Goal: Task Accomplishment & Management: Manage account settings

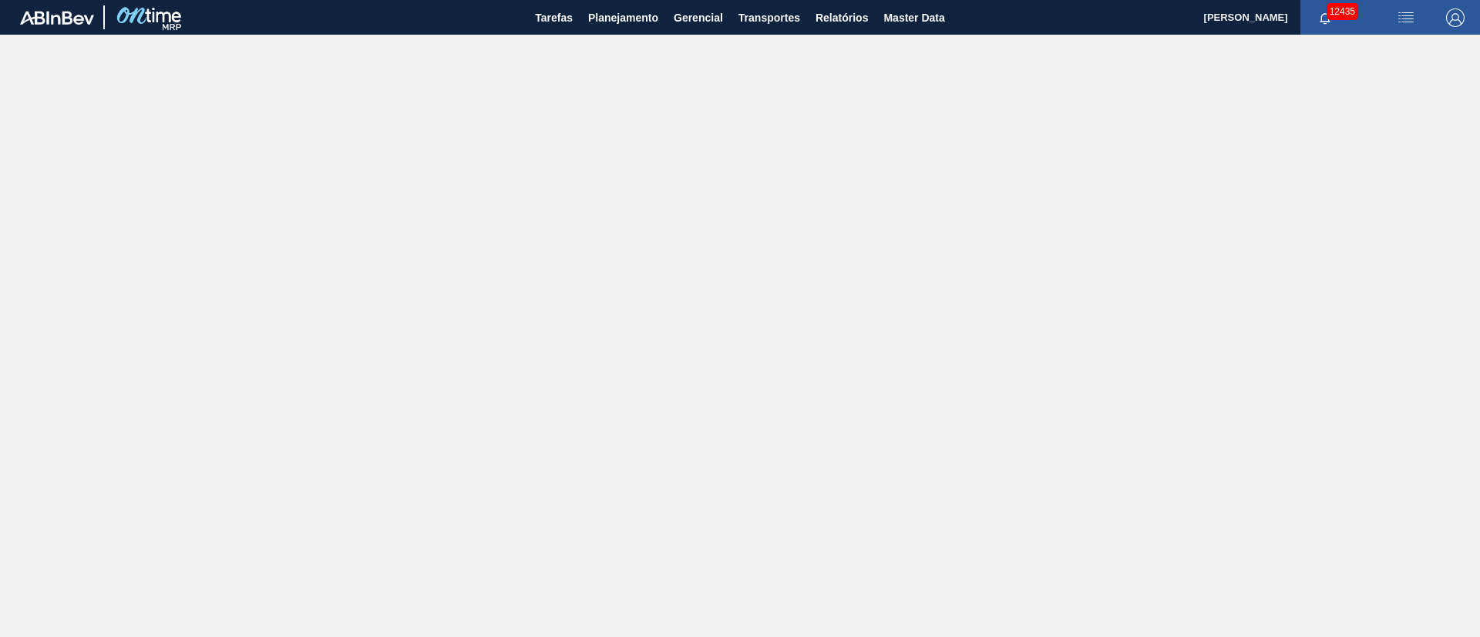
click at [1261, 271] on main "Tarefas Planejamento Gerencial Transportes Relatórios Master Data [PERSON_NAME]…" at bounding box center [740, 318] width 1480 height 637
click at [622, 20] on span "Planejamento" at bounding box center [623, 17] width 70 height 18
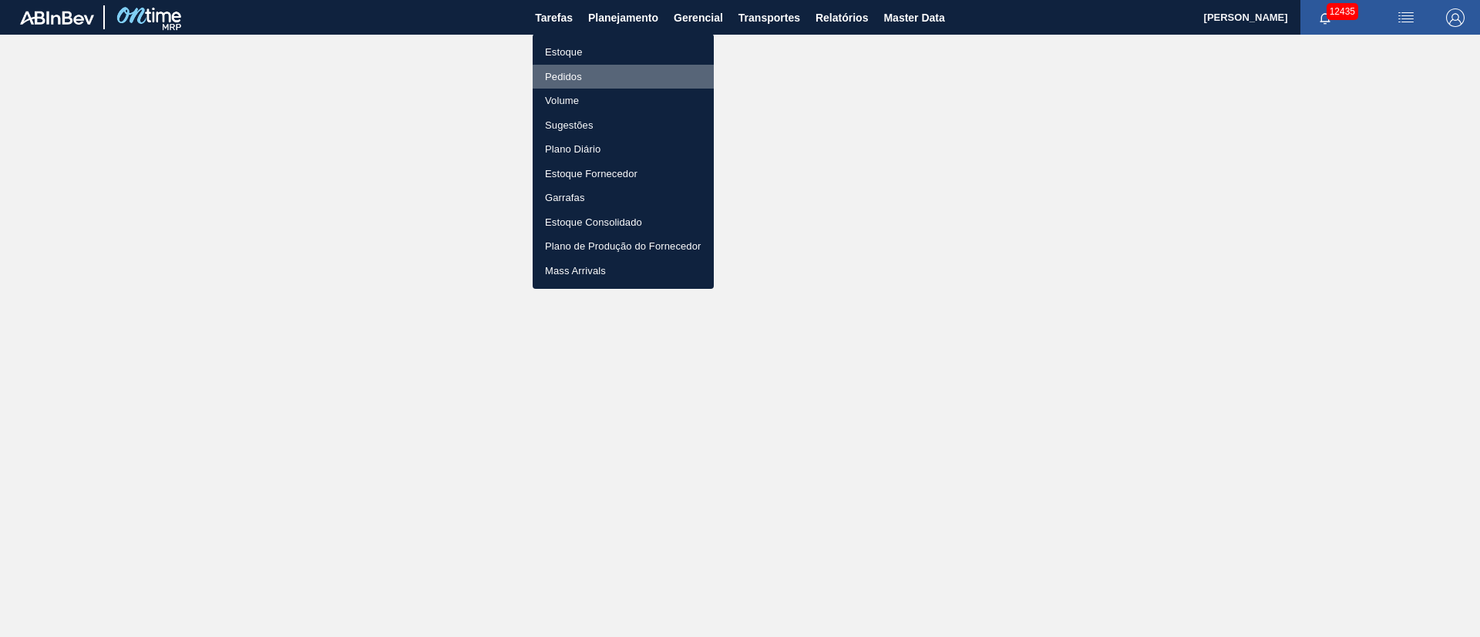
click at [584, 78] on li "Pedidos" at bounding box center [623, 77] width 181 height 25
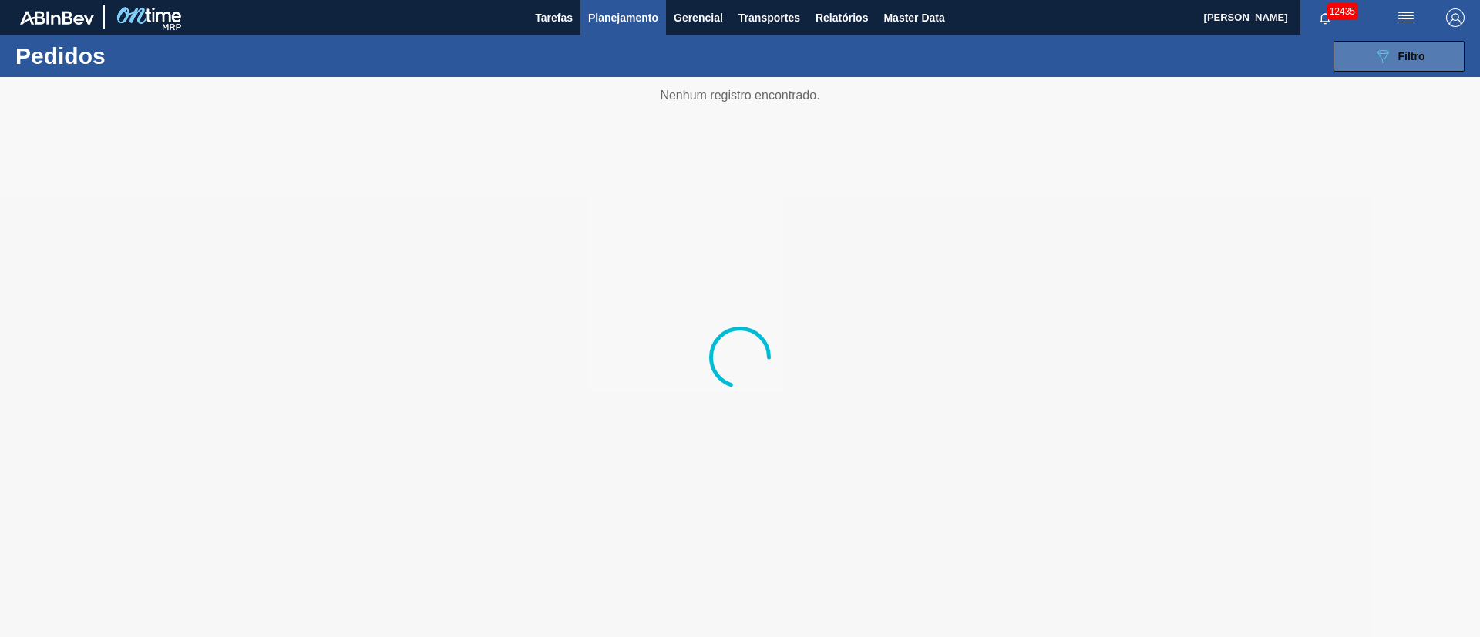
click at [1406, 62] on div "089F7B8B-B2A5-4AFE-B5C0-19BA573D28AC Filtro" at bounding box center [1399, 56] width 52 height 18
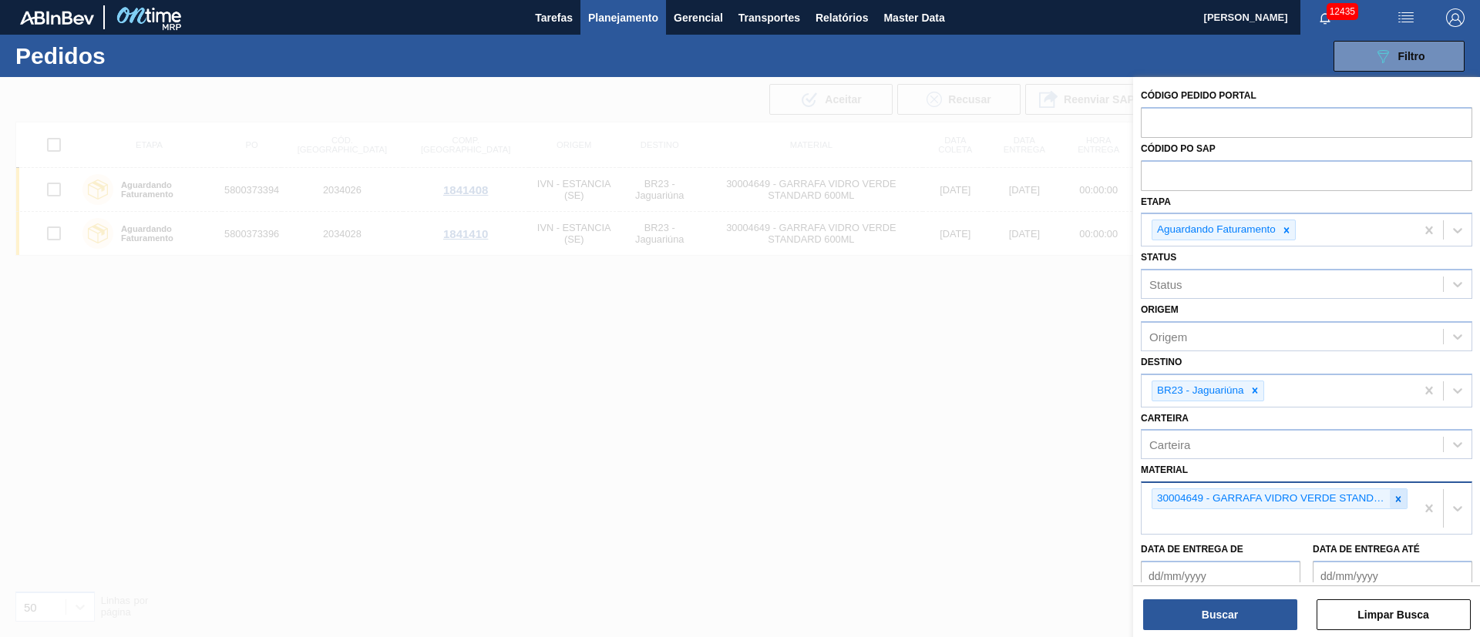
click at [1393, 503] on icon at bounding box center [1398, 499] width 11 height 11
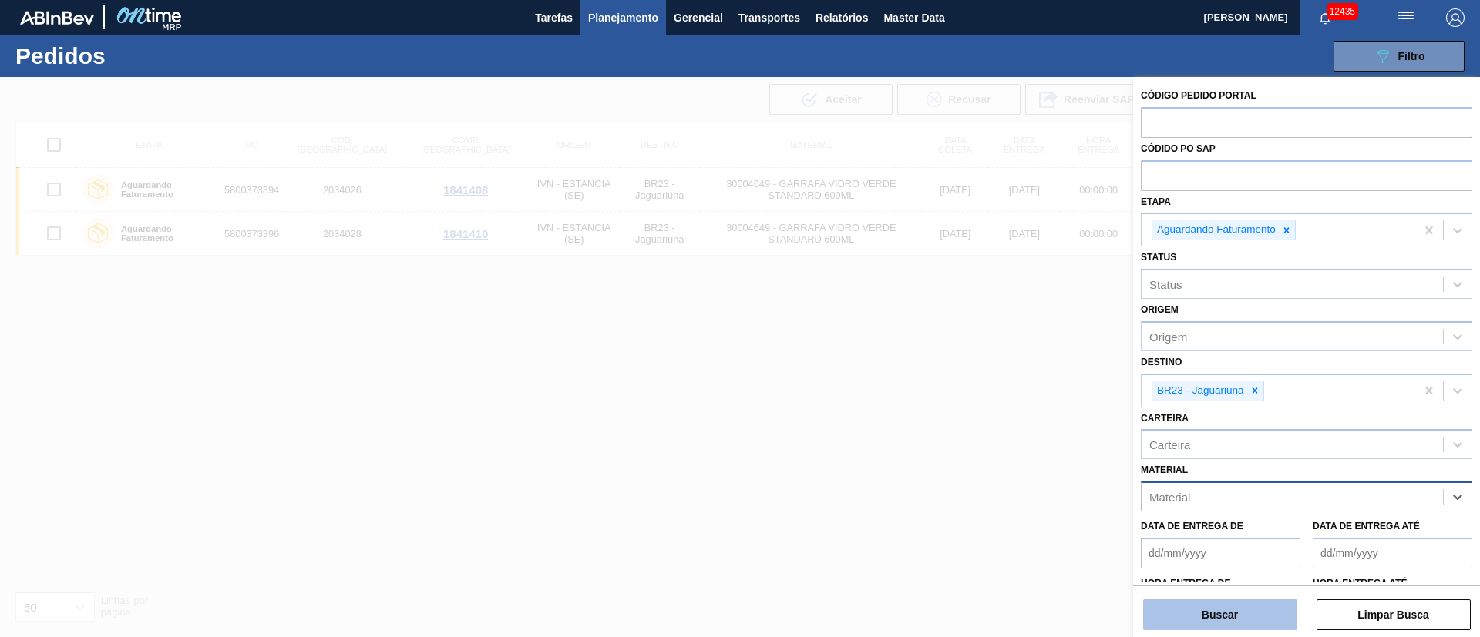
click at [1219, 620] on button "Buscar" at bounding box center [1220, 615] width 154 height 31
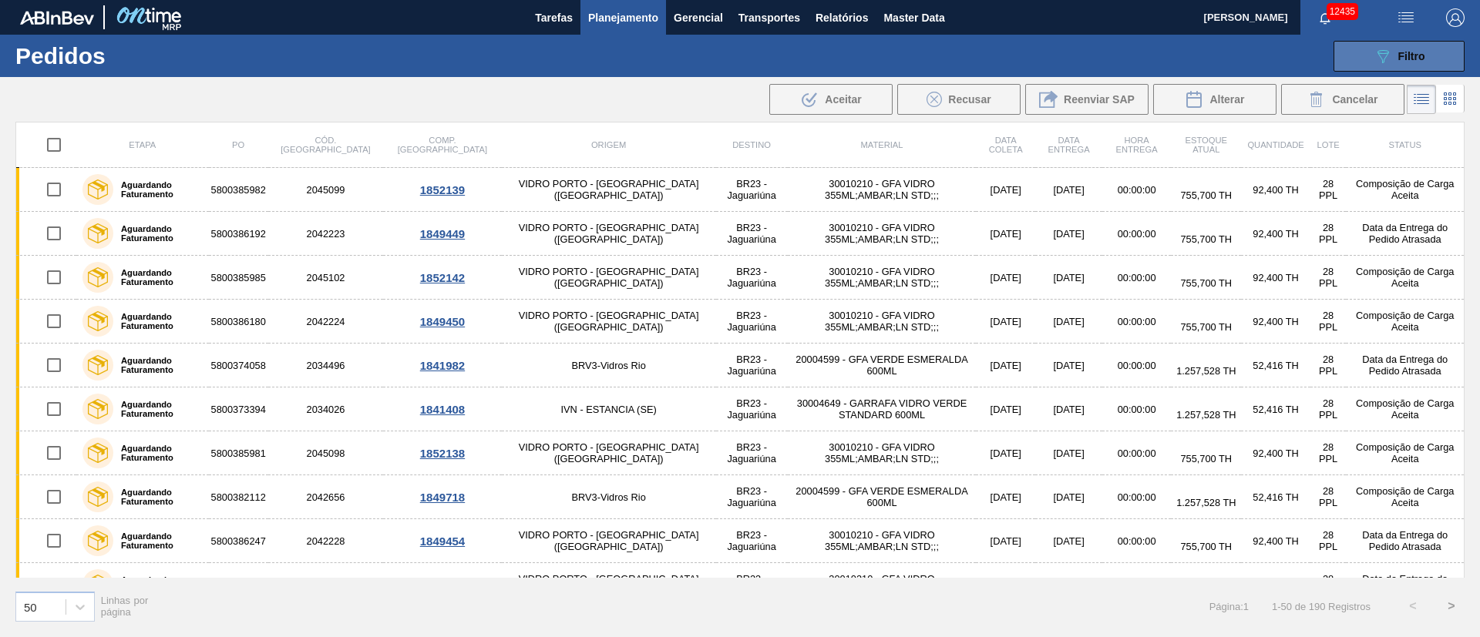
click at [1407, 58] on span "Filtro" at bounding box center [1411, 56] width 27 height 12
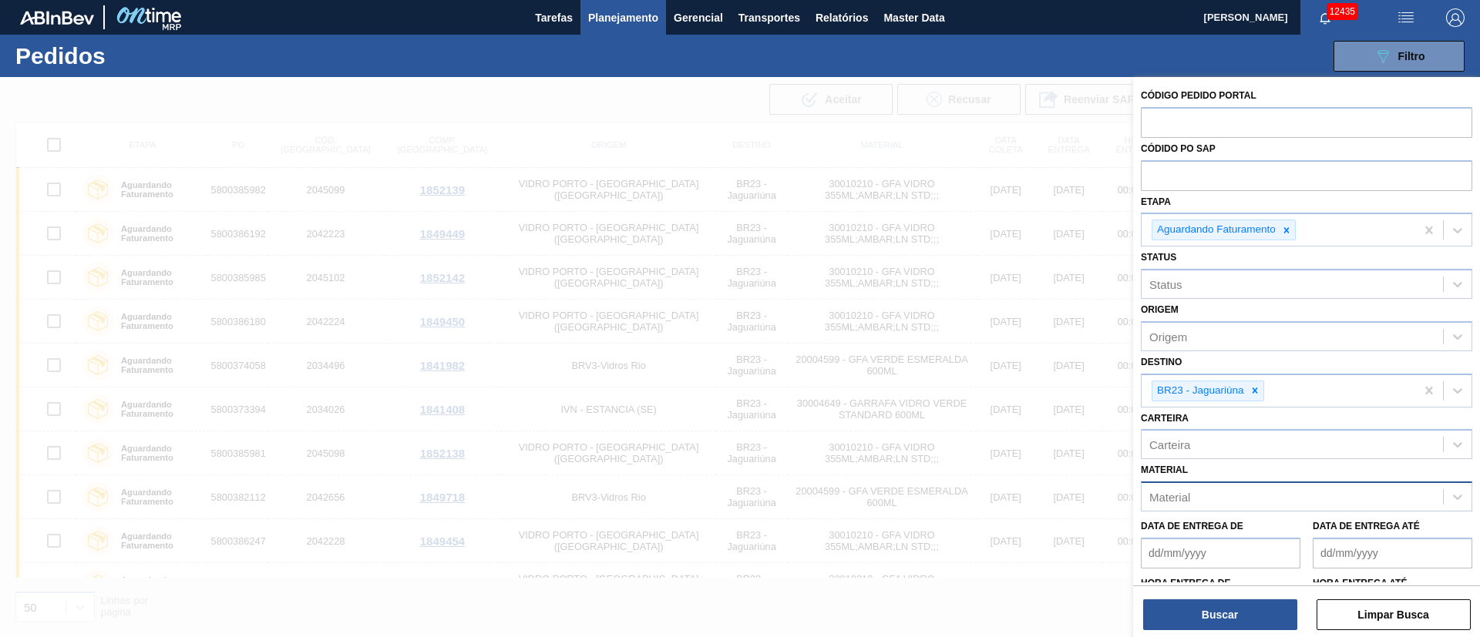
click at [1204, 499] on div "Material" at bounding box center [1291, 497] width 301 height 22
type input "30004649"
click at [1229, 544] on div "30004649 - GARRAFA VIDRO VERDE STANDARD 600ML" at bounding box center [1306, 535] width 331 height 29
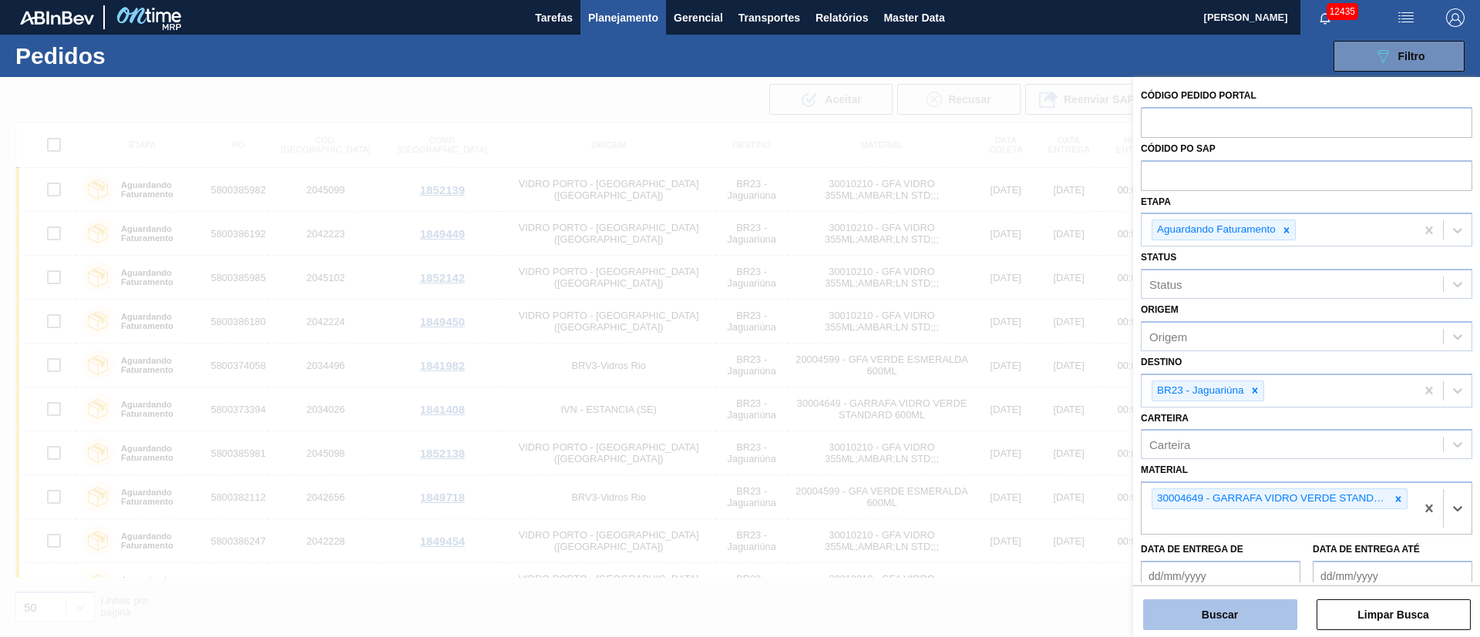
click at [1213, 616] on button "Buscar" at bounding box center [1220, 615] width 154 height 31
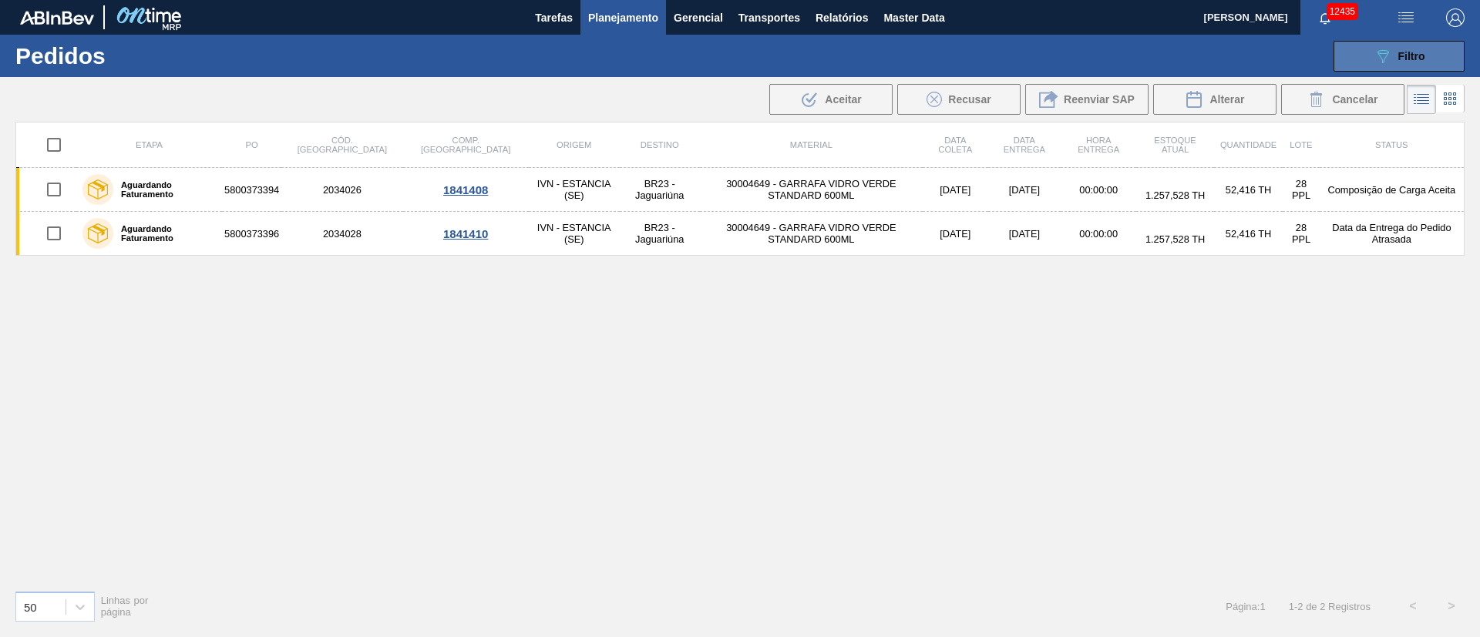
click at [1373, 62] on icon "089F7B8B-B2A5-4AFE-B5C0-19BA573D28AC" at bounding box center [1382, 56] width 18 height 18
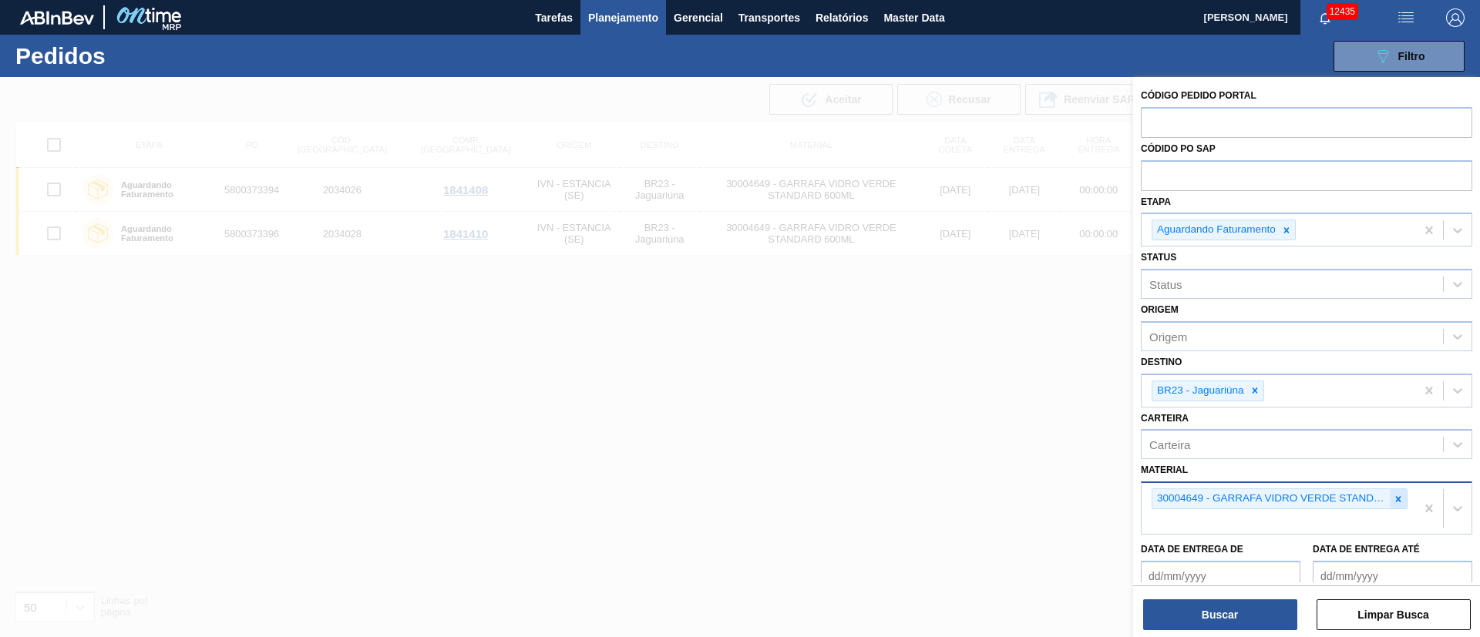
click at [1398, 500] on icon at bounding box center [1398, 499] width 11 height 11
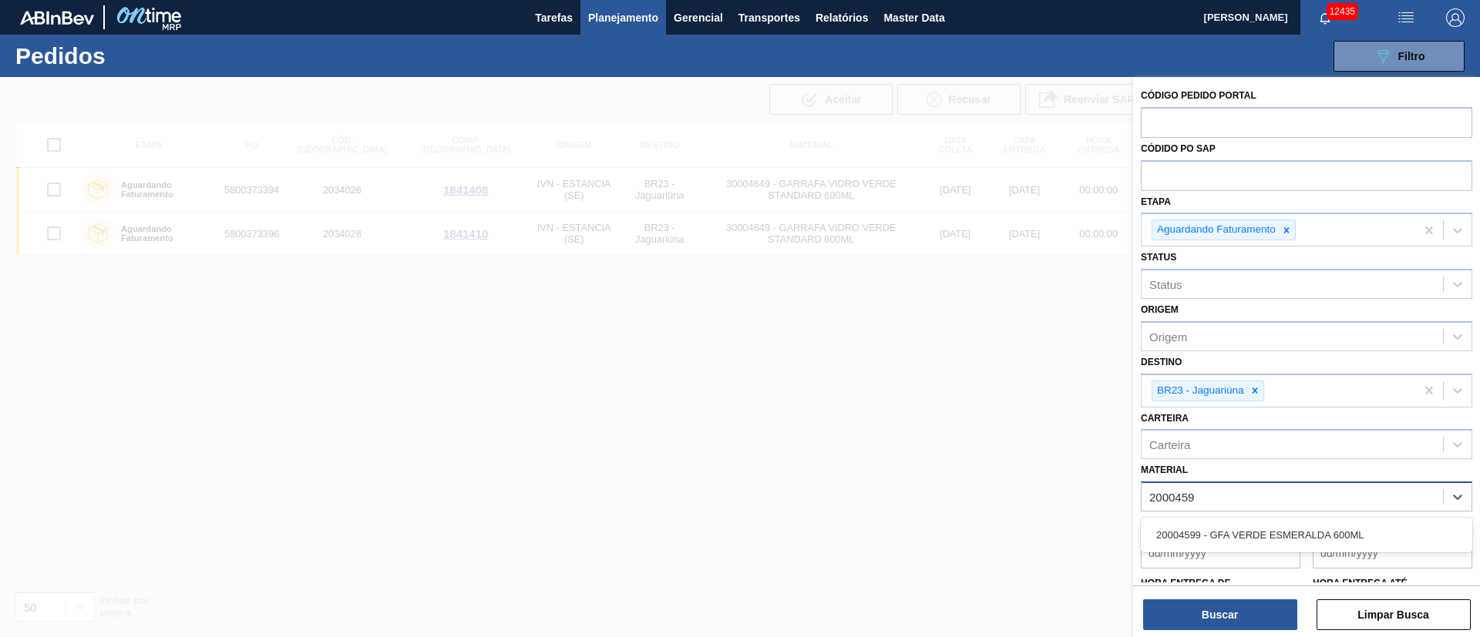
type input "20004599"
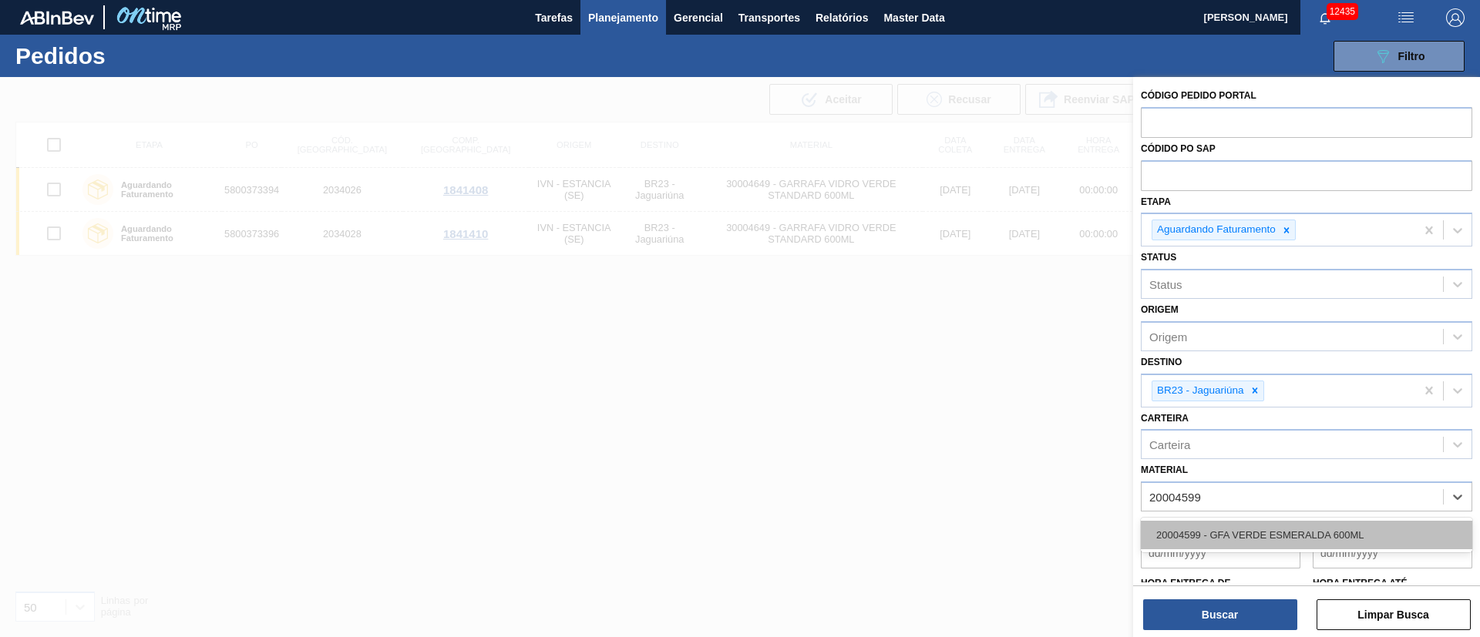
click at [1327, 546] on div "20004599 - GFA VERDE ESMERALDA 600ML" at bounding box center [1306, 535] width 331 height 29
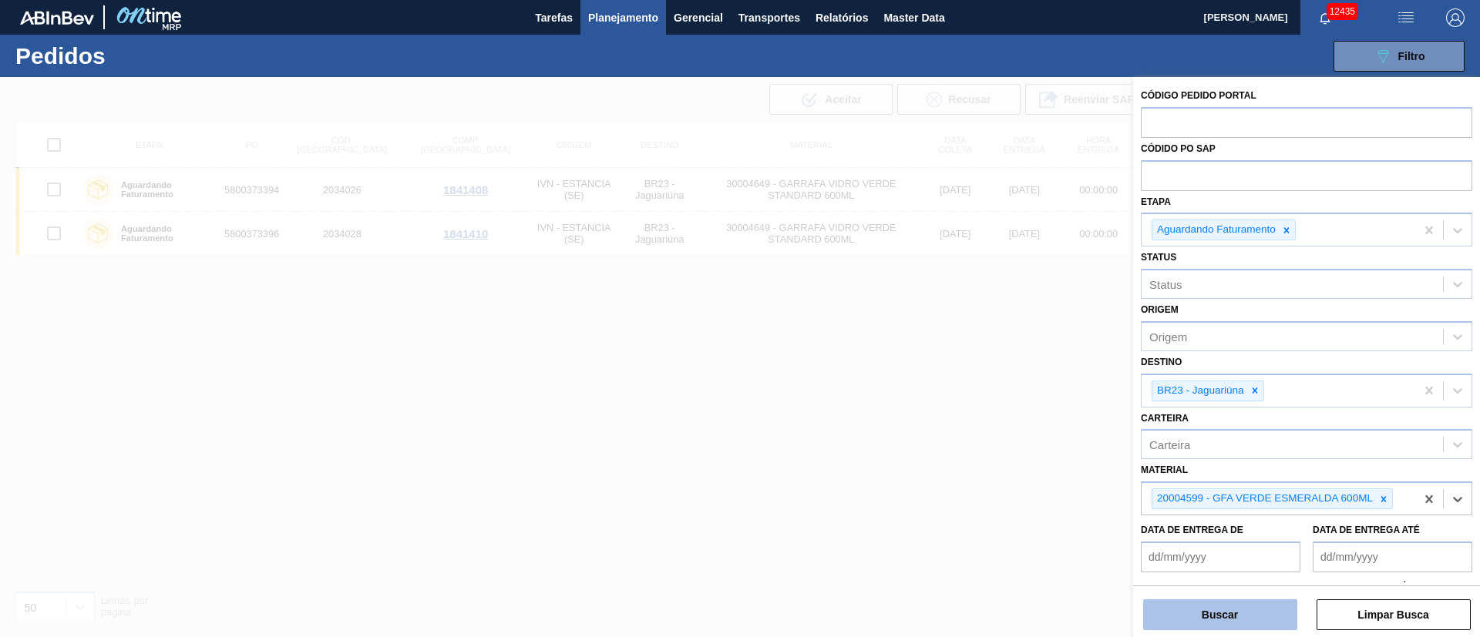
click at [1241, 625] on button "Buscar" at bounding box center [1220, 615] width 154 height 31
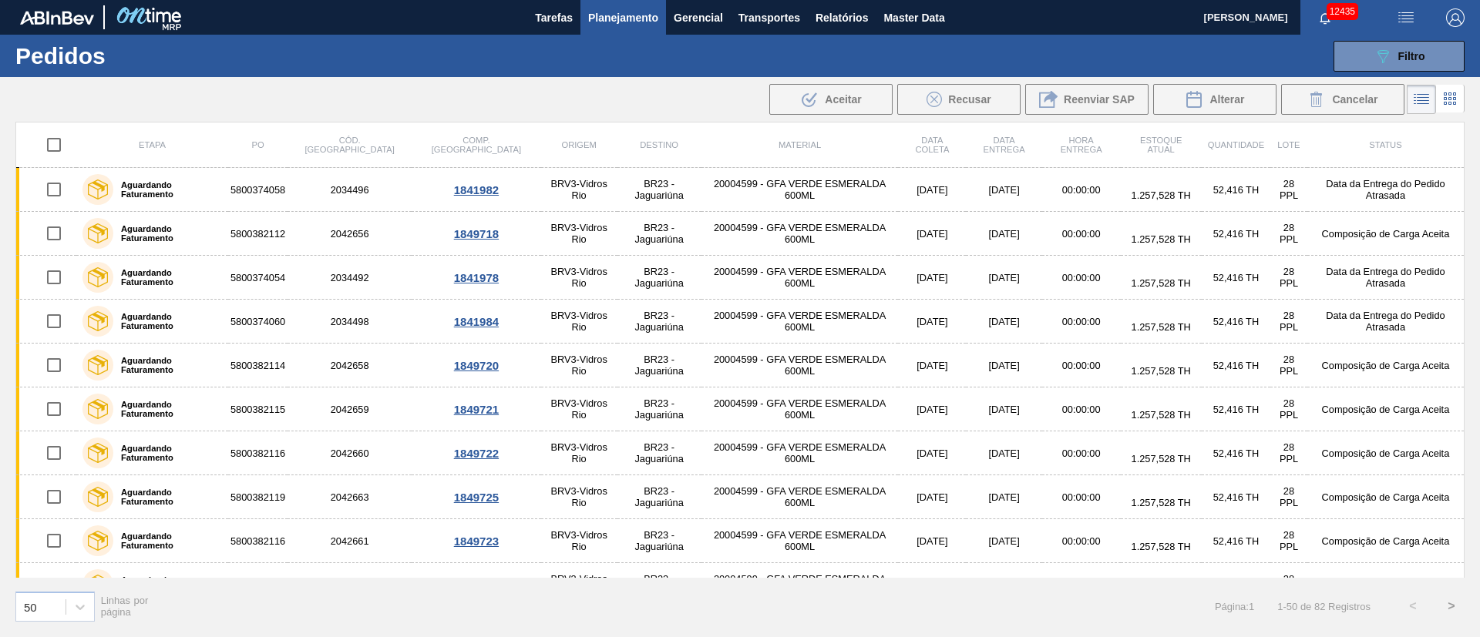
drag, startPoint x: 1409, startPoint y: 52, endPoint x: 1375, endPoint y: 86, distance: 48.0
click at [1410, 52] on span "Filtro" at bounding box center [1411, 56] width 27 height 12
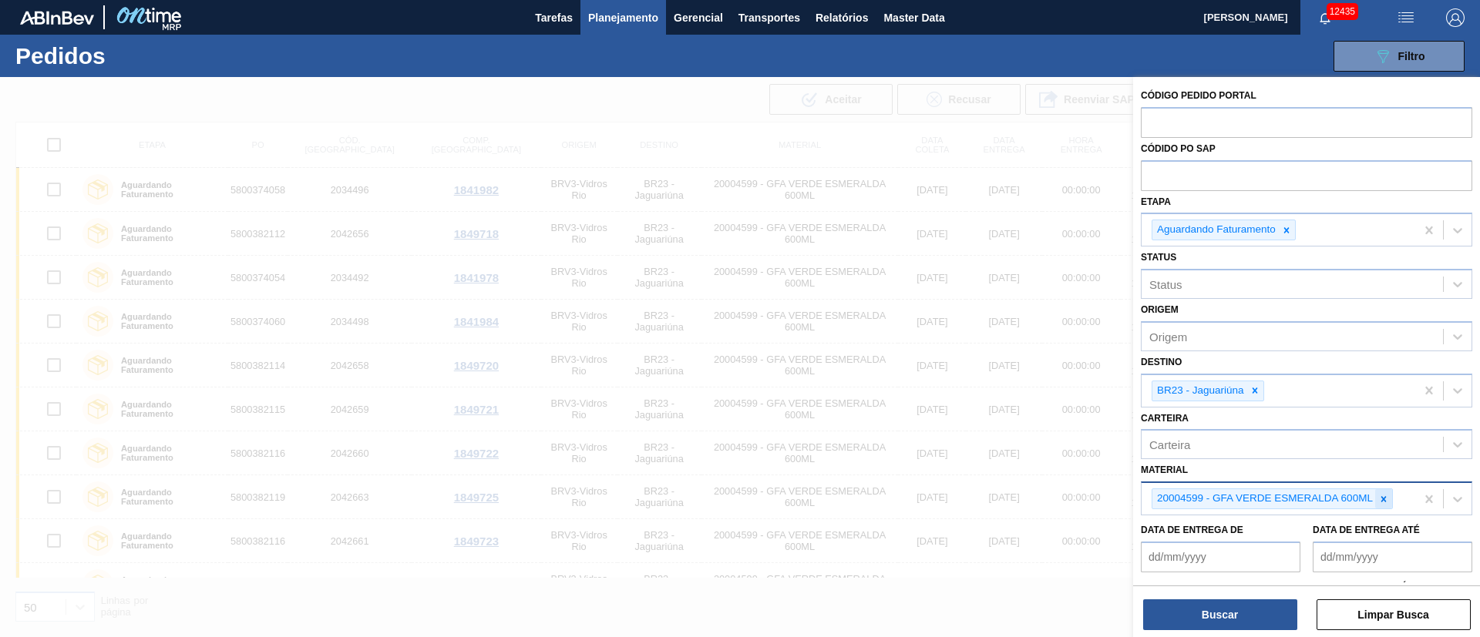
click at [1384, 499] on icon at bounding box center [1383, 498] width 5 height 5
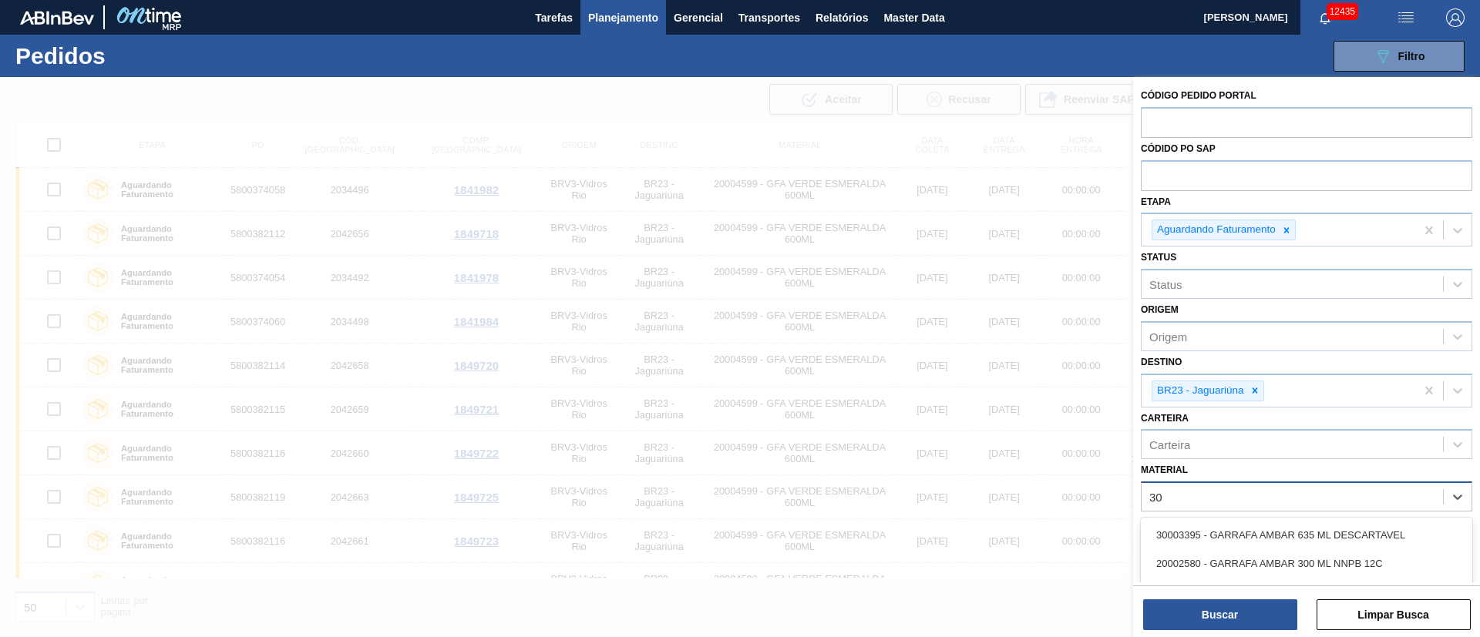
type input "3"
type input "20002807"
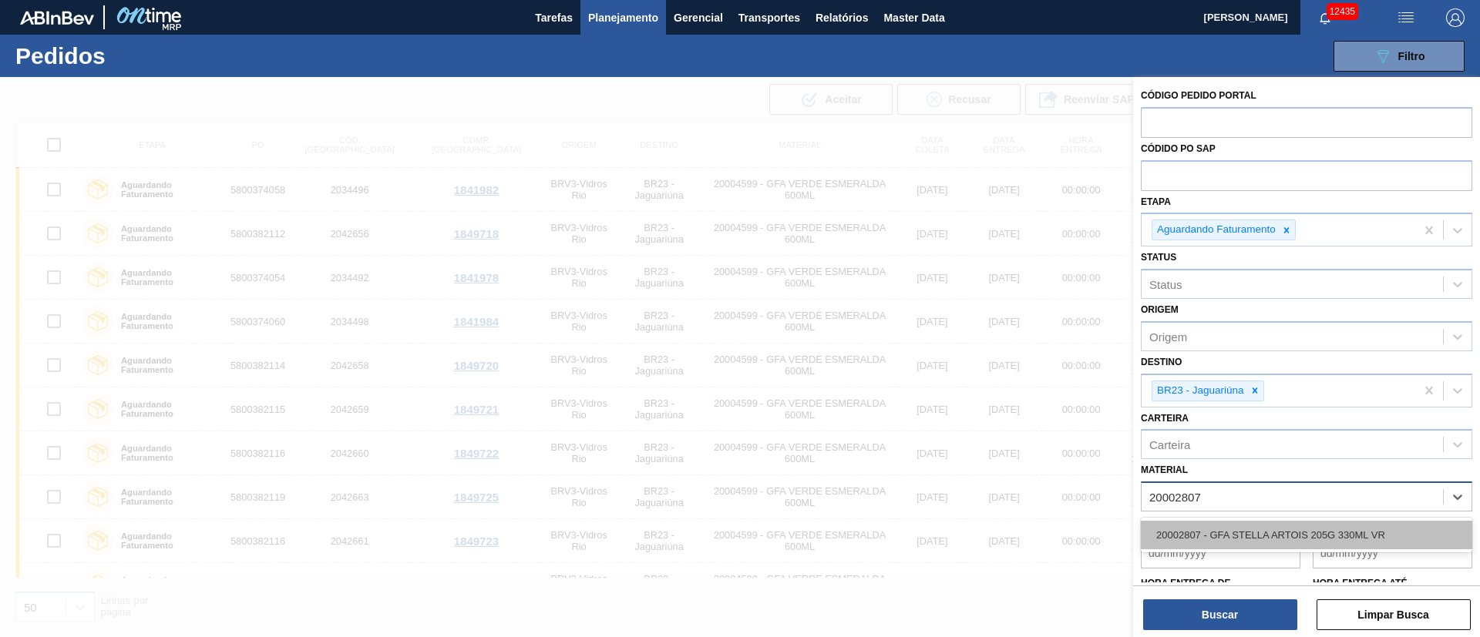
click at [1340, 535] on div "20002807 - GFA STELLA ARTOIS 205G 330ML VR" at bounding box center [1306, 535] width 331 height 29
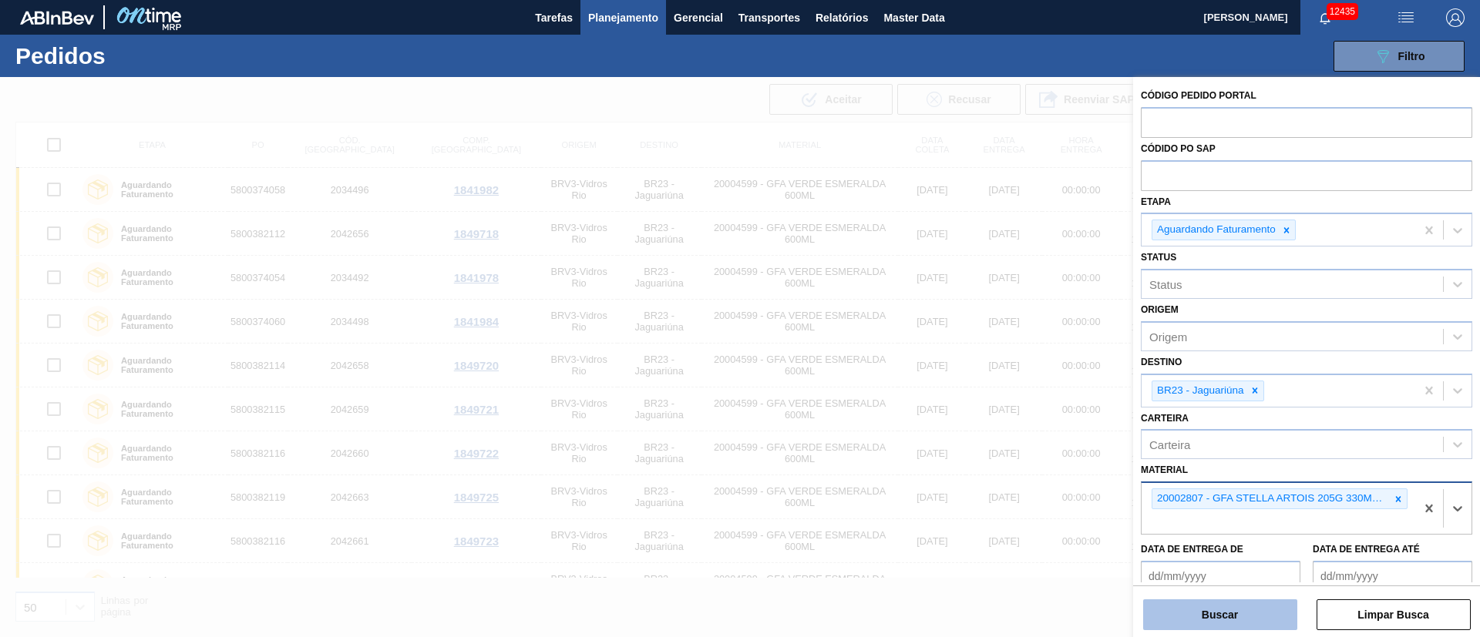
click at [1216, 607] on button "Buscar" at bounding box center [1220, 615] width 154 height 31
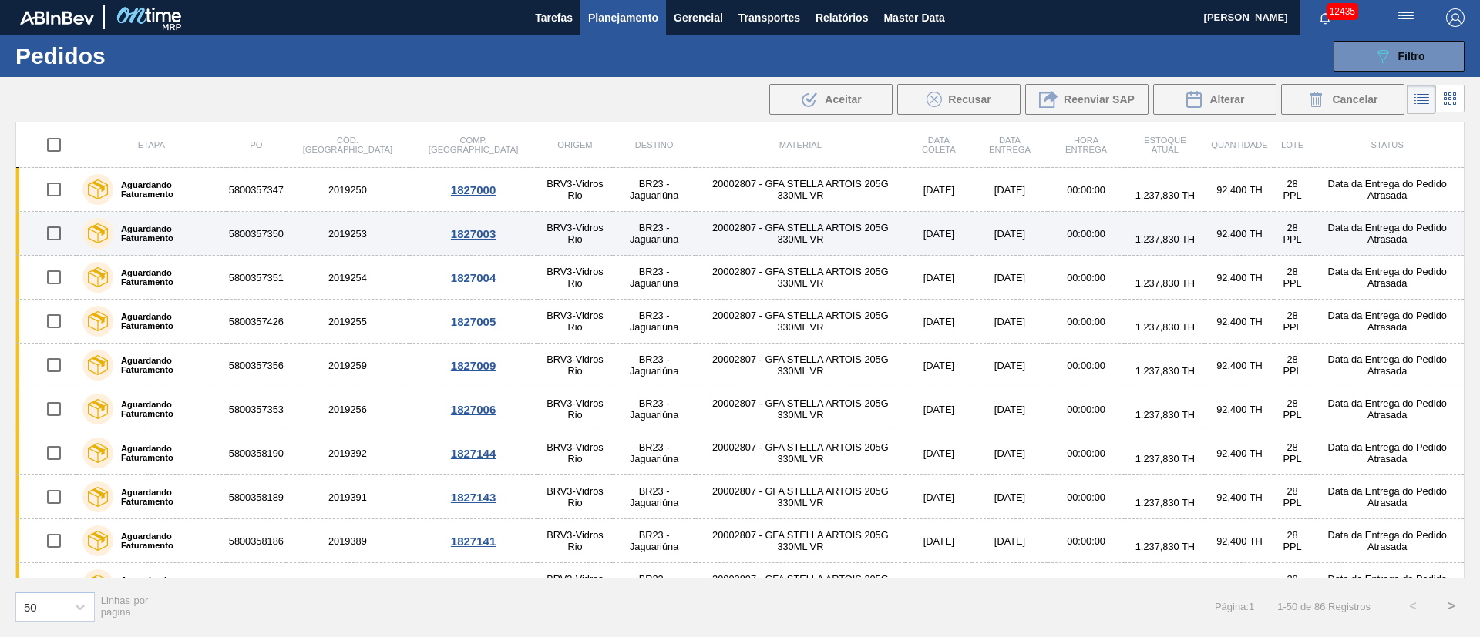
click at [59, 226] on input "checkbox" at bounding box center [54, 233] width 32 height 32
checkbox input "true"
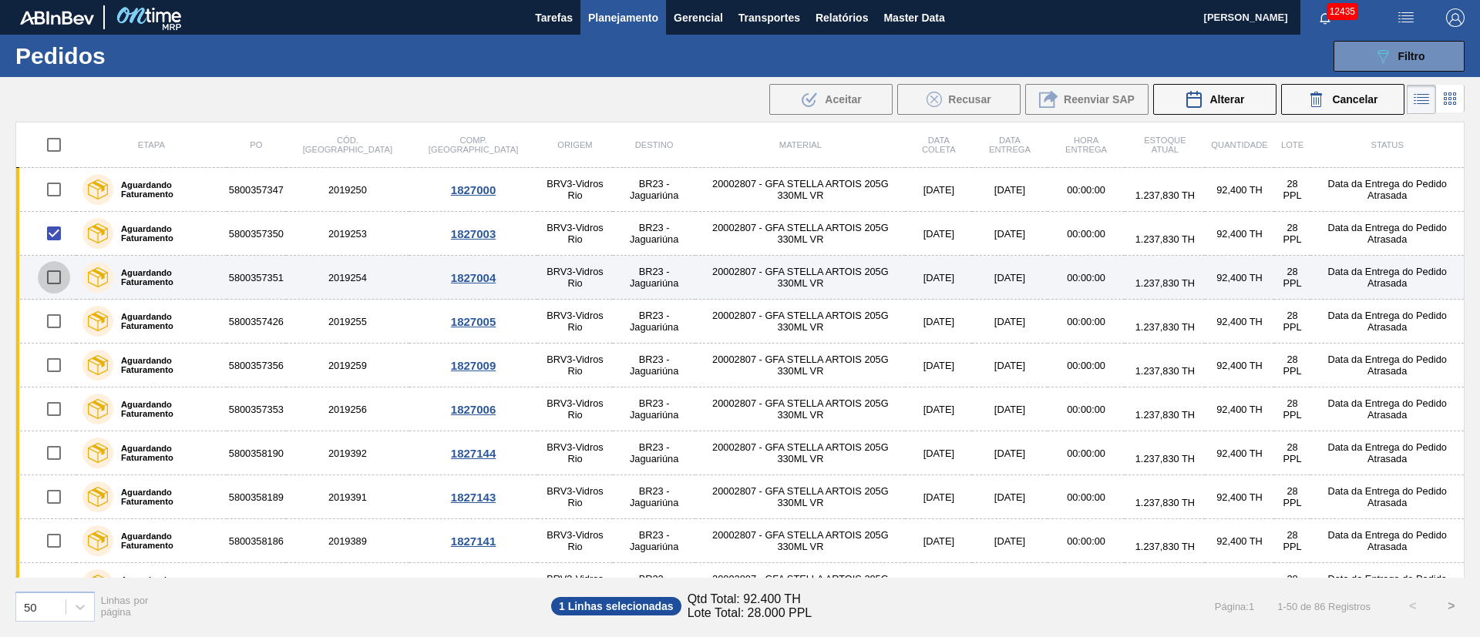
click at [52, 274] on input "checkbox" at bounding box center [54, 277] width 32 height 32
checkbox input "true"
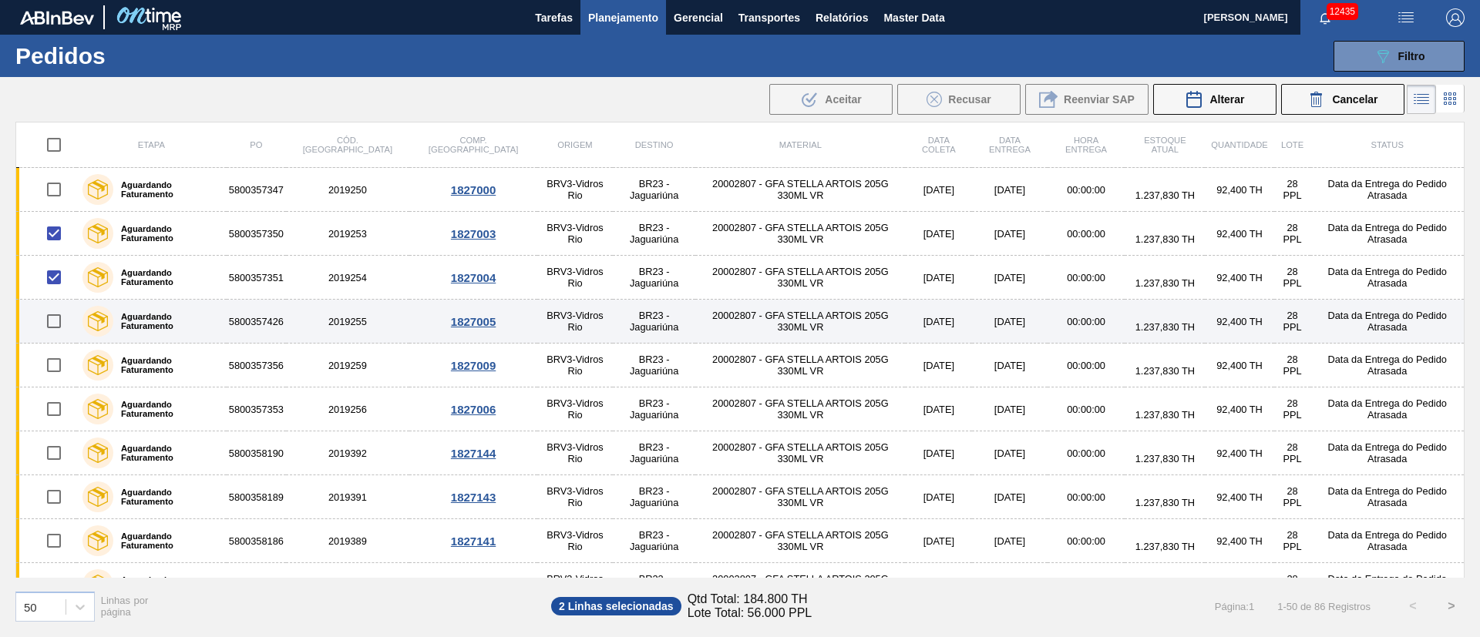
click at [55, 322] on input "checkbox" at bounding box center [54, 321] width 32 height 32
checkbox input "true"
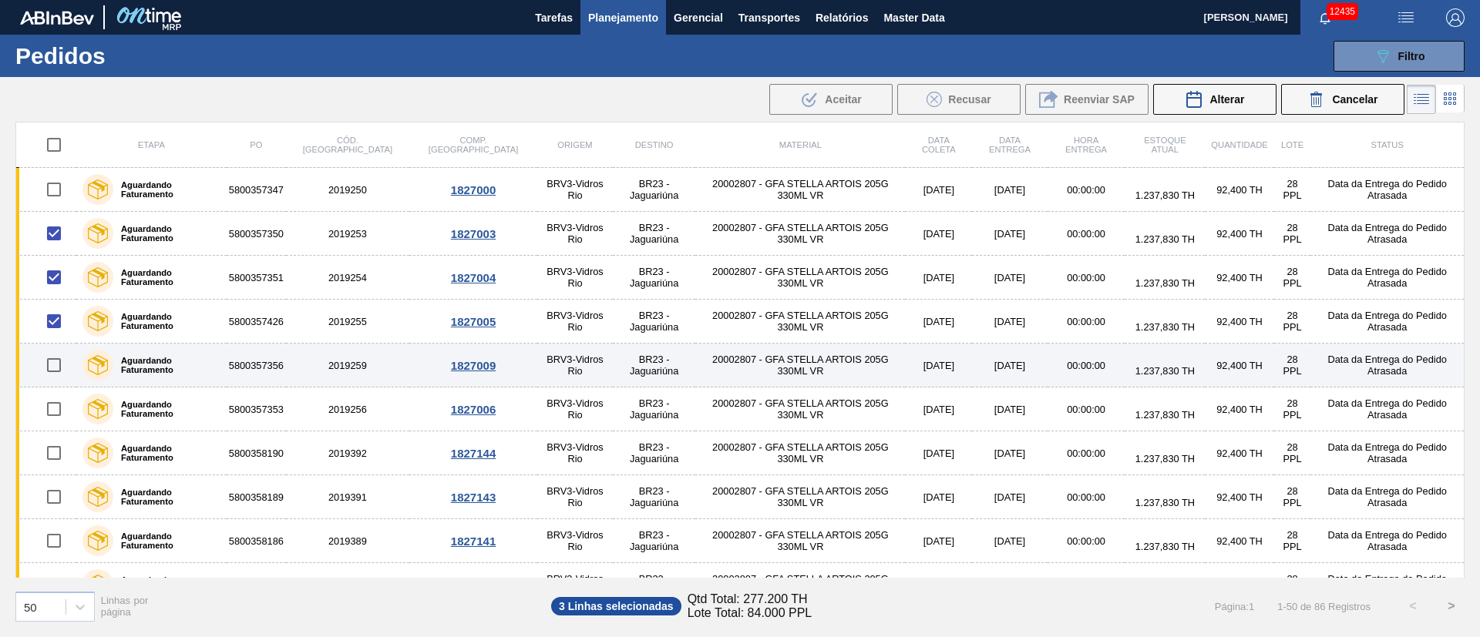
click at [50, 364] on input "checkbox" at bounding box center [54, 365] width 32 height 32
checkbox input "true"
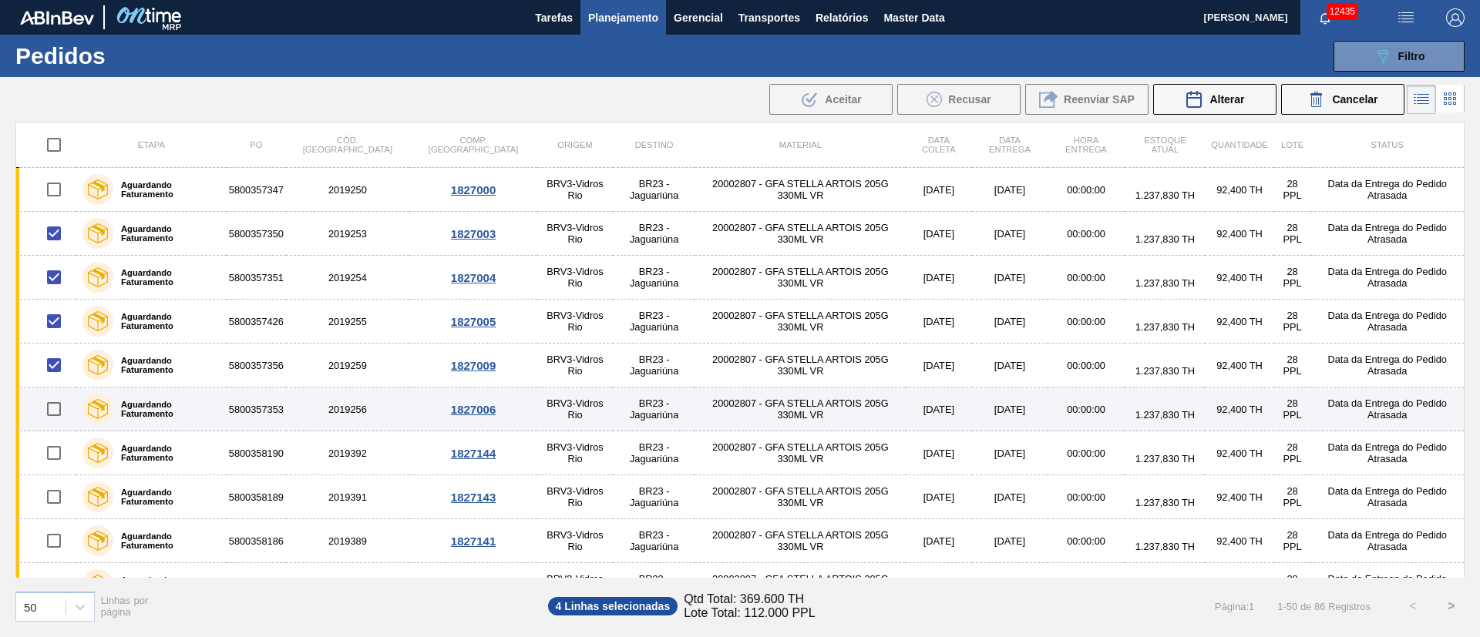
click at [53, 408] on input "checkbox" at bounding box center [54, 409] width 32 height 32
checkbox input "true"
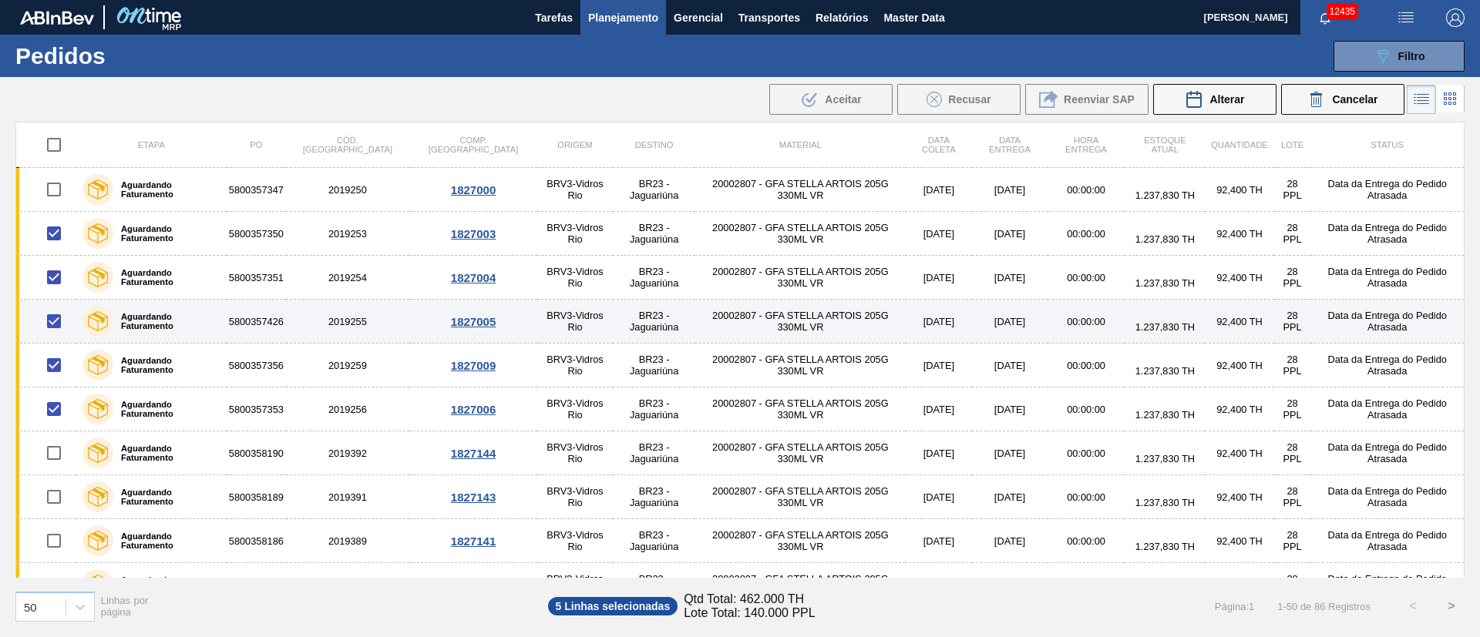
click at [52, 326] on input "checkbox" at bounding box center [54, 321] width 32 height 32
checkbox input "false"
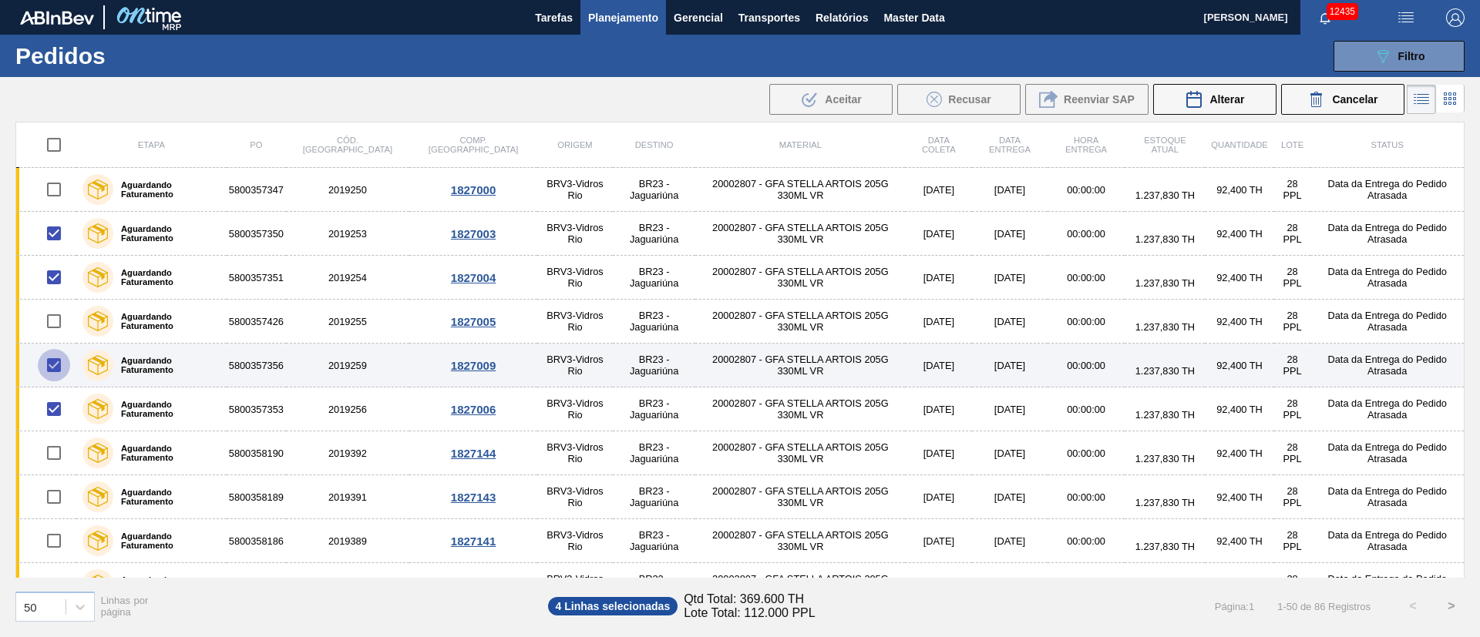
click at [61, 372] on input "checkbox" at bounding box center [54, 365] width 32 height 32
checkbox input "false"
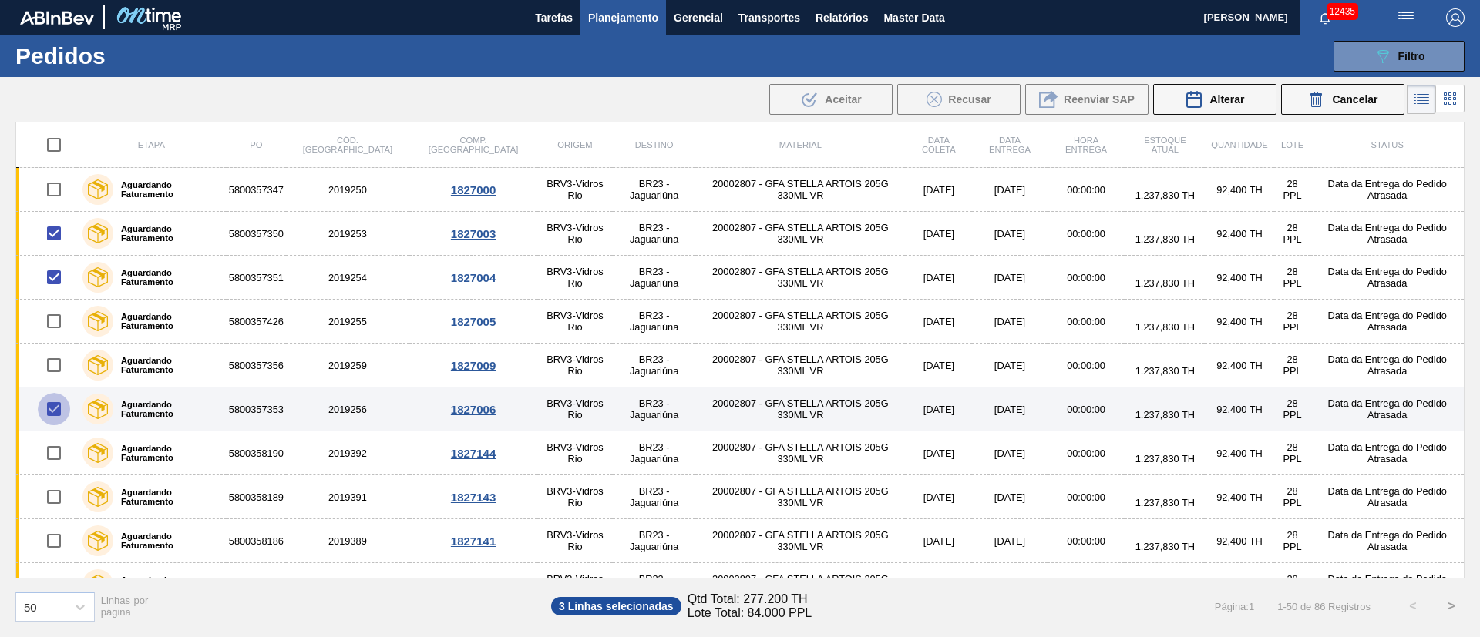
click at [60, 395] on input "checkbox" at bounding box center [54, 409] width 32 height 32
checkbox input "false"
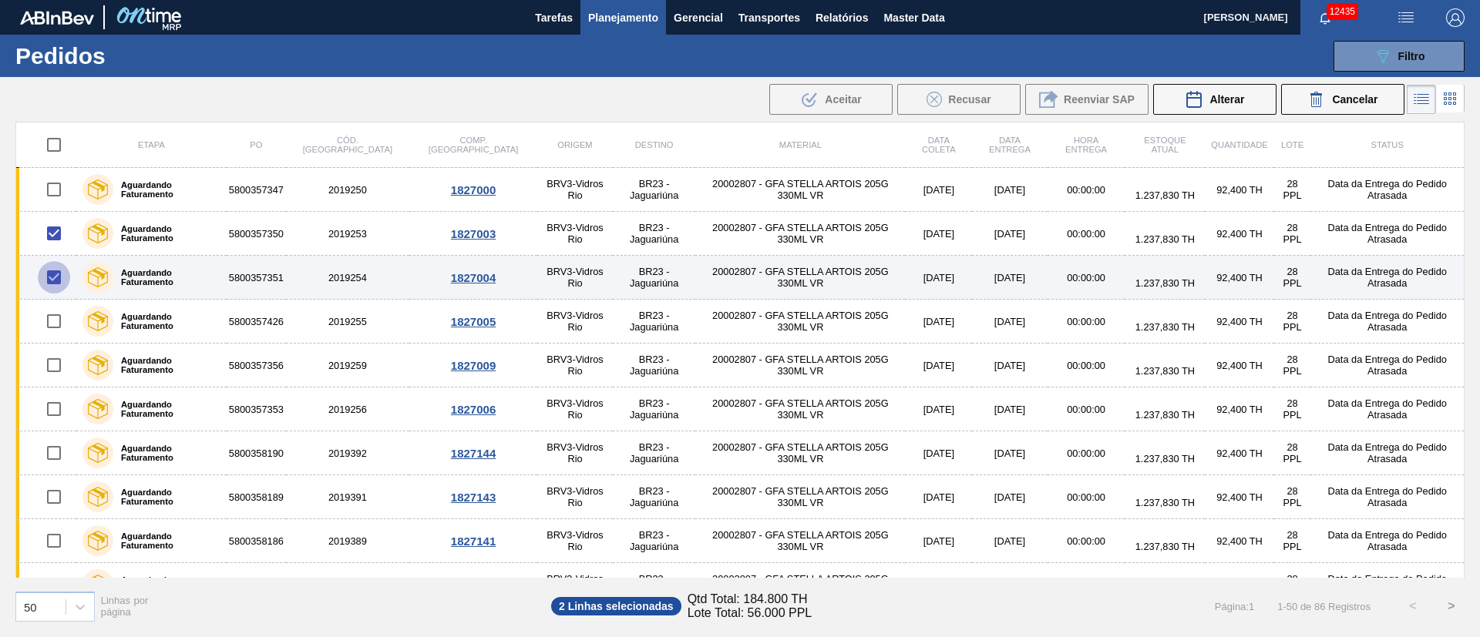
click at [51, 284] on input "checkbox" at bounding box center [54, 277] width 32 height 32
checkbox input "false"
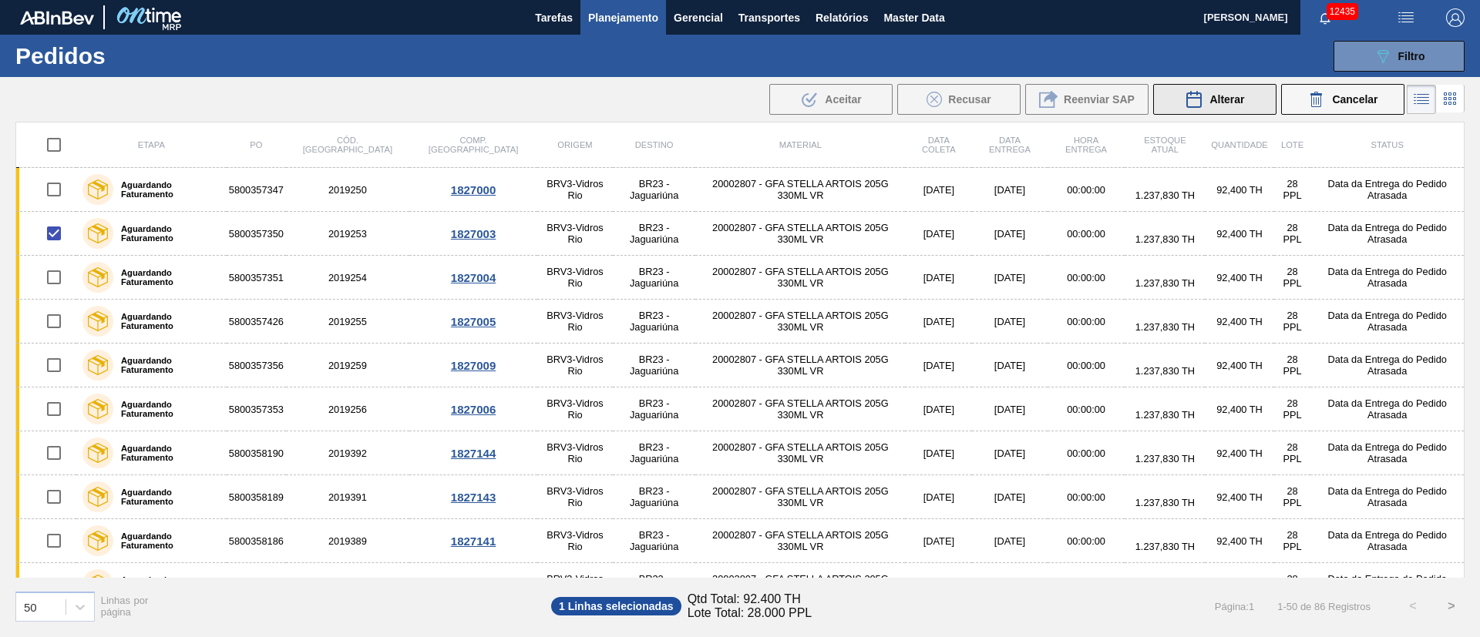
click at [1217, 104] on span "Alterar" at bounding box center [1226, 99] width 35 height 12
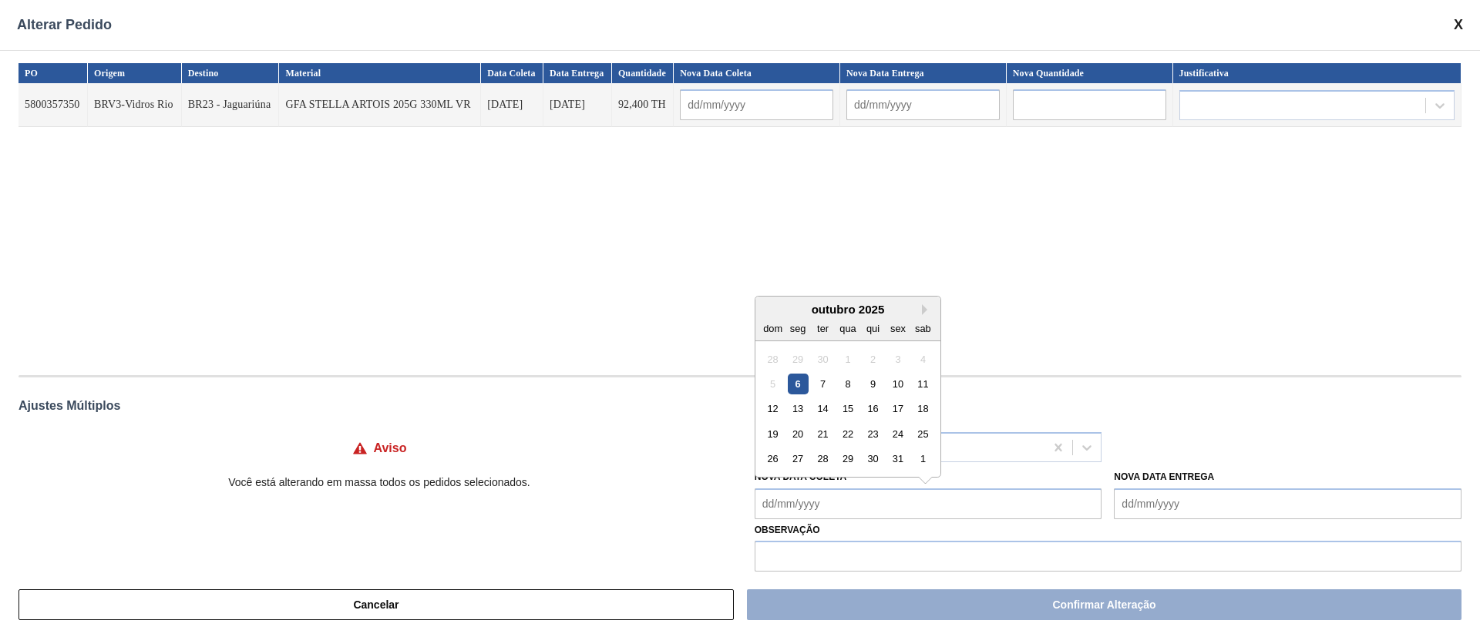
click at [819, 501] on Coleta "Nova Data Coleta" at bounding box center [929, 504] width 348 height 31
click at [844, 390] on div "8" at bounding box center [847, 384] width 21 height 21
type Coleta "[DATE]"
type input "[DATE]"
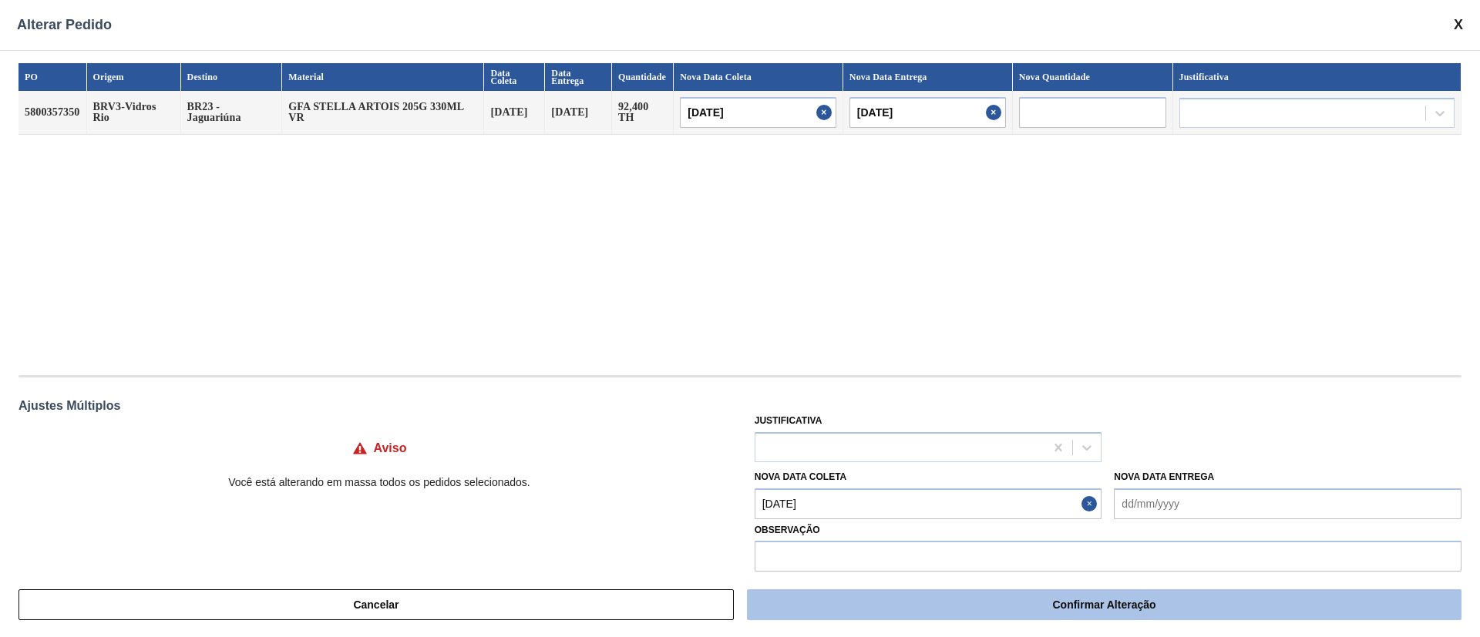
click at [888, 606] on button "Confirmar Alteração" at bounding box center [1104, 605] width 714 height 31
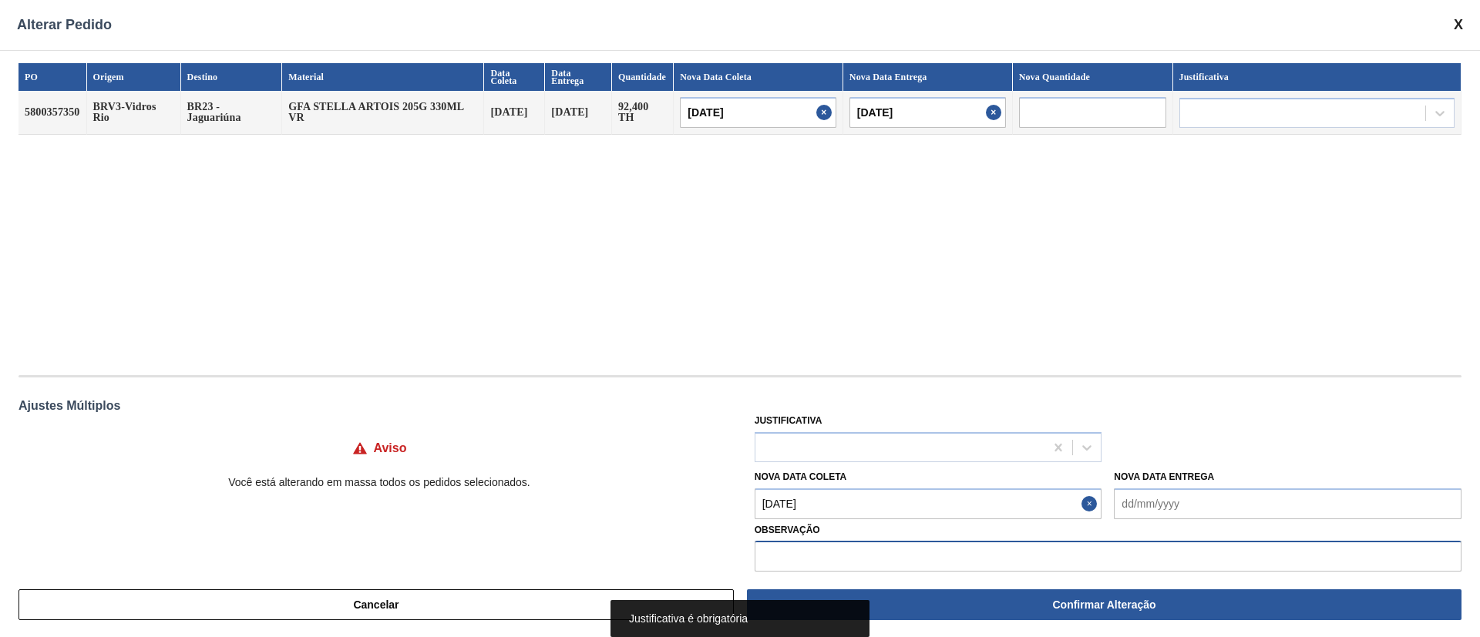
click at [797, 551] on input "text" at bounding box center [1108, 556] width 707 height 31
click at [791, 441] on div at bounding box center [900, 447] width 290 height 22
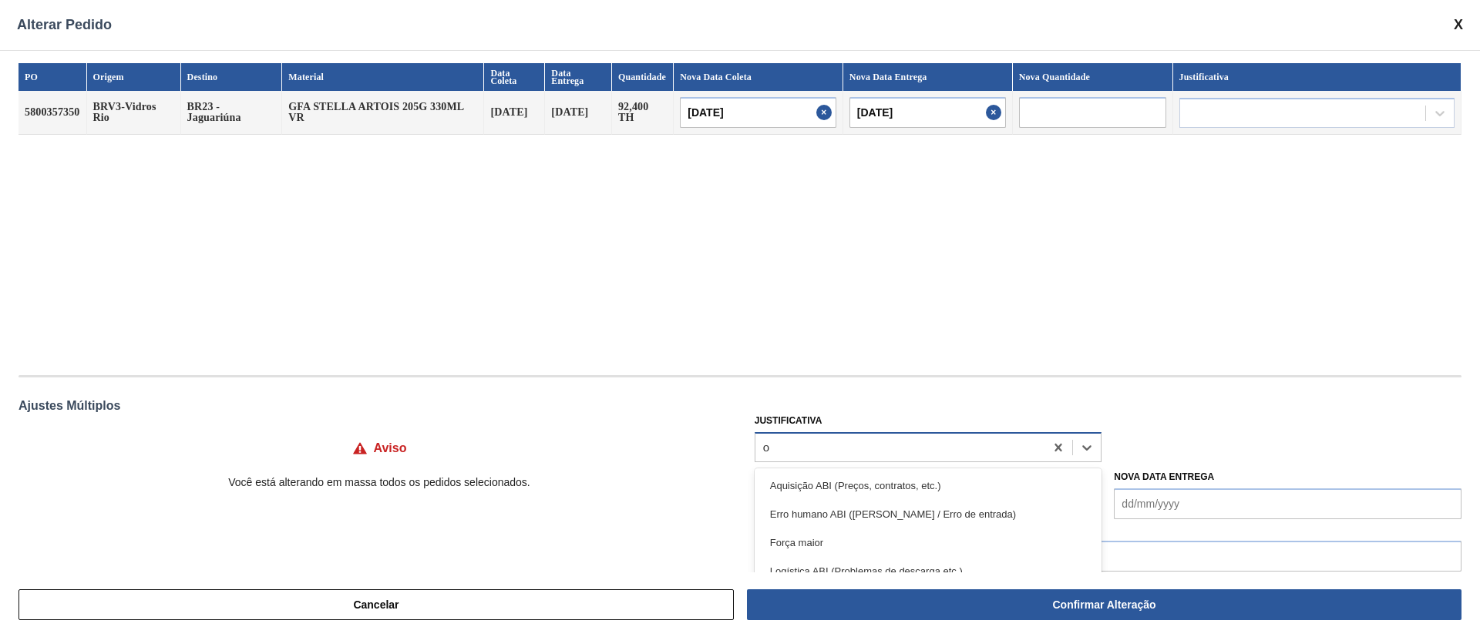
type input "ou"
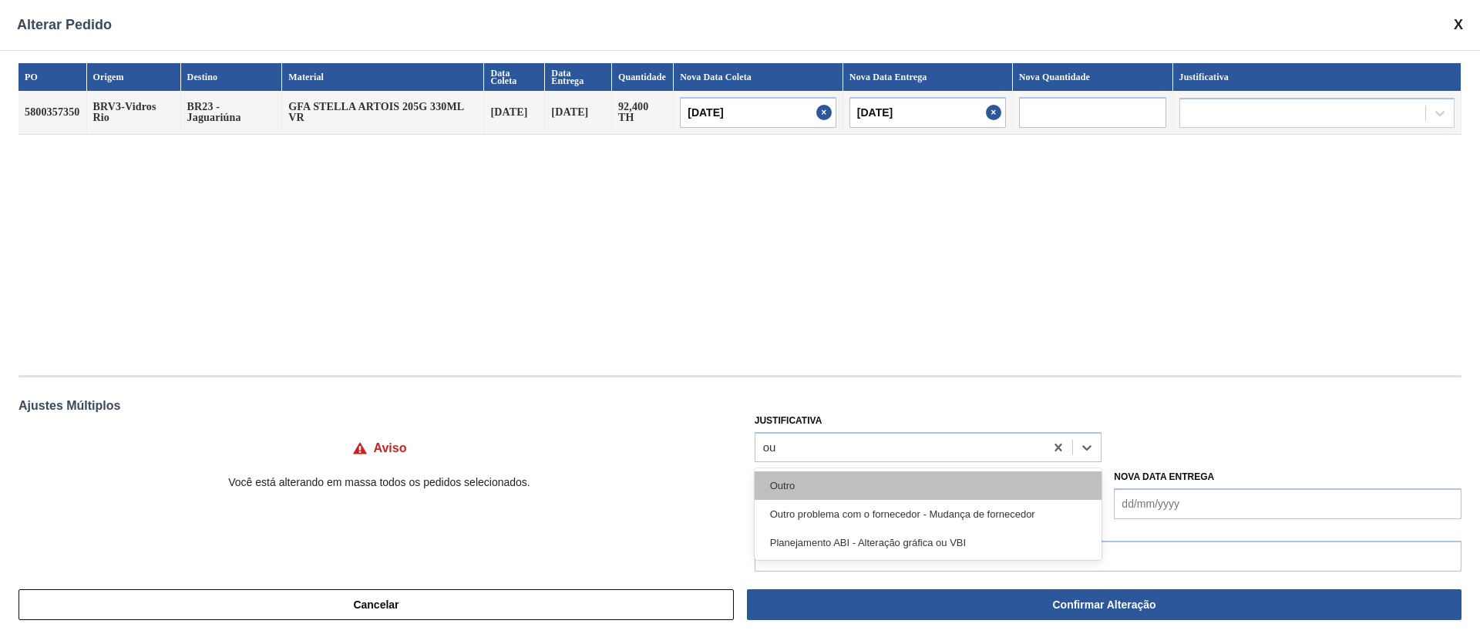
click at [795, 486] on div "Outro" at bounding box center [929, 486] width 348 height 29
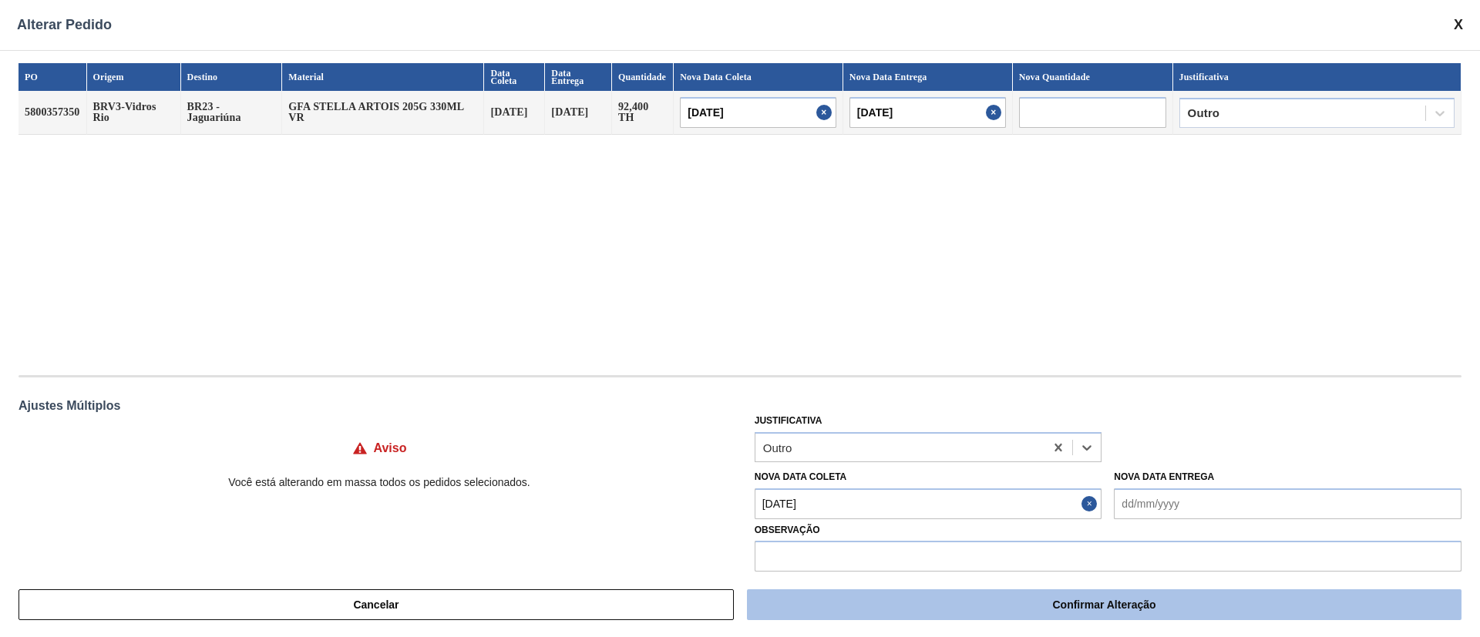
click at [1089, 607] on button "Confirmar Alteração" at bounding box center [1104, 605] width 714 height 31
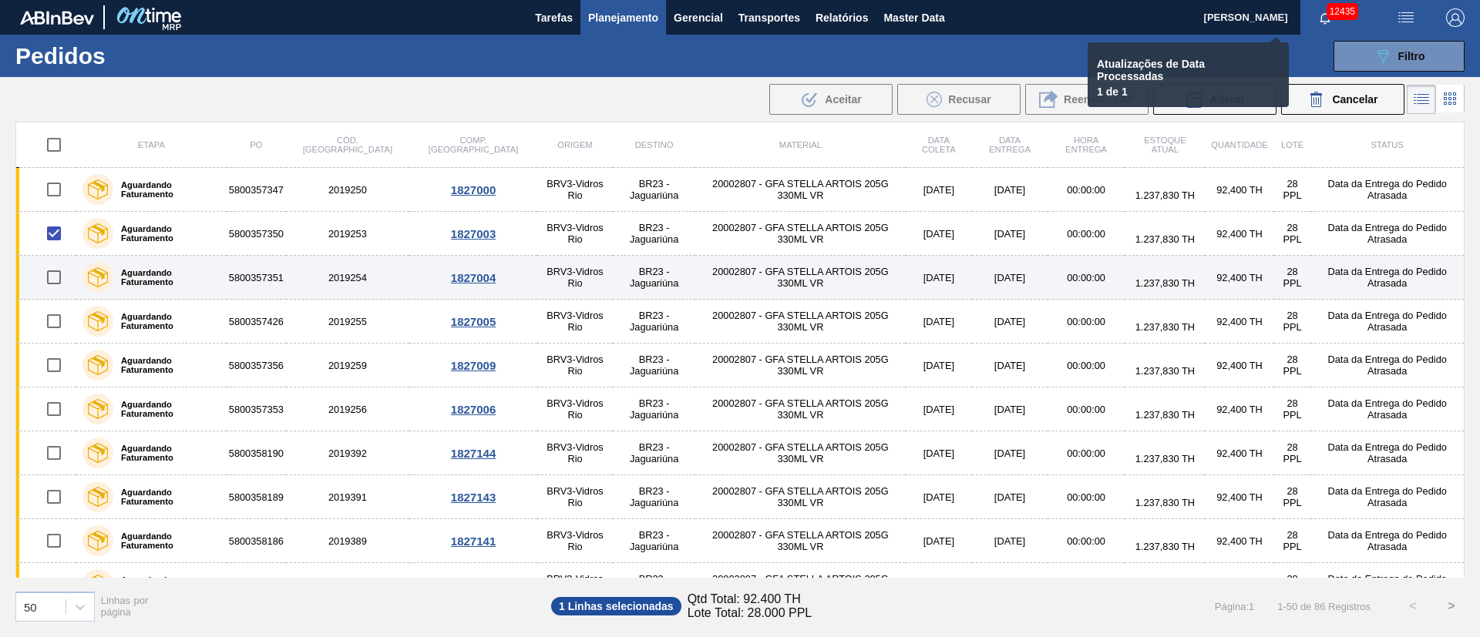
checkbox input "false"
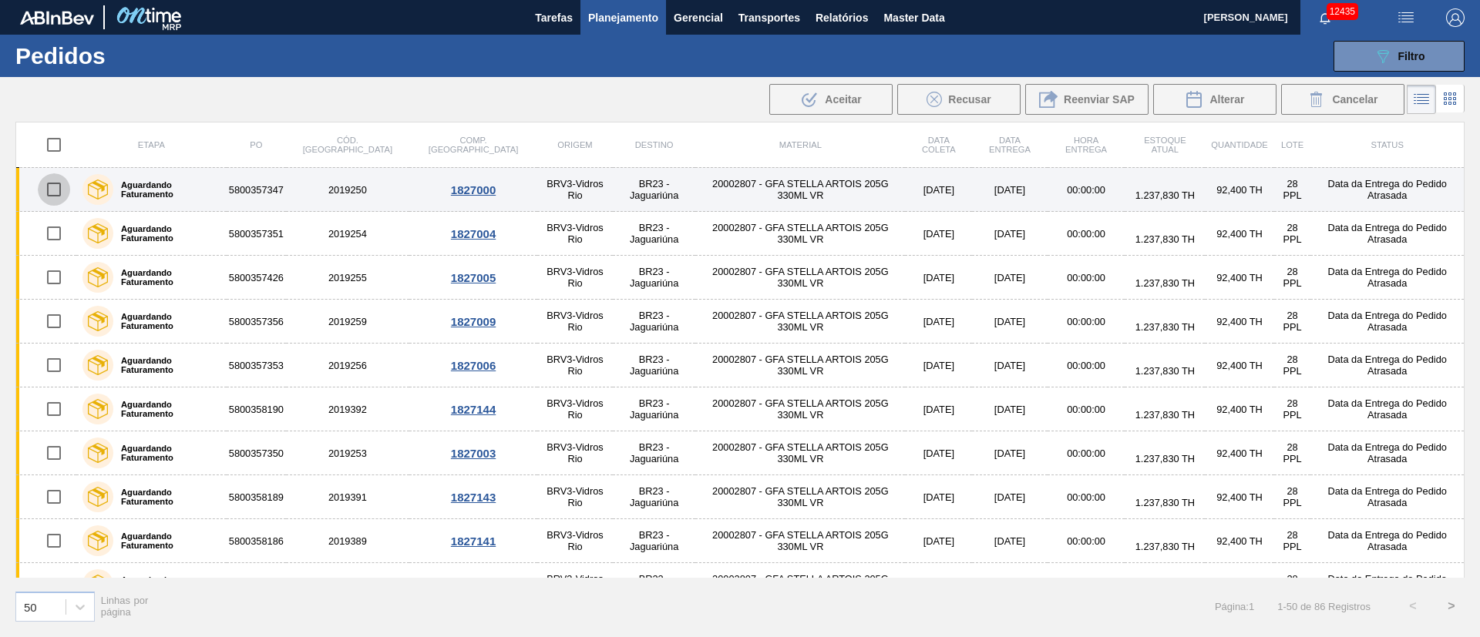
click at [59, 186] on input "checkbox" at bounding box center [54, 189] width 32 height 32
checkbox input "true"
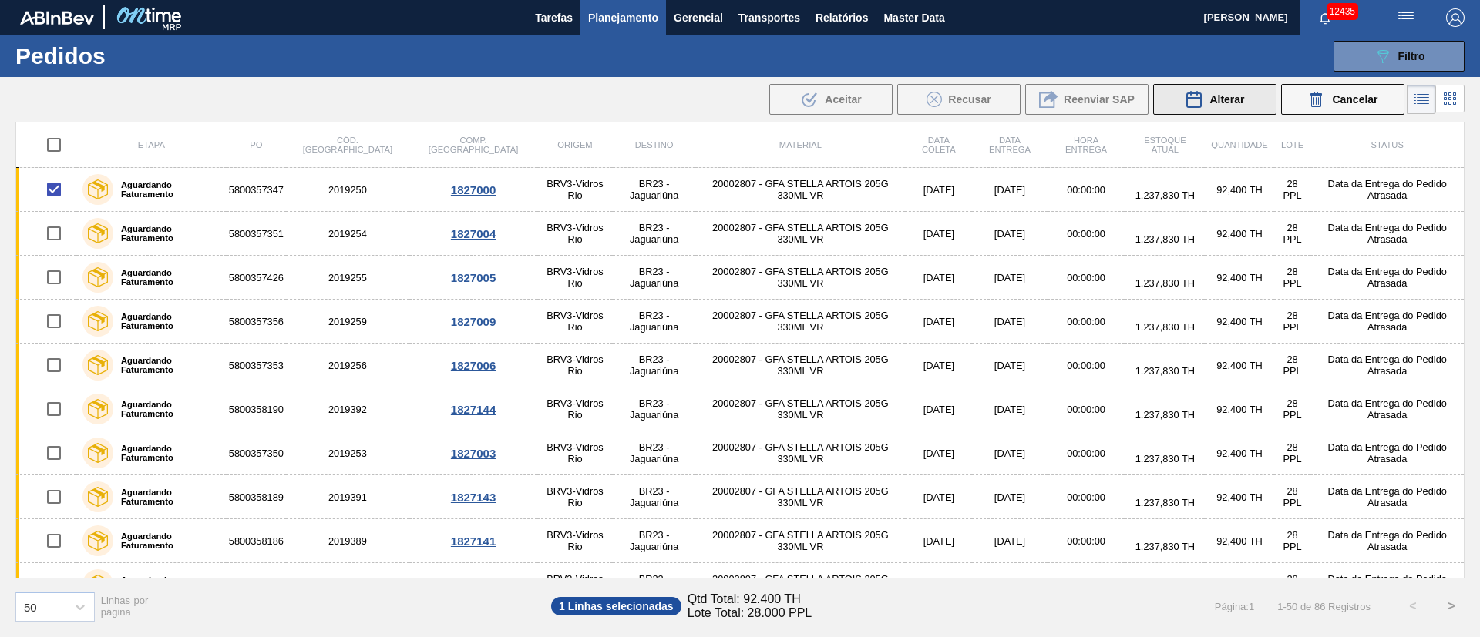
click at [1235, 100] on span "Alterar" at bounding box center [1226, 99] width 35 height 12
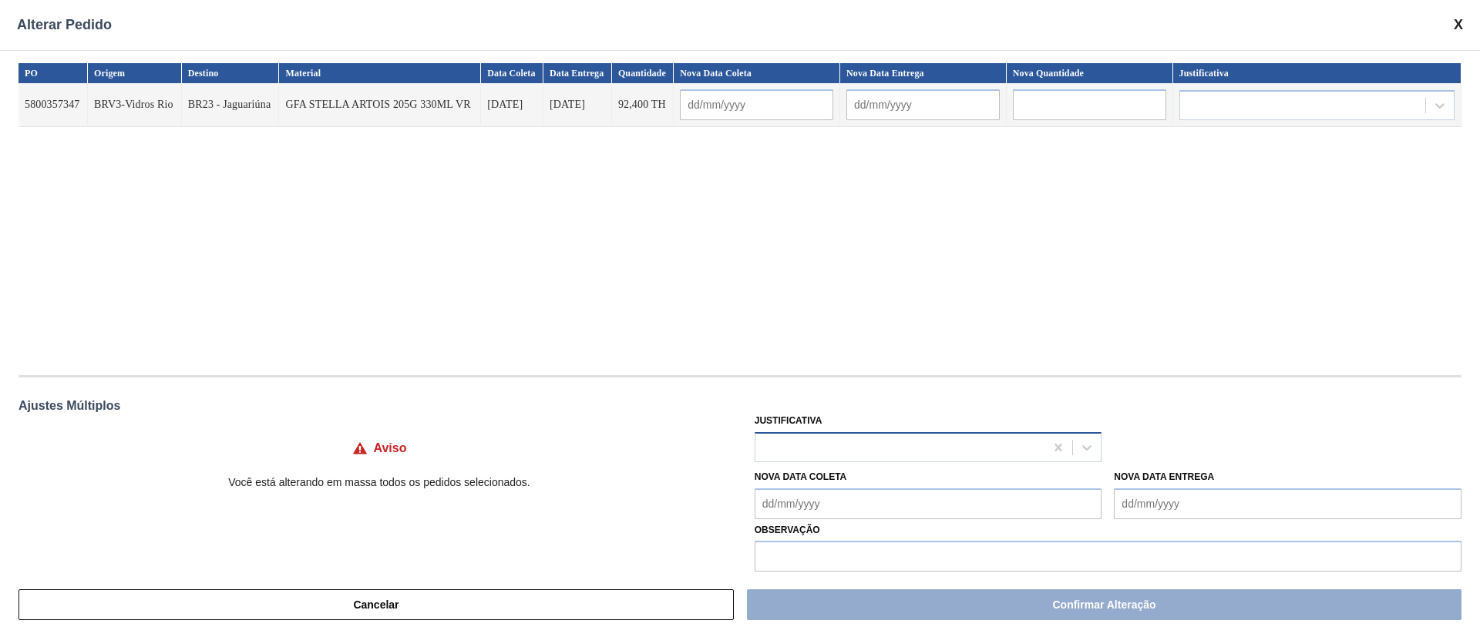
click at [845, 446] on div at bounding box center [900, 447] width 290 height 22
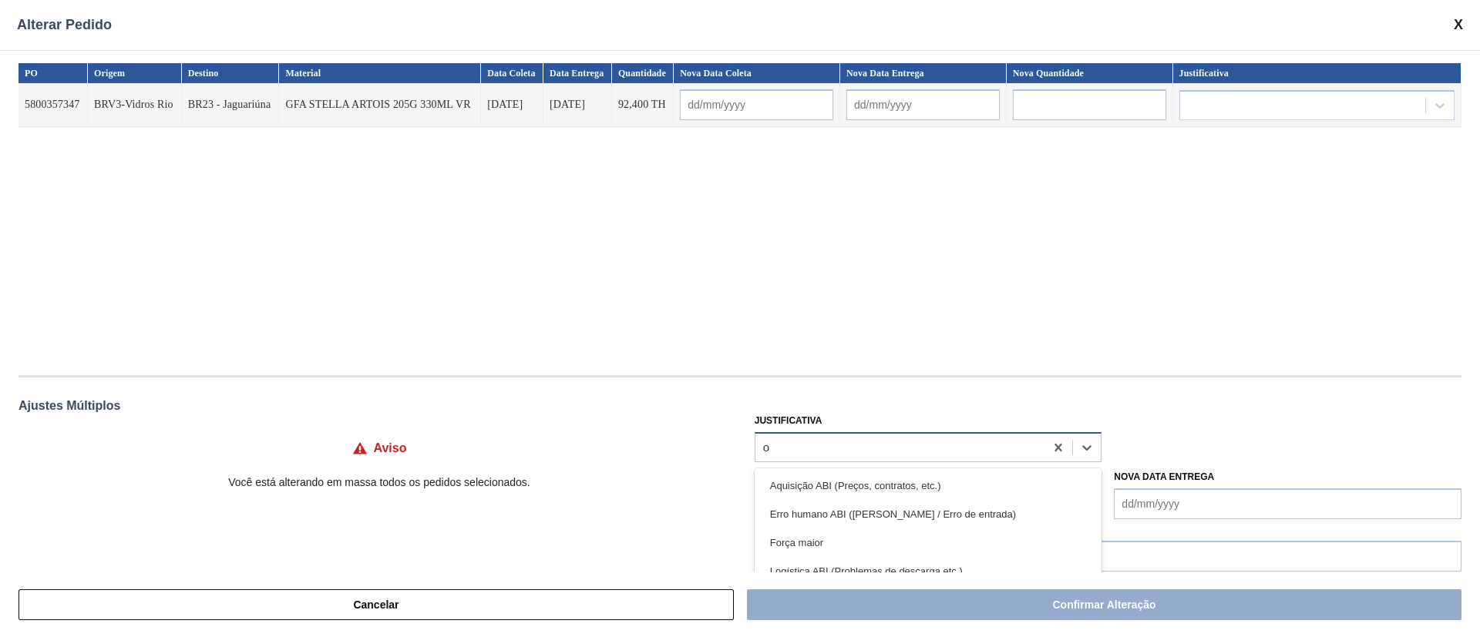
type input "ou"
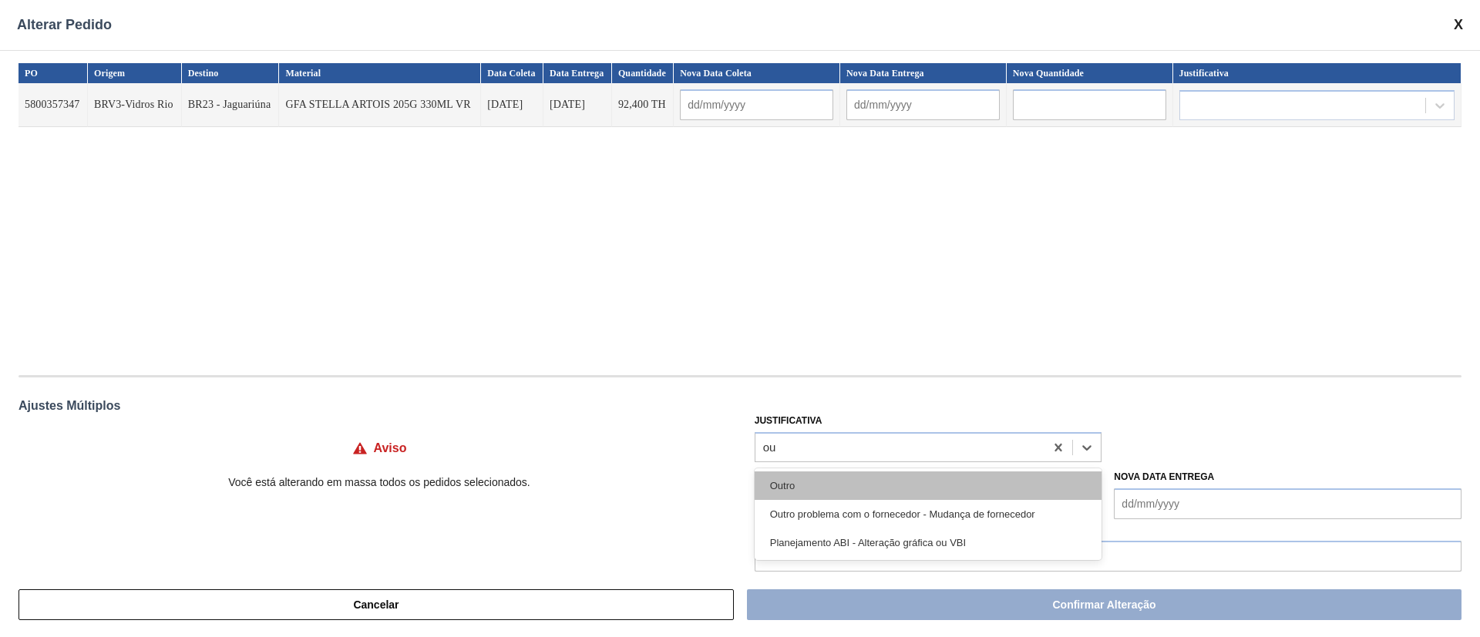
click at [812, 486] on div "Outro" at bounding box center [929, 486] width 348 height 29
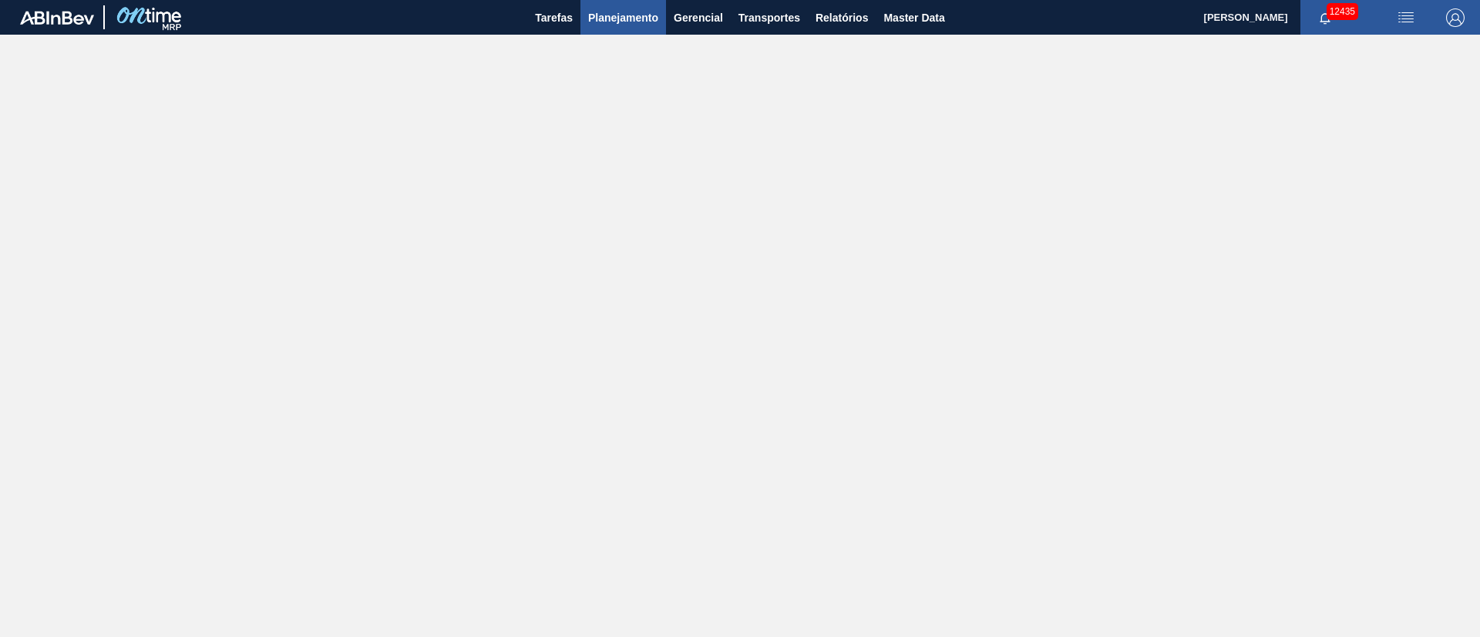
click at [609, 12] on span "Planejamento" at bounding box center [623, 17] width 70 height 18
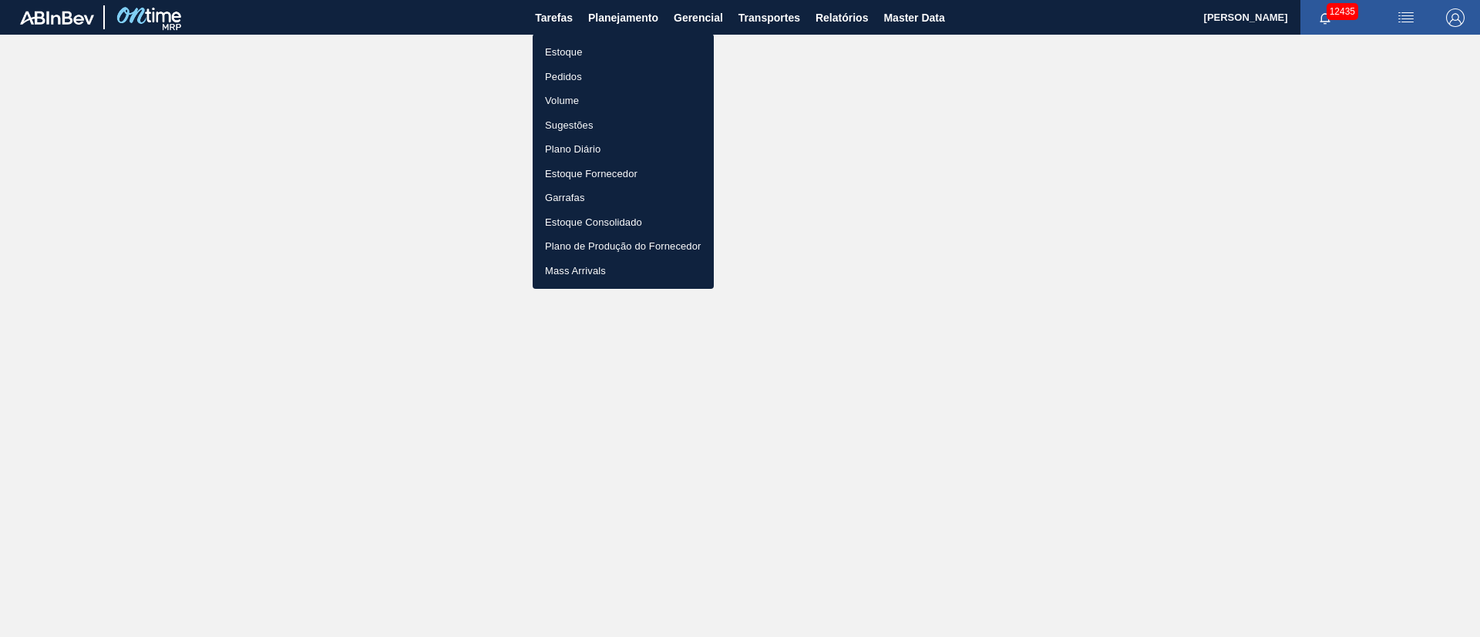
click at [560, 76] on li "Pedidos" at bounding box center [623, 77] width 181 height 25
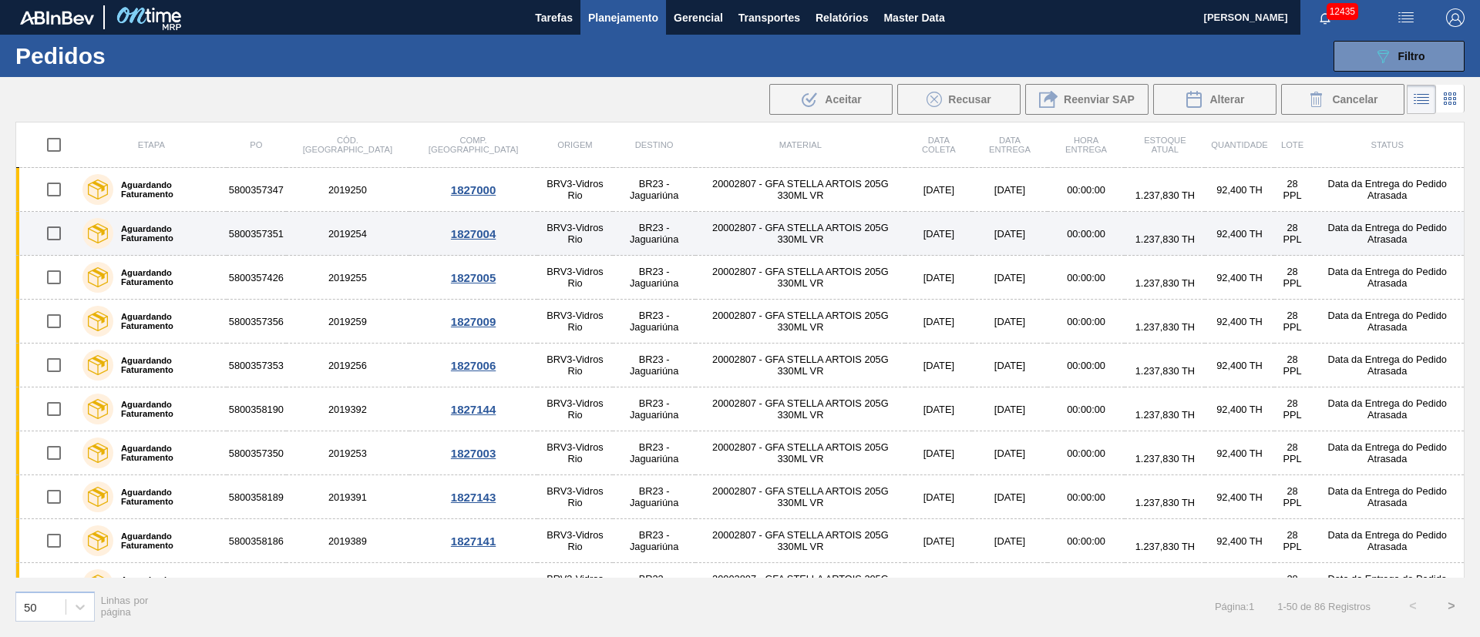
click at [49, 231] on input "checkbox" at bounding box center [54, 233] width 32 height 32
checkbox input "true"
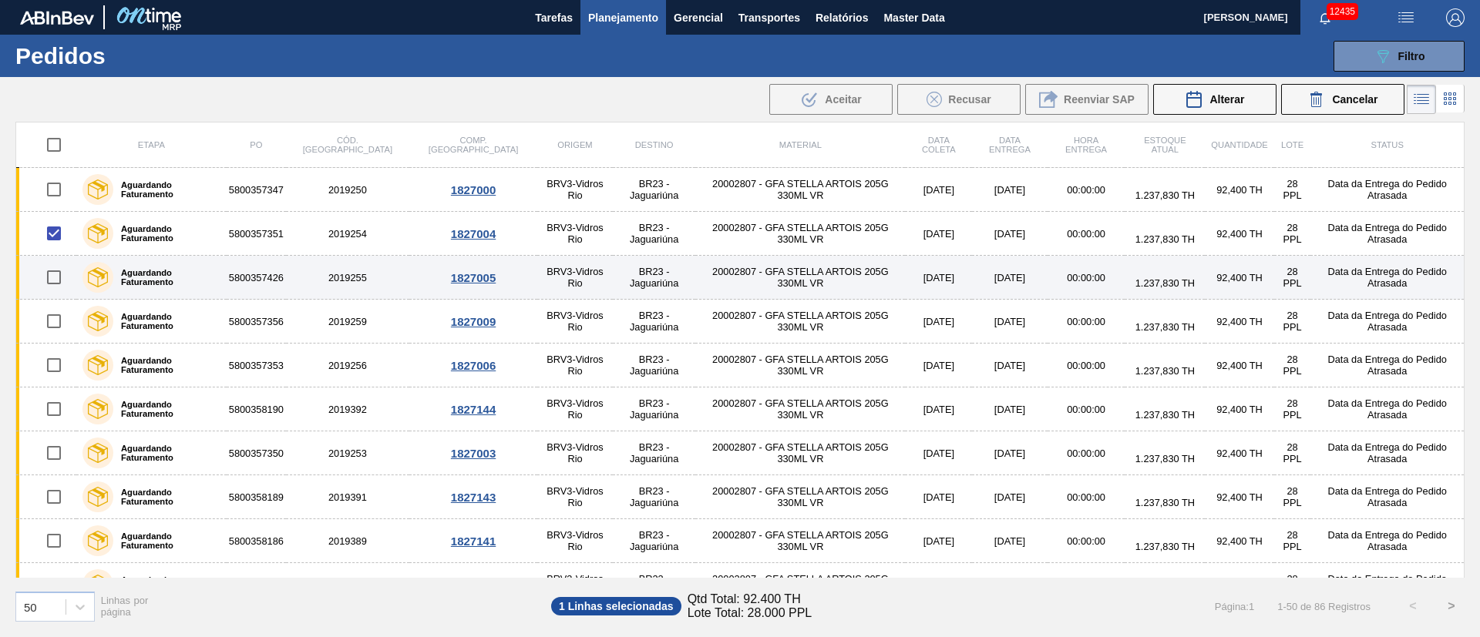
click at [57, 276] on input "checkbox" at bounding box center [54, 277] width 32 height 32
checkbox input "true"
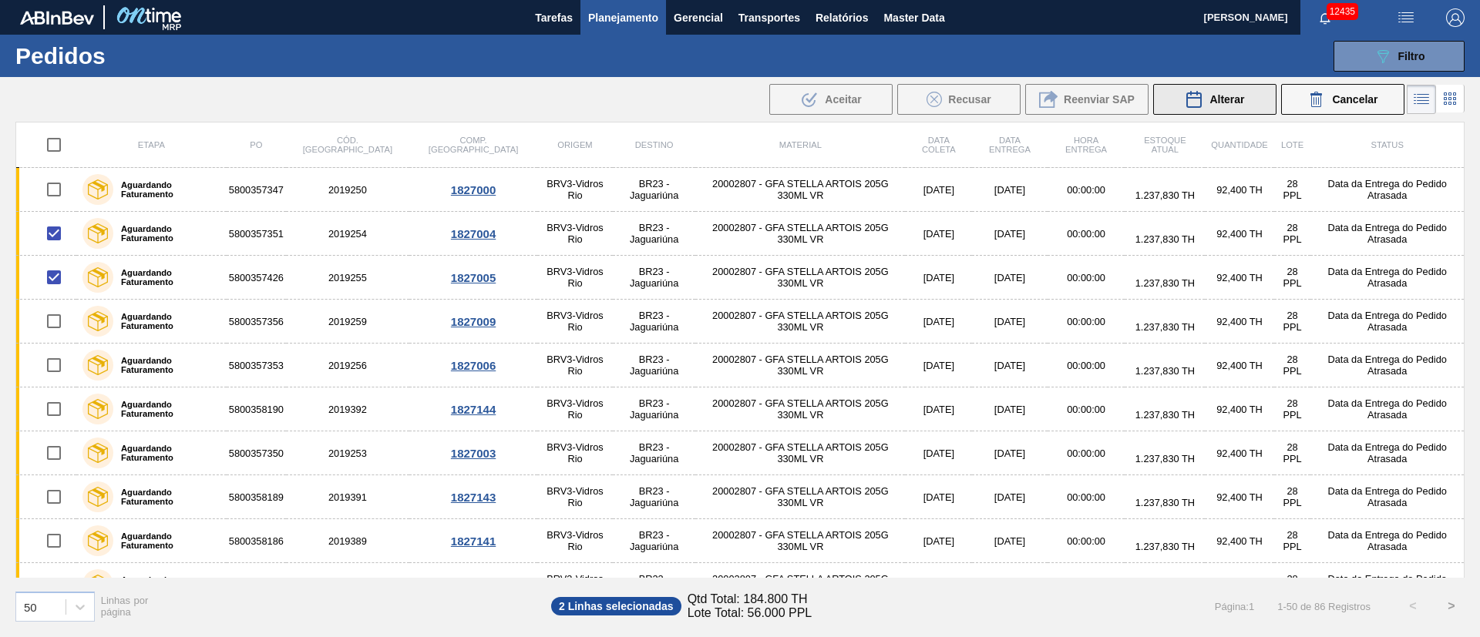
click at [1215, 108] on div "Alterar" at bounding box center [1214, 99] width 59 height 18
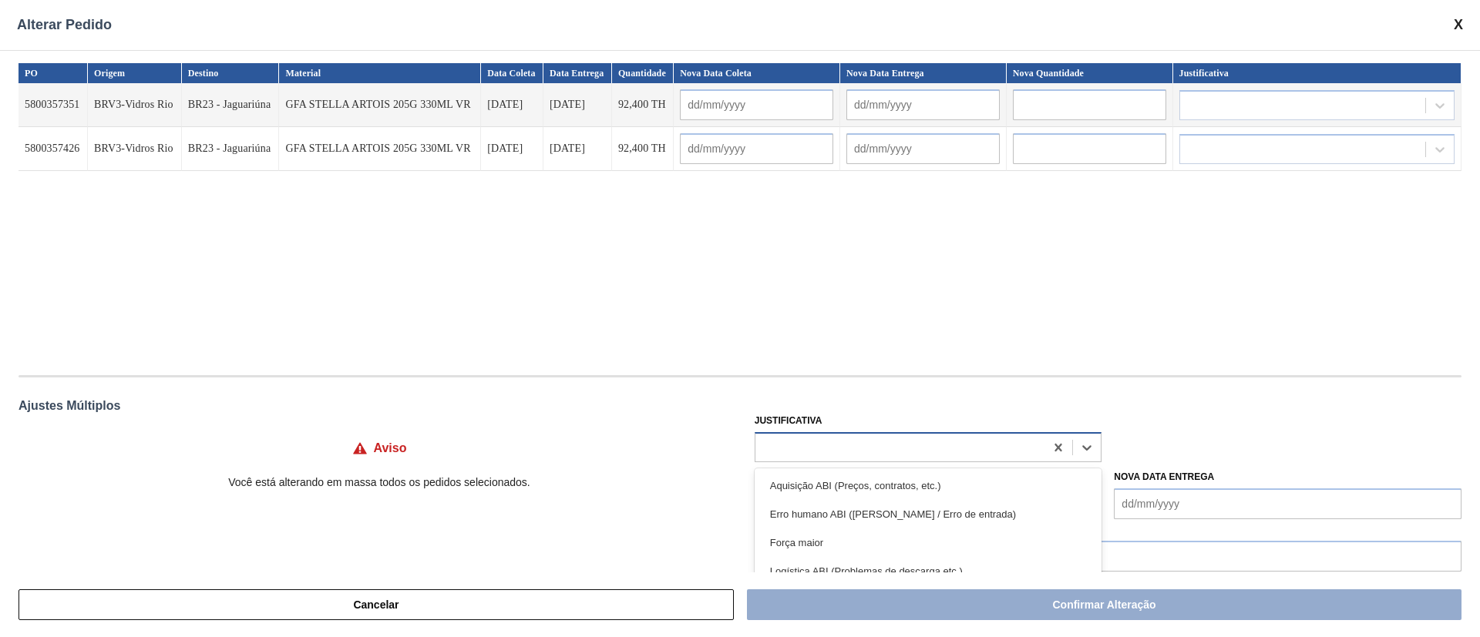
click at [838, 444] on div at bounding box center [900, 447] width 290 height 22
type input "ou"
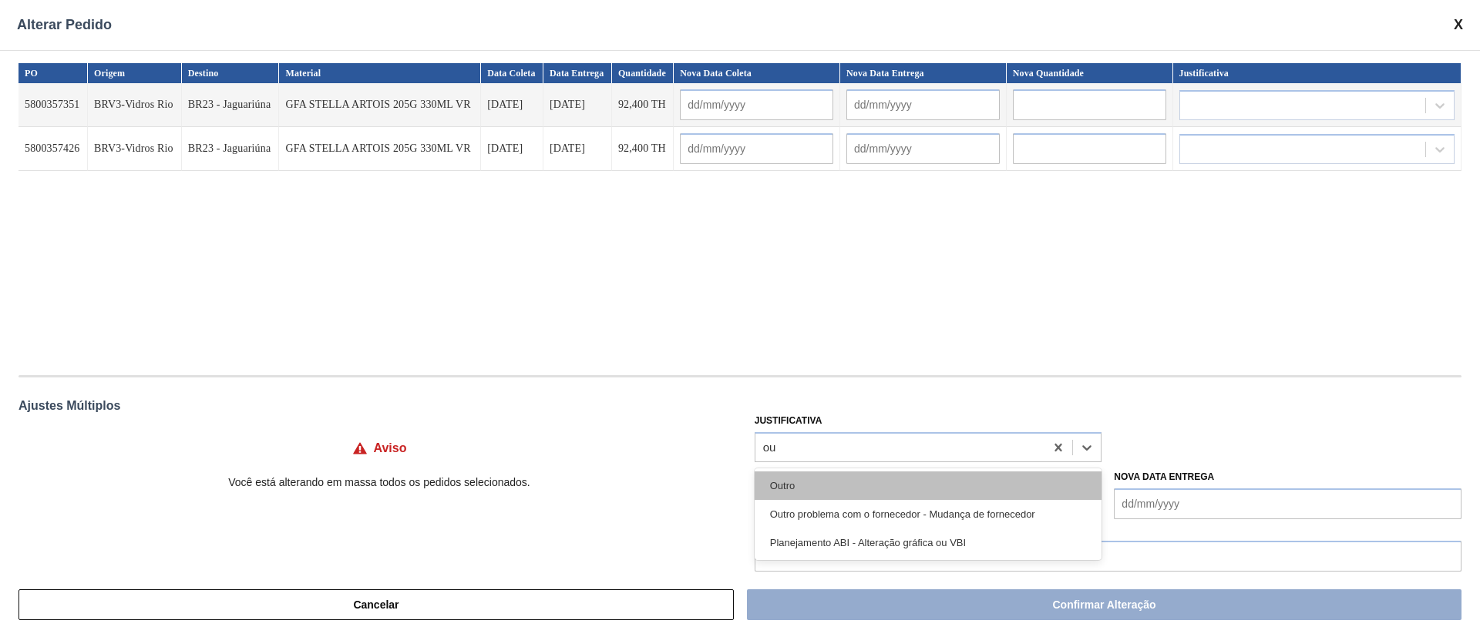
click at [799, 488] on div "Outro" at bounding box center [929, 486] width 348 height 29
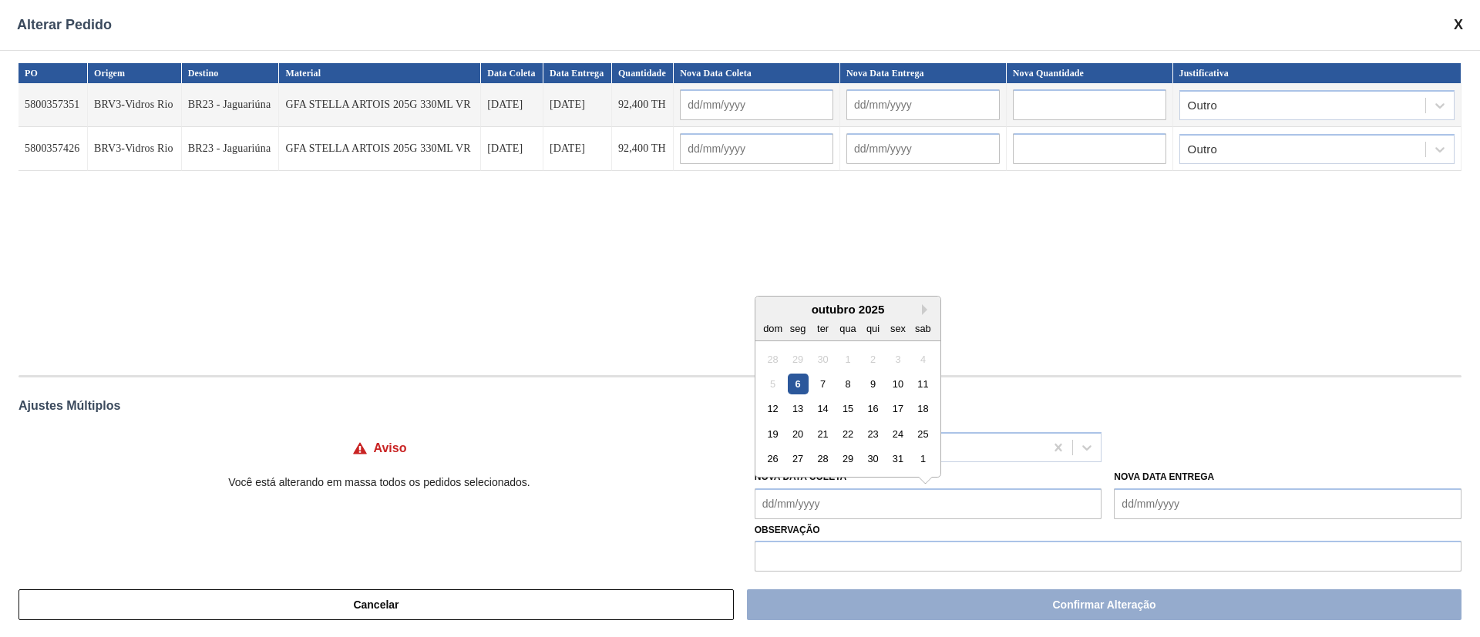
click at [829, 509] on Coleta "Nova Data Coleta" at bounding box center [929, 504] width 348 height 31
click at [846, 385] on div "8" at bounding box center [847, 384] width 21 height 21
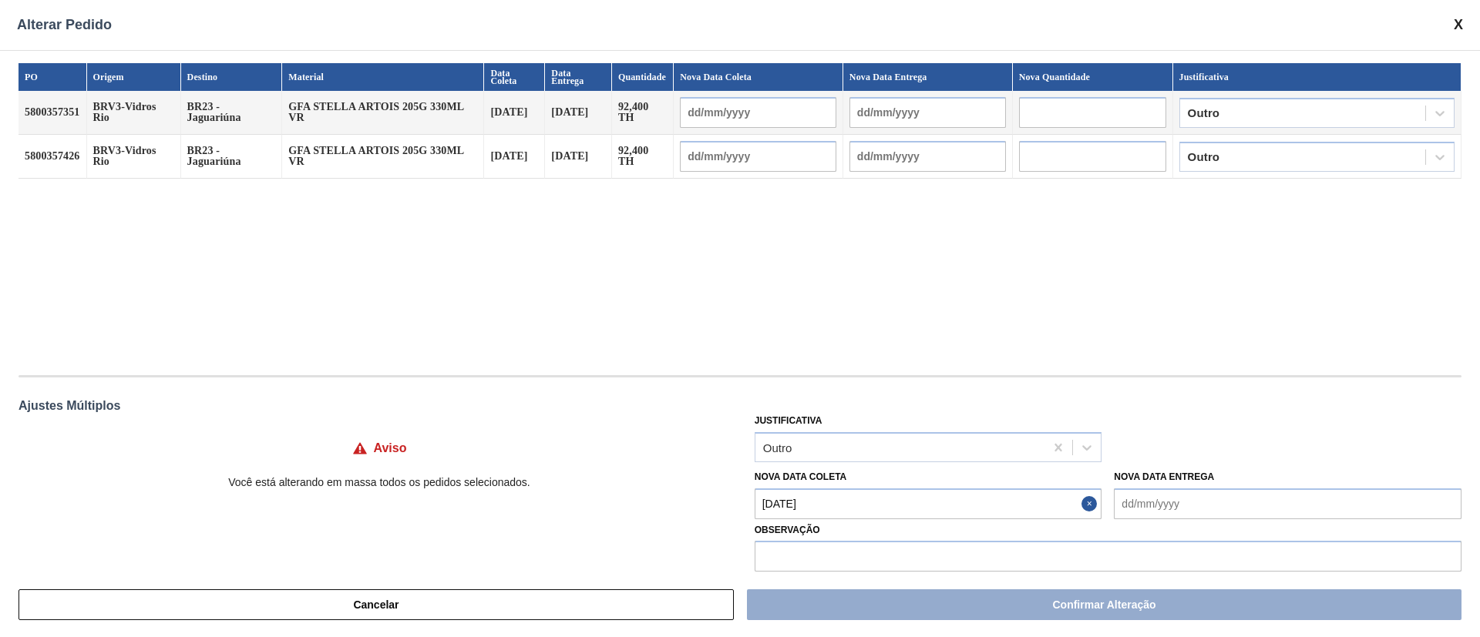
type Coleta "[DATE]"
type input "[DATE]"
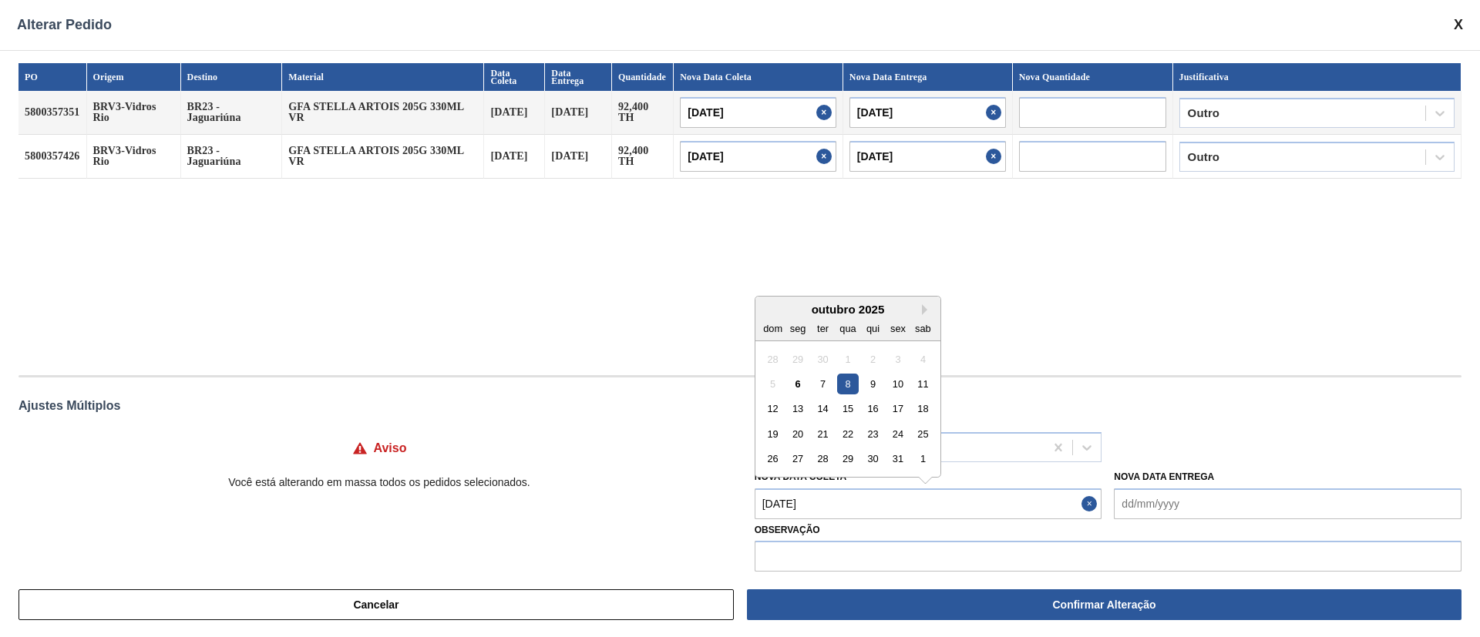
click at [826, 504] on Coleta "[DATE]" at bounding box center [929, 504] width 348 height 31
click at [876, 388] on div "9" at bounding box center [872, 384] width 21 height 21
type Coleta "[DATE]"
type input "[DATE]"
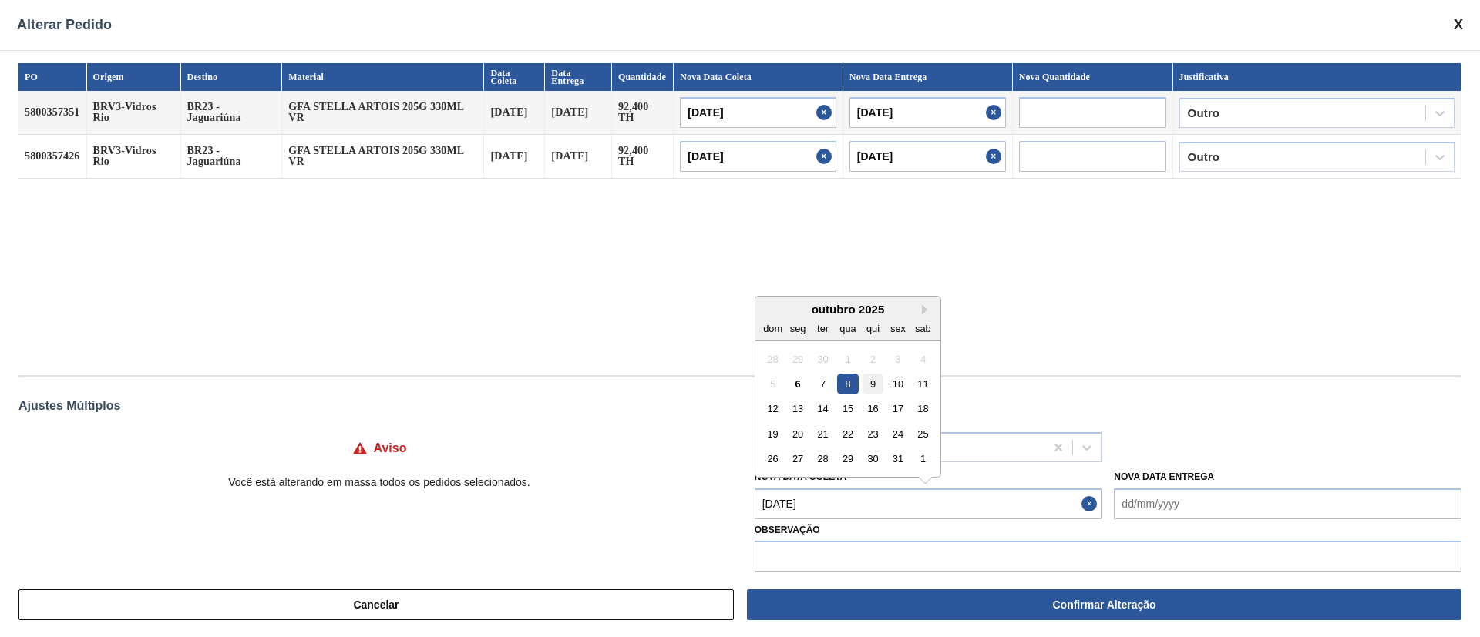
type input "[DATE]"
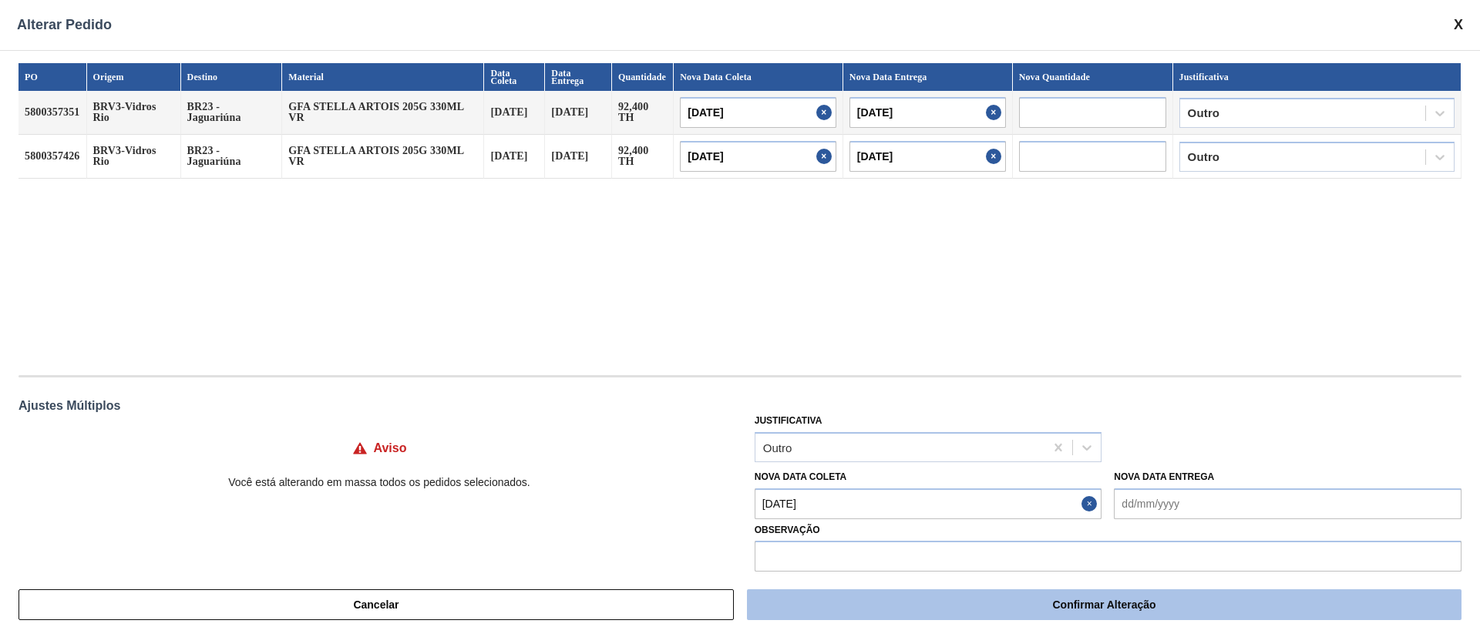
click at [872, 603] on button "Confirmar Alteração" at bounding box center [1104, 605] width 714 height 31
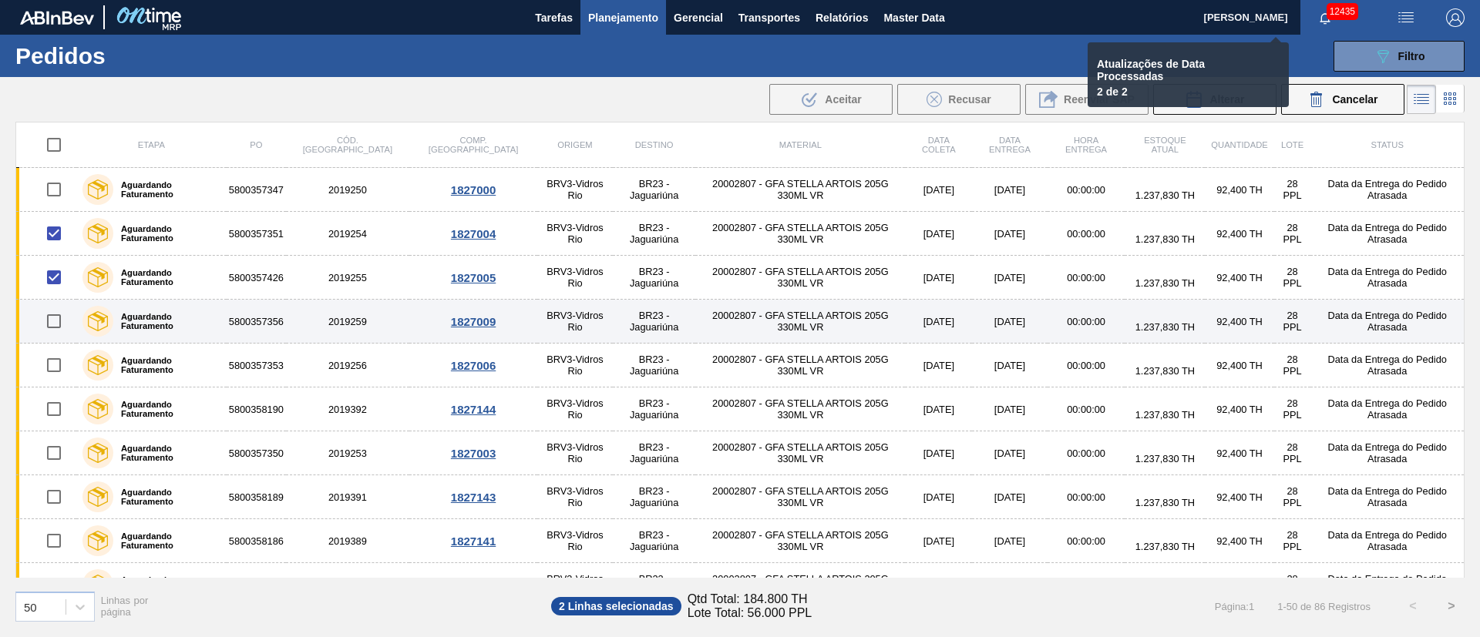
scroll to position [116, 0]
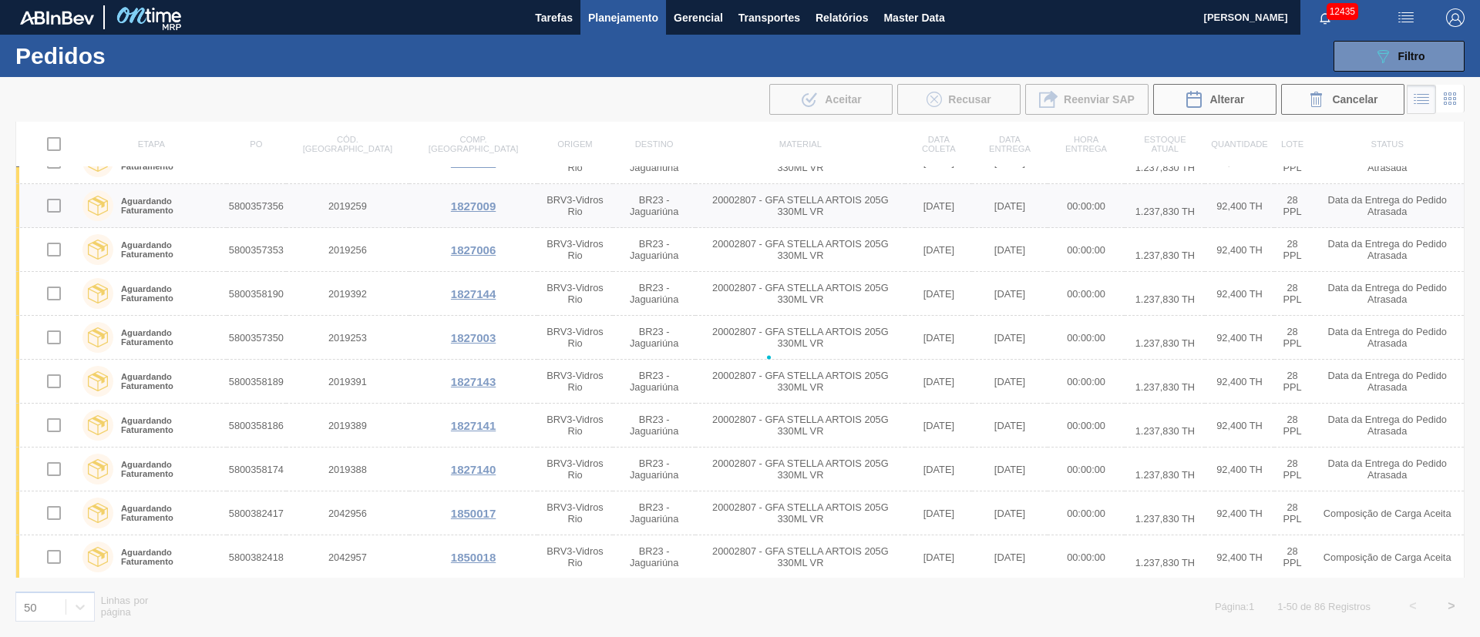
checkbox input "false"
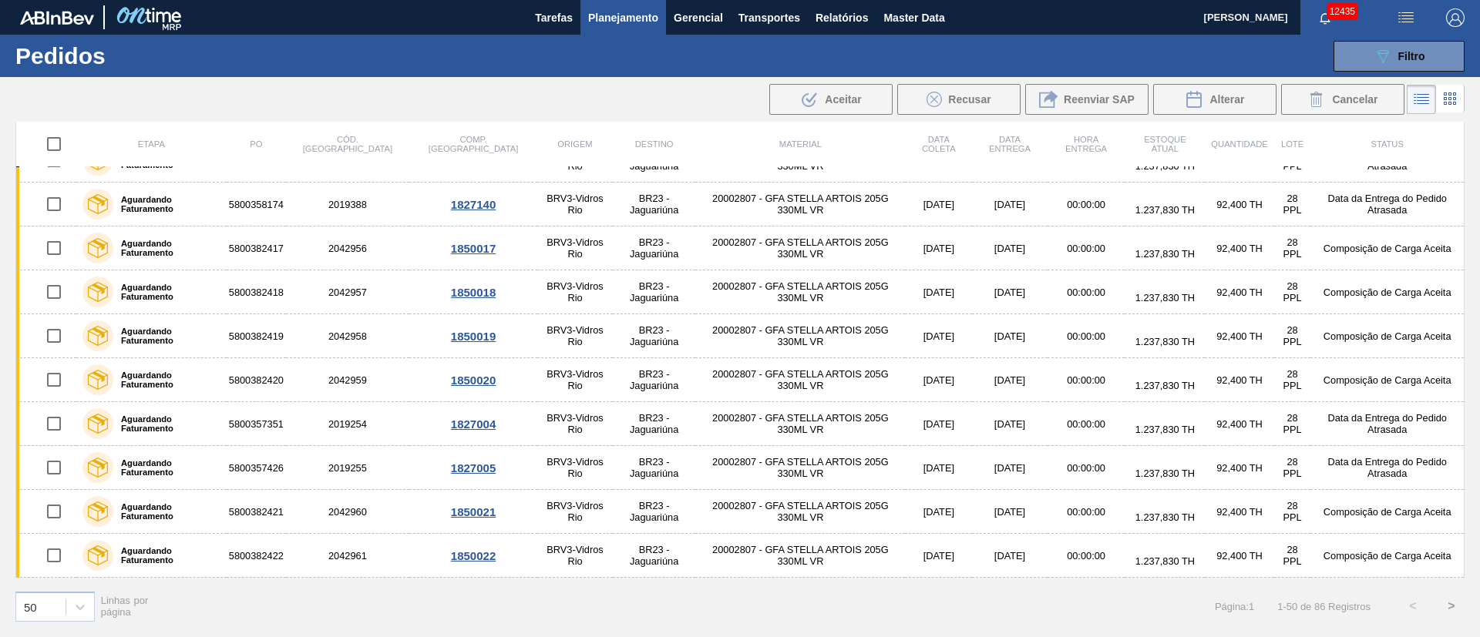
scroll to position [0, 0]
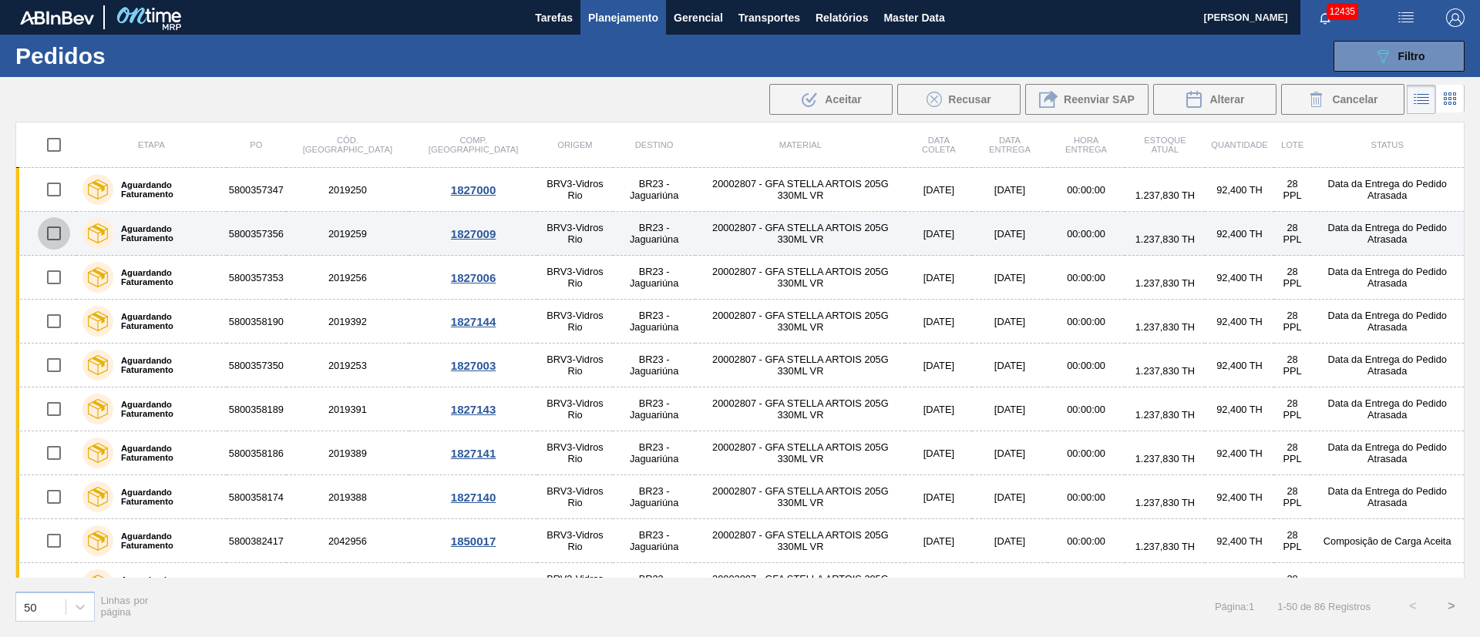
click at [51, 239] on input "checkbox" at bounding box center [54, 233] width 32 height 32
checkbox input "true"
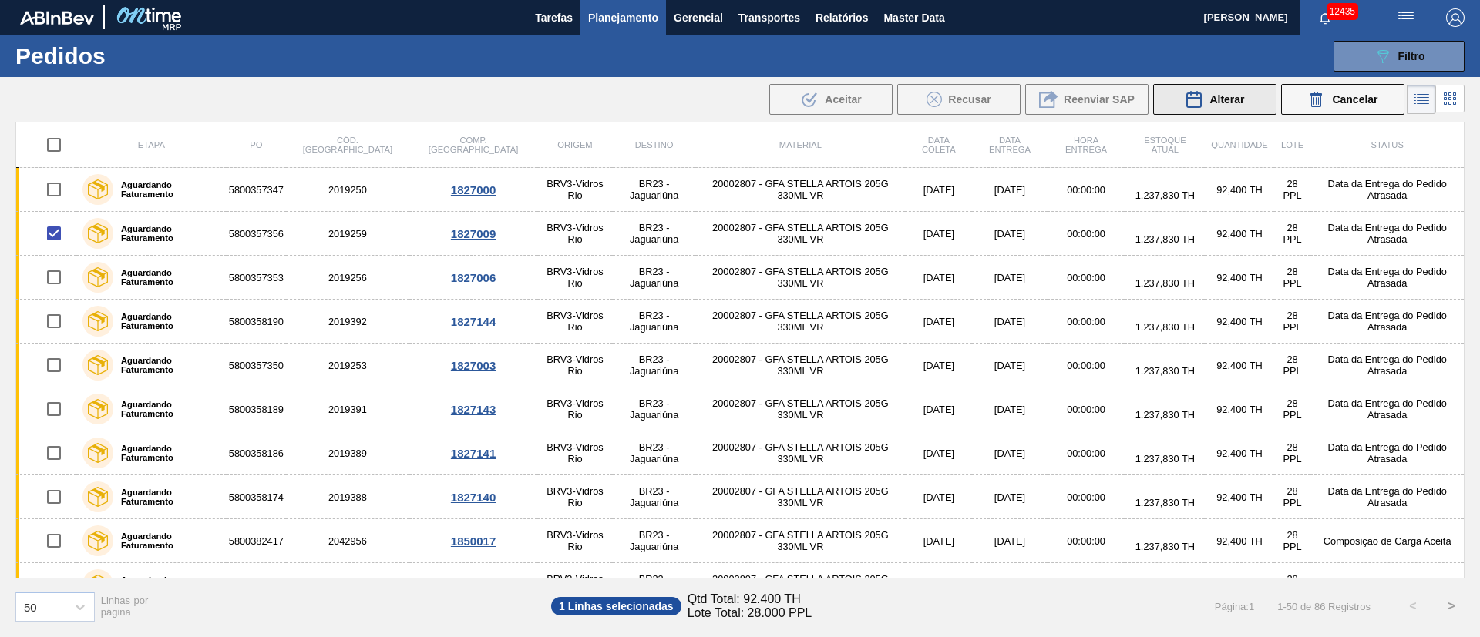
click at [1235, 109] on button "Alterar" at bounding box center [1214, 99] width 123 height 31
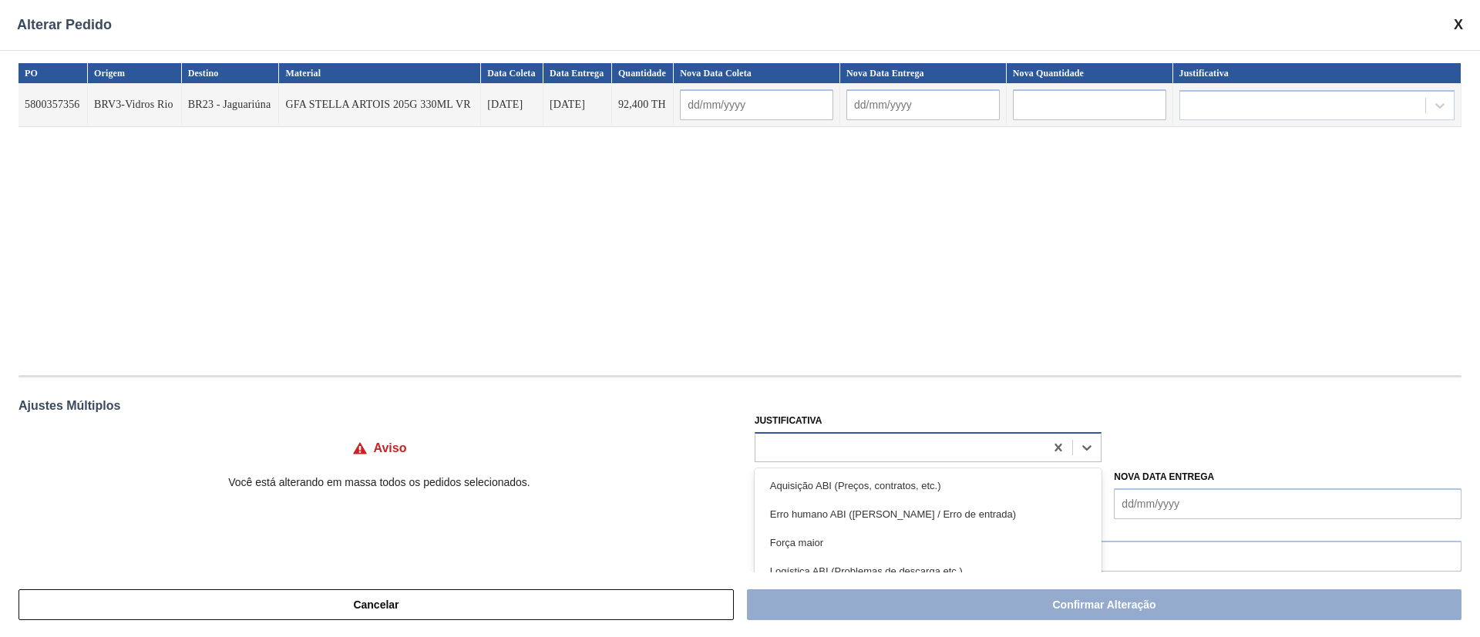
click at [822, 443] on div at bounding box center [900, 447] width 290 height 22
type input "ou"
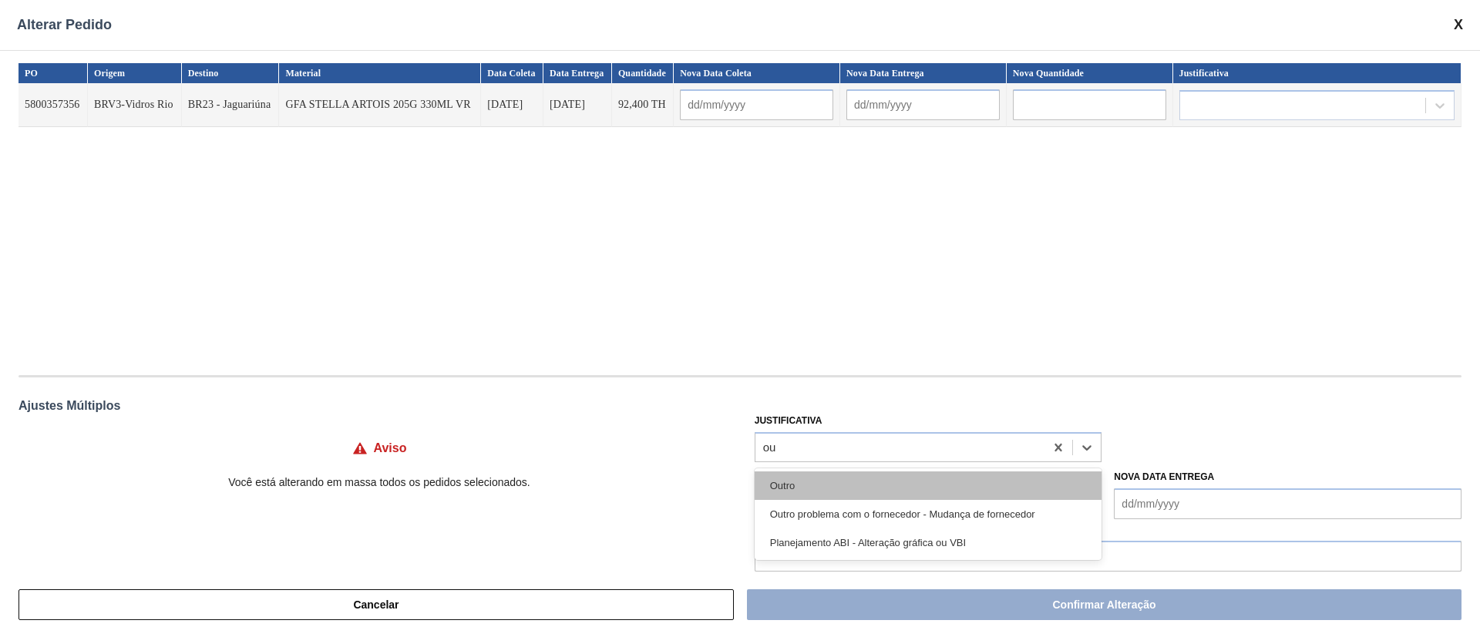
click at [800, 480] on div "Outro" at bounding box center [929, 486] width 348 height 29
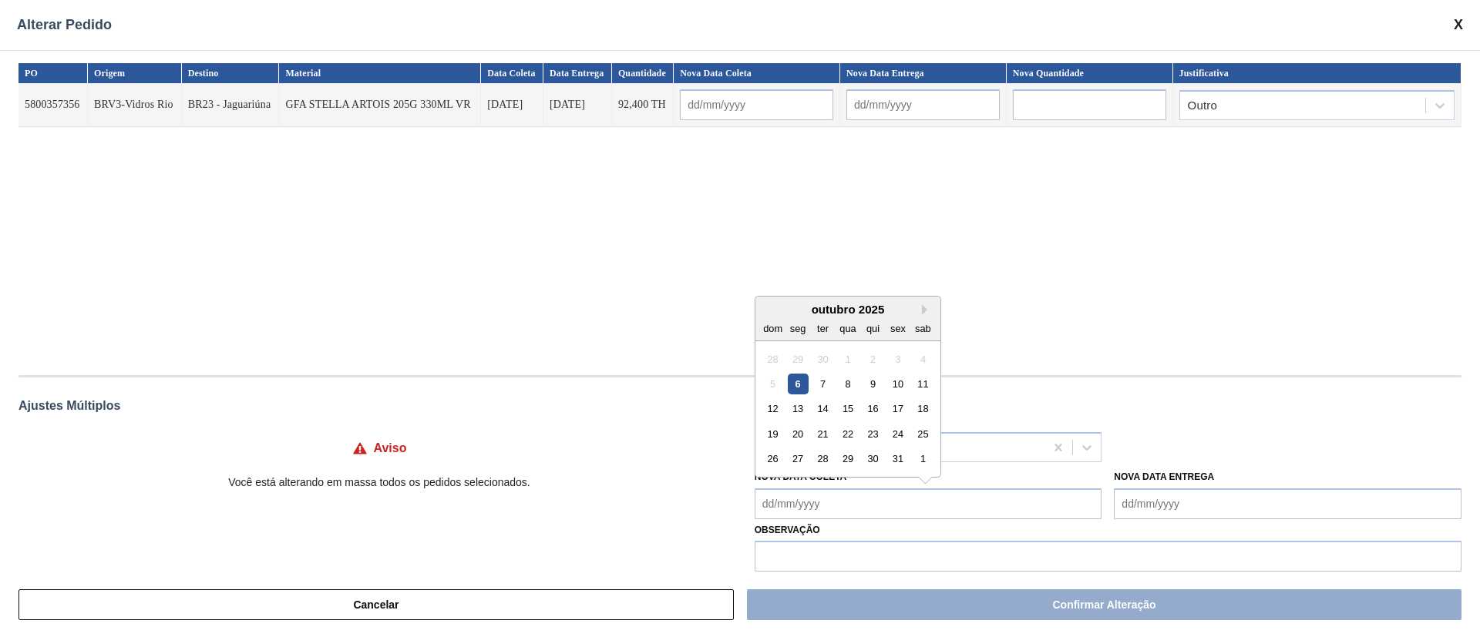
click at [798, 503] on Coleta "Nova Data Coleta" at bounding box center [929, 504] width 348 height 31
click at [850, 383] on div "8" at bounding box center [847, 384] width 21 height 21
type Coleta "[DATE]"
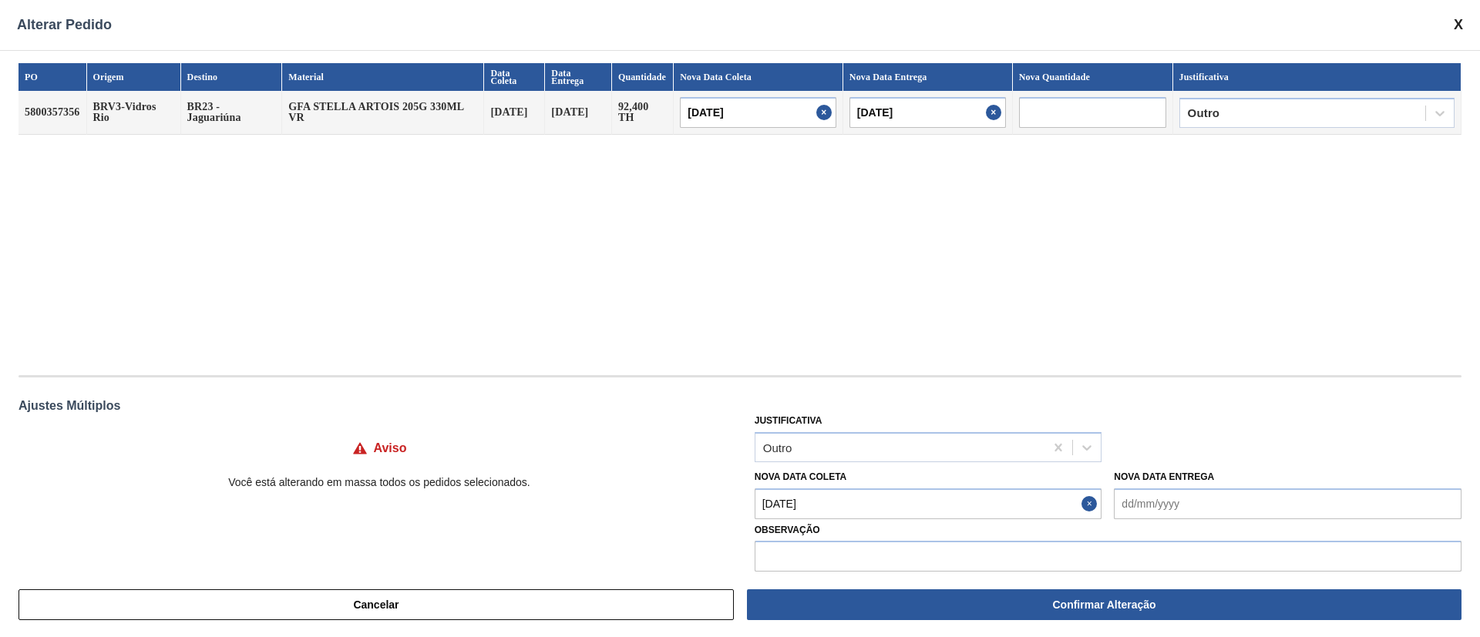
type input "[DATE]"
click at [843, 506] on Coleta "[DATE]" at bounding box center [929, 504] width 348 height 31
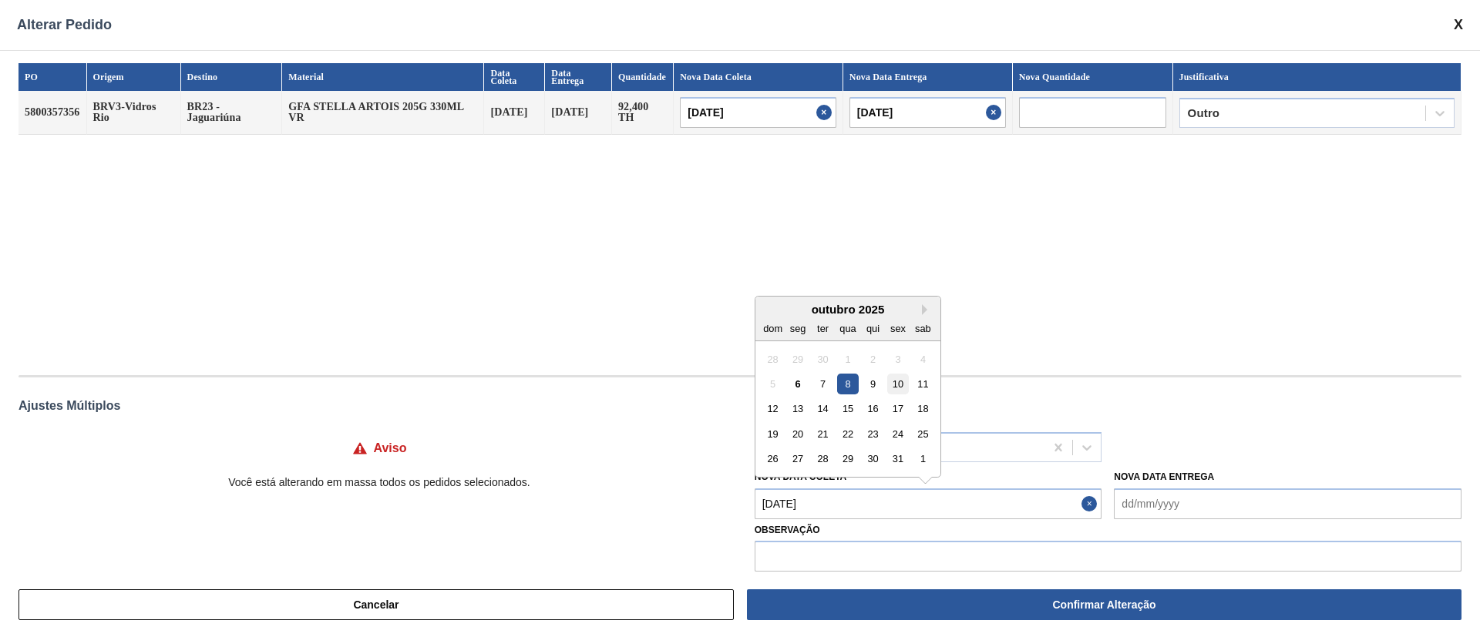
click at [900, 385] on div "10" at bounding box center [897, 384] width 21 height 21
type Coleta "[DATE]"
type input "[DATE]"
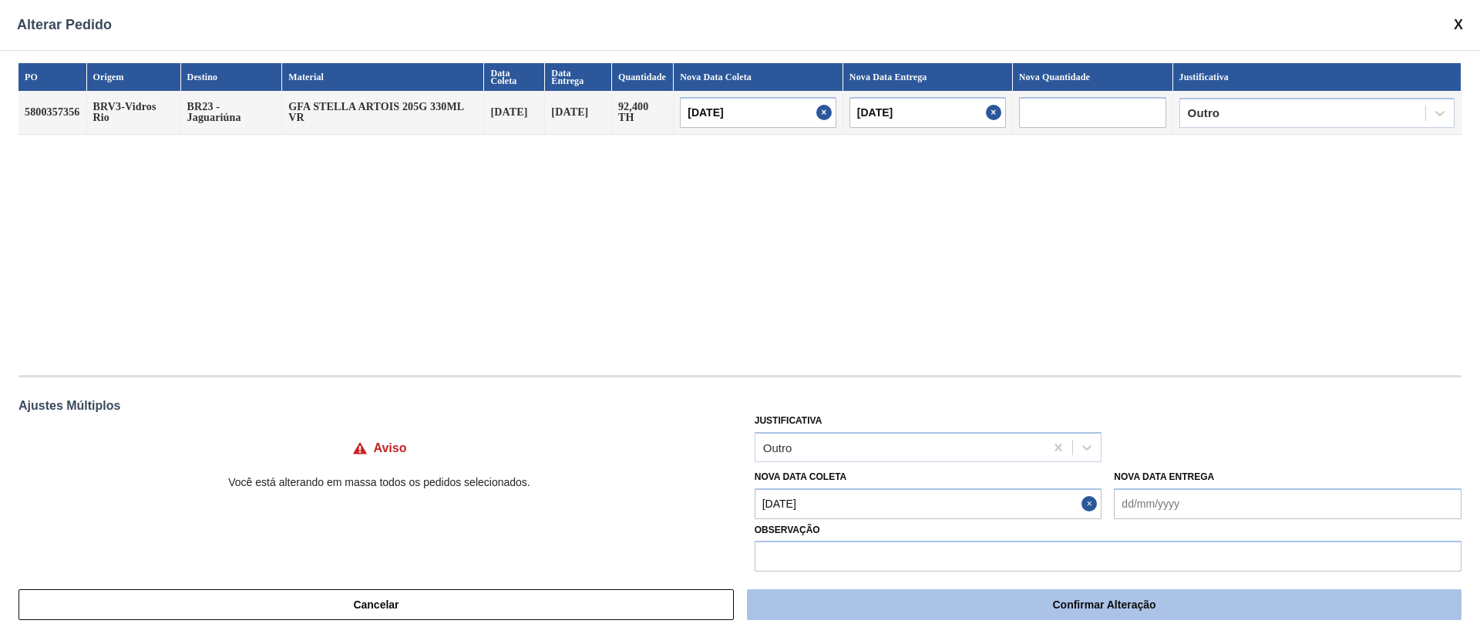
click at [952, 606] on button "Confirmar Alteração" at bounding box center [1104, 605] width 714 height 31
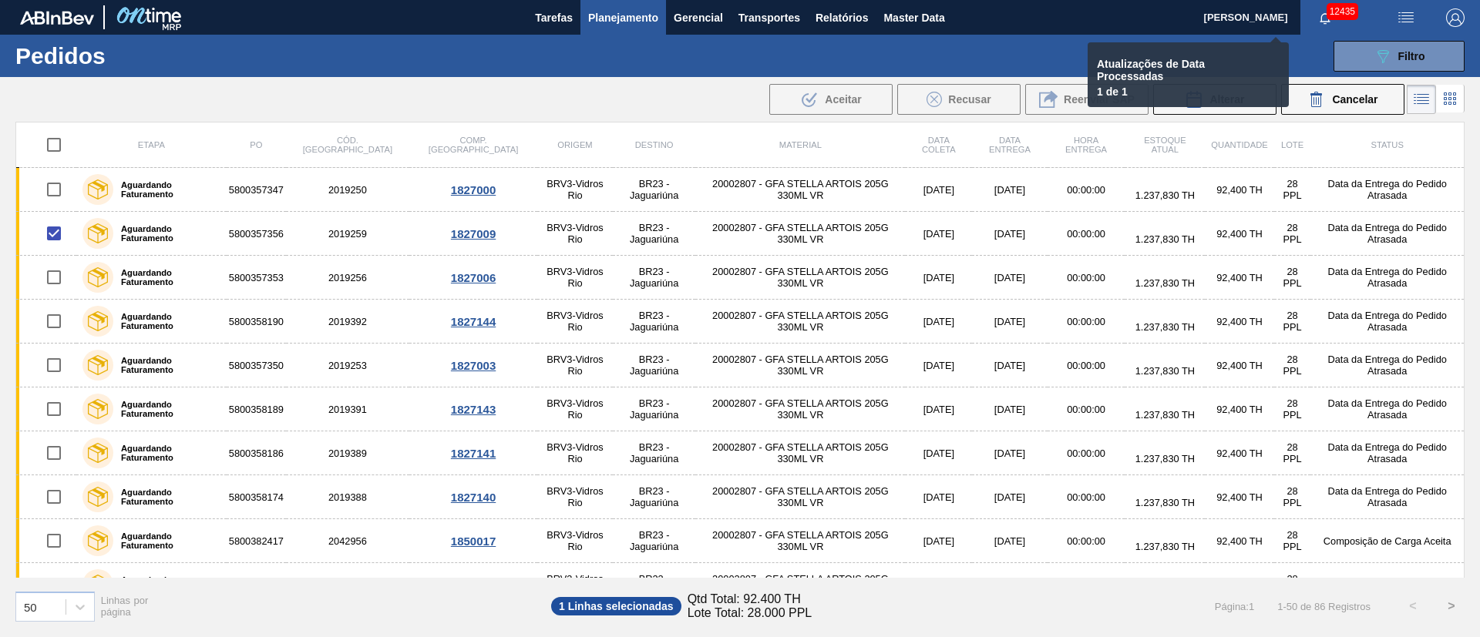
checkbox input "false"
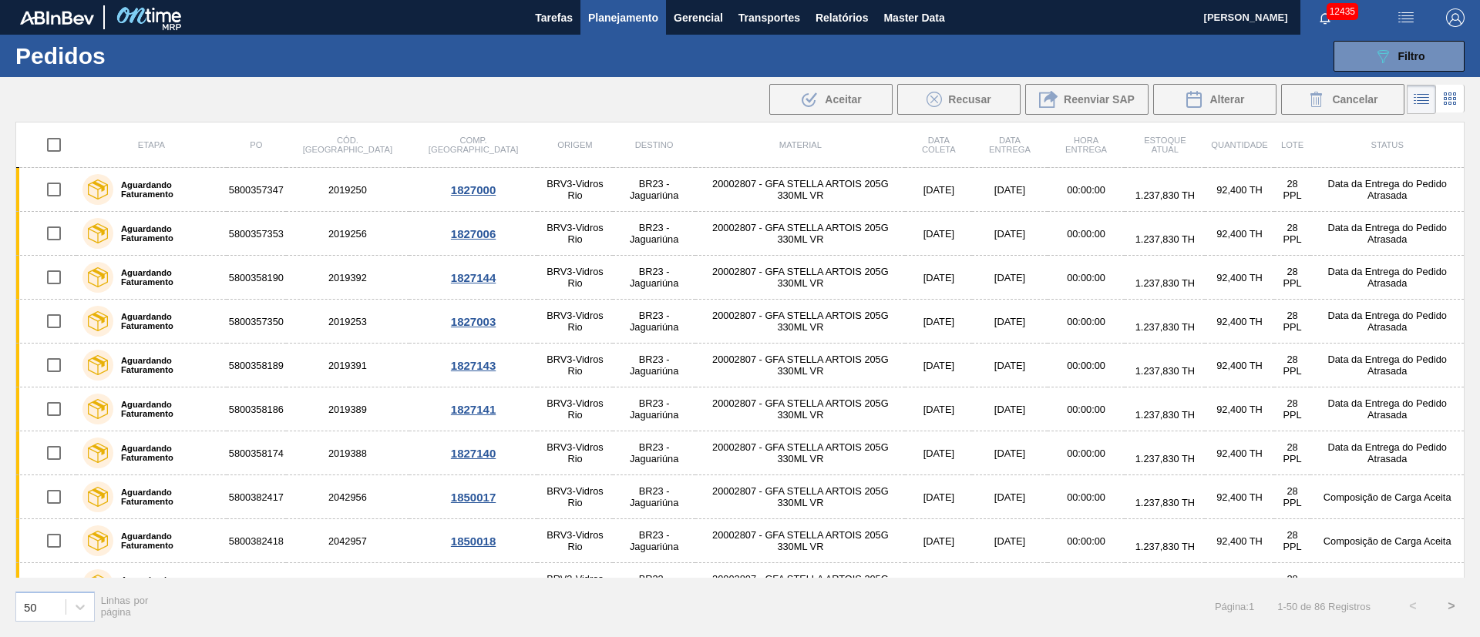
click at [950, 606] on div "50 Linhas por página Página : 1 1 - 50 de 86 Registros < >" at bounding box center [740, 606] width 1480 height 57
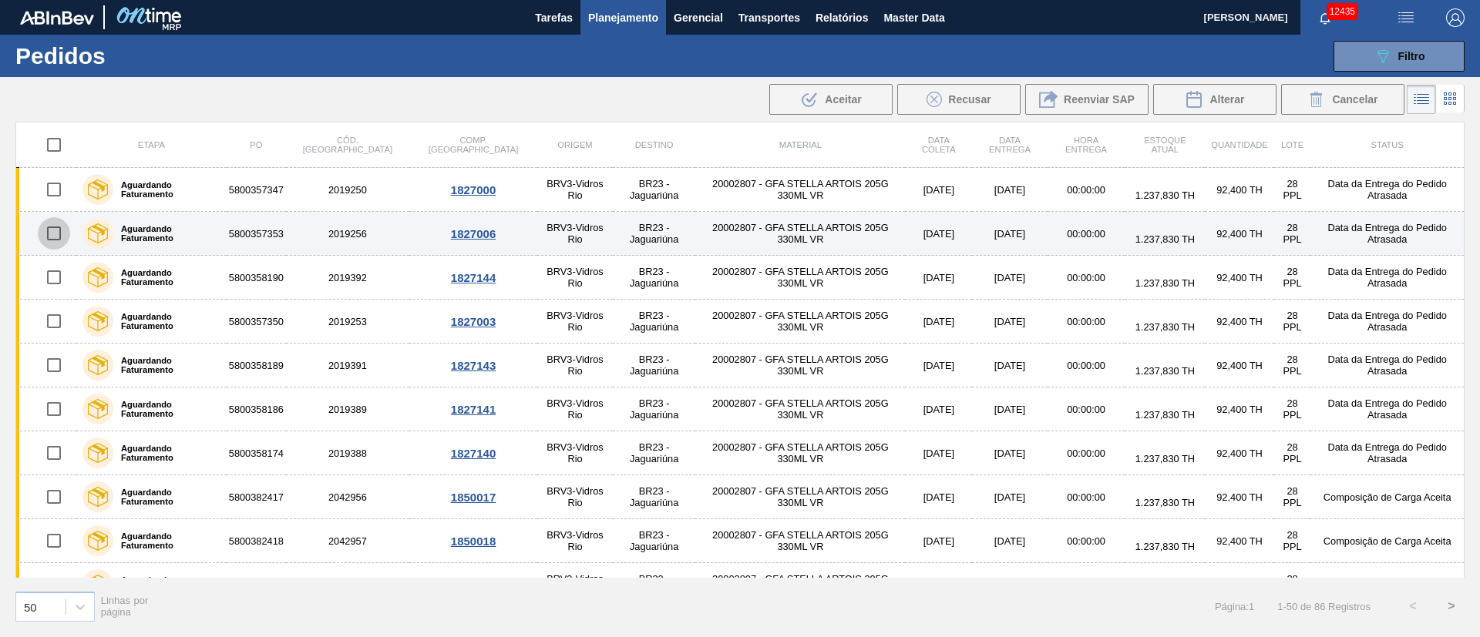
click at [56, 224] on input "checkbox" at bounding box center [54, 233] width 32 height 32
checkbox input "true"
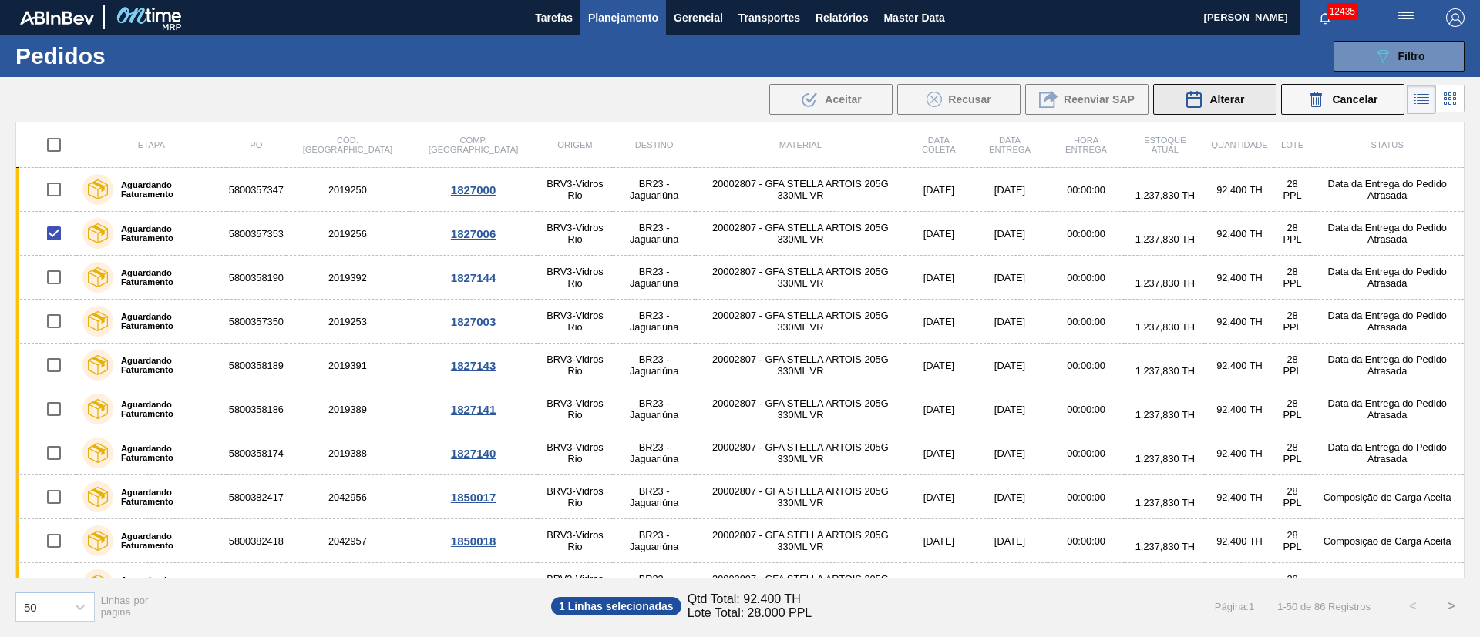
click at [1213, 103] on span "Alterar" at bounding box center [1226, 99] width 35 height 12
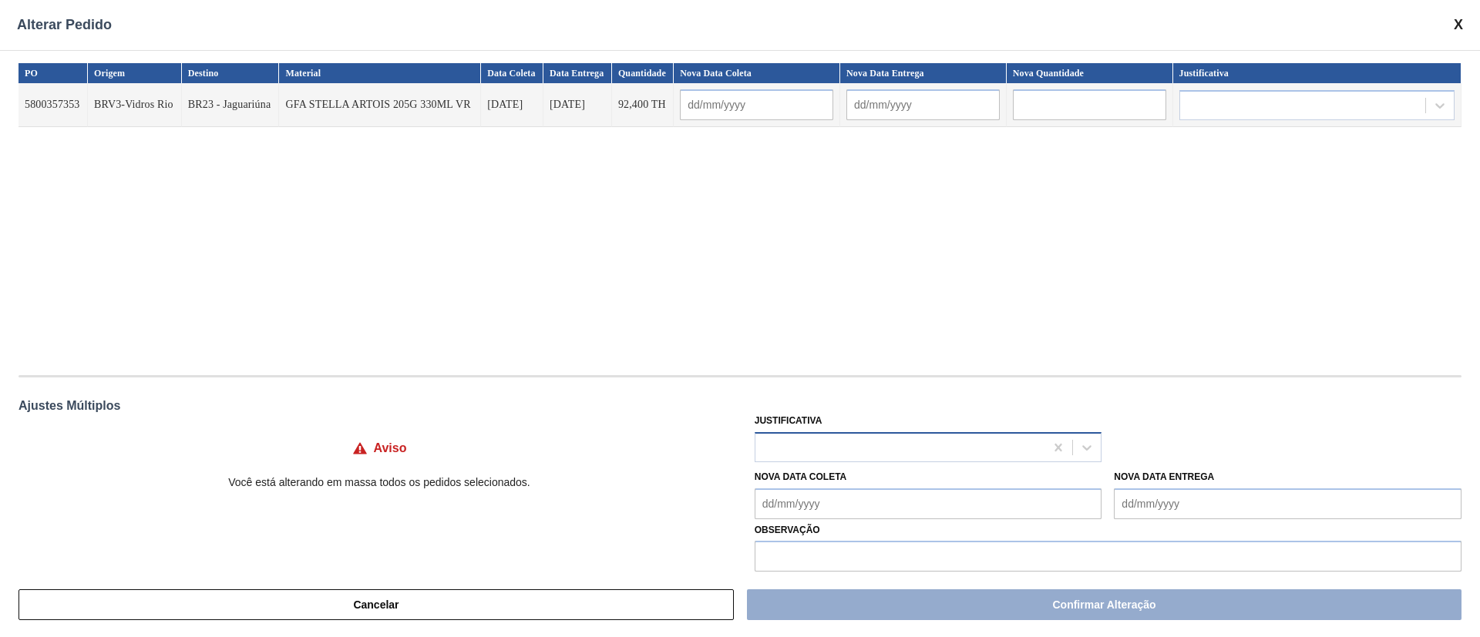
click at [858, 441] on div at bounding box center [900, 447] width 290 height 22
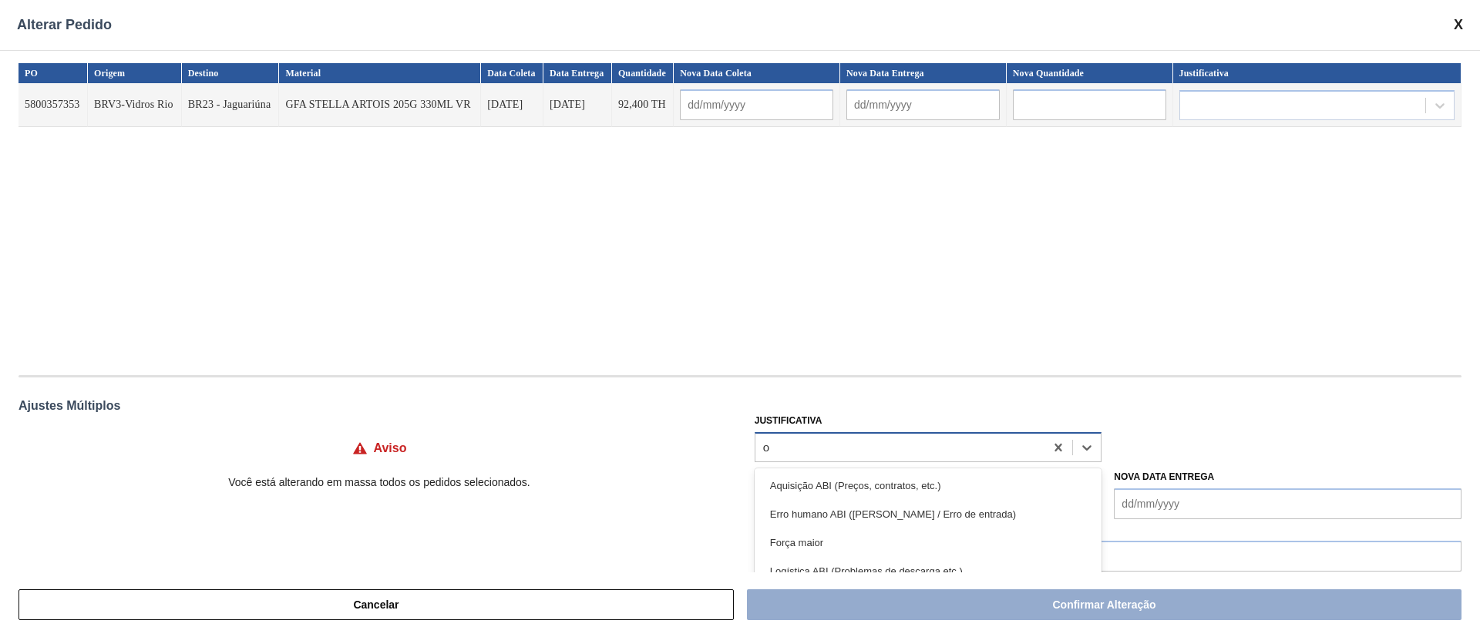
type input "ou"
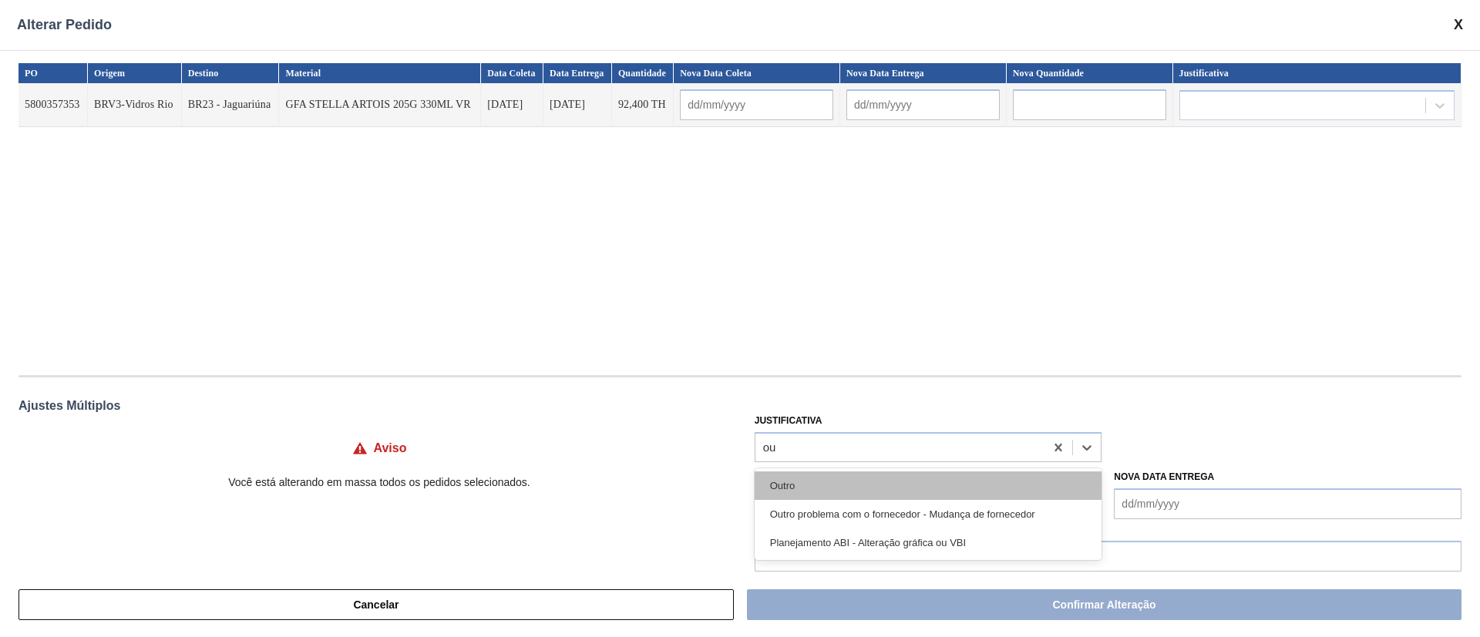
click at [837, 486] on div "Outro" at bounding box center [929, 486] width 348 height 29
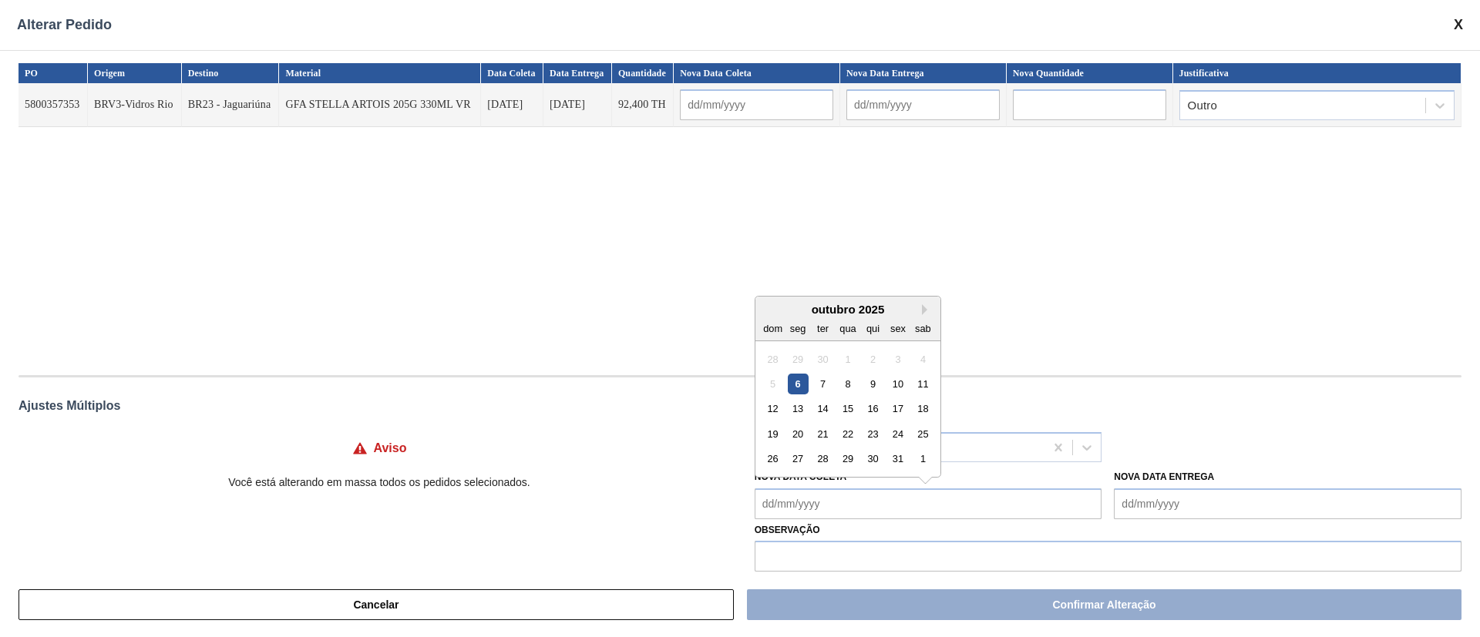
click at [818, 499] on Coleta "Nova Data Coleta" at bounding box center [929, 504] width 348 height 31
click at [797, 417] on div "13" at bounding box center [797, 408] width 21 height 21
type Coleta "[DATE]"
type input "[DATE]"
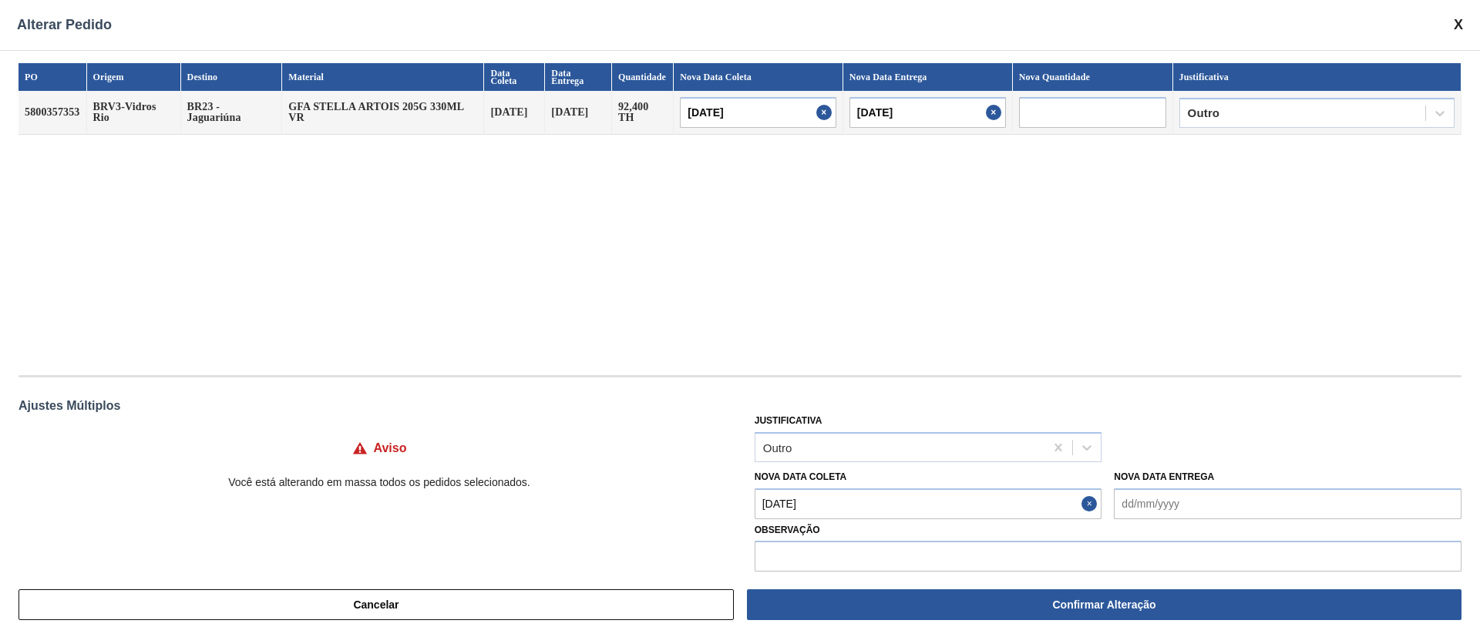
click at [808, 511] on Coleta "[DATE]" at bounding box center [929, 504] width 348 height 31
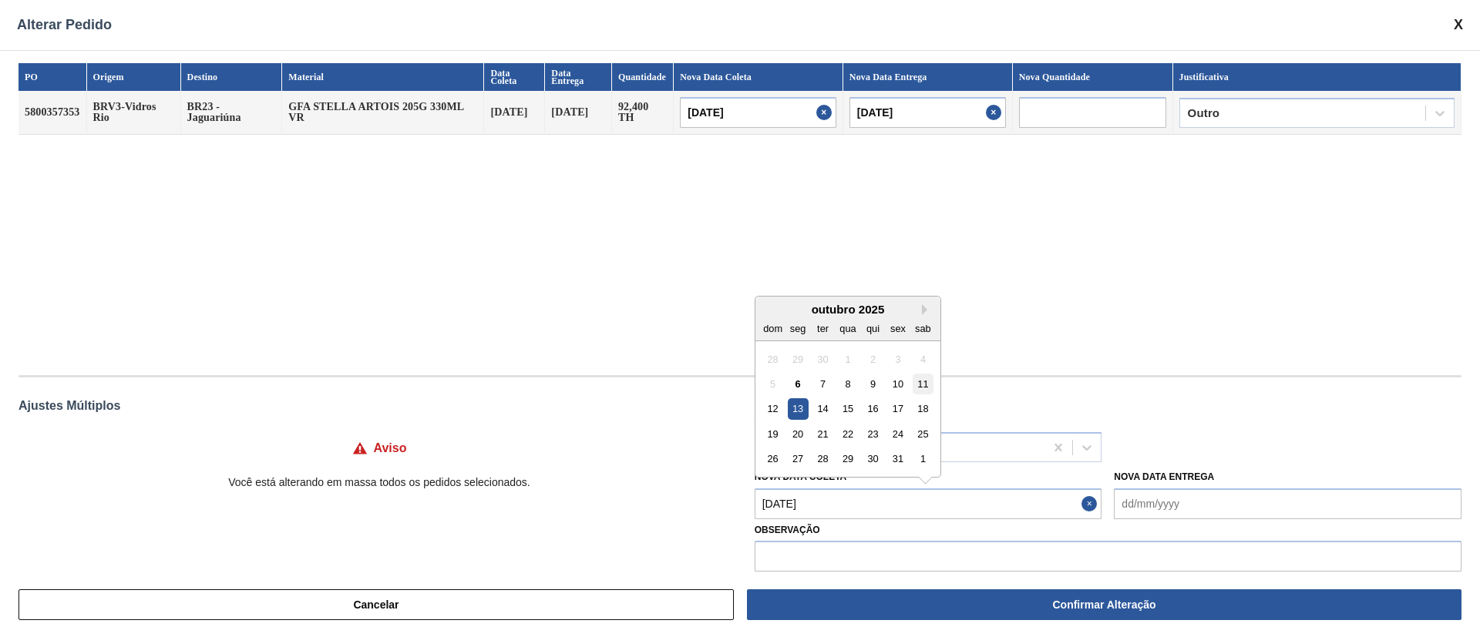
click at [916, 386] on div "11" at bounding box center [923, 384] width 21 height 21
type Coleta "[DATE]"
type input "[DATE]"
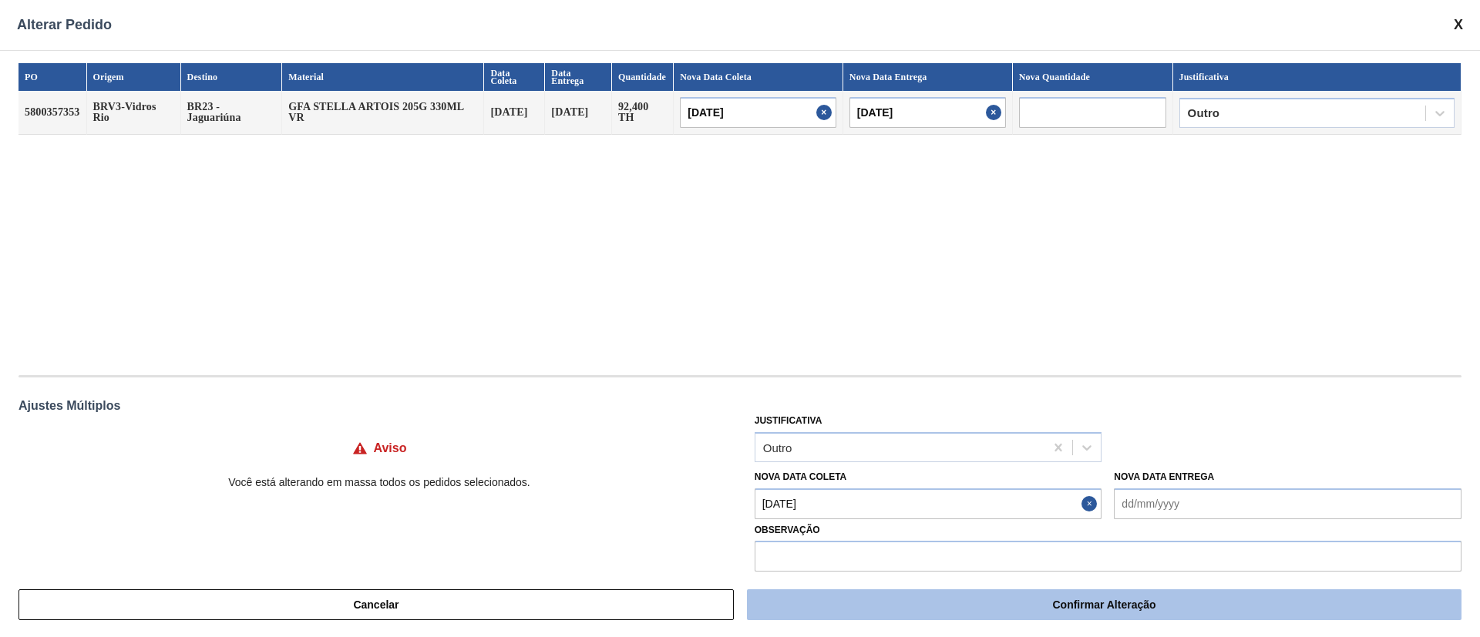
click at [853, 596] on button "Confirmar Alteração" at bounding box center [1104, 605] width 714 height 31
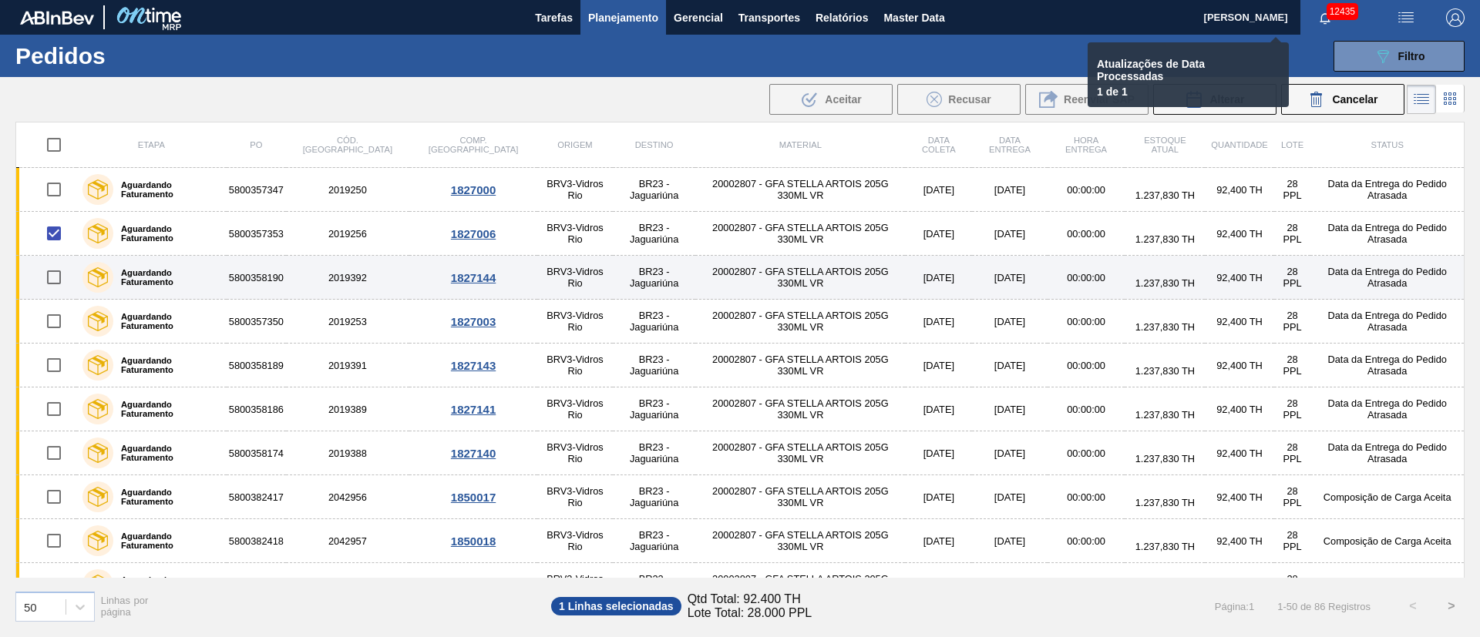
checkbox input "false"
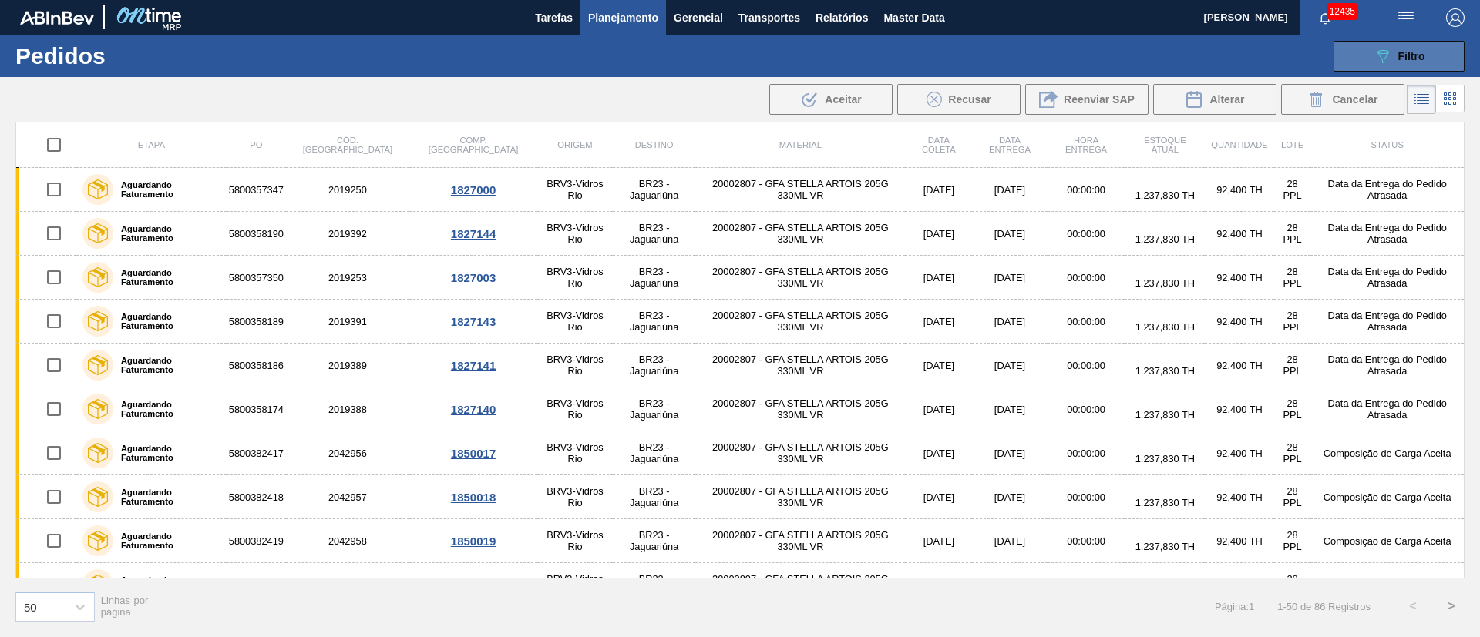
click at [1414, 56] on span "Filtro" at bounding box center [1411, 56] width 27 height 12
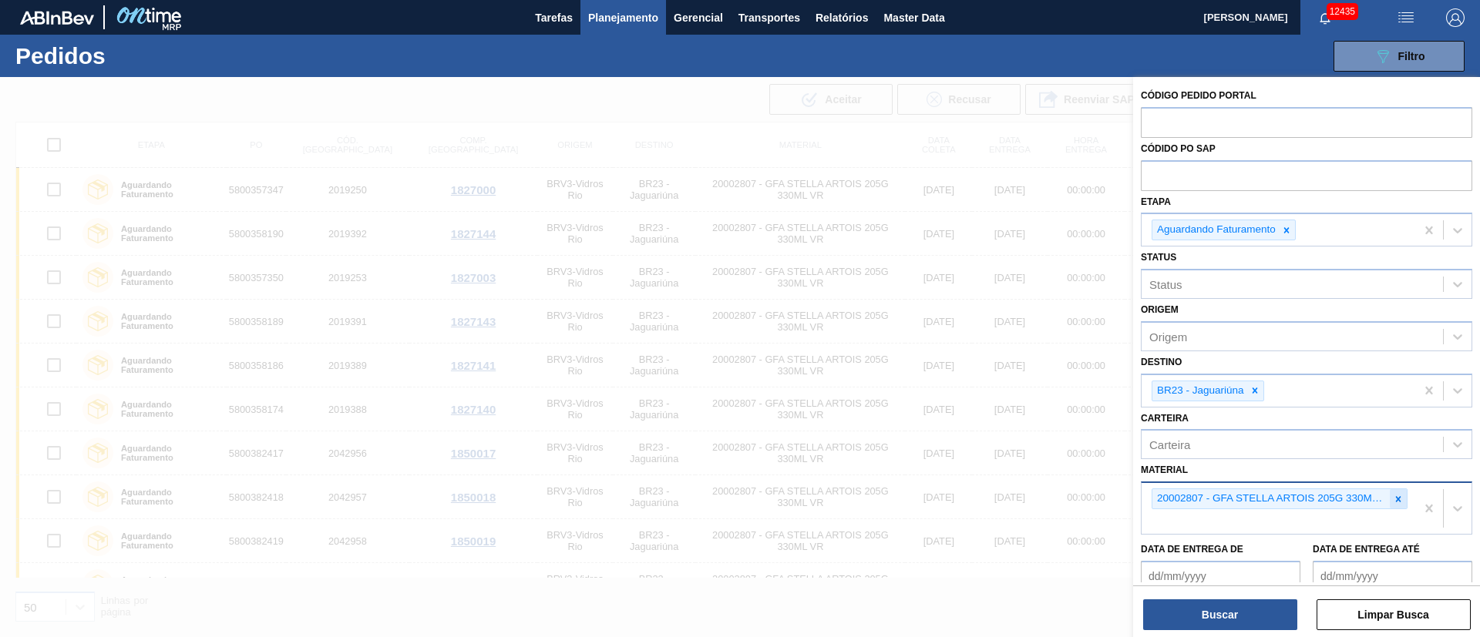
click at [1401, 504] on div at bounding box center [1398, 498] width 17 height 19
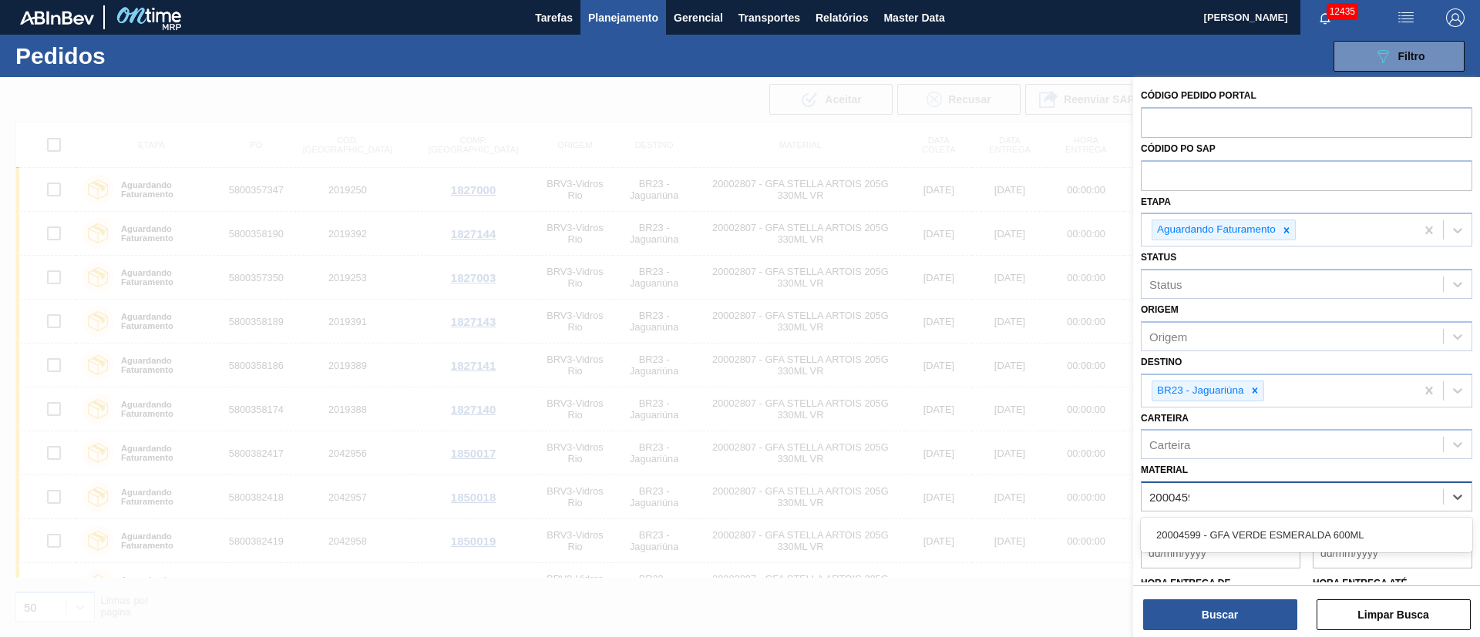
type input "20004599"
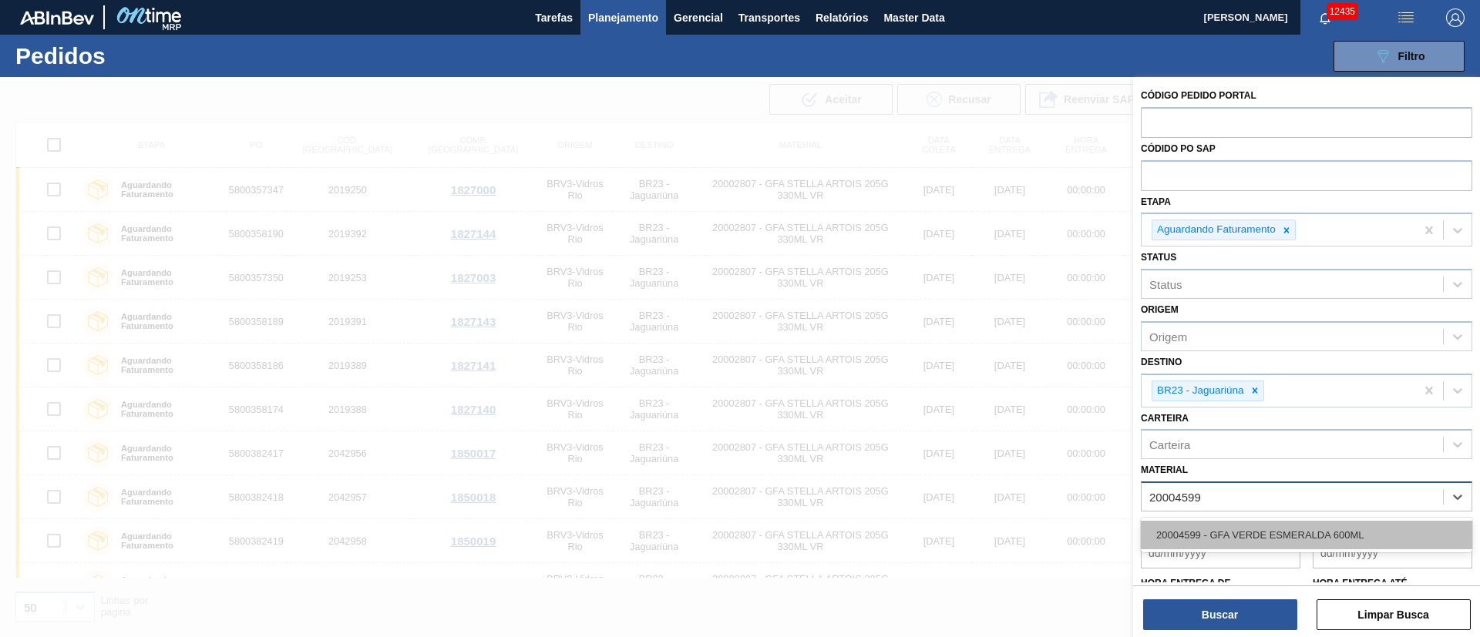
click at [1338, 531] on div "20004599 - GFA VERDE ESMERALDA 600ML" at bounding box center [1306, 535] width 331 height 29
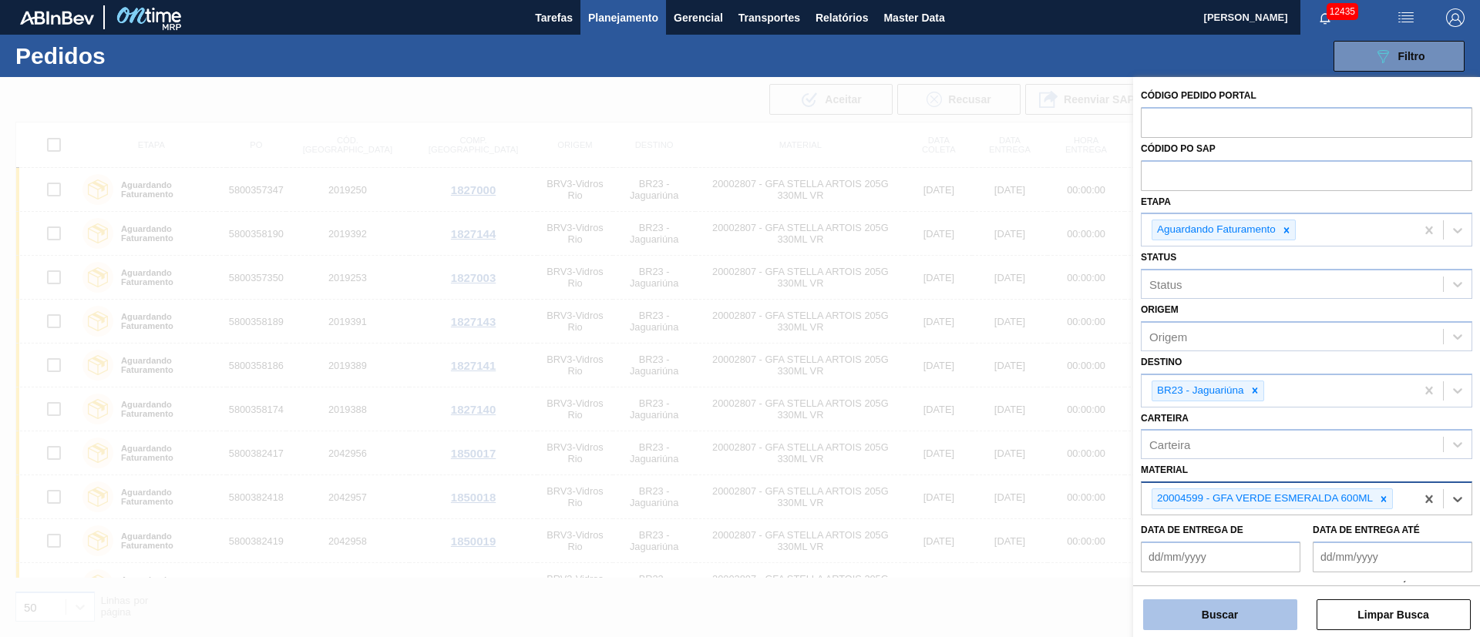
click at [1249, 614] on button "Buscar" at bounding box center [1220, 615] width 154 height 31
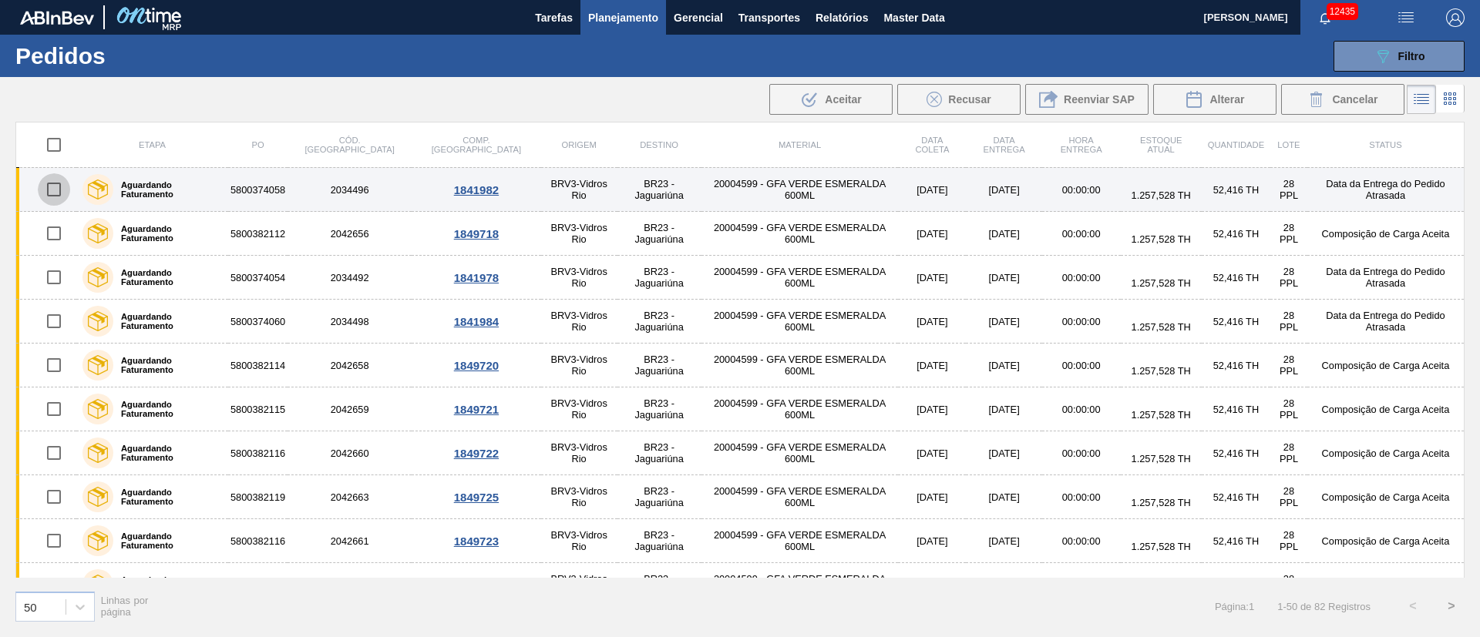
click at [61, 193] on input "checkbox" at bounding box center [54, 189] width 32 height 32
checkbox input "true"
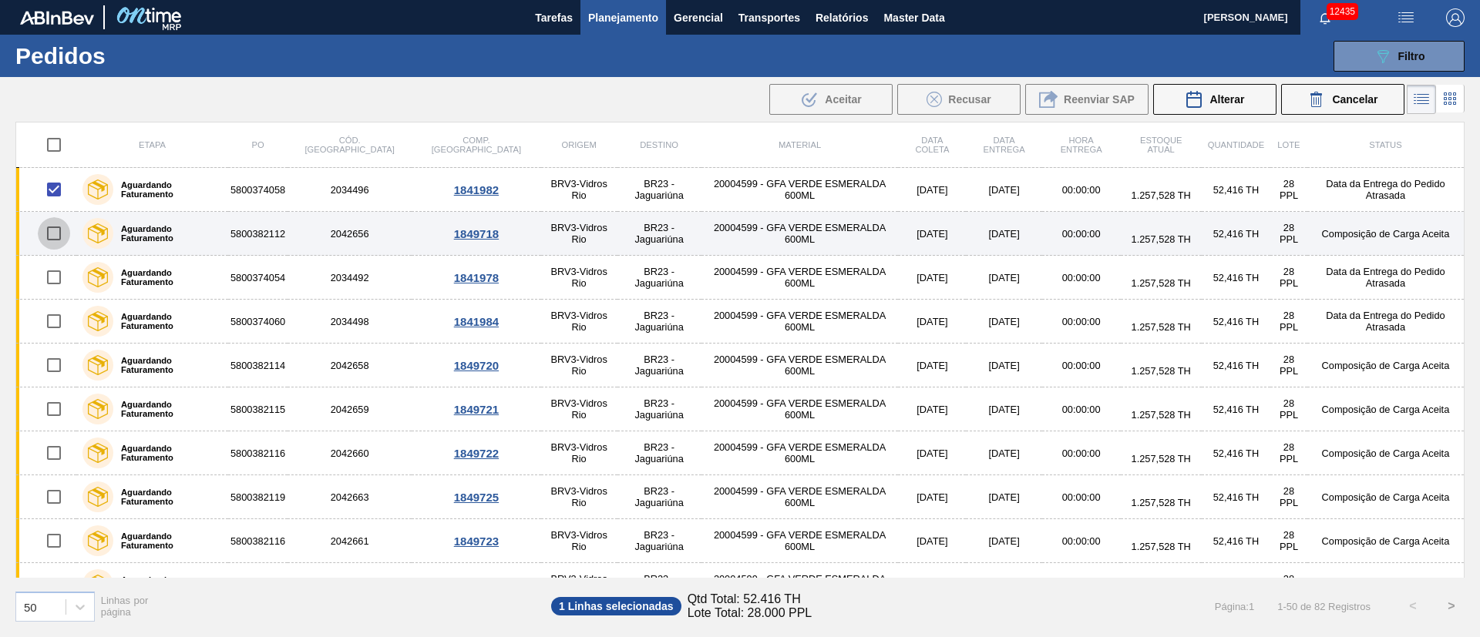
click at [53, 234] on input "checkbox" at bounding box center [54, 233] width 32 height 32
checkbox input "true"
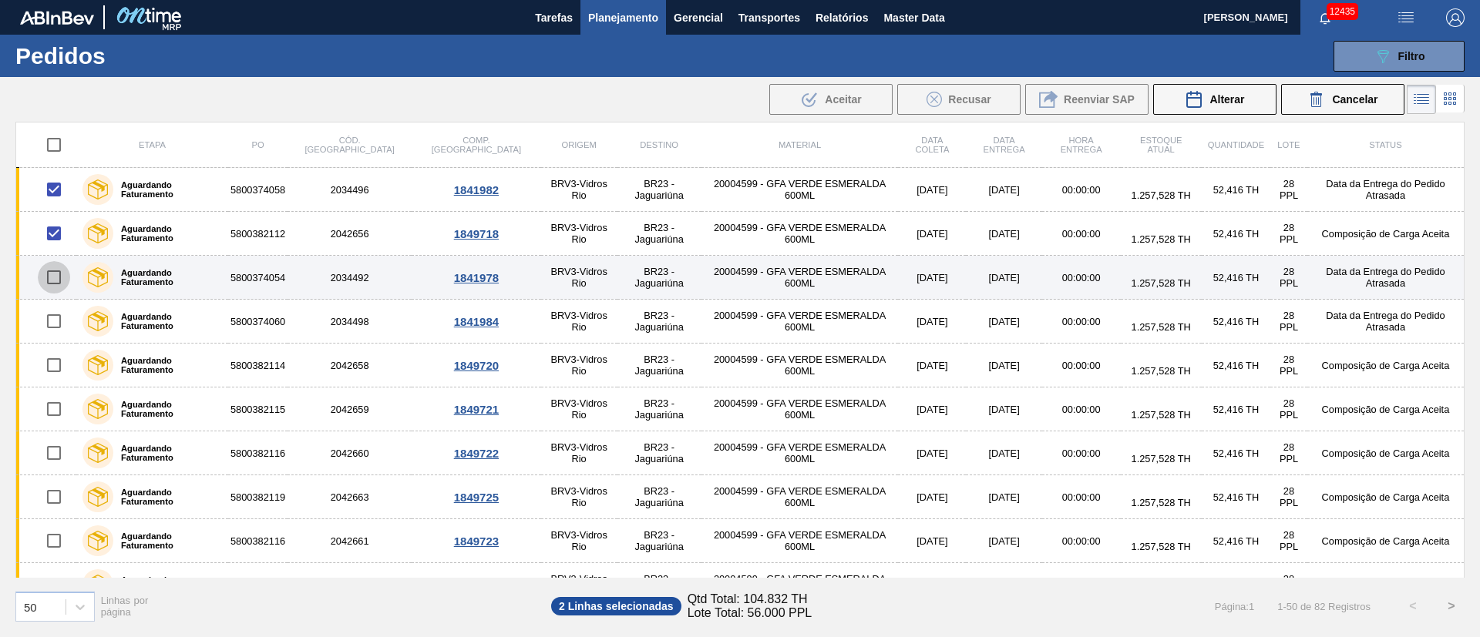
click at [56, 275] on input "checkbox" at bounding box center [54, 277] width 32 height 32
checkbox input "true"
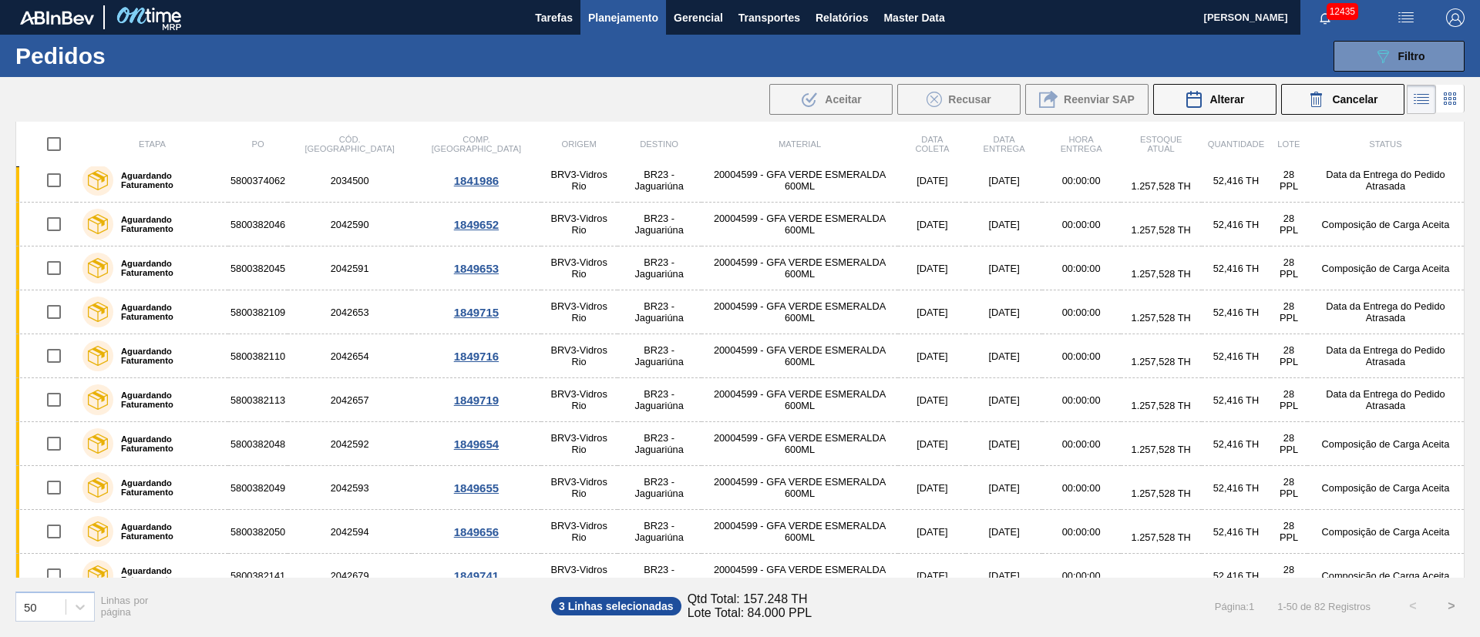
scroll to position [1787, 0]
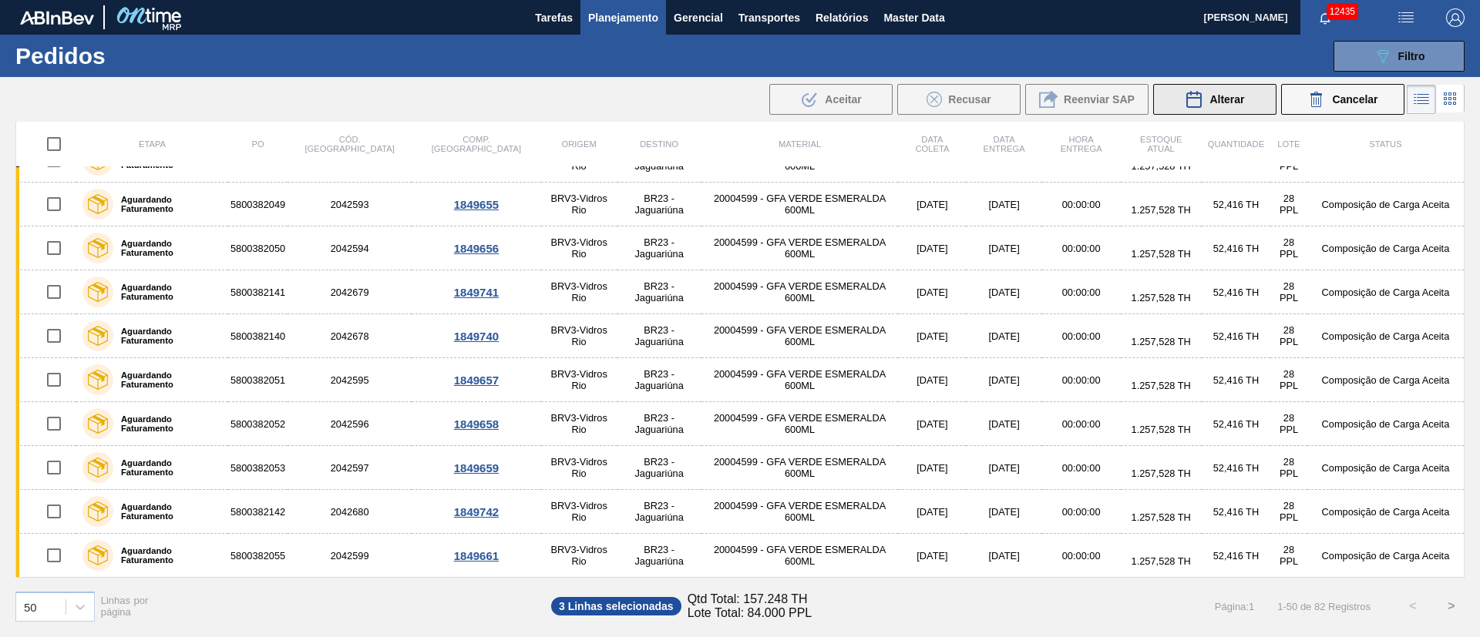
click at [1220, 92] on div "Alterar" at bounding box center [1214, 99] width 59 height 18
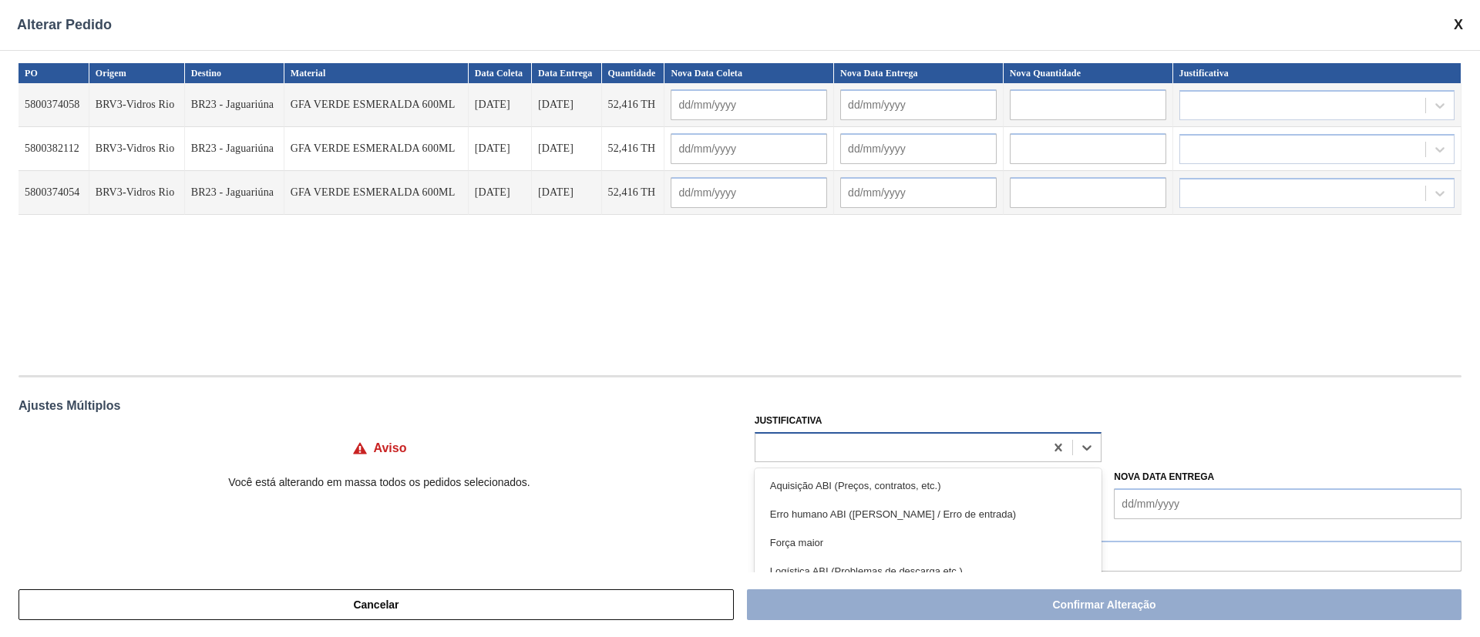
click at [812, 447] on div at bounding box center [900, 447] width 290 height 22
type input "ou"
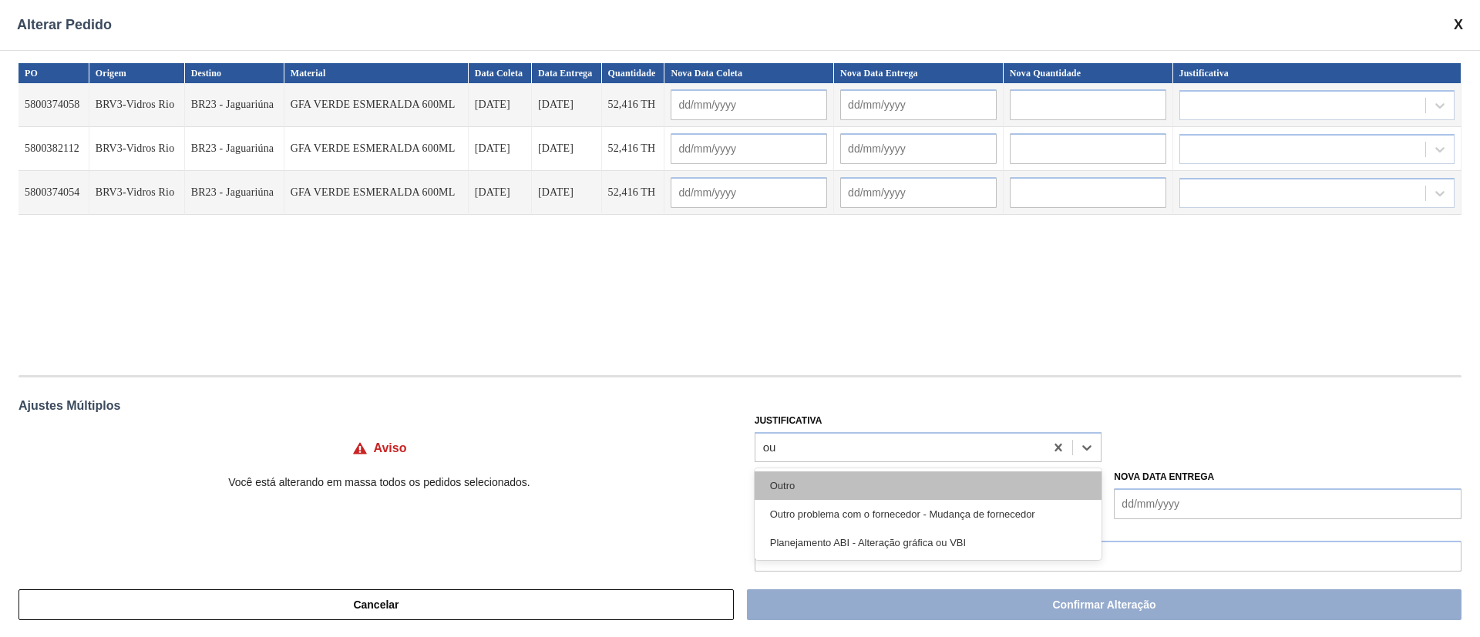
click at [783, 490] on div "Outro" at bounding box center [929, 486] width 348 height 29
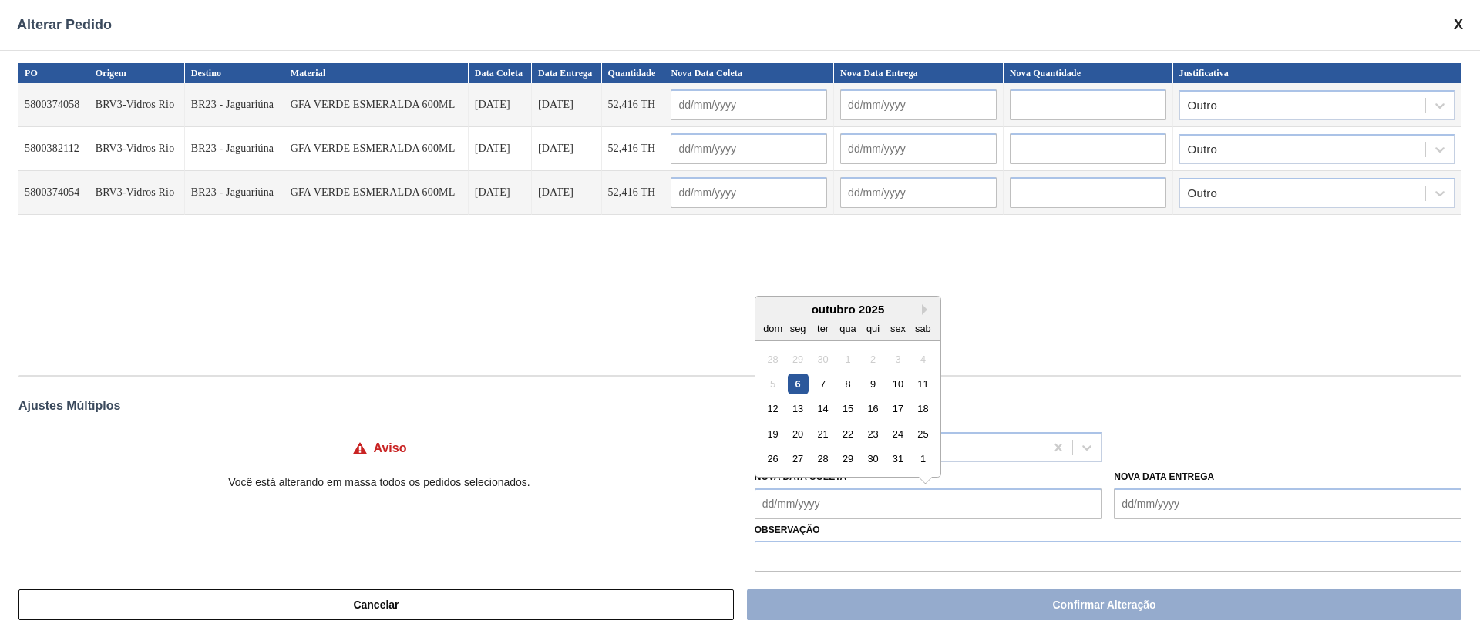
click at [802, 498] on Coleta "Nova Data Coleta" at bounding box center [929, 504] width 348 height 31
drag, startPoint x: 792, startPoint y: 430, endPoint x: 798, endPoint y: 459, distance: 29.8
click at [792, 430] on div "20" at bounding box center [797, 434] width 21 height 21
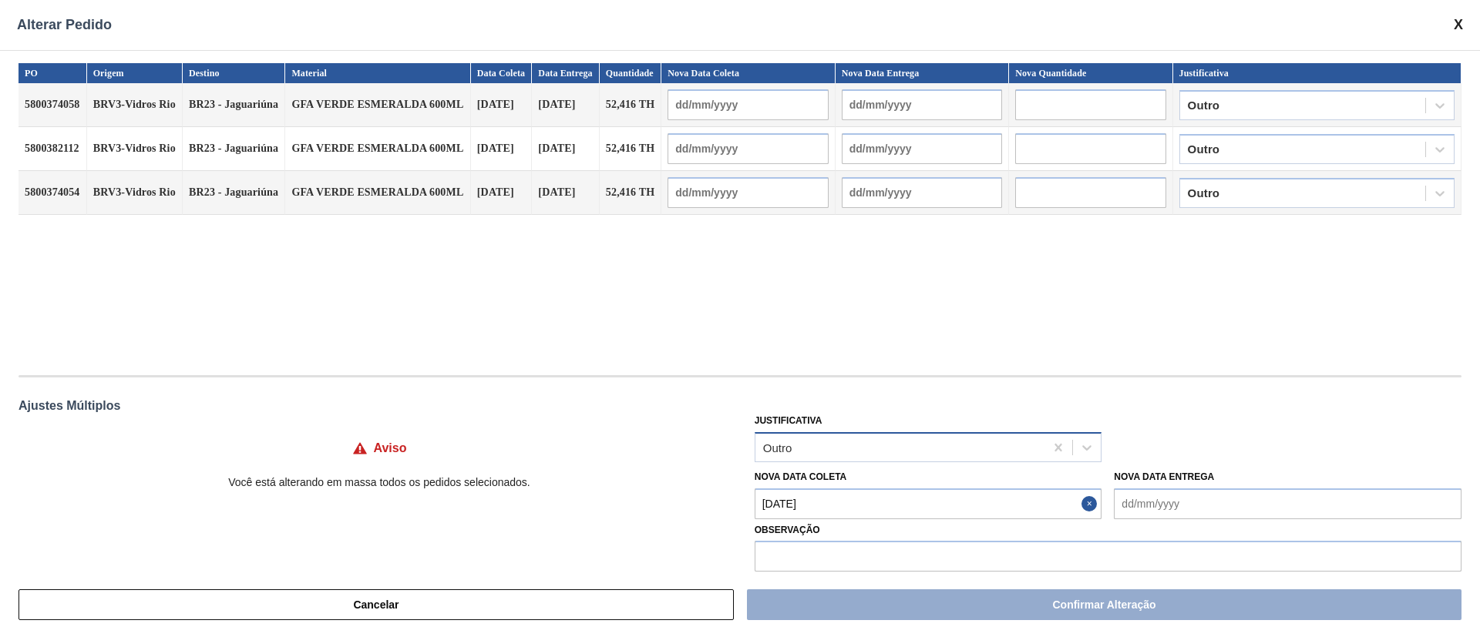
type Coleta "[DATE]"
type input "[DATE]"
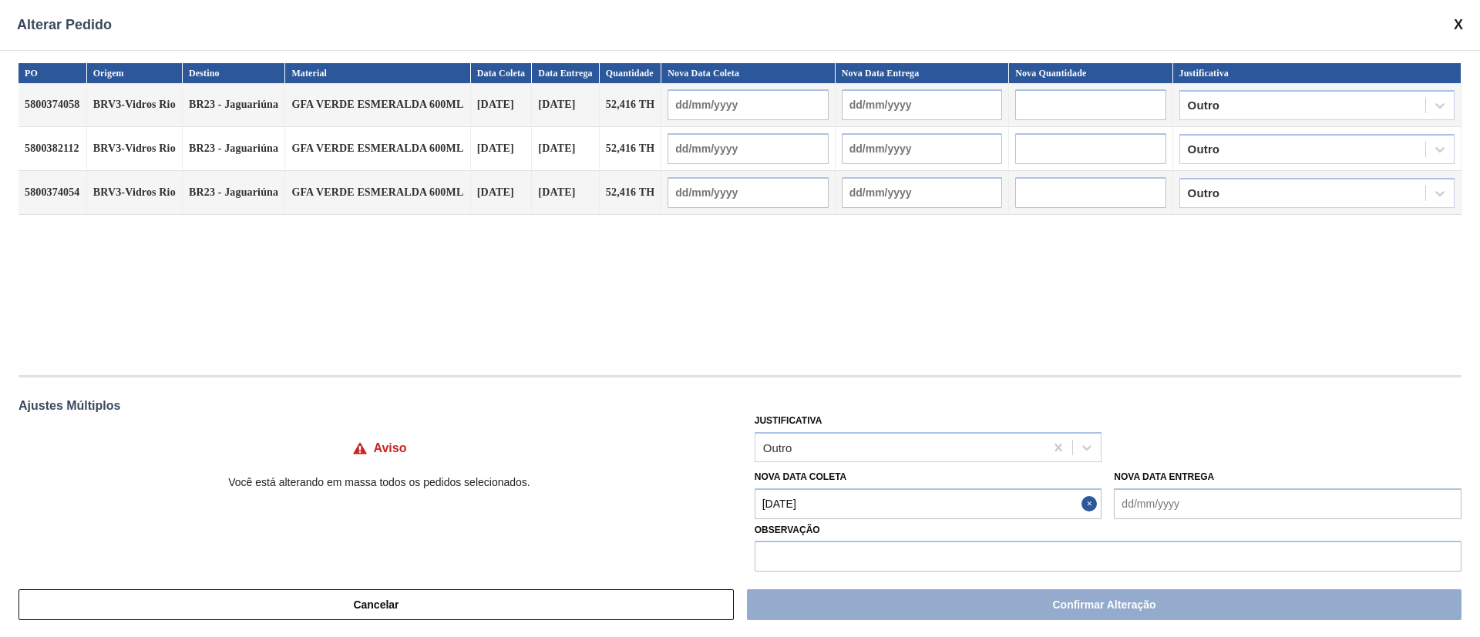
type input "[DATE]"
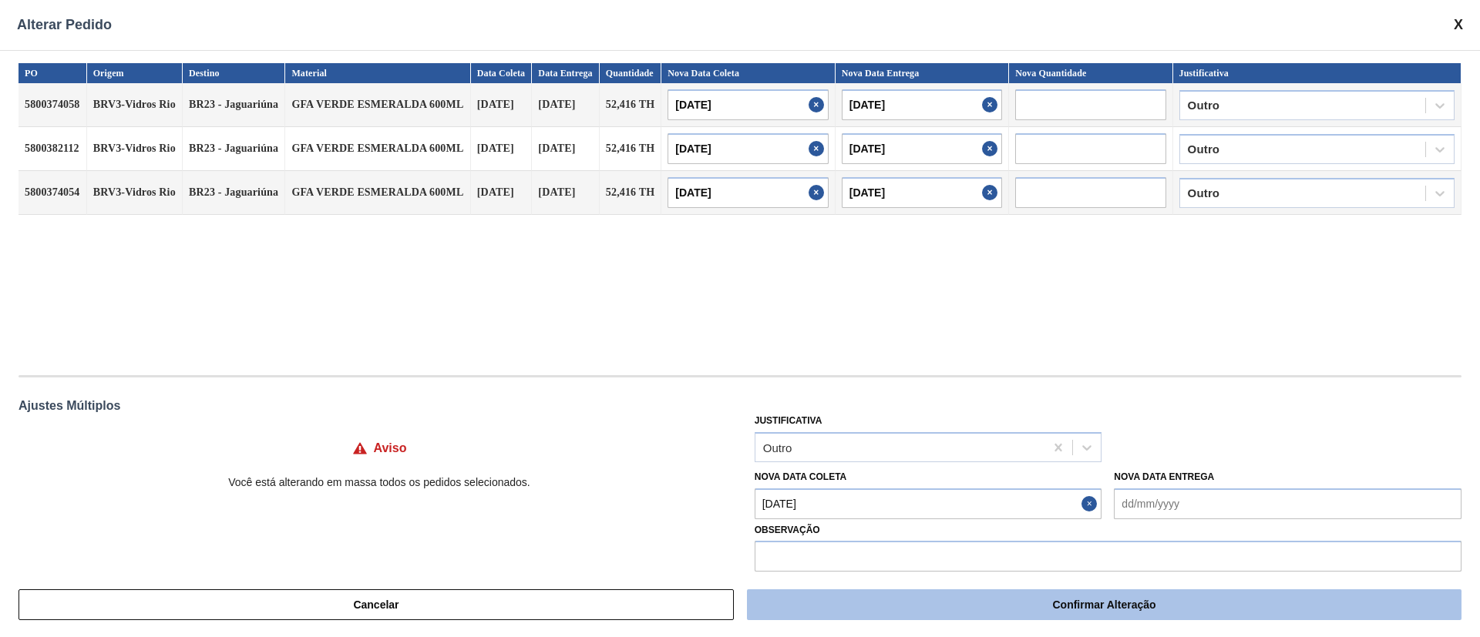
click at [920, 610] on button "Confirmar Alteração" at bounding box center [1104, 605] width 714 height 31
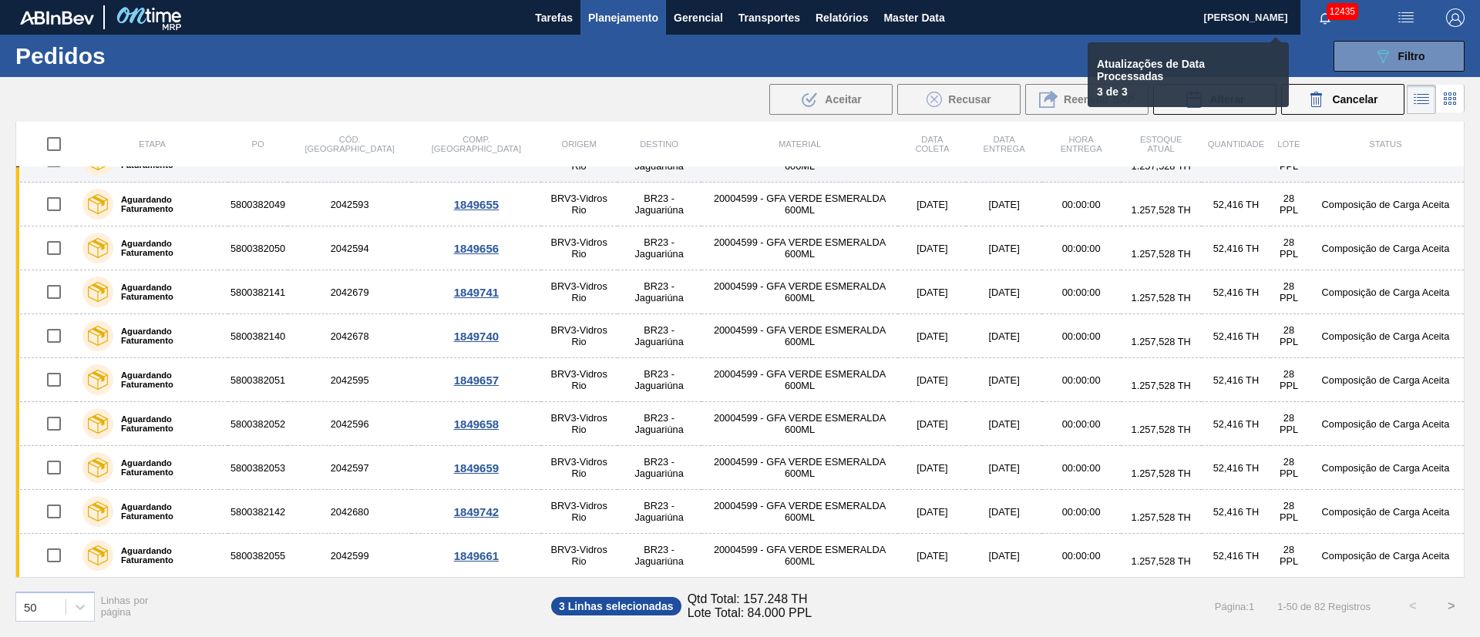
checkbox input "false"
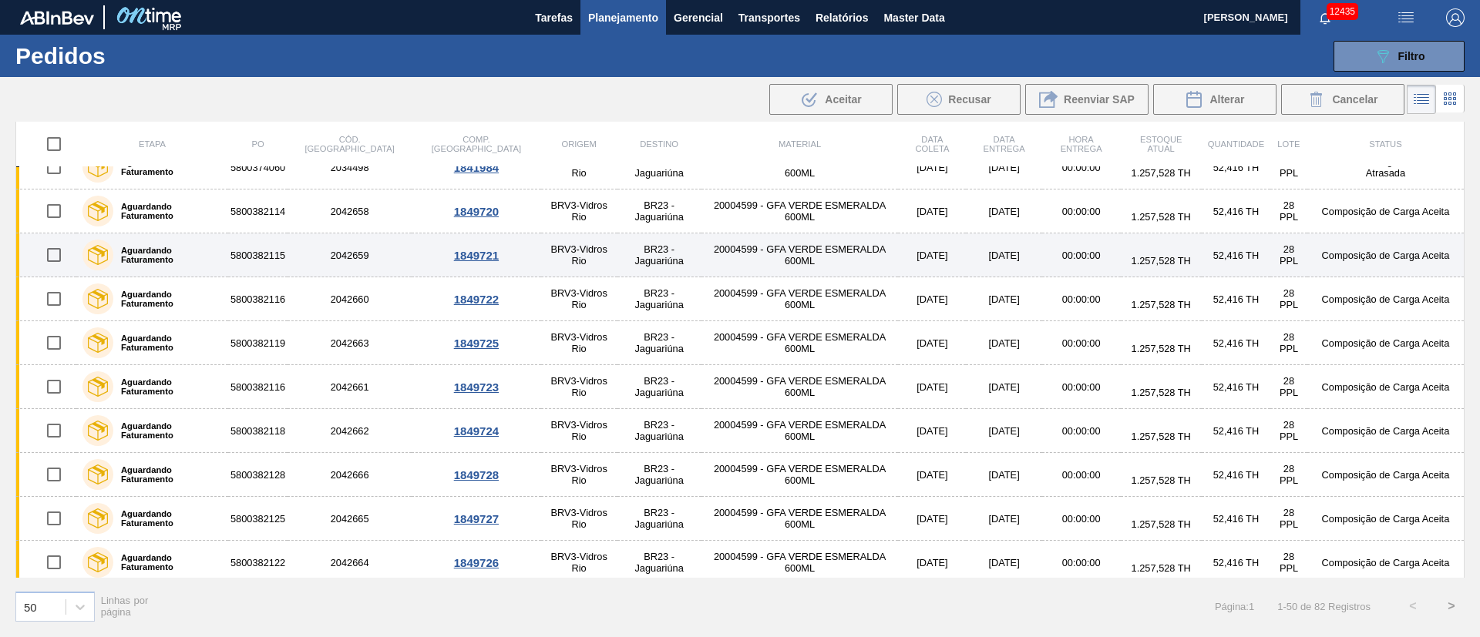
scroll to position [0, 0]
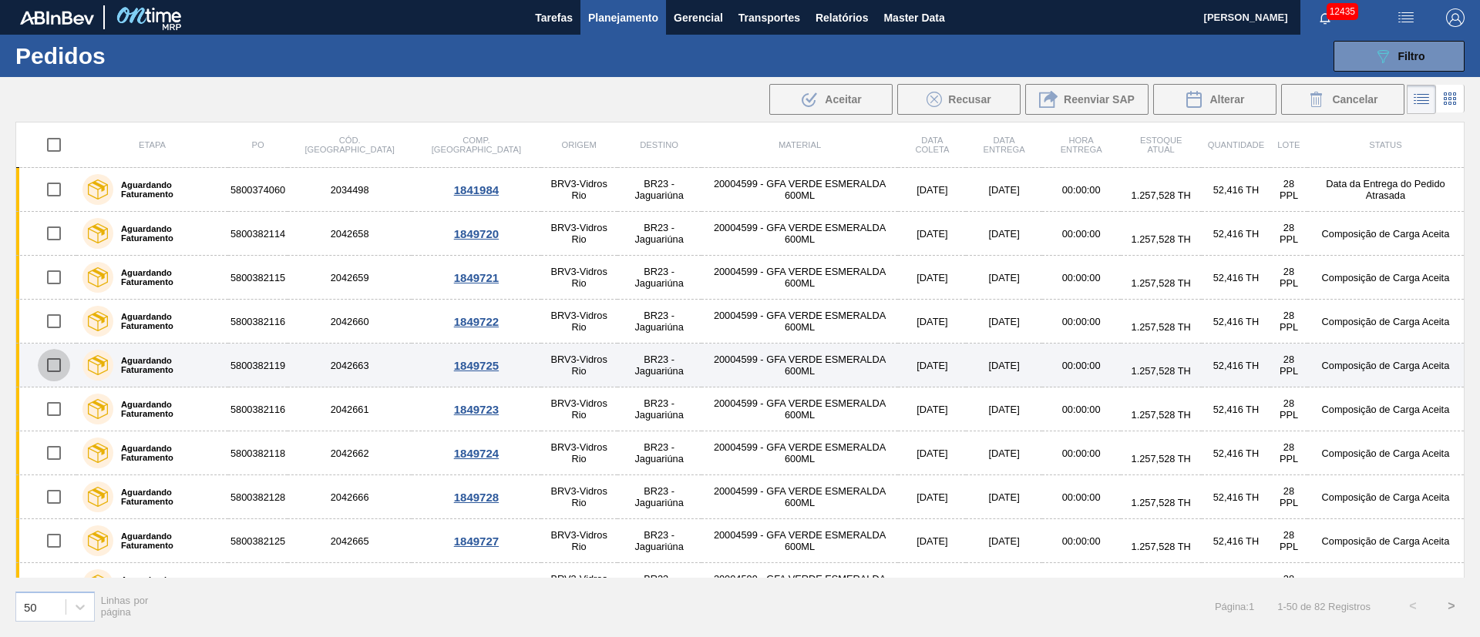
click at [57, 367] on input "checkbox" at bounding box center [54, 365] width 32 height 32
checkbox input "true"
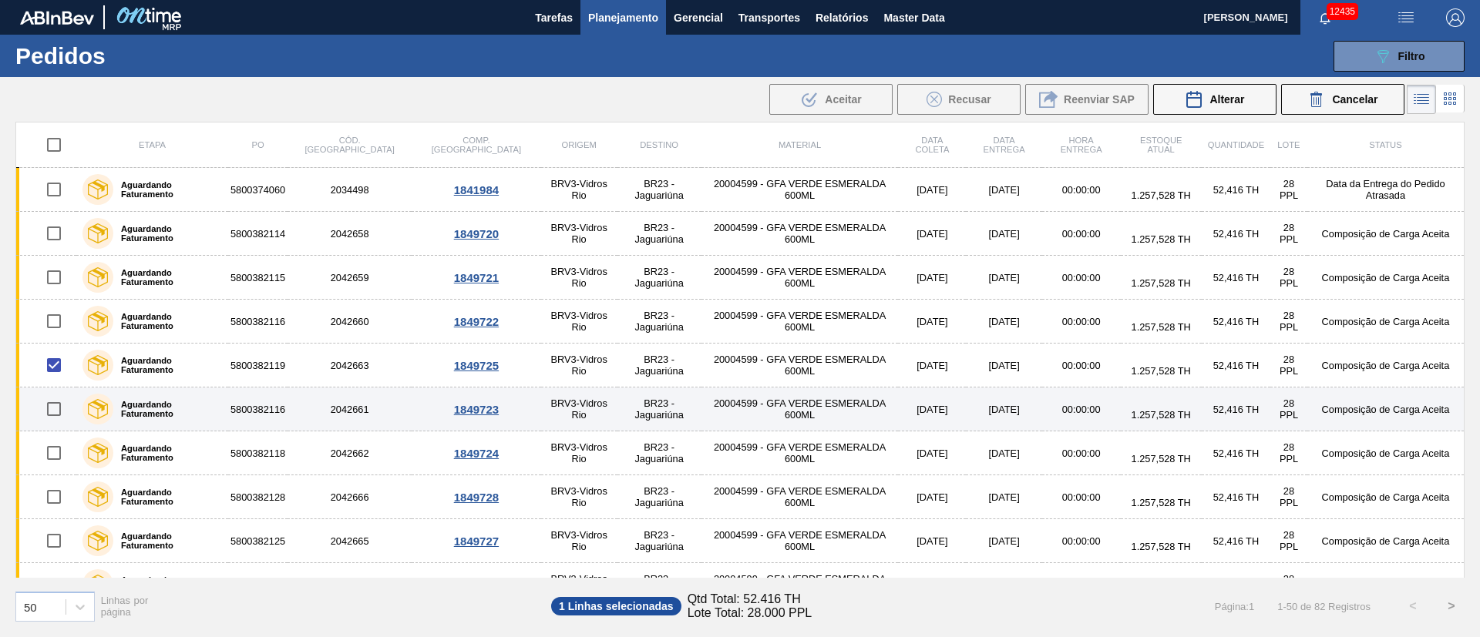
click at [54, 415] on input "checkbox" at bounding box center [54, 409] width 32 height 32
checkbox input "true"
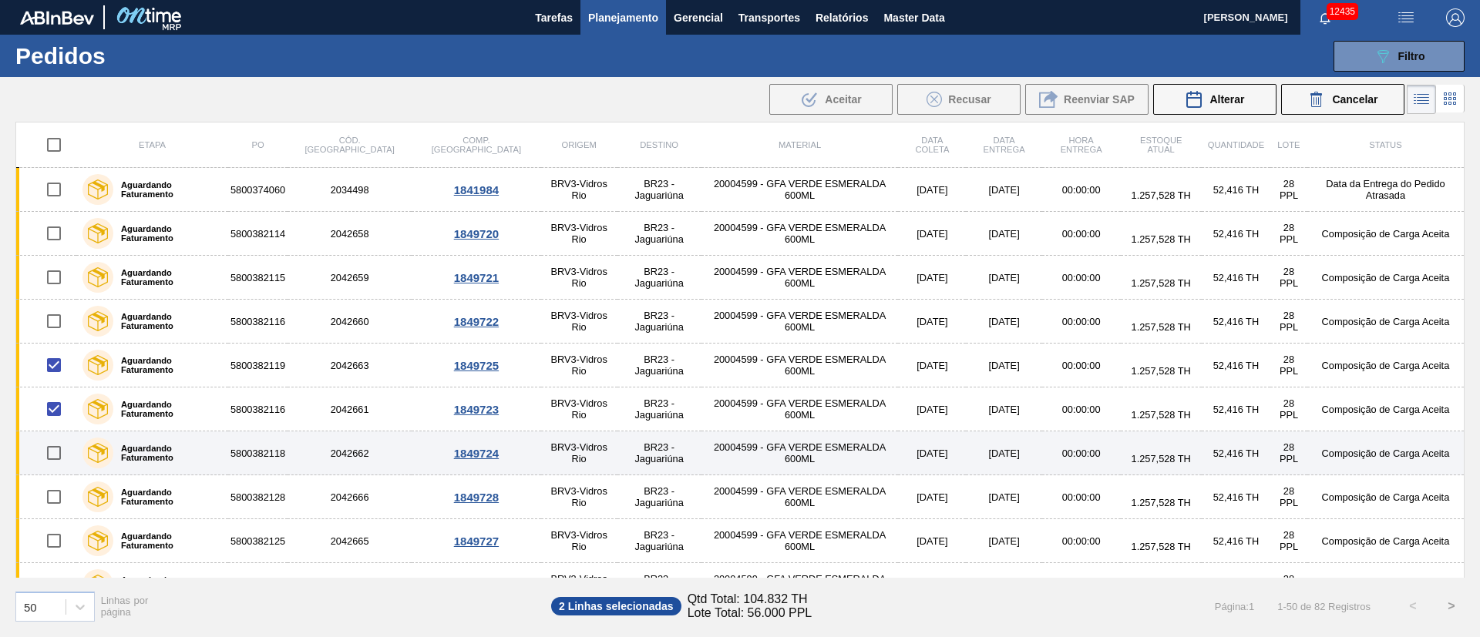
click at [55, 465] on input "checkbox" at bounding box center [54, 453] width 32 height 32
checkbox input "true"
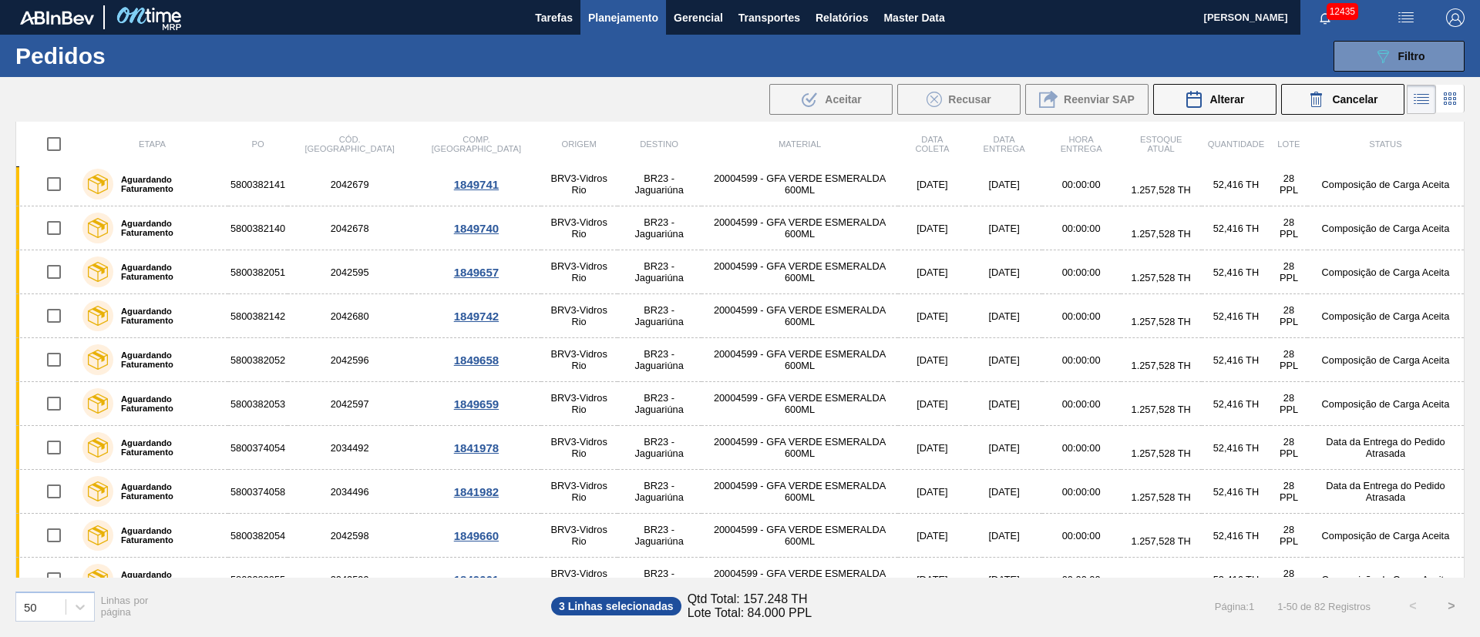
scroll to position [1787, 0]
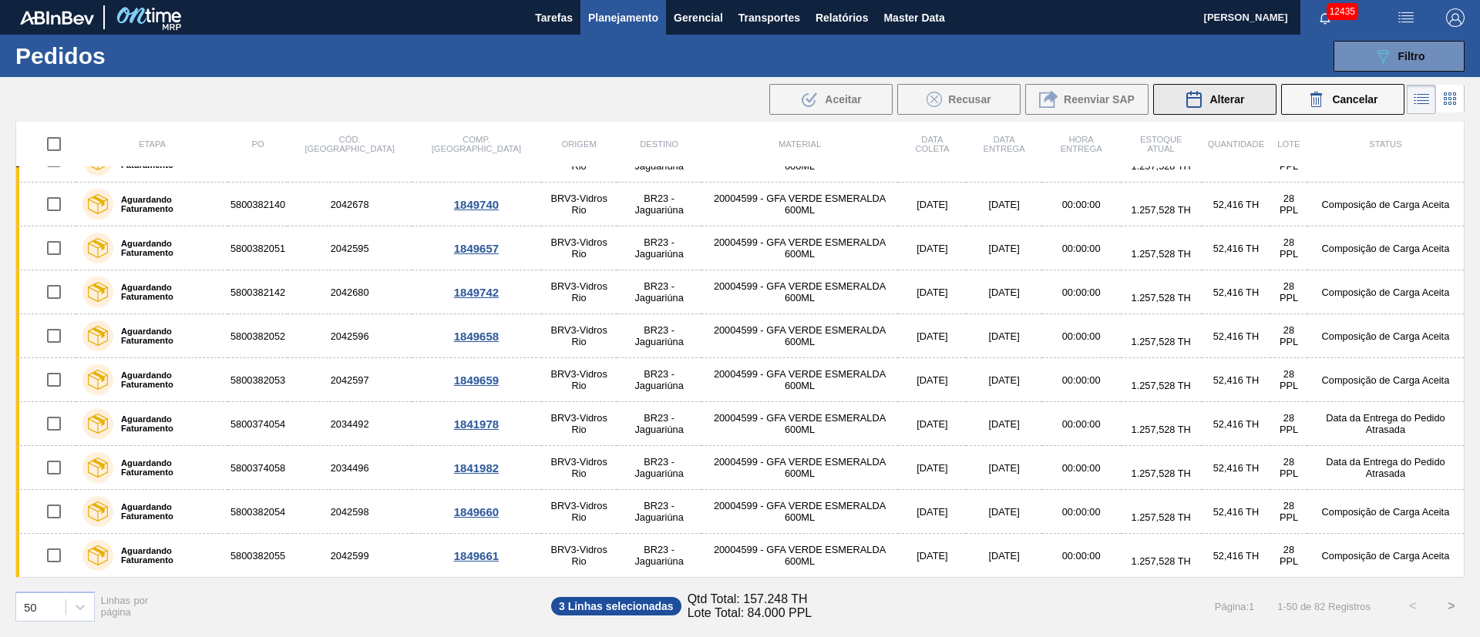
click at [1222, 93] on span "Alterar" at bounding box center [1226, 99] width 35 height 12
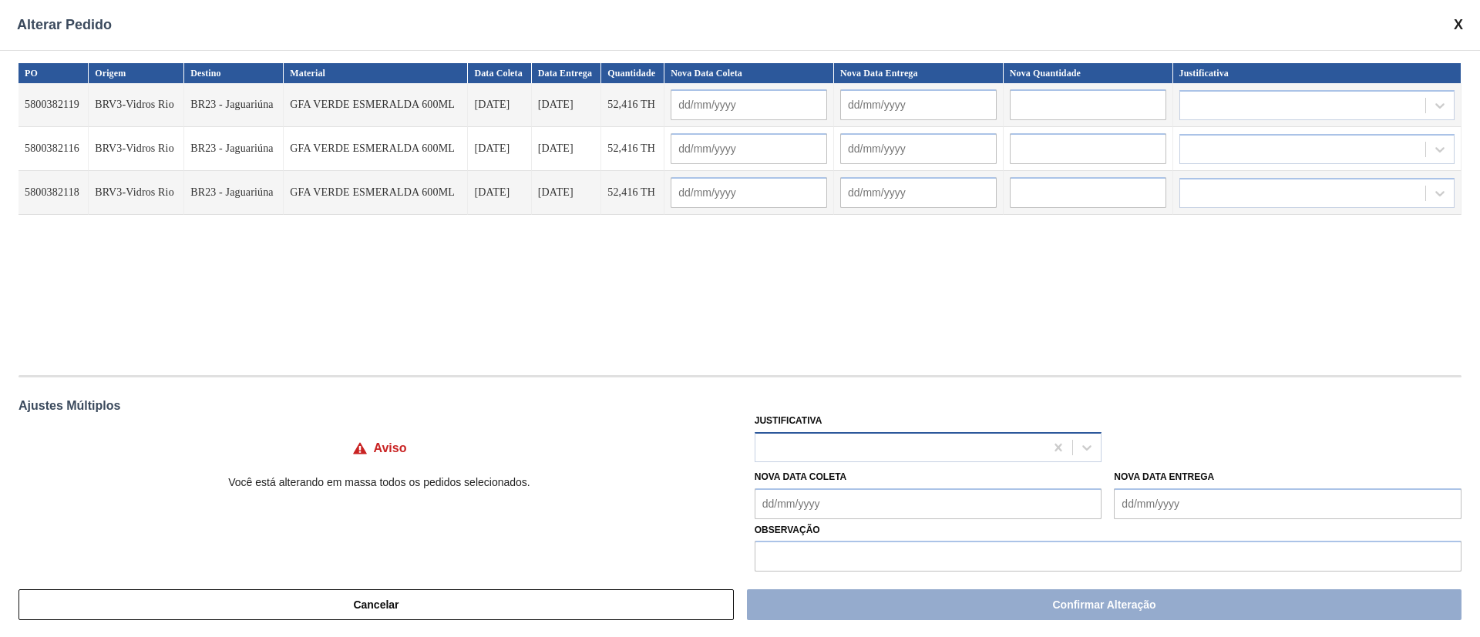
click at [780, 450] on div at bounding box center [900, 447] width 290 height 22
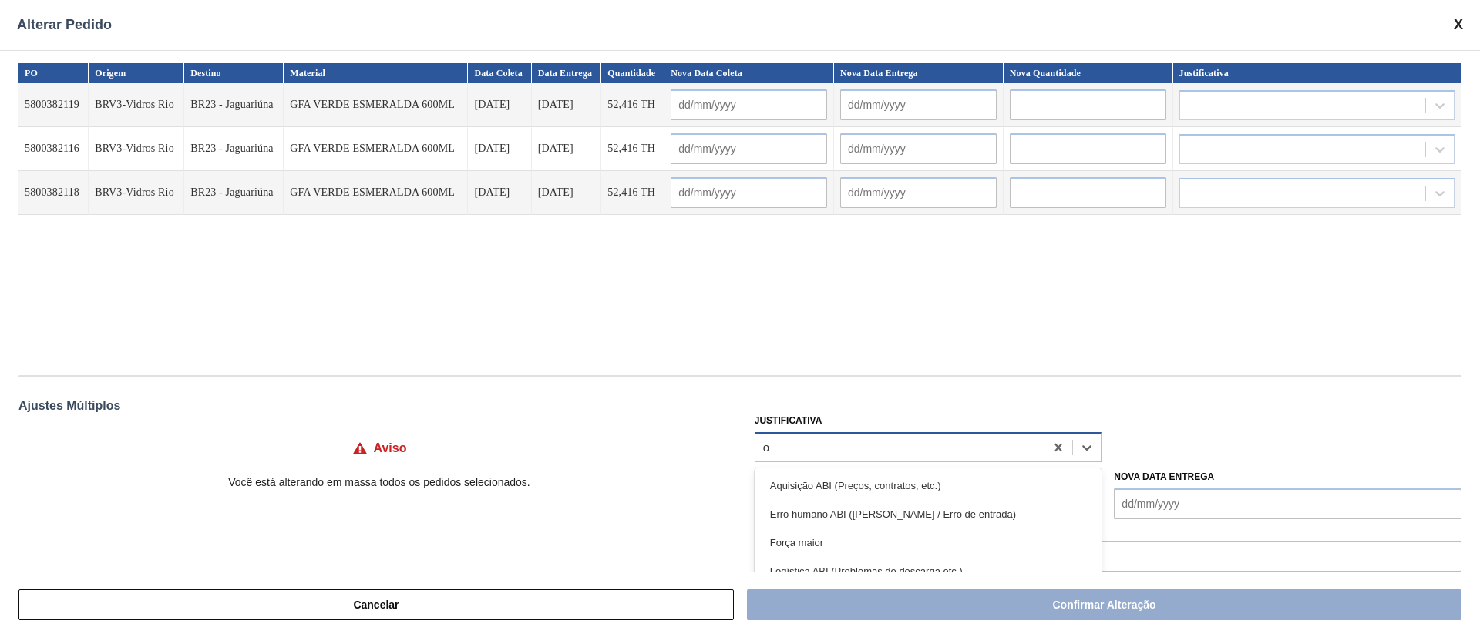
type input "ou"
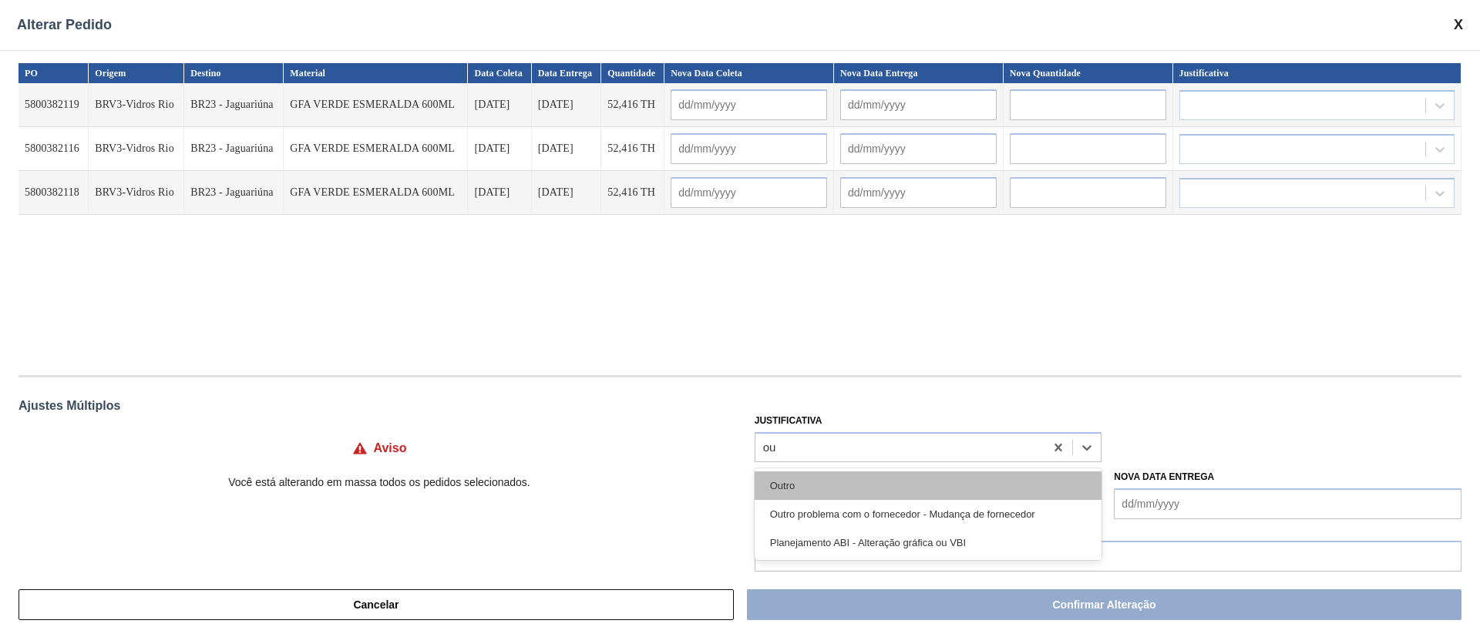
click at [772, 479] on div "Outro" at bounding box center [929, 486] width 348 height 29
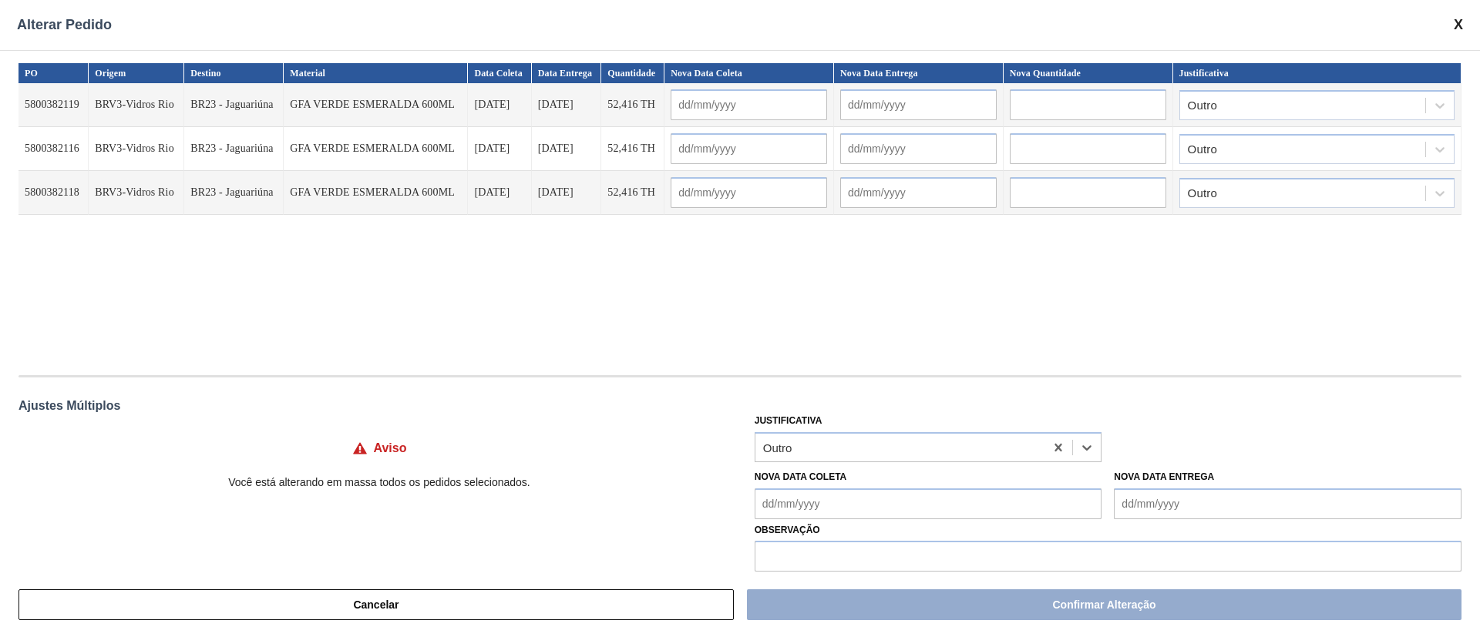
click at [828, 499] on Coleta "Nova Data Coleta" at bounding box center [929, 504] width 348 height 31
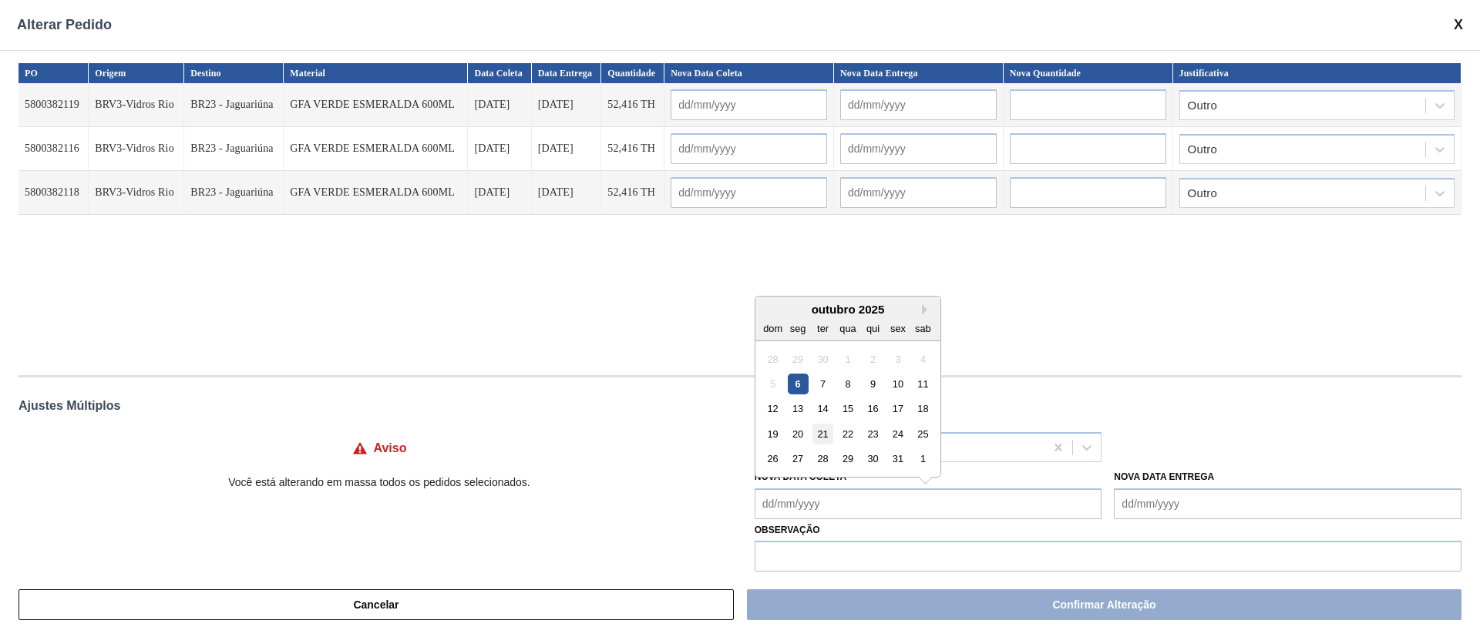
click at [815, 429] on div "21" at bounding box center [822, 434] width 21 height 21
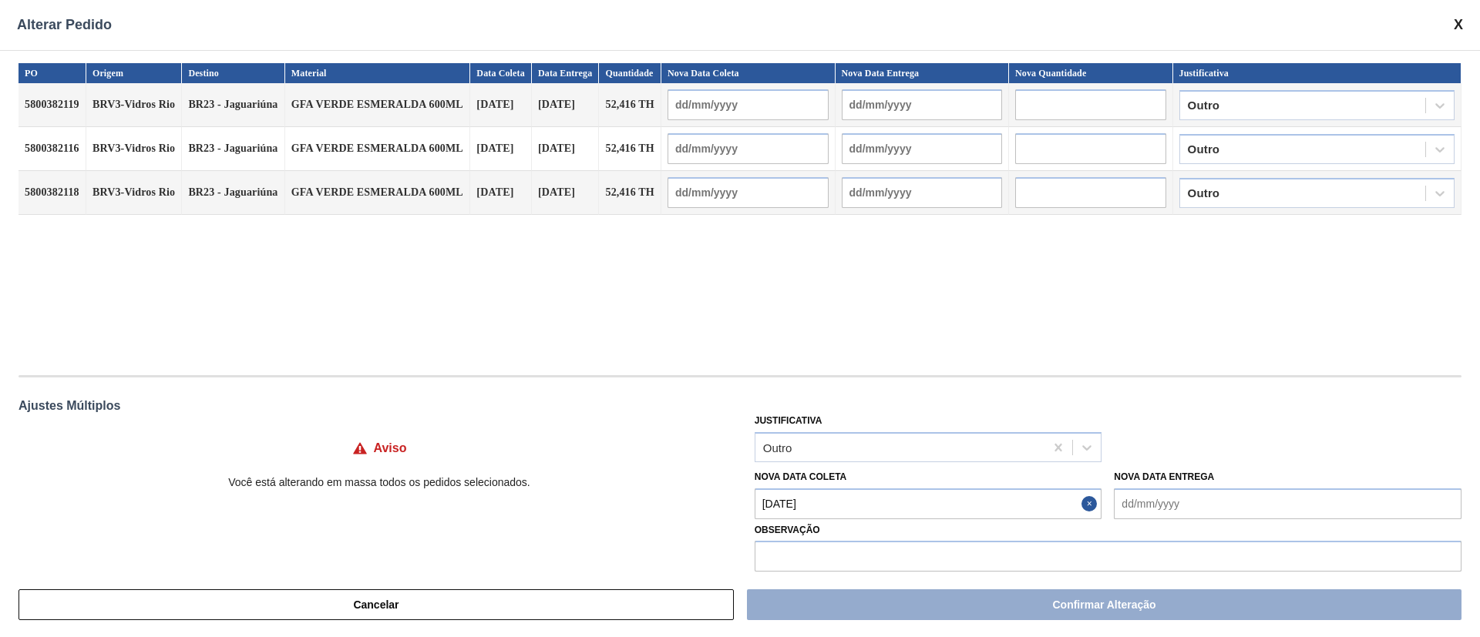
type Coleta "[DATE]"
type input "[DATE]"
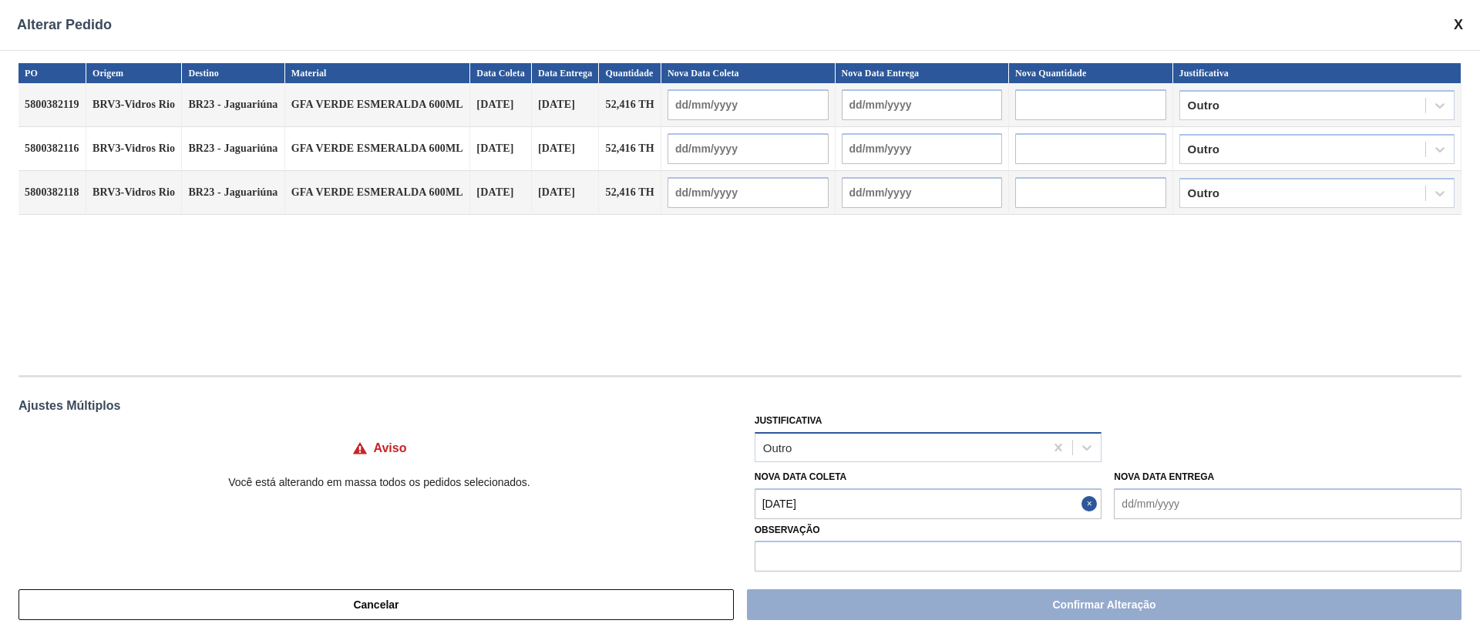
type input "[DATE]"
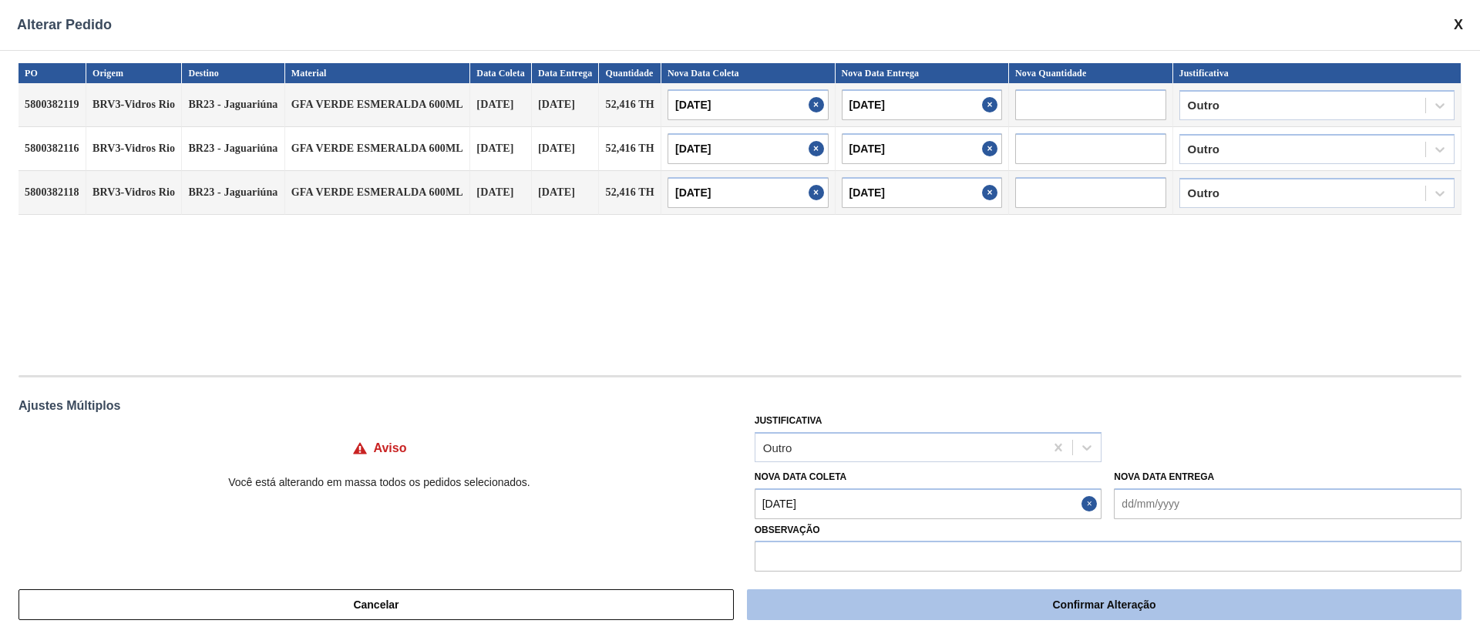
click at [852, 605] on button "Confirmar Alteração" at bounding box center [1104, 605] width 714 height 31
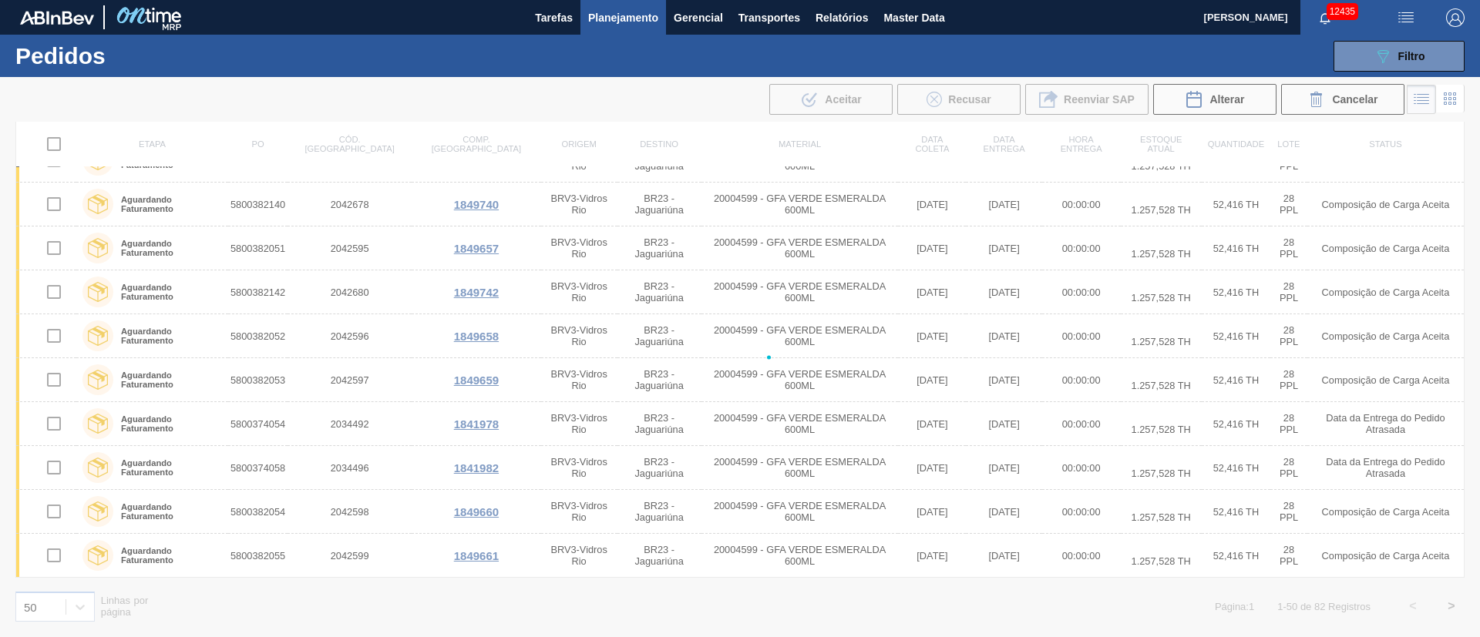
checkbox input "false"
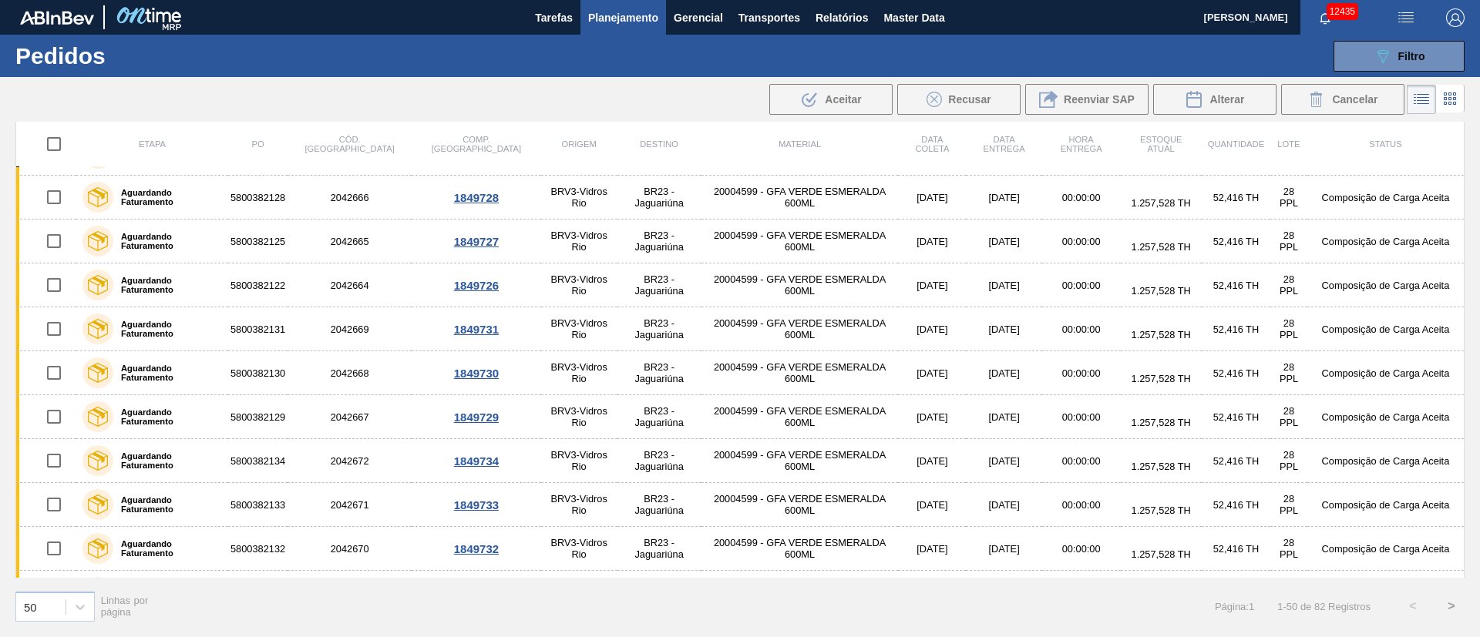
scroll to position [0, 0]
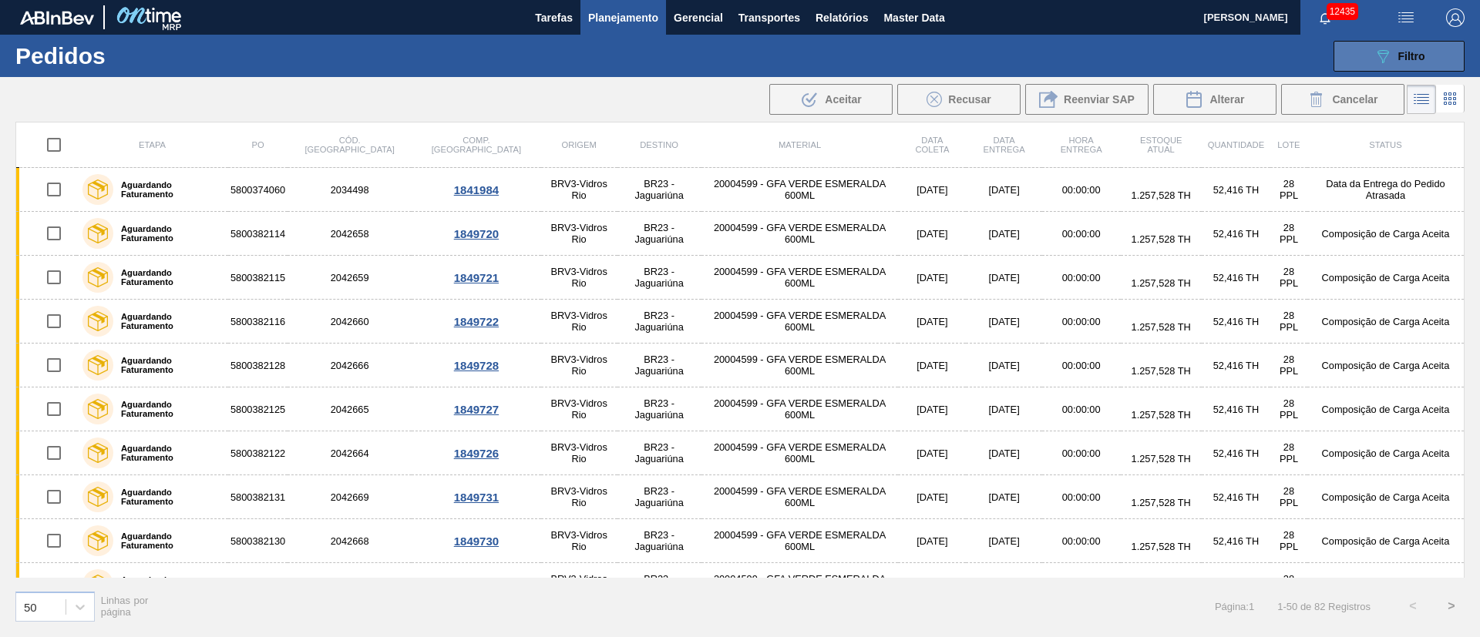
click at [1404, 64] on div "089F7B8B-B2A5-4AFE-B5C0-19BA573D28AC Filtro" at bounding box center [1399, 56] width 52 height 18
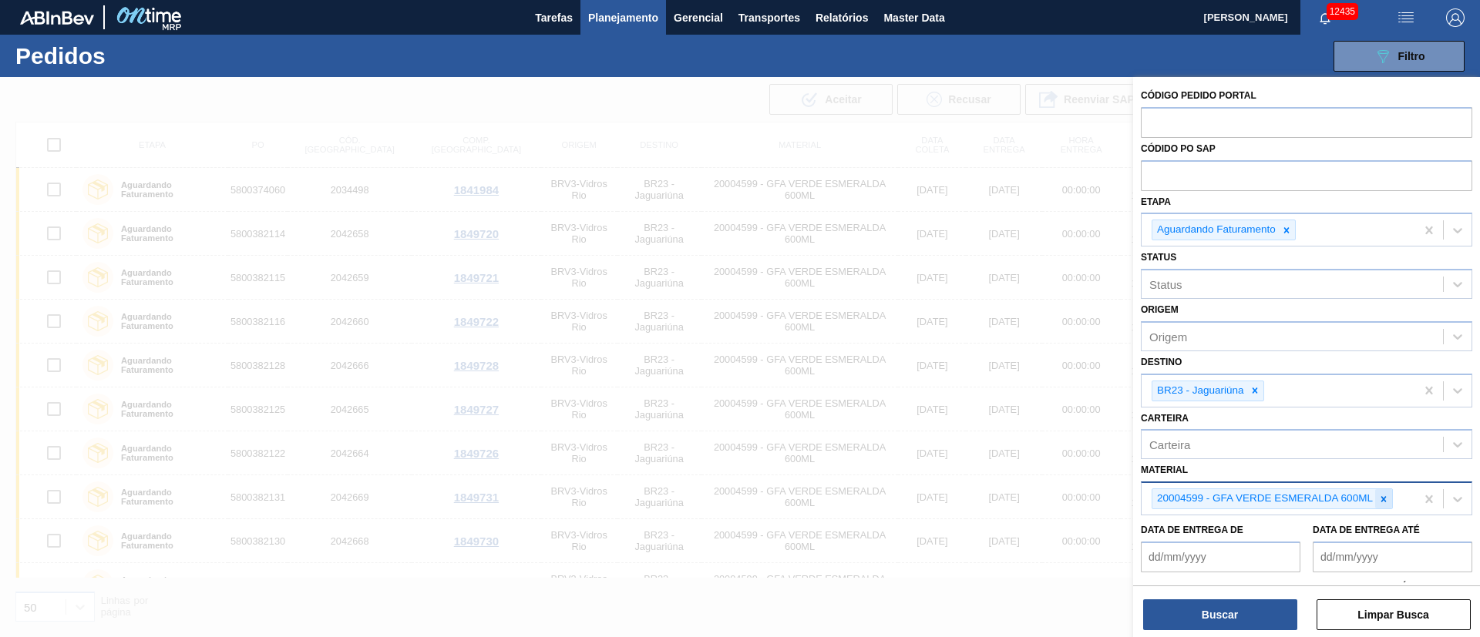
click at [1387, 497] on icon at bounding box center [1383, 499] width 11 height 11
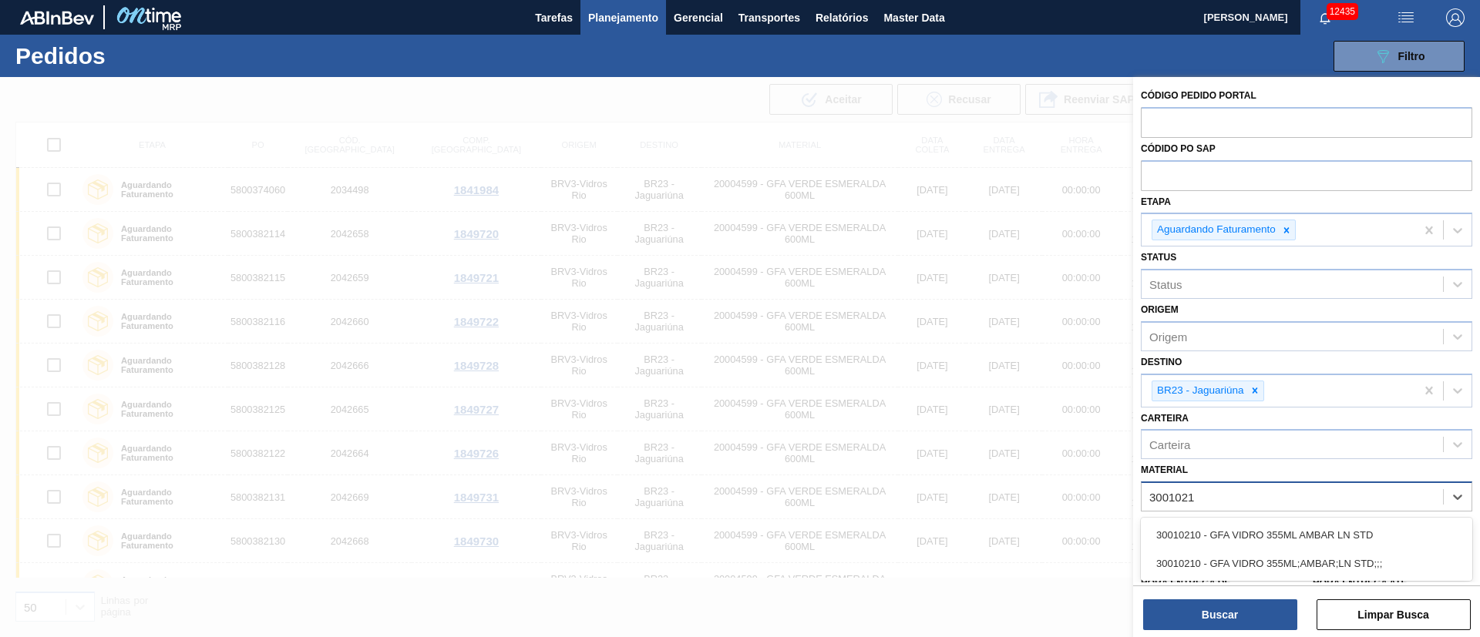
type input "30010210"
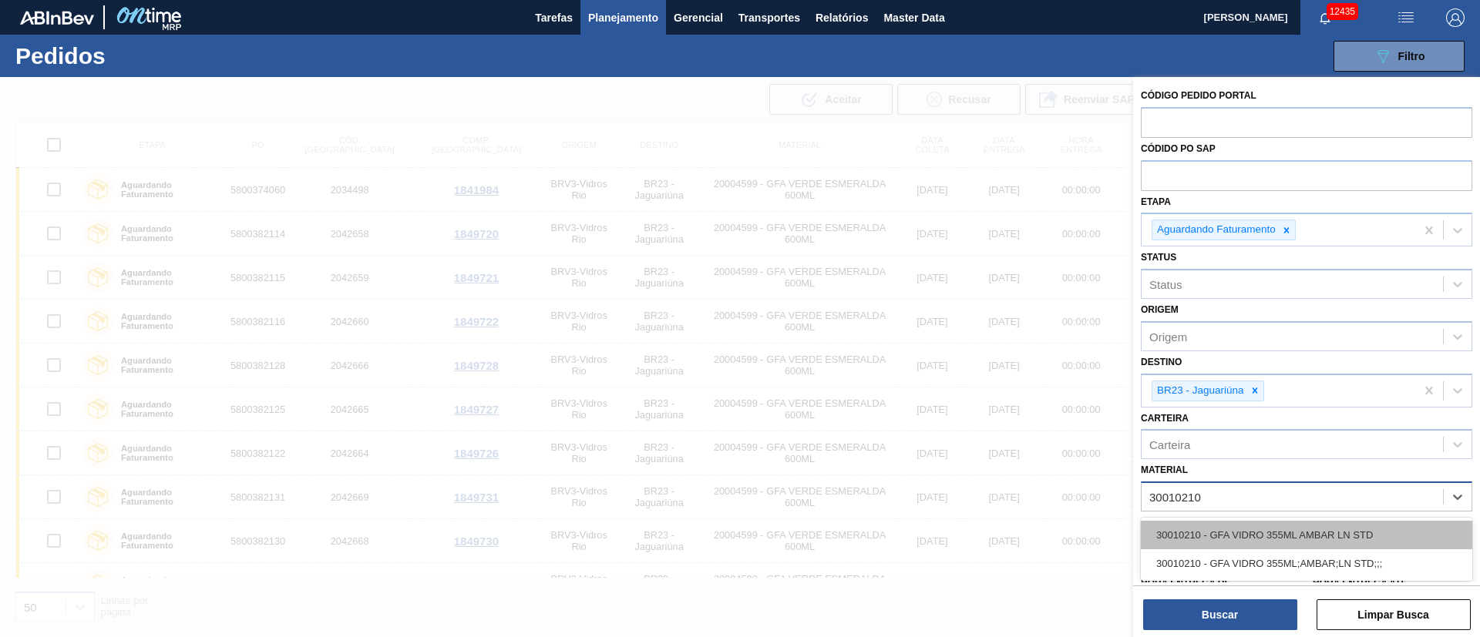
click at [1250, 532] on div "30010210 - GFA VIDRO 355ML AMBAR LN STD" at bounding box center [1306, 535] width 331 height 29
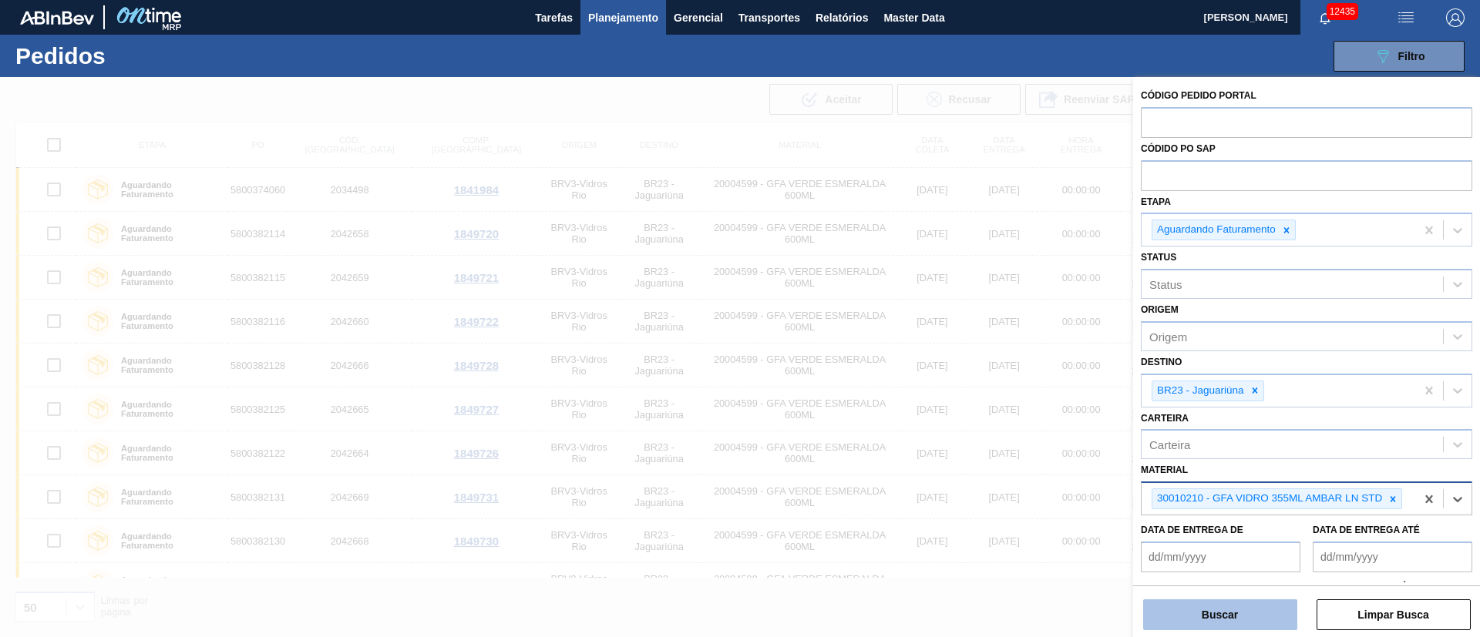
click at [1211, 613] on button "Buscar" at bounding box center [1220, 615] width 154 height 31
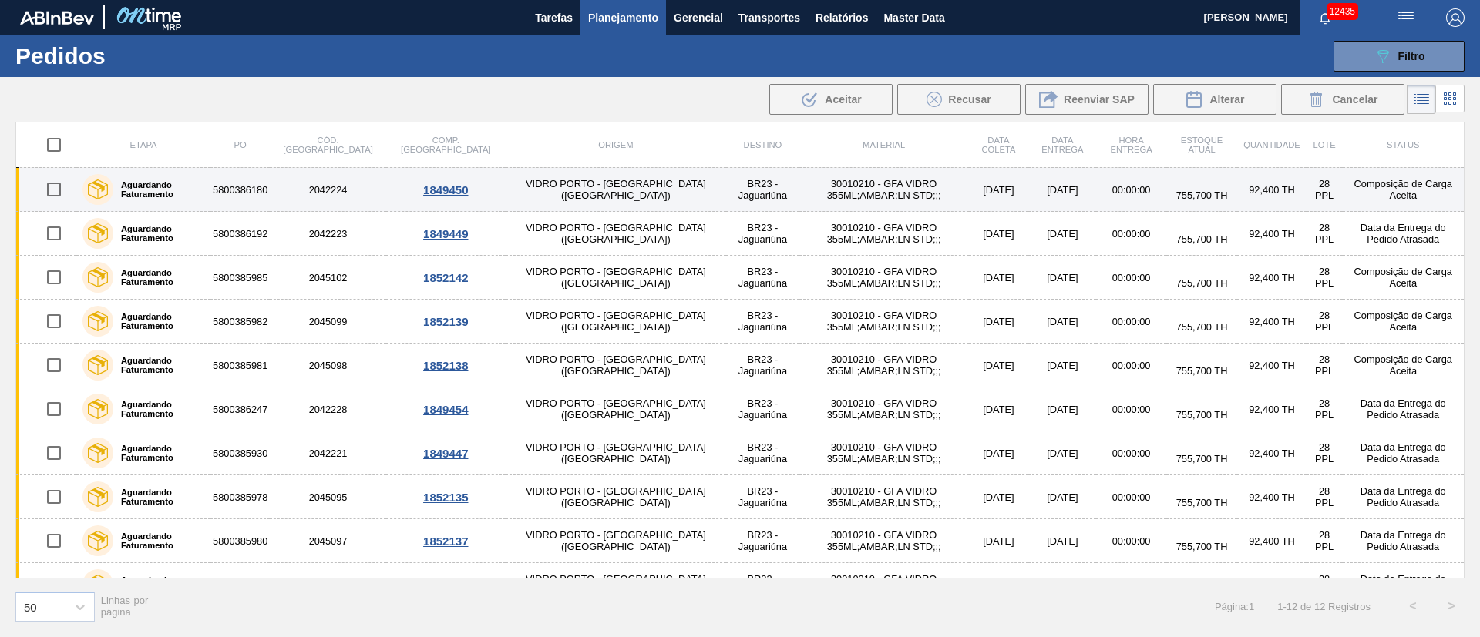
click at [55, 190] on input "checkbox" at bounding box center [54, 189] width 32 height 32
checkbox input "true"
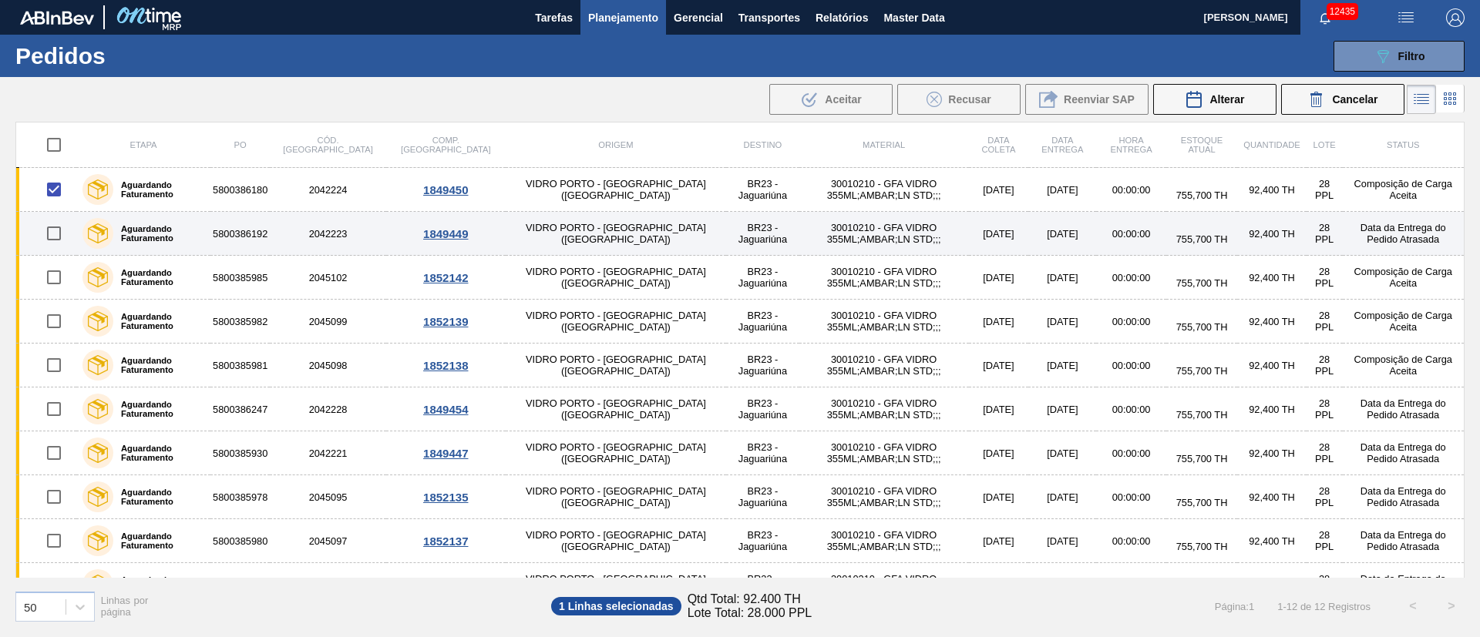
click at [55, 231] on input "checkbox" at bounding box center [54, 233] width 32 height 32
checkbox input "true"
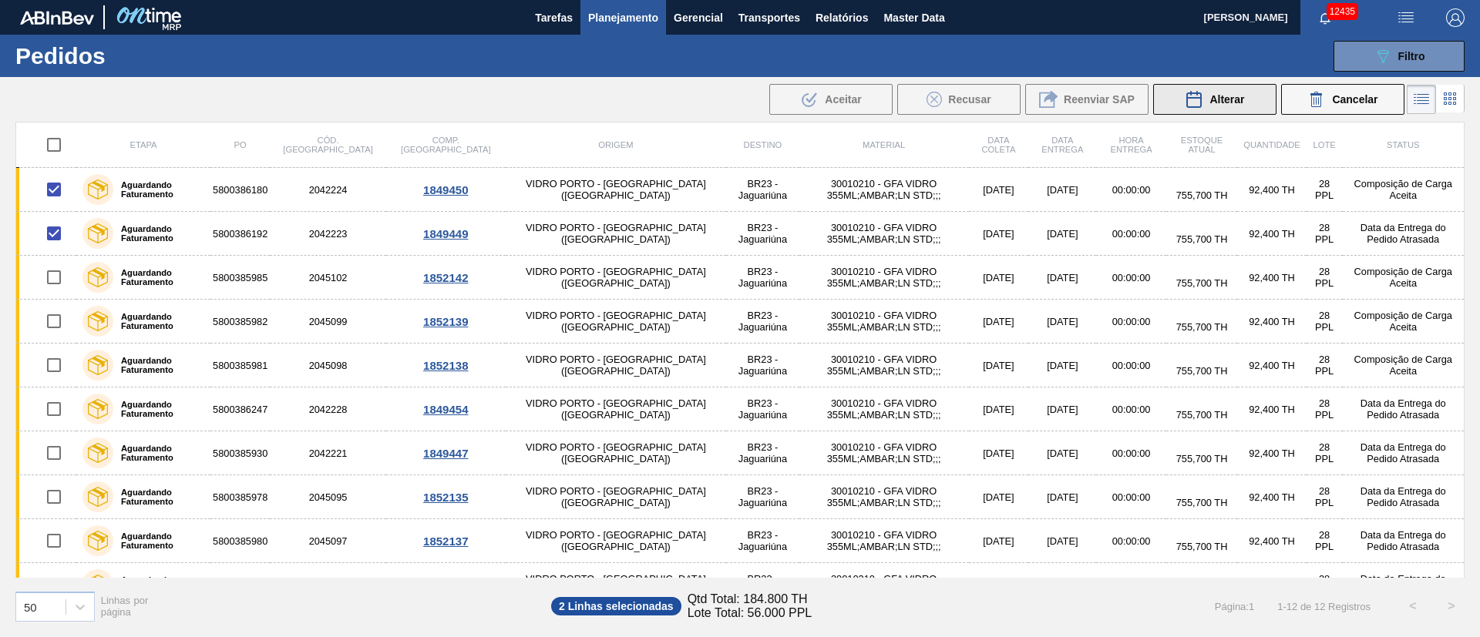
click at [1219, 99] on span "Alterar" at bounding box center [1226, 99] width 35 height 12
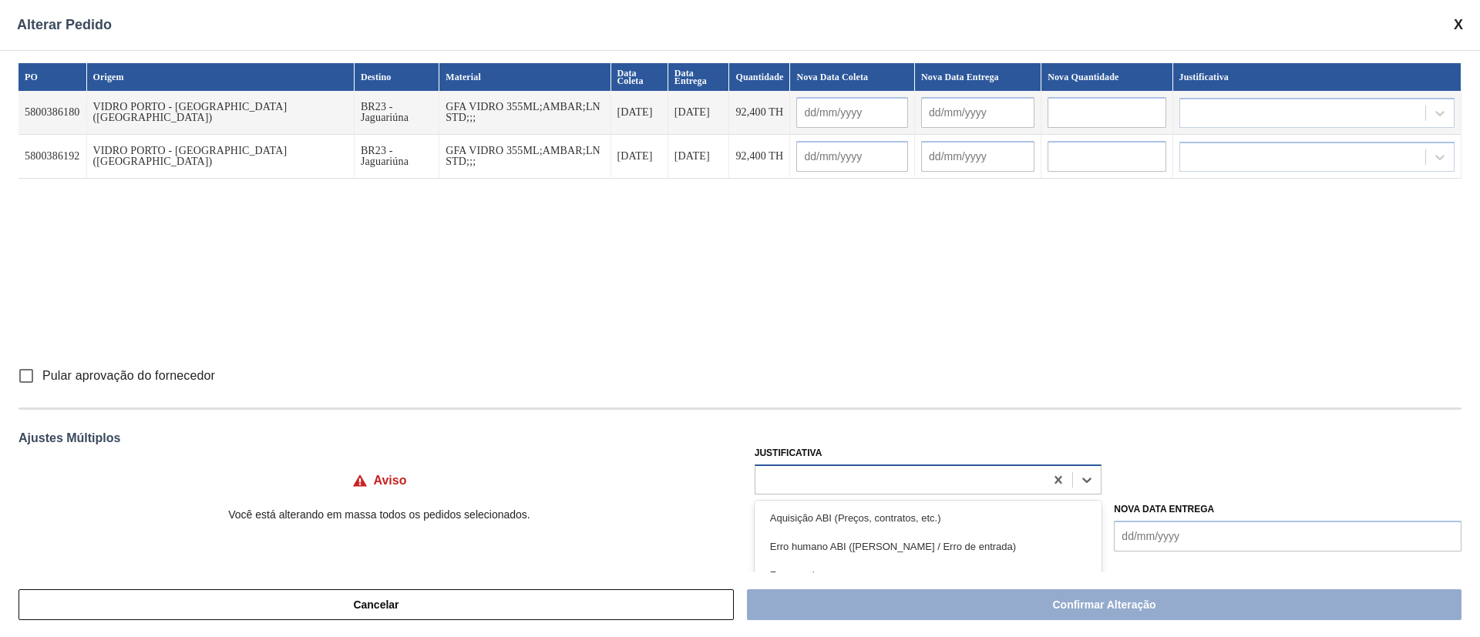
click at [838, 479] on div at bounding box center [900, 480] width 290 height 22
type input "ou"
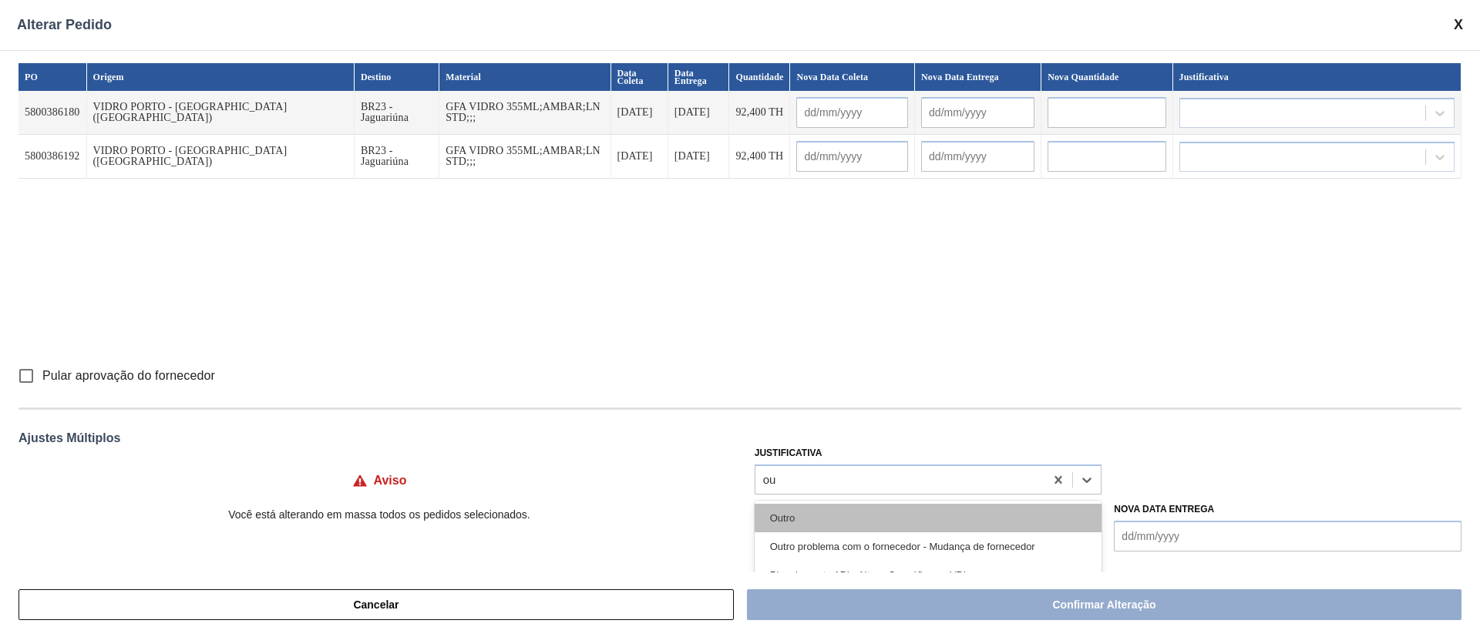
click at [819, 514] on div "Outro" at bounding box center [929, 518] width 348 height 29
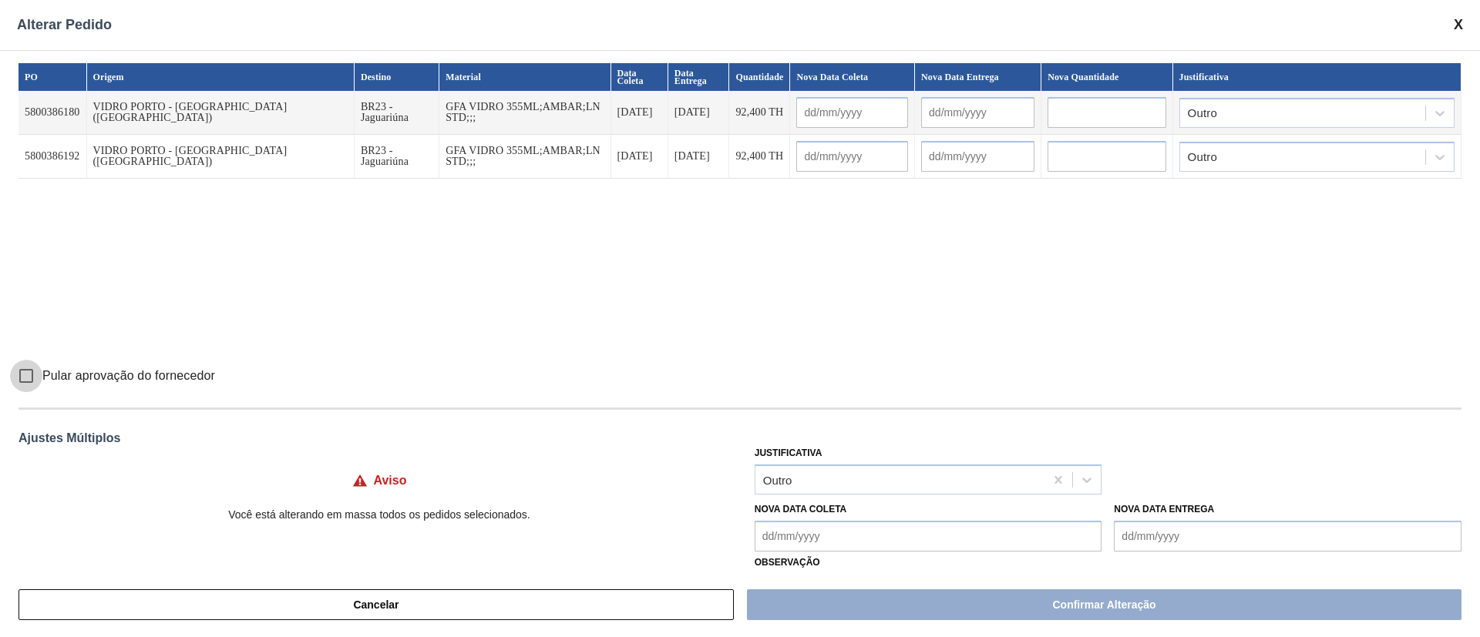
click at [22, 376] on input "Pular aprovação do fornecedor" at bounding box center [26, 376] width 32 height 32
checkbox input "true"
click at [781, 538] on Coleta "Nova Data Coleta" at bounding box center [929, 536] width 348 height 31
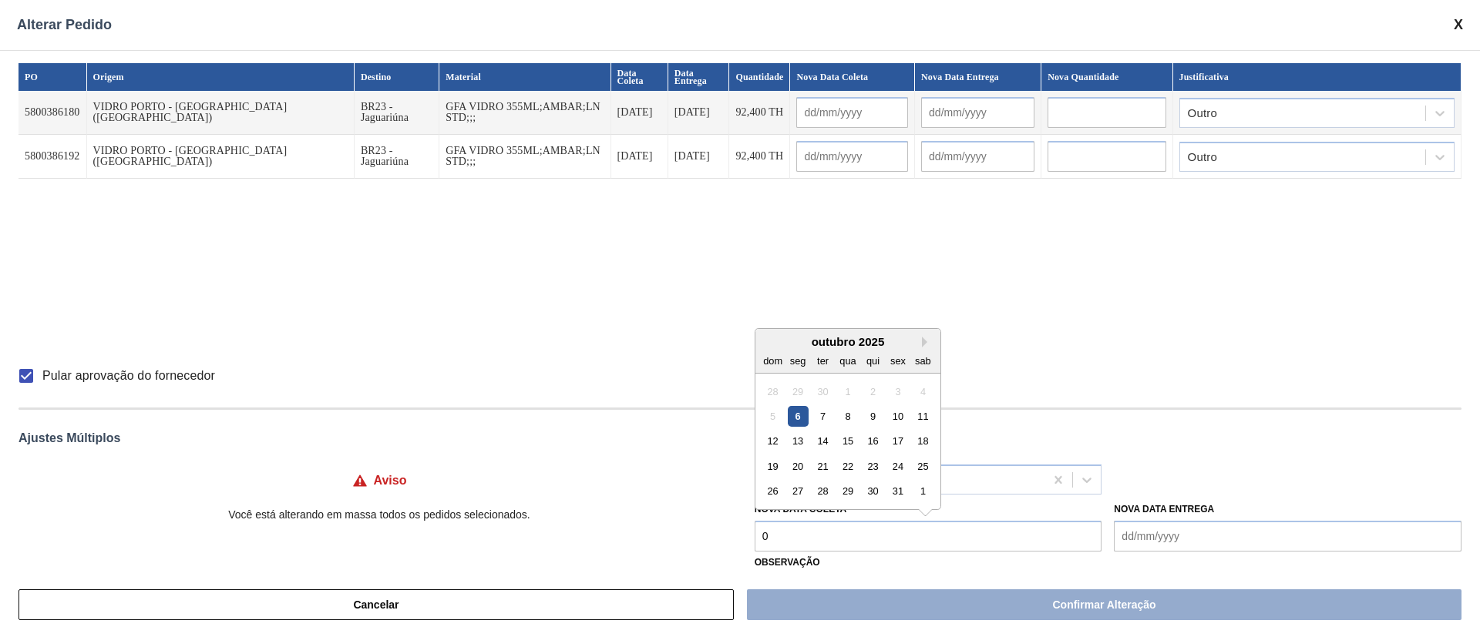
type Coleta "08"
type input "[DATE]"
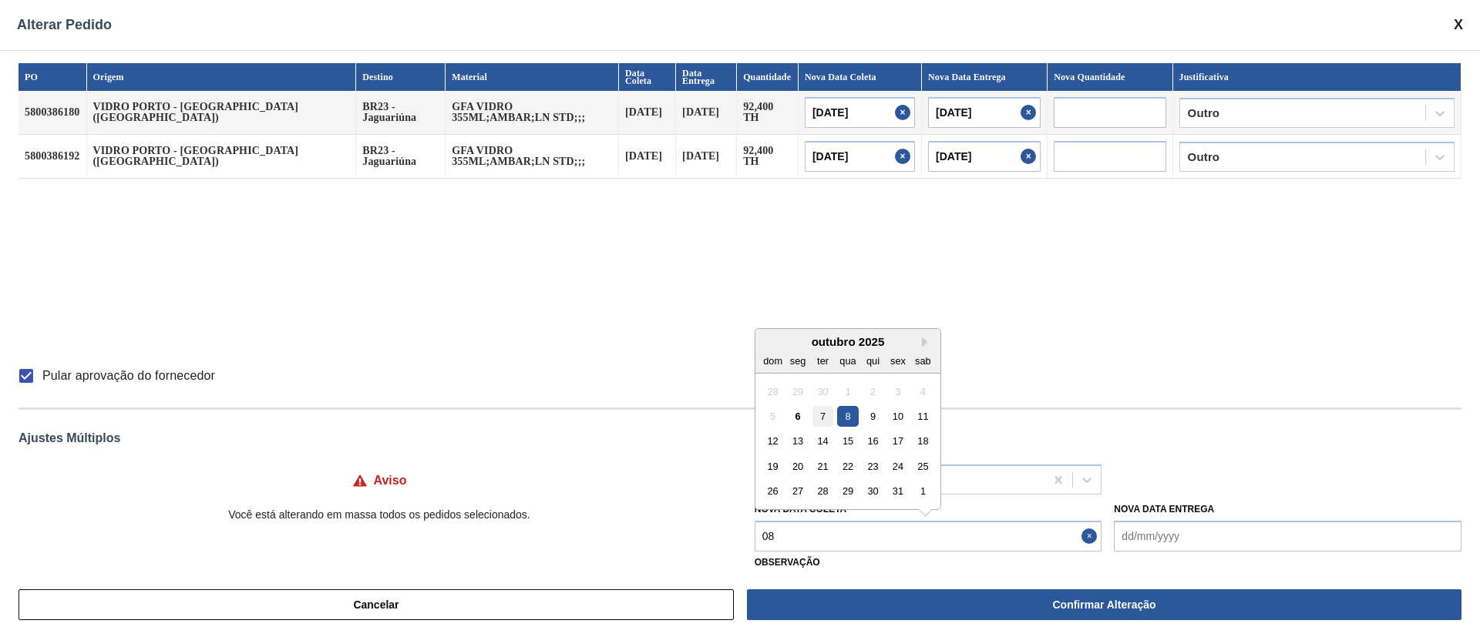
click at [825, 409] on div "7" at bounding box center [822, 416] width 21 height 21
type Coleta "[DATE]"
type input "[DATE]"
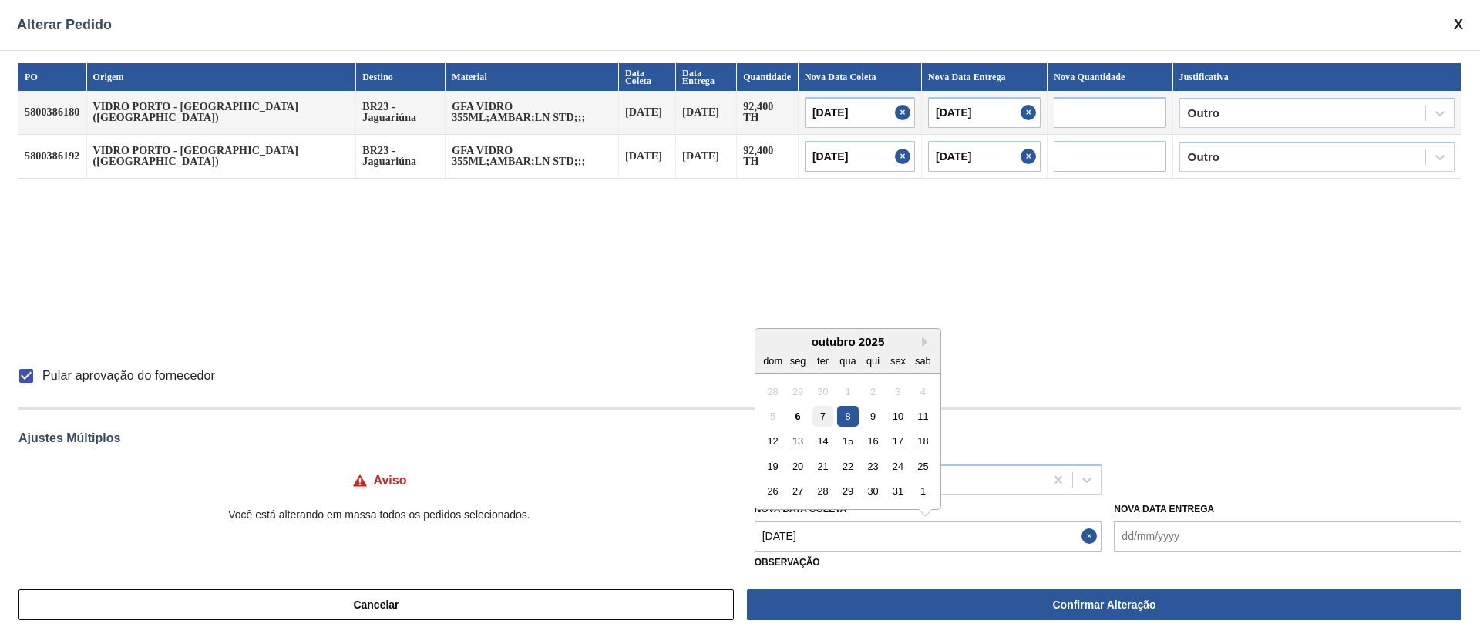
type input "[DATE]"
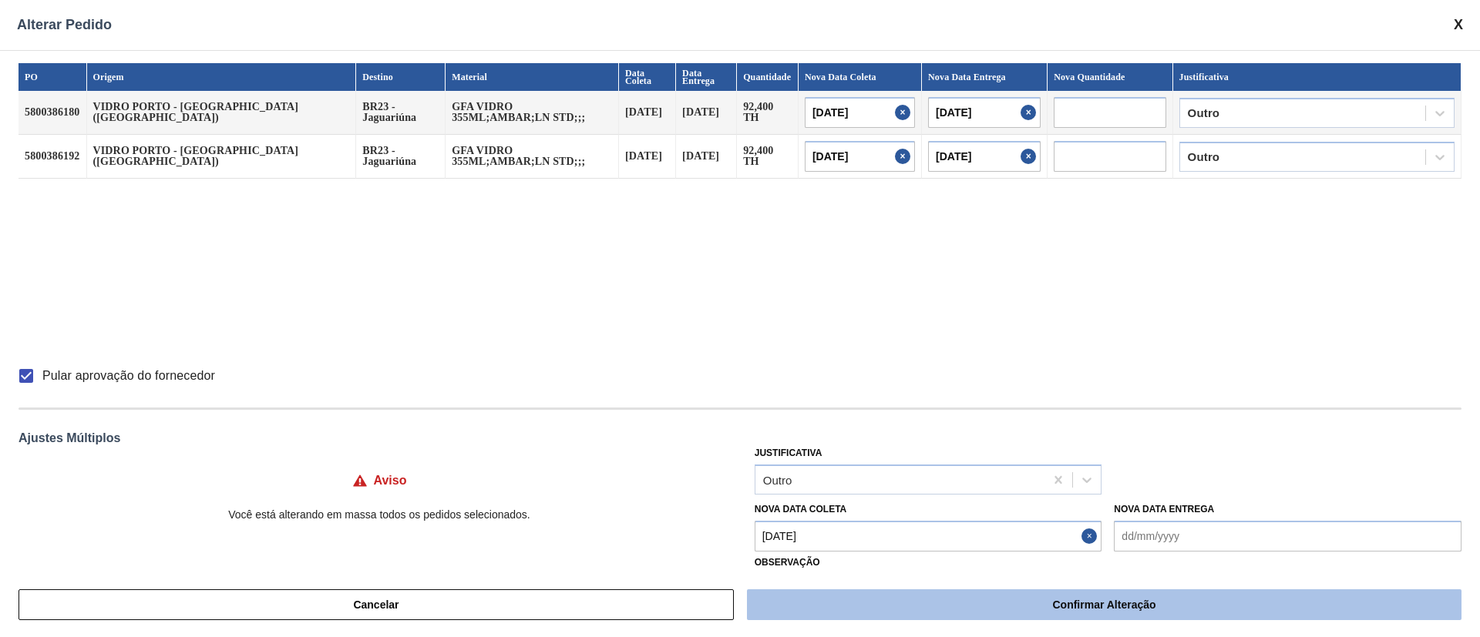
click at [1065, 602] on button "Confirmar Alteração" at bounding box center [1104, 605] width 714 height 31
checkbox input "false"
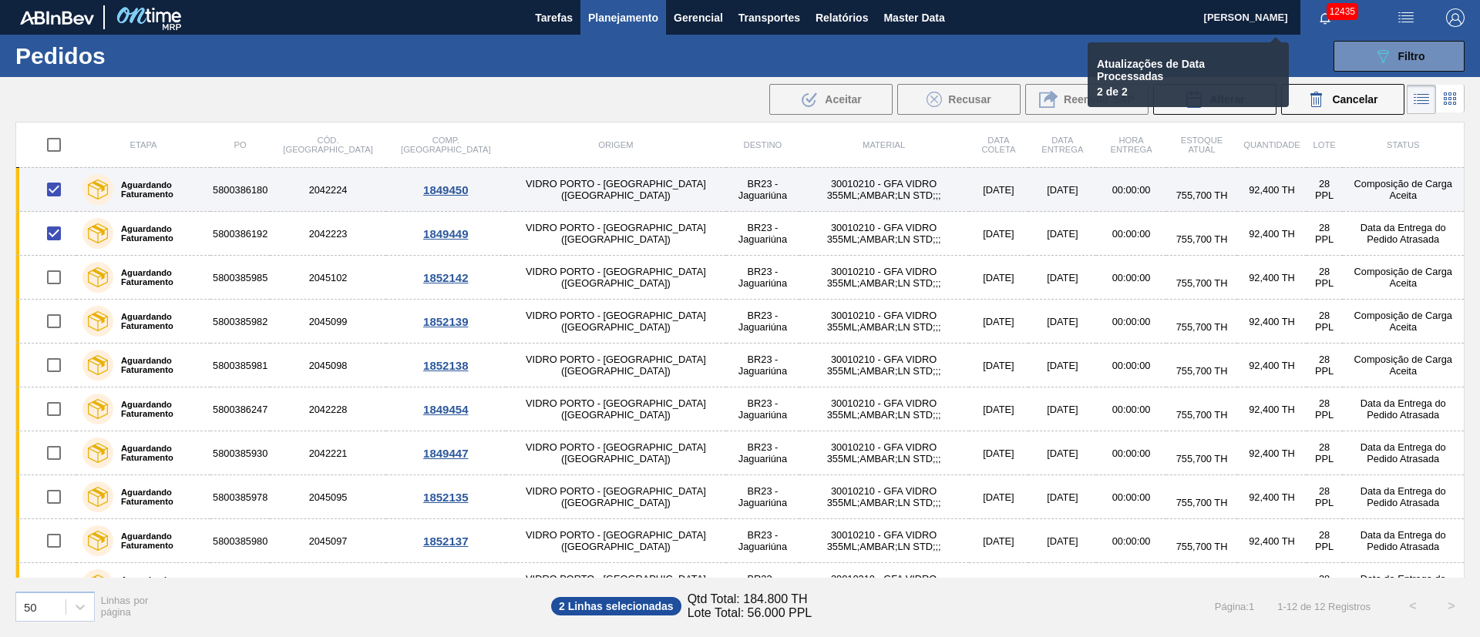
checkbox input "false"
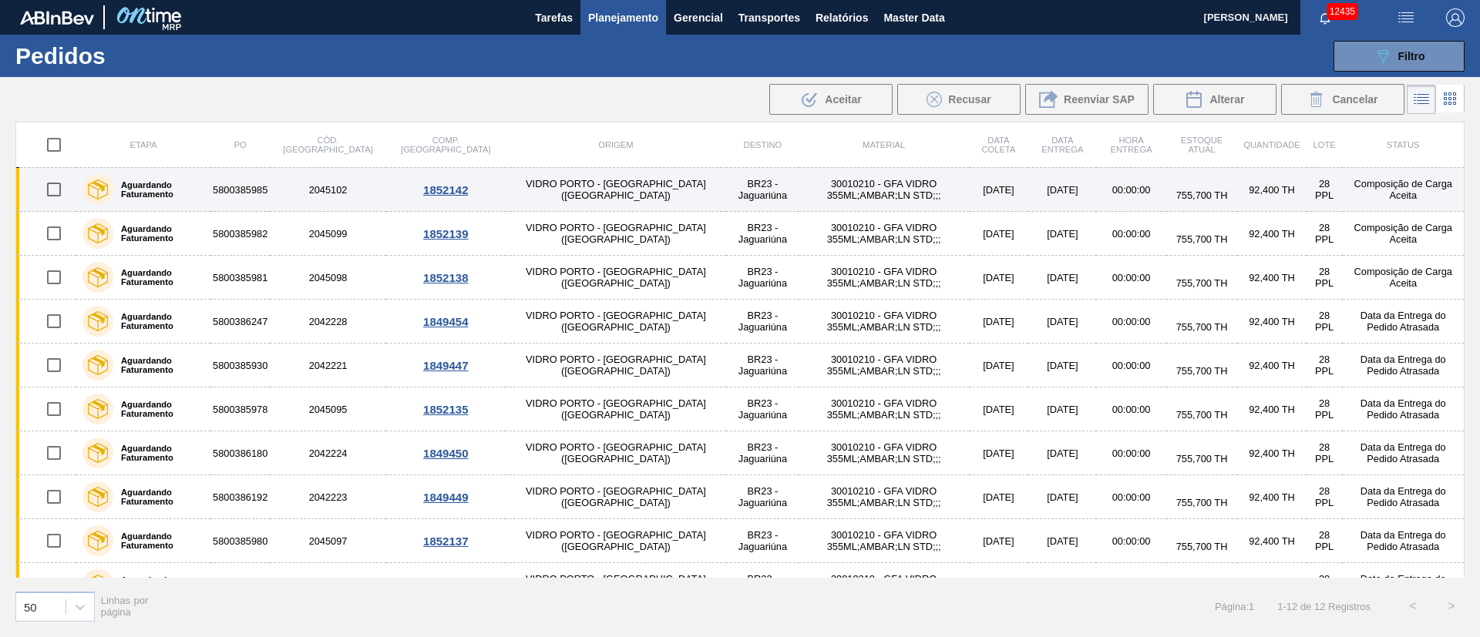
click at [59, 190] on input "checkbox" at bounding box center [54, 189] width 32 height 32
checkbox input "true"
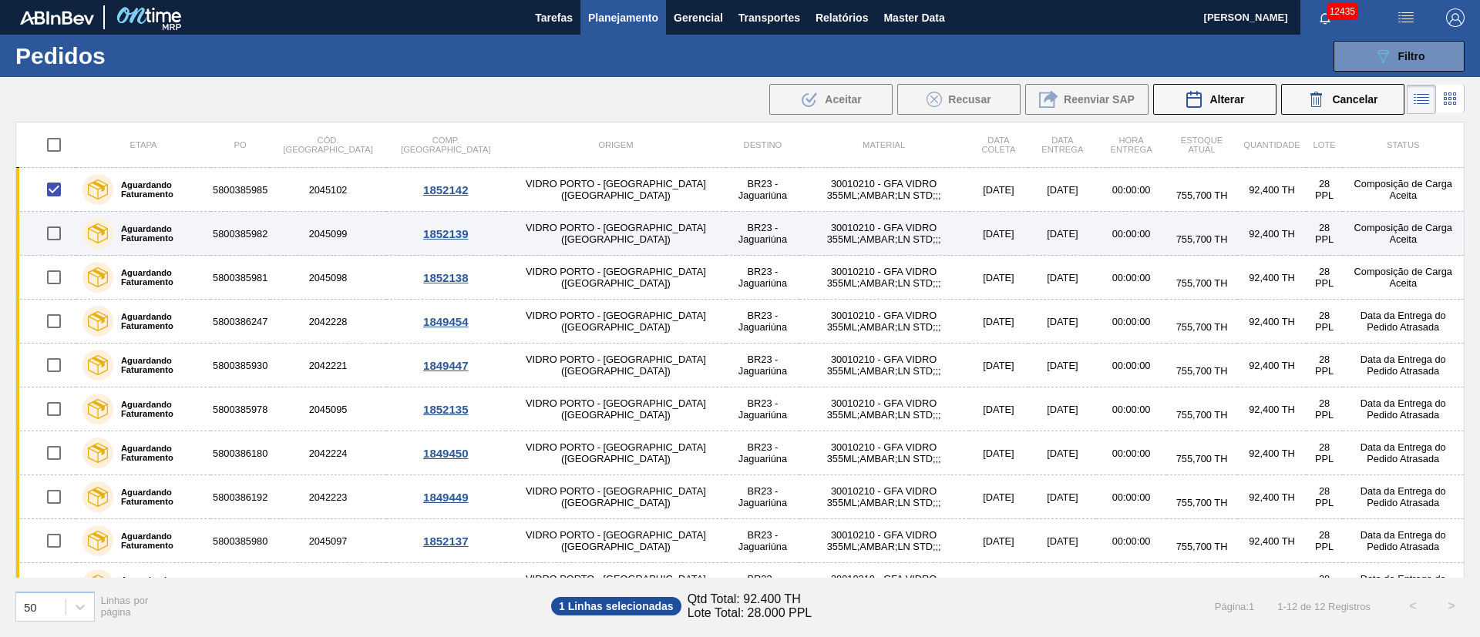
click at [49, 237] on input "checkbox" at bounding box center [54, 233] width 32 height 32
checkbox input "true"
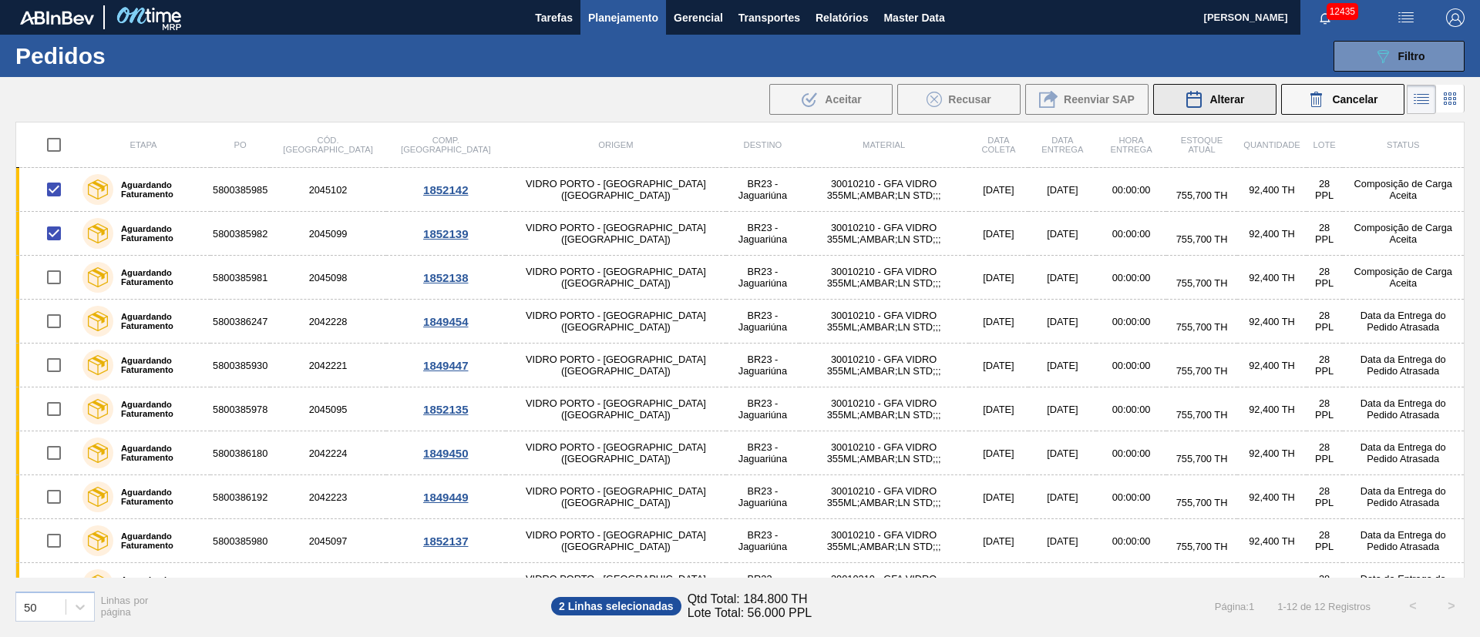
click at [1223, 94] on span "Alterar" at bounding box center [1226, 99] width 35 height 12
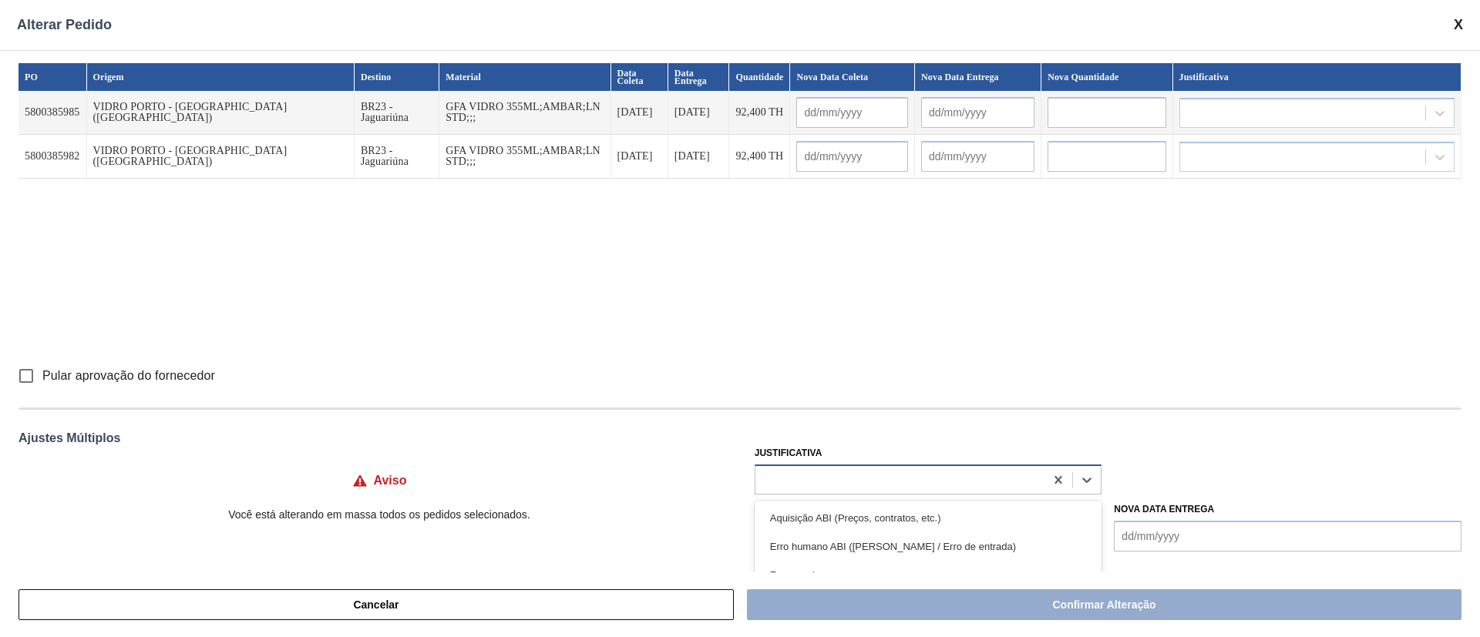
click at [849, 477] on div at bounding box center [900, 480] width 290 height 22
type input "ou"
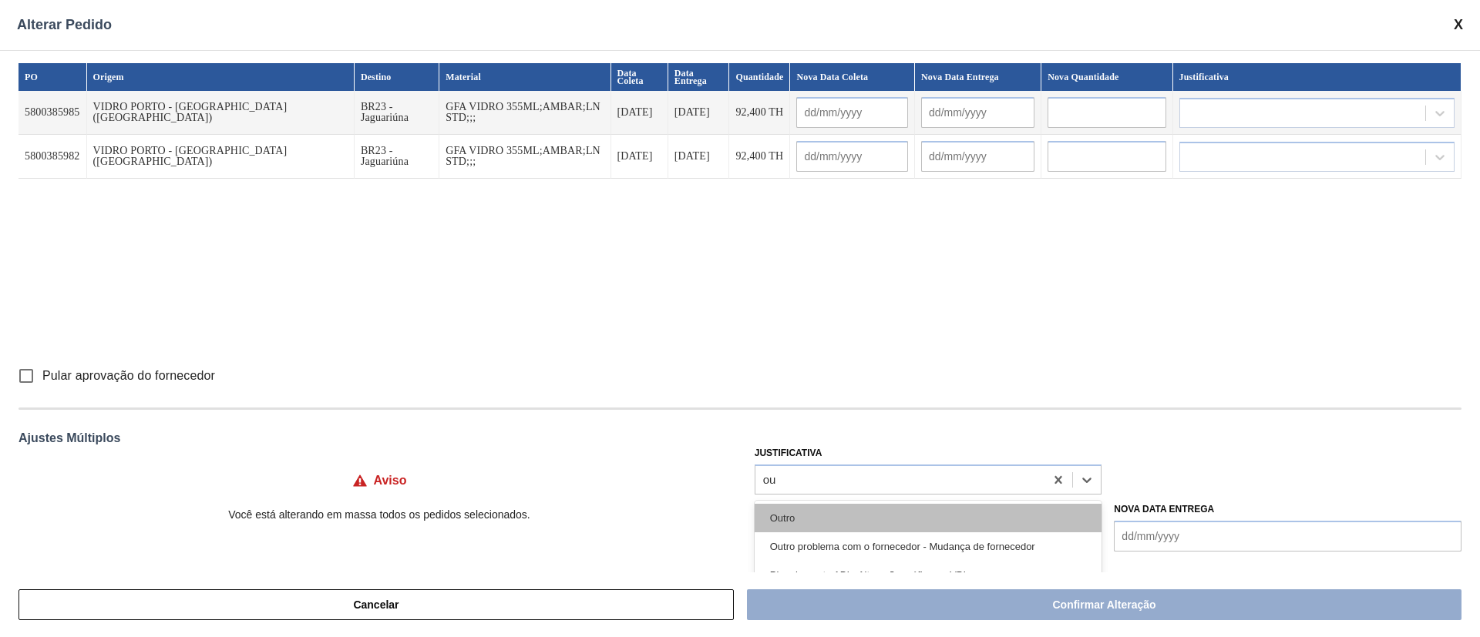
click at [822, 506] on div "Outro" at bounding box center [929, 518] width 348 height 29
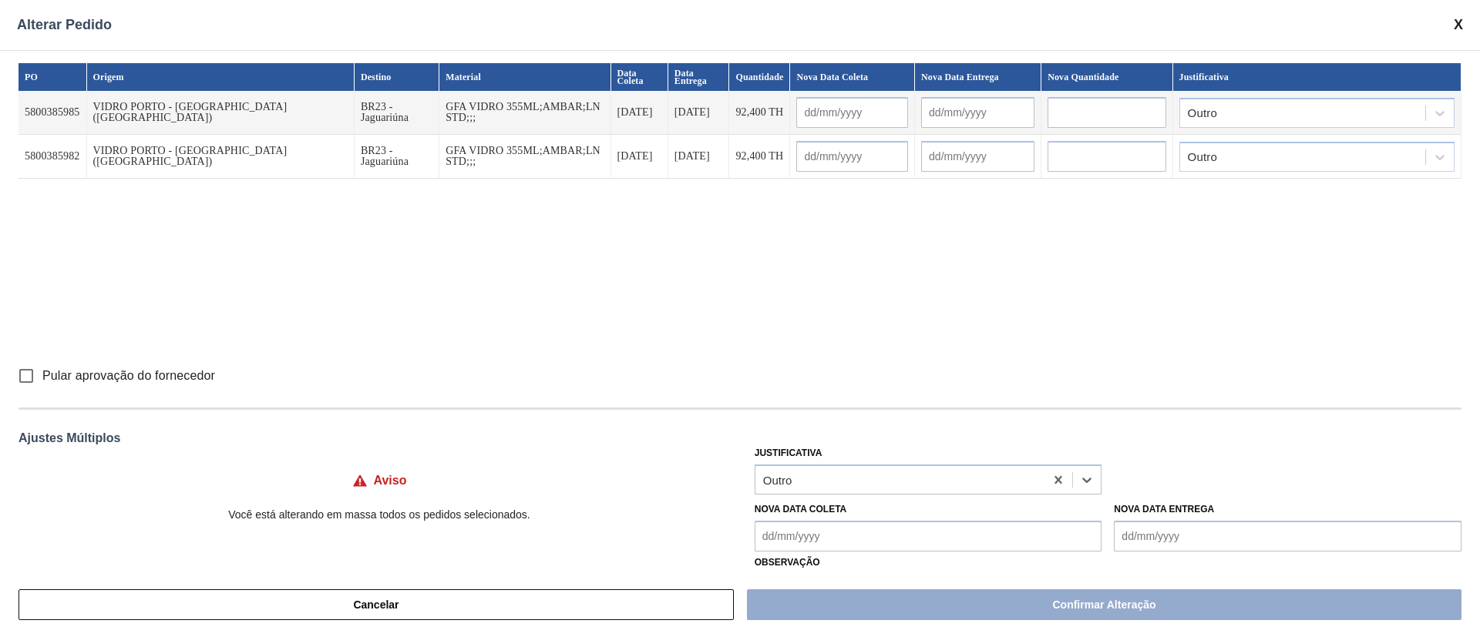
click at [25, 368] on input "Pular aprovação do fornecedor" at bounding box center [26, 376] width 32 height 32
checkbox input "true"
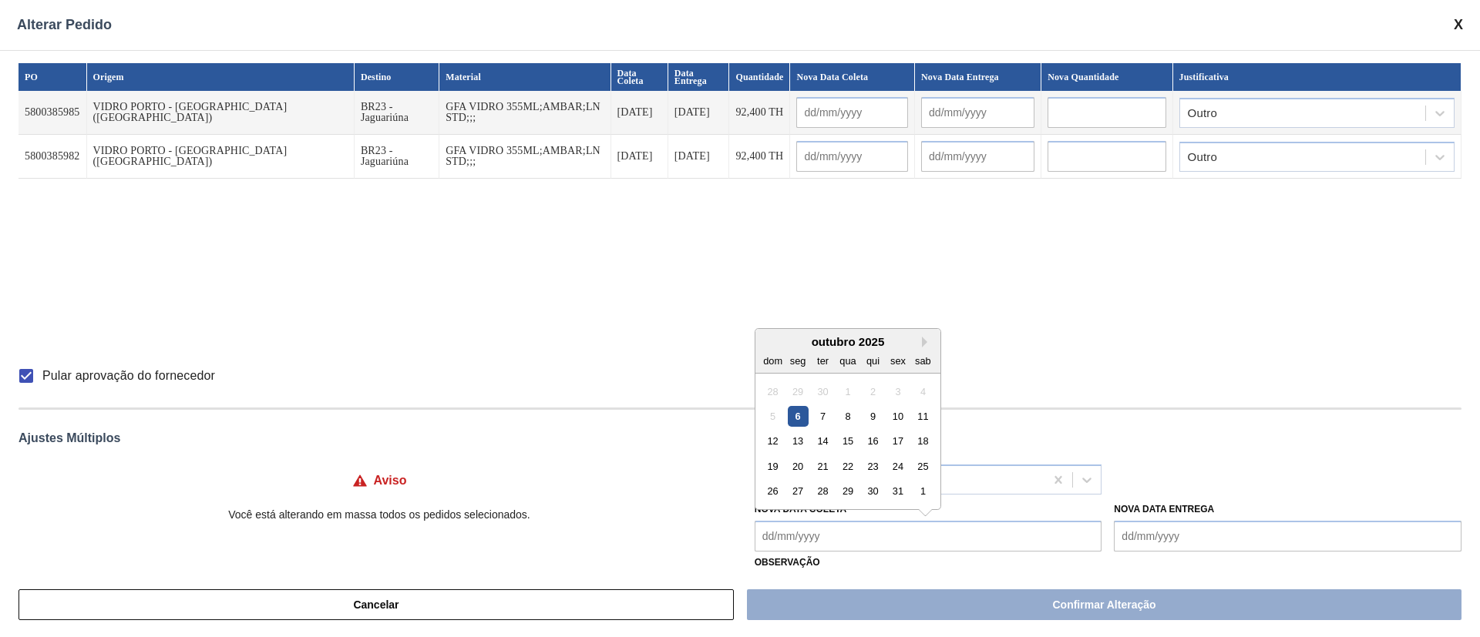
click at [825, 540] on Coleta "Nova Data Coleta" at bounding box center [929, 536] width 348 height 31
click at [843, 422] on div "8" at bounding box center [847, 416] width 21 height 21
type Coleta "[DATE]"
type input "[DATE]"
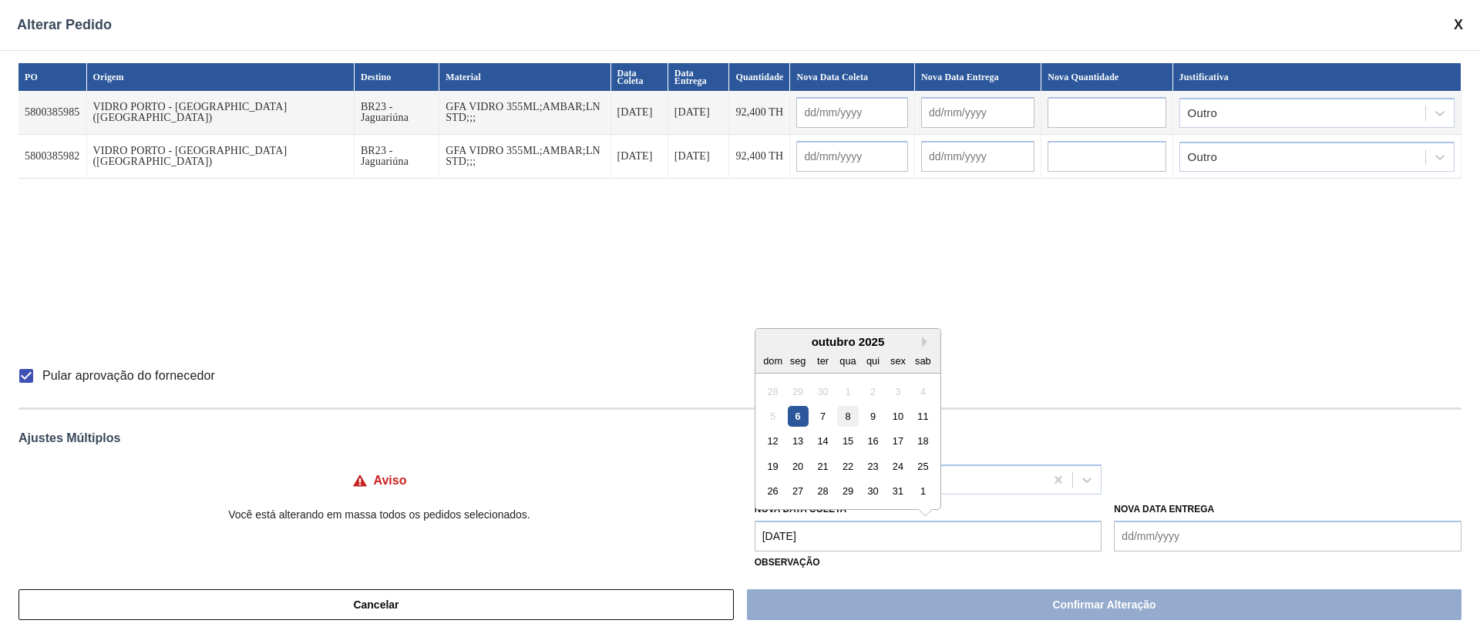
type input "[DATE]"
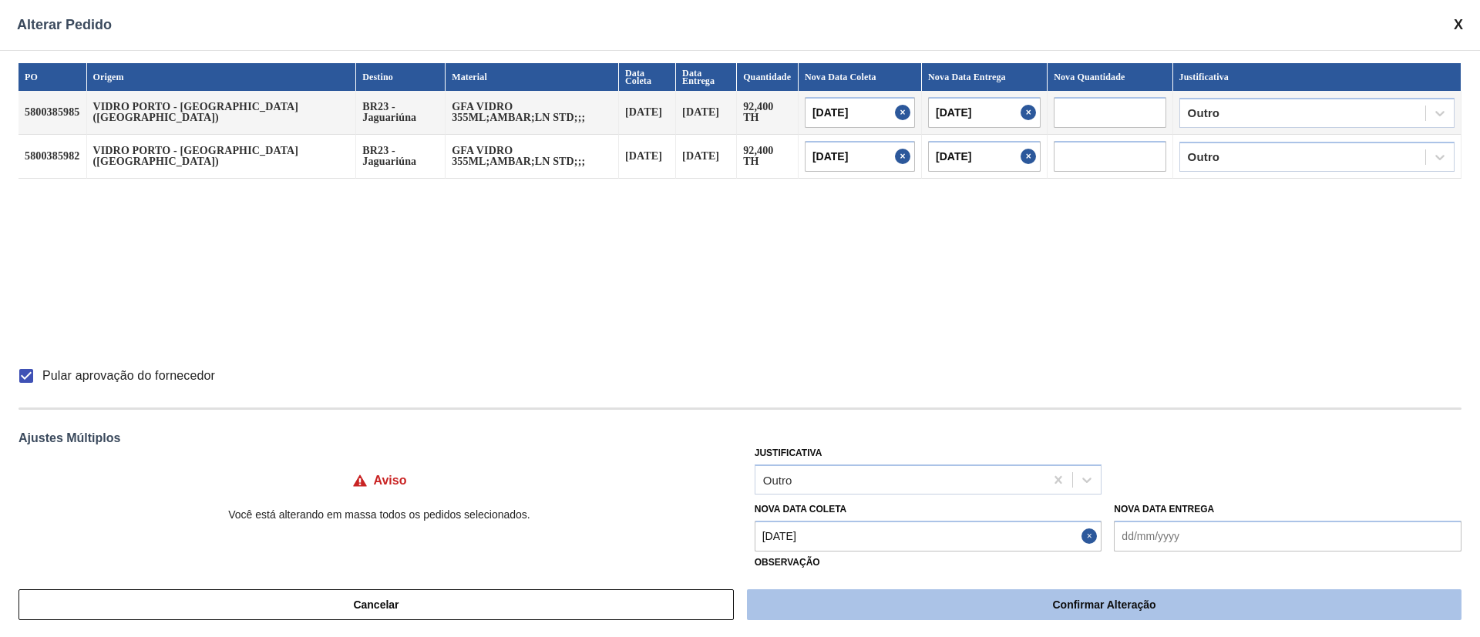
click at [979, 607] on button "Confirmar Alteração" at bounding box center [1104, 605] width 714 height 31
checkbox input "false"
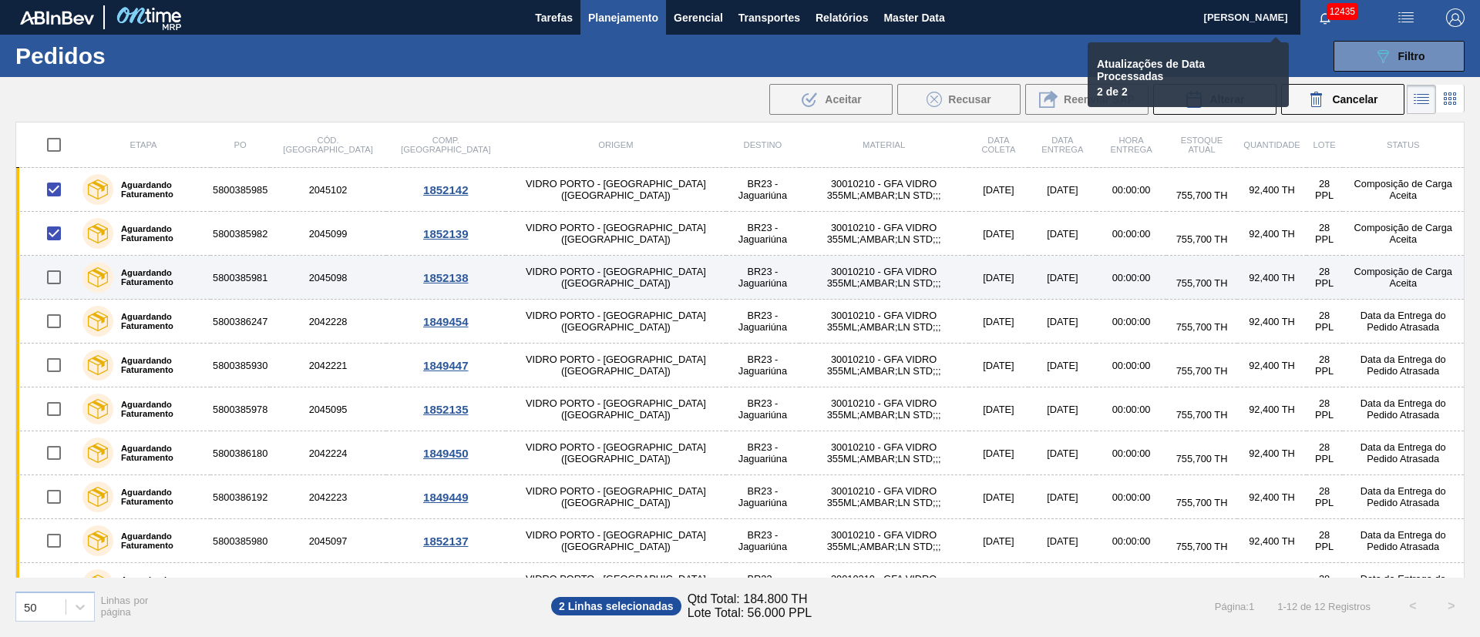
checkbox input "false"
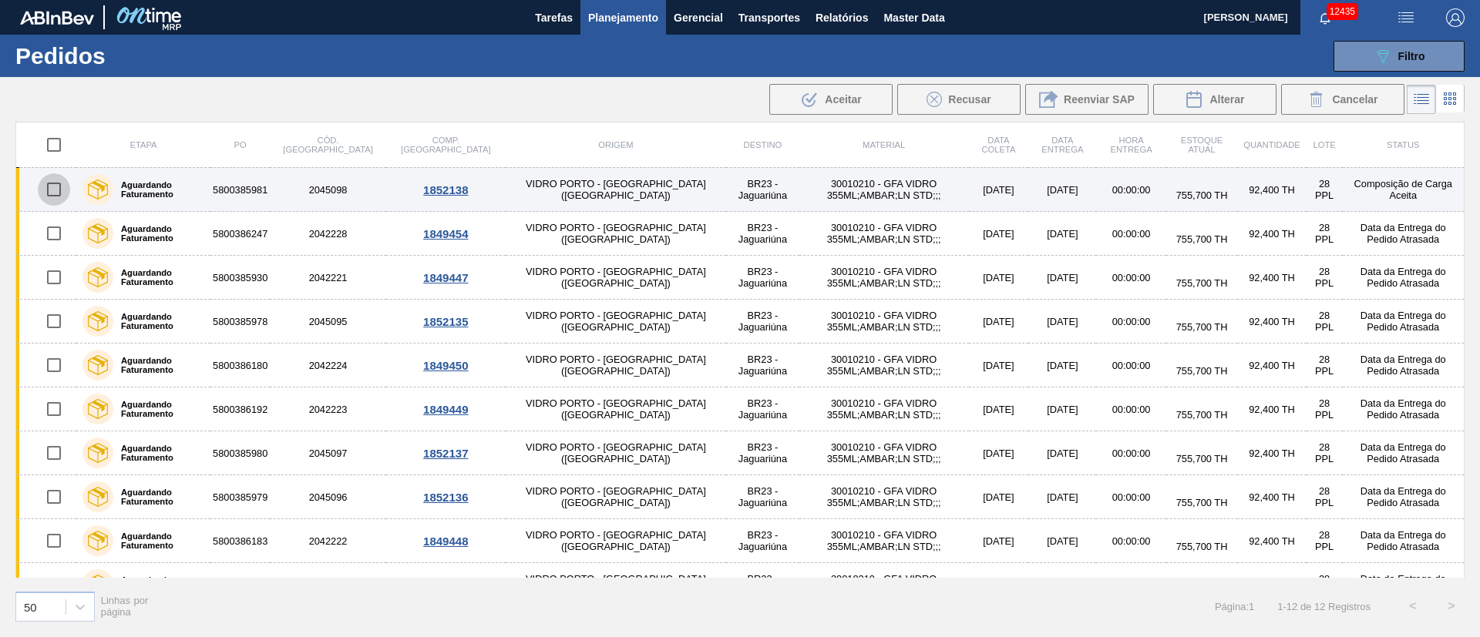
click at [58, 194] on input "checkbox" at bounding box center [54, 189] width 32 height 32
checkbox input "true"
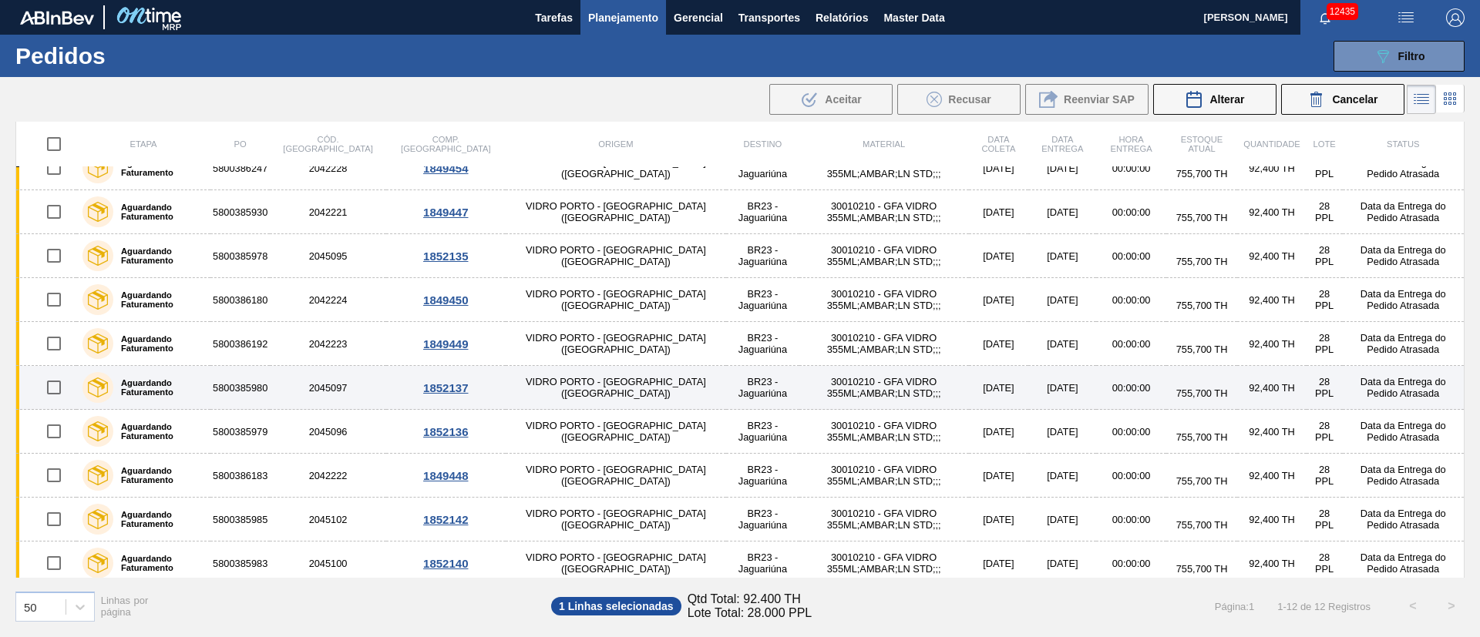
scroll to position [116, 0]
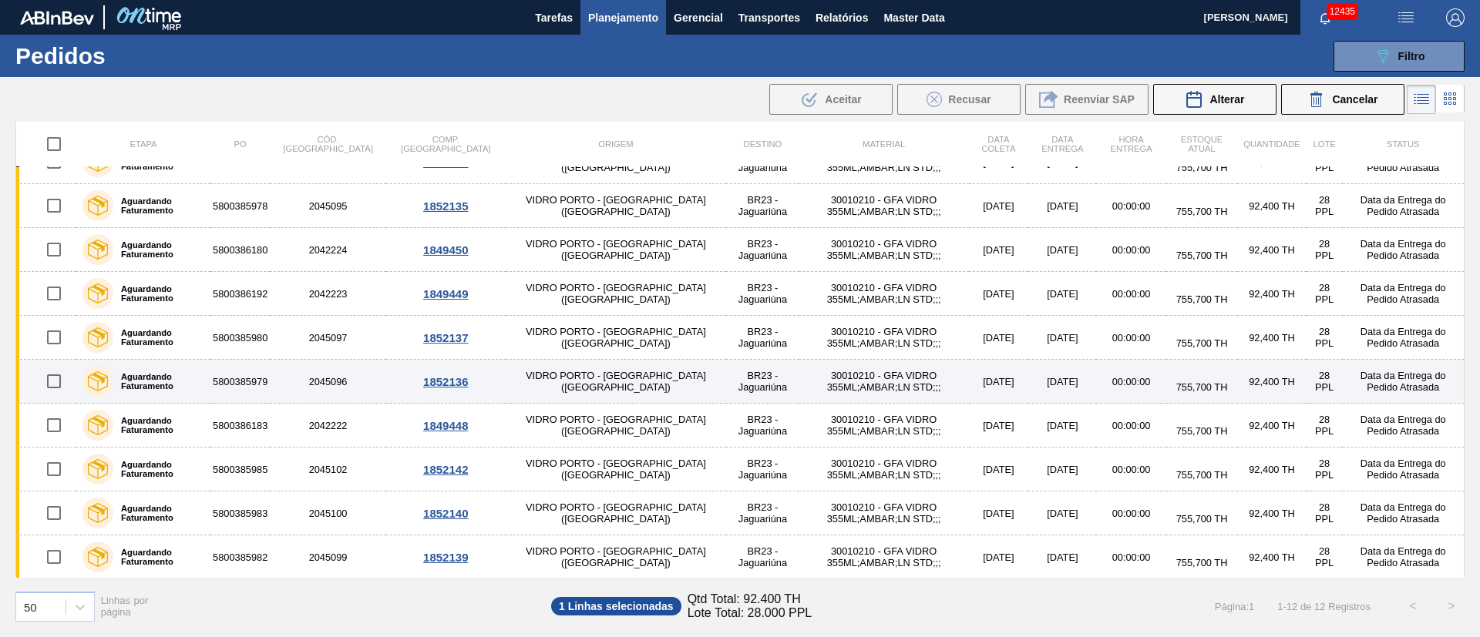
click at [59, 380] on input "checkbox" at bounding box center [54, 381] width 32 height 32
checkbox input "true"
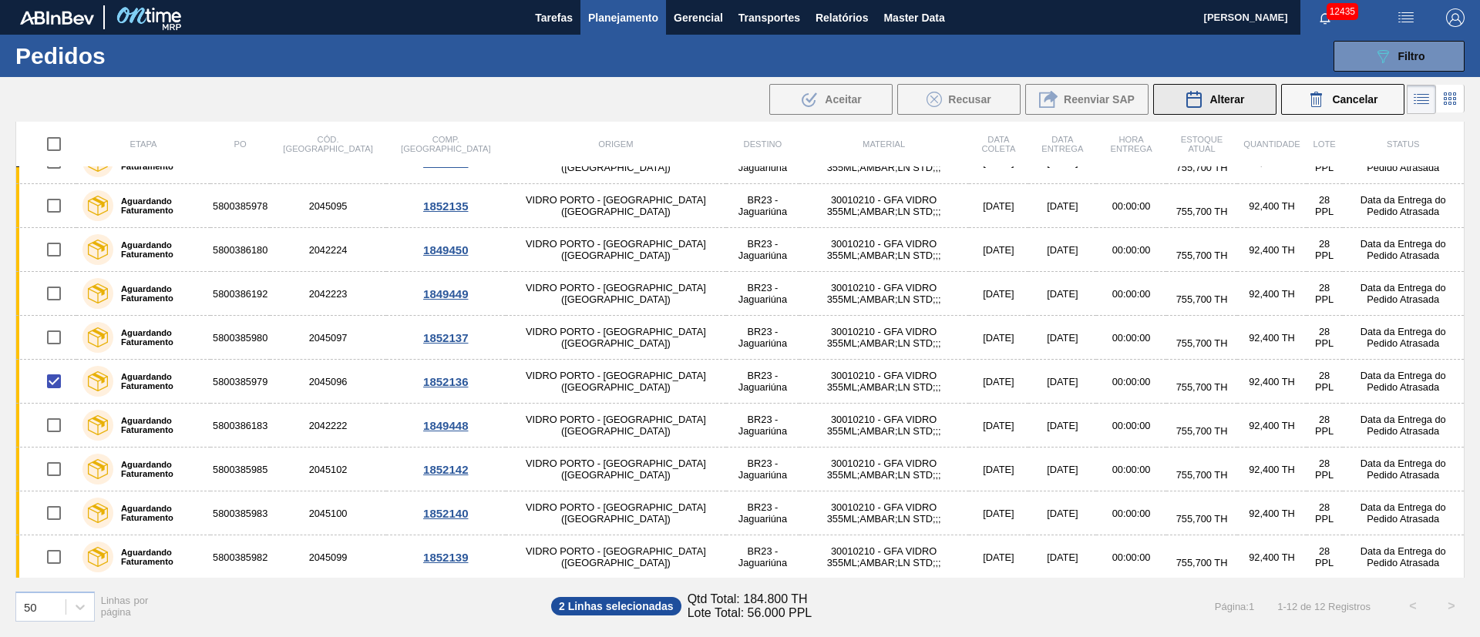
click at [1218, 109] on button "Alterar" at bounding box center [1214, 99] width 123 height 31
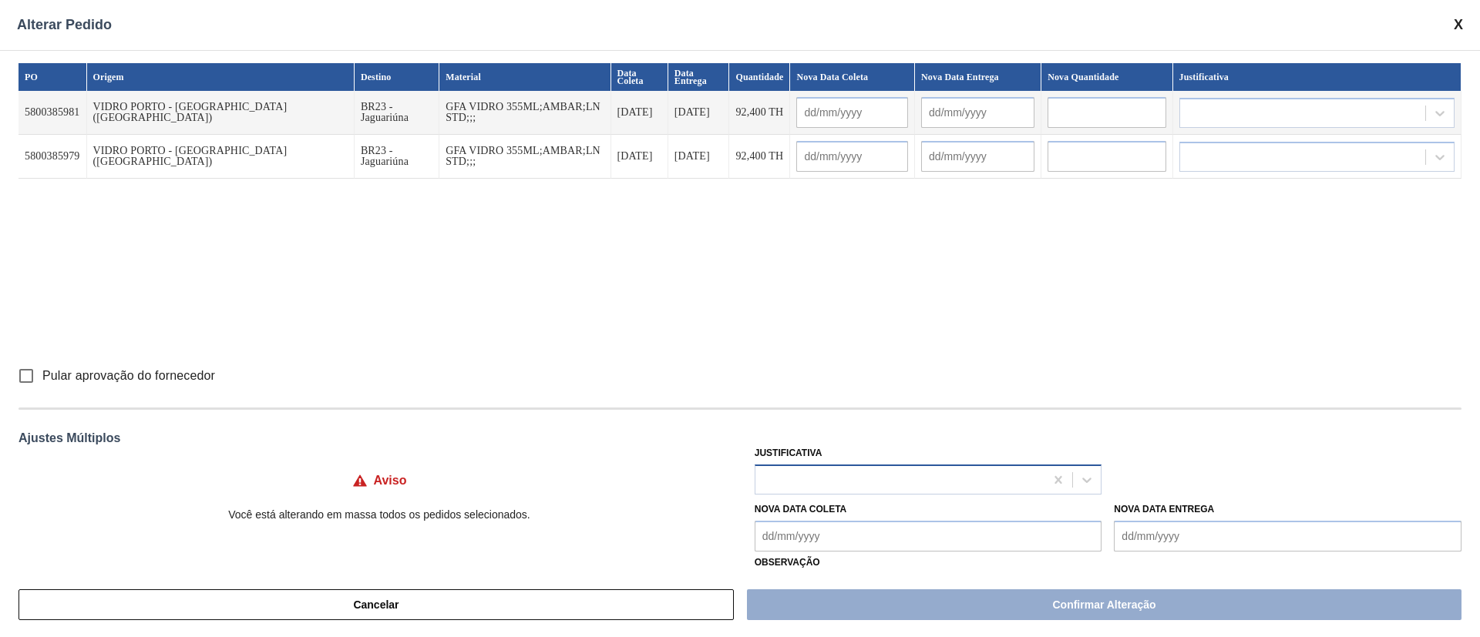
click at [789, 472] on div at bounding box center [900, 480] width 290 height 22
type input "ou"
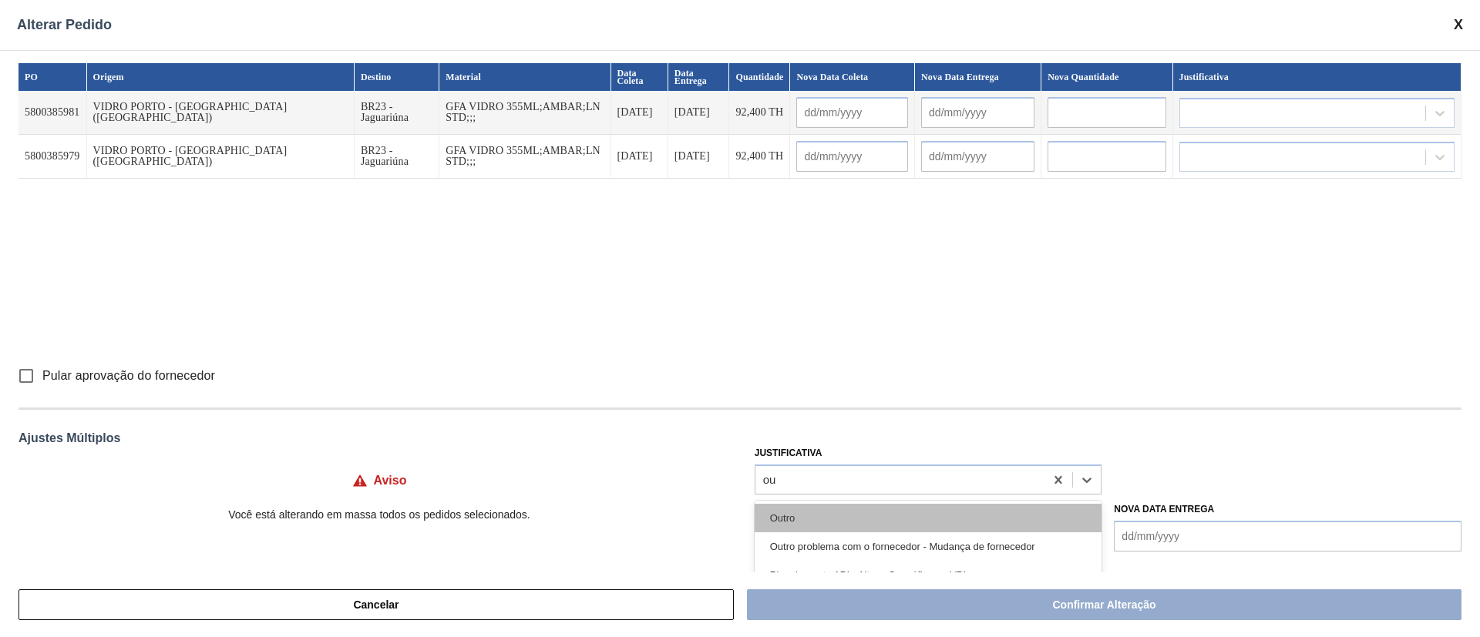
click at [782, 529] on div "Outro" at bounding box center [929, 518] width 348 height 29
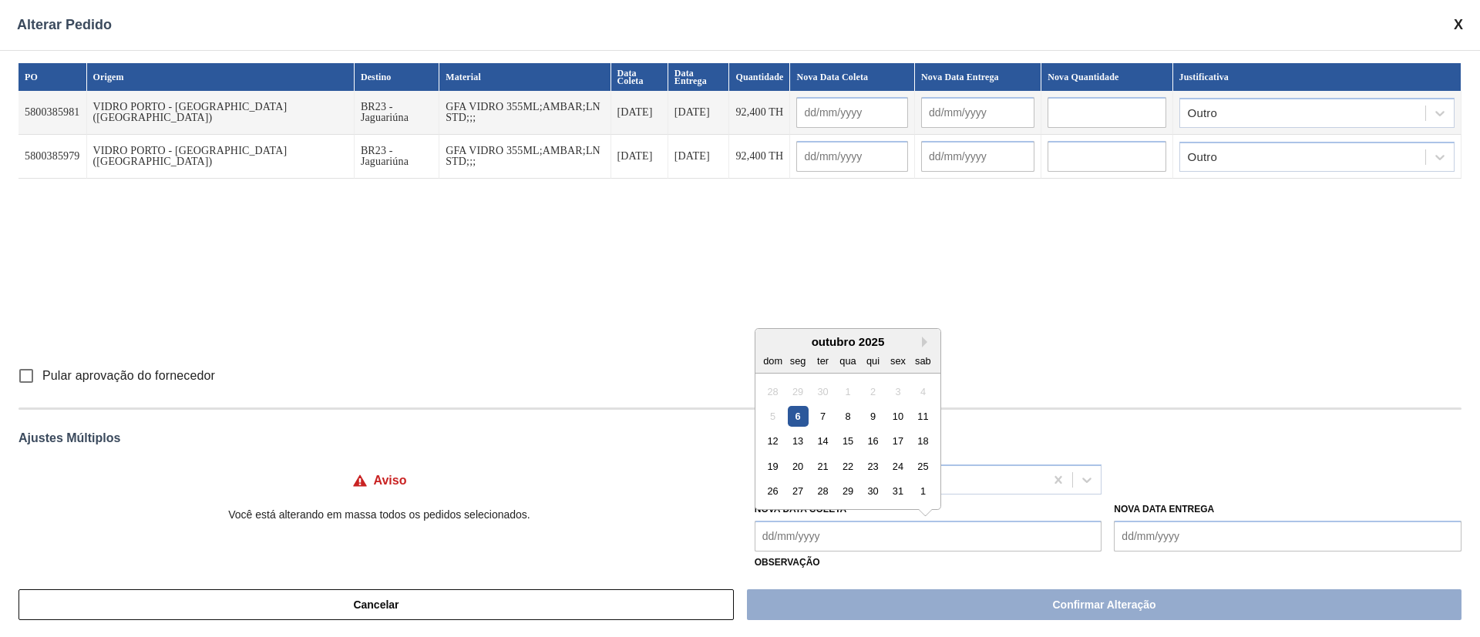
click at [795, 536] on Coleta "Nova Data Coleta" at bounding box center [929, 536] width 348 height 31
click at [849, 416] on div "8" at bounding box center [847, 416] width 21 height 21
type Coleta "[DATE]"
type input "[DATE]"
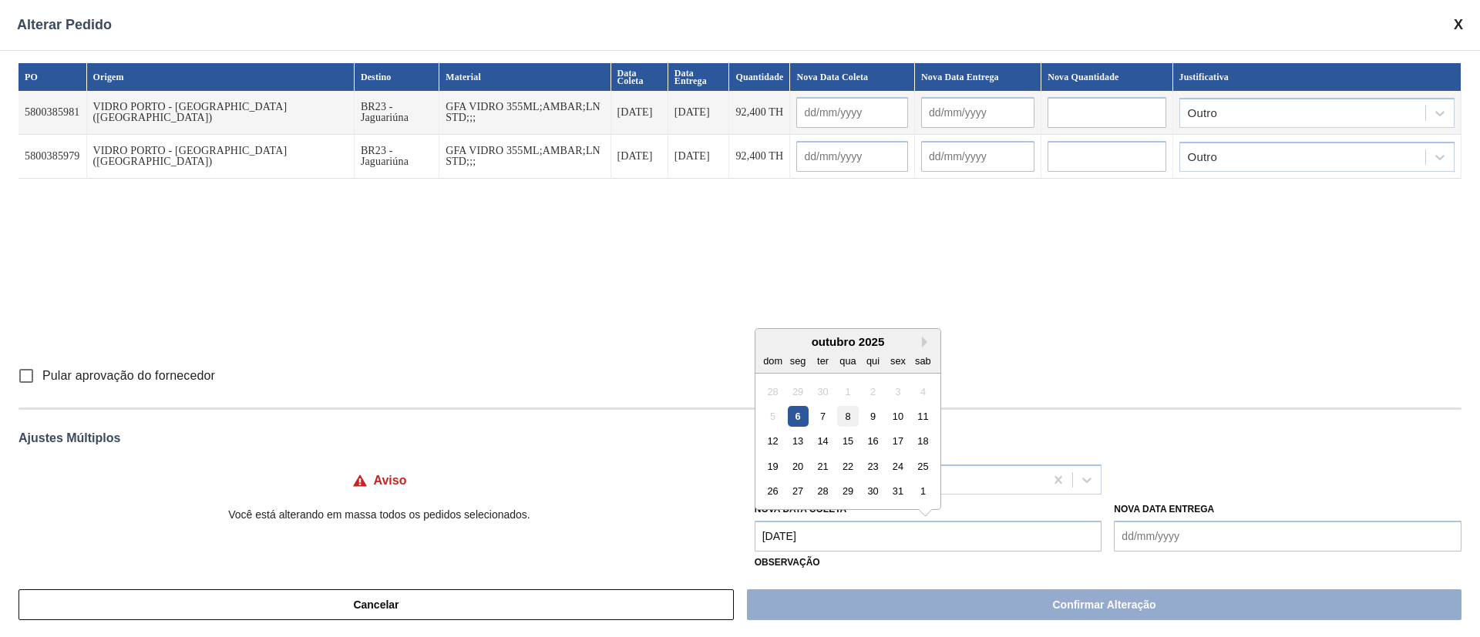
type input "[DATE]"
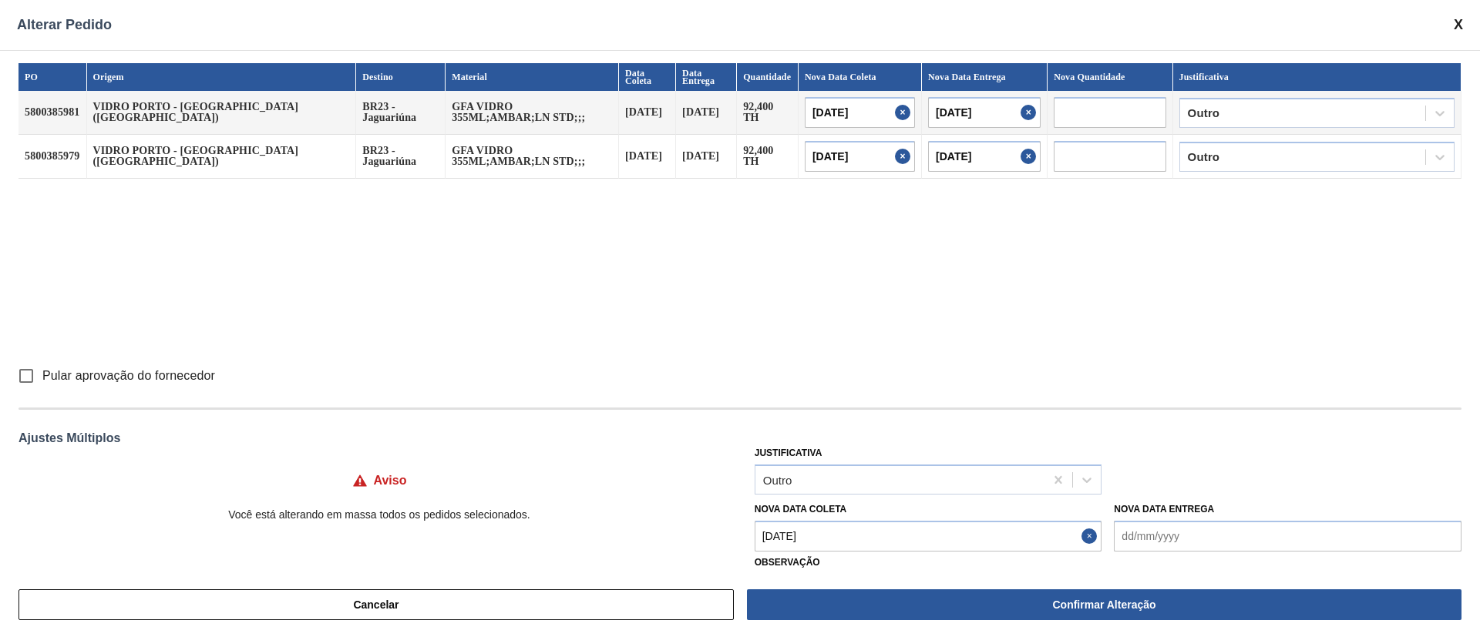
click at [27, 374] on input "Pular aprovação do fornecedor" at bounding box center [26, 376] width 32 height 32
checkbox input "true"
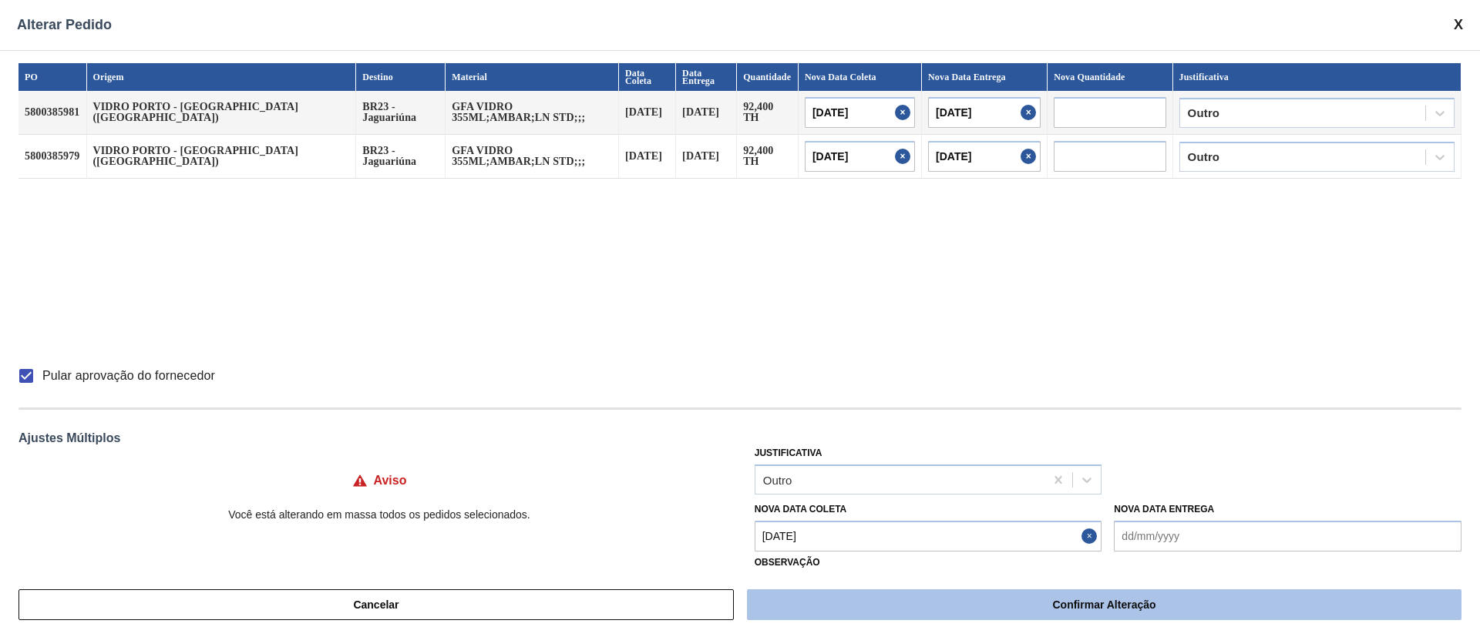
click at [1128, 603] on button "Confirmar Alteração" at bounding box center [1104, 605] width 714 height 31
checkbox input "false"
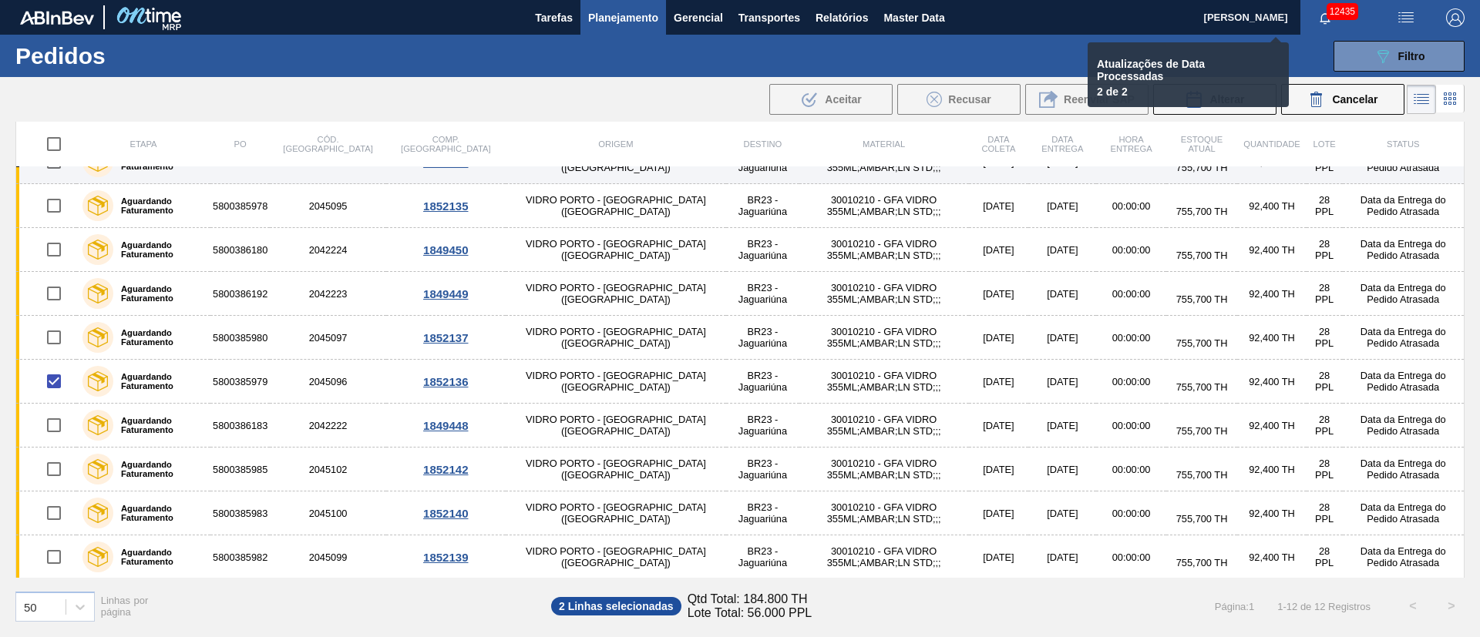
checkbox input "false"
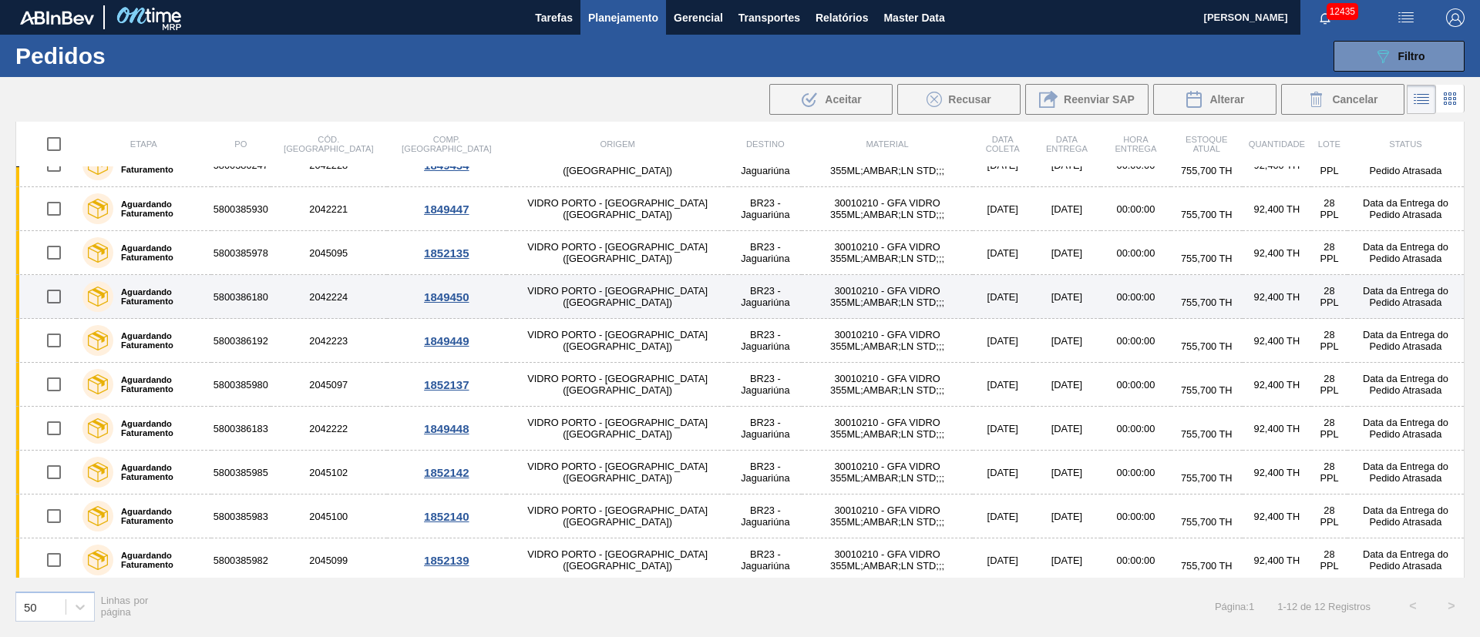
scroll to position [0, 0]
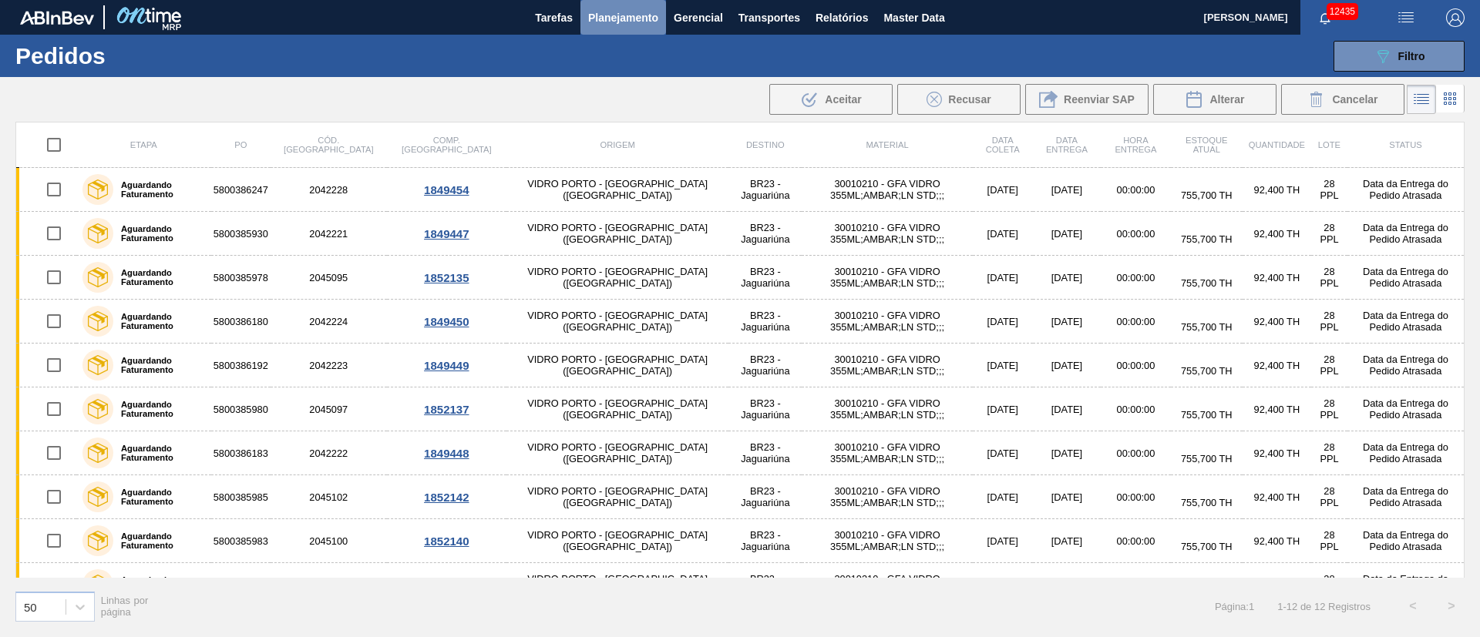
click at [627, 19] on span "Planejamento" at bounding box center [623, 17] width 70 height 18
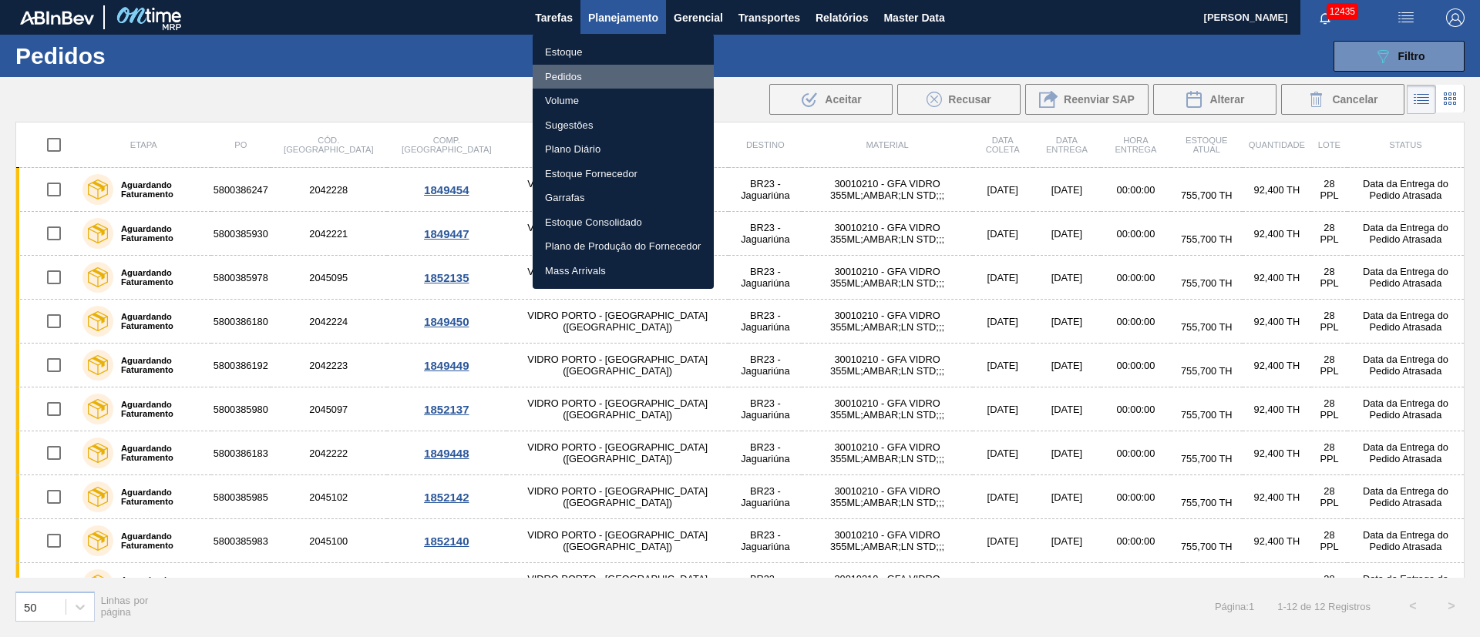
click at [552, 76] on li "Pedidos" at bounding box center [623, 77] width 181 height 25
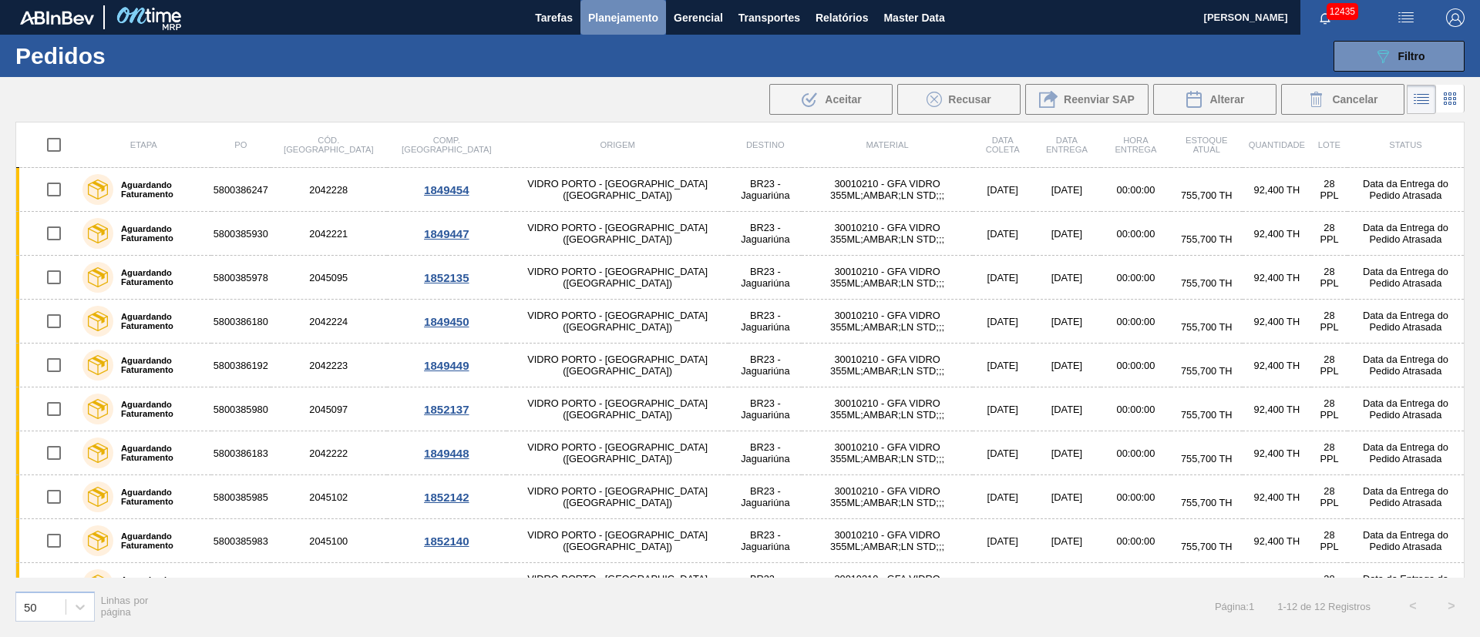
click at [608, 17] on span "Planejamento" at bounding box center [623, 17] width 70 height 18
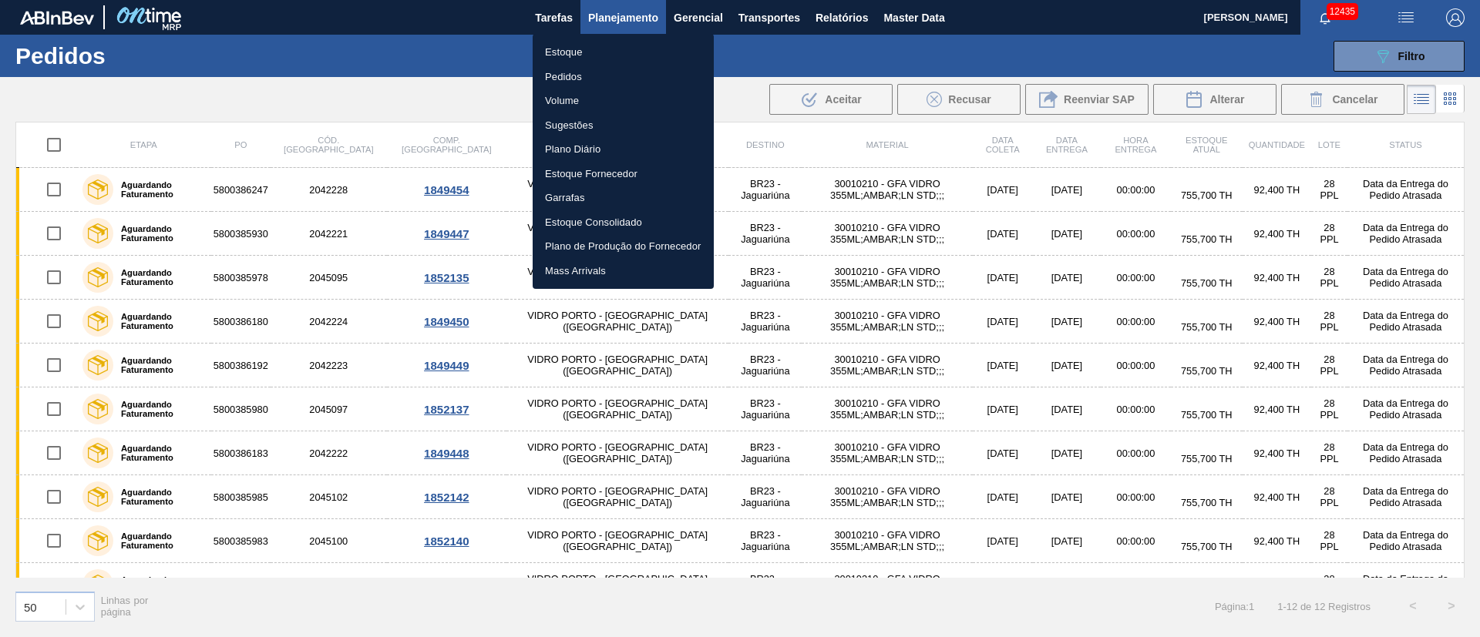
click at [570, 67] on li "Pedidos" at bounding box center [623, 77] width 181 height 25
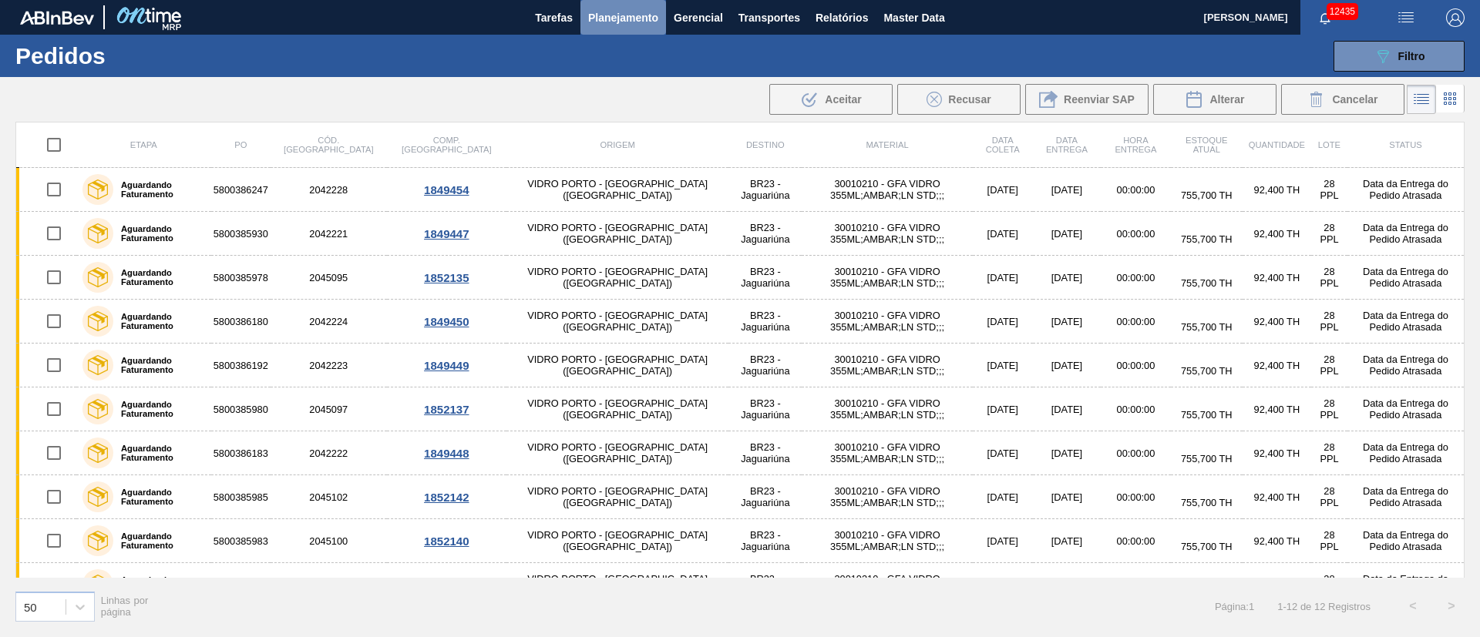
click at [627, 22] on span "Planejamento" at bounding box center [623, 17] width 70 height 18
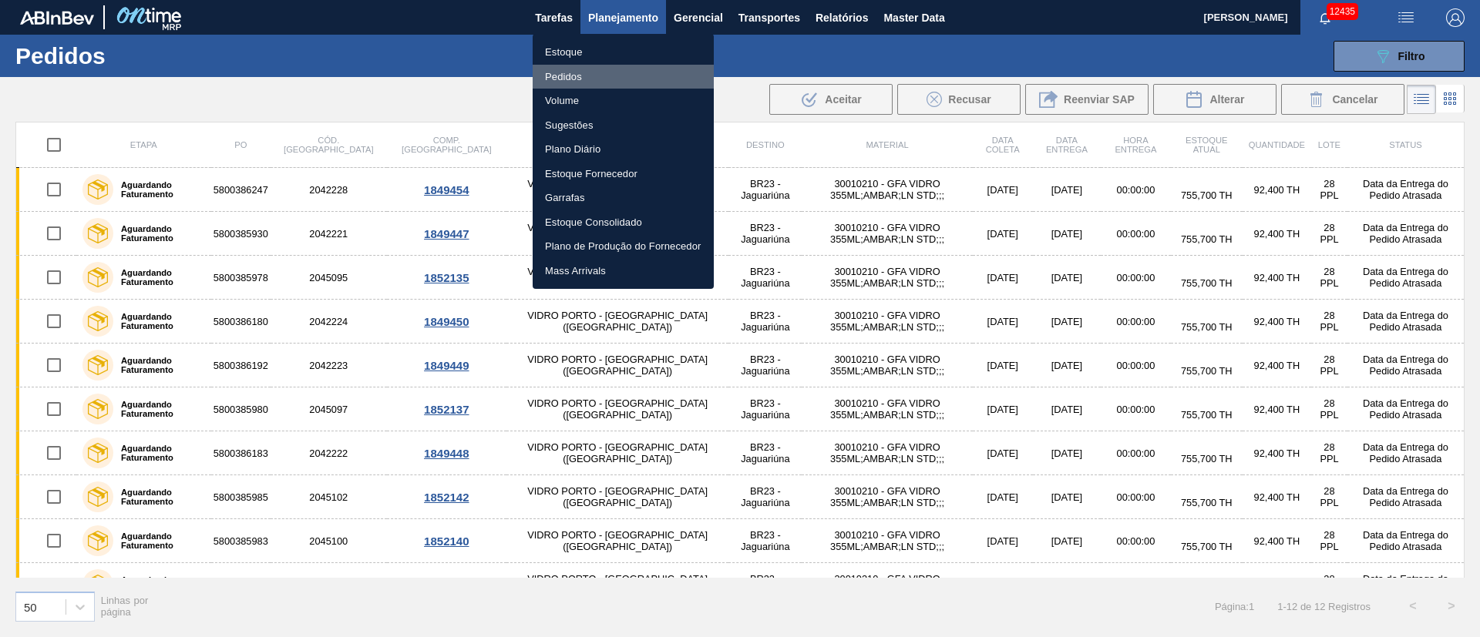
click at [566, 82] on li "Pedidos" at bounding box center [623, 77] width 181 height 25
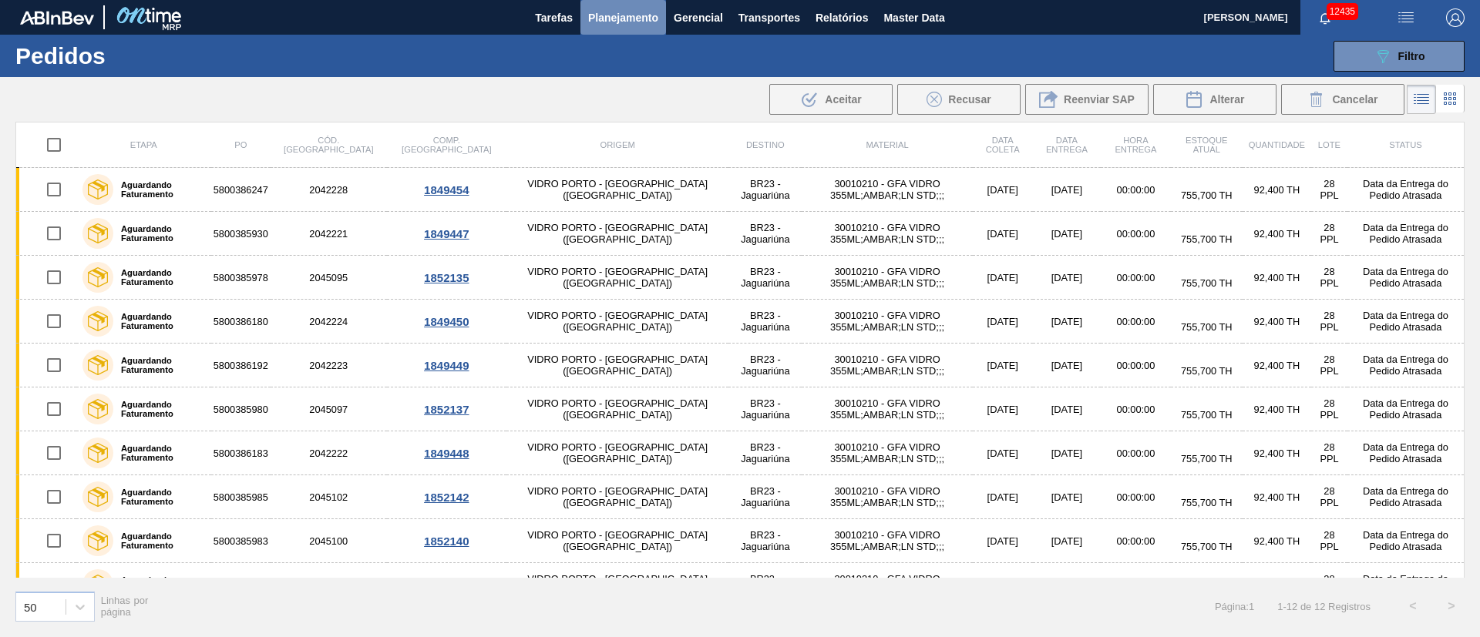
click at [634, 22] on span "Planejamento" at bounding box center [623, 17] width 70 height 18
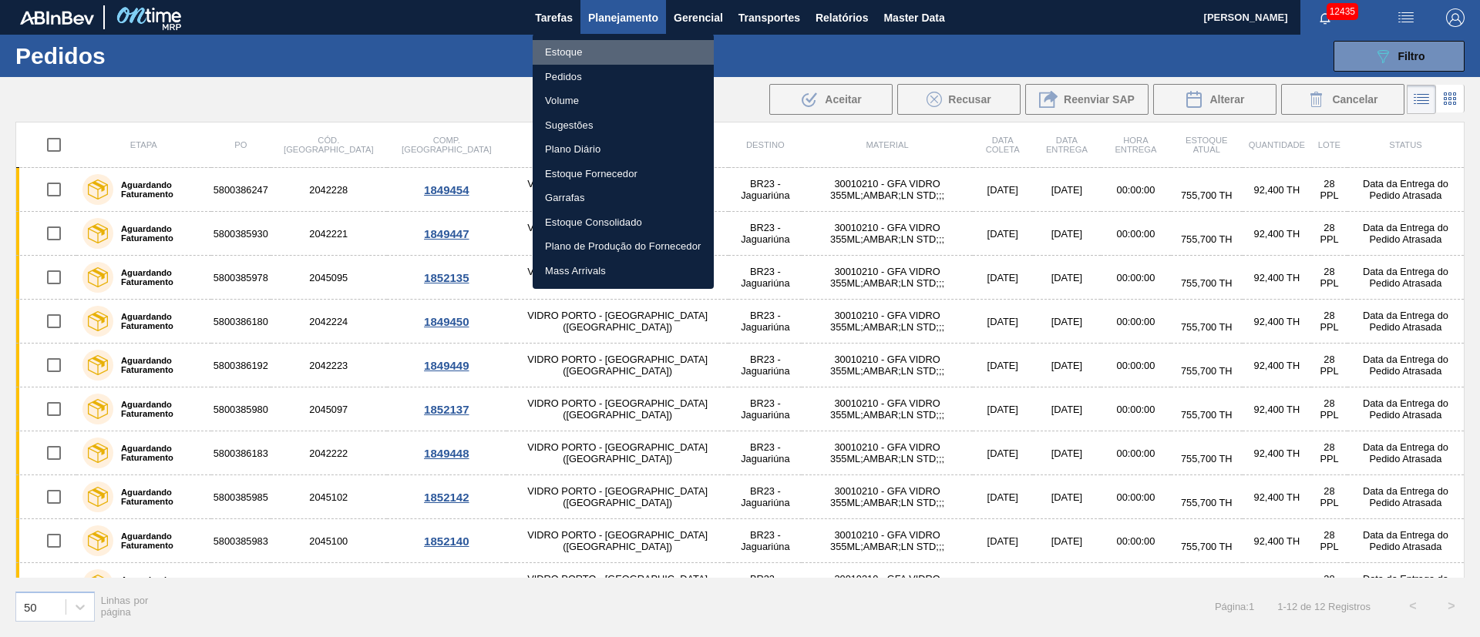
click at [583, 53] on li "Estoque" at bounding box center [623, 52] width 181 height 25
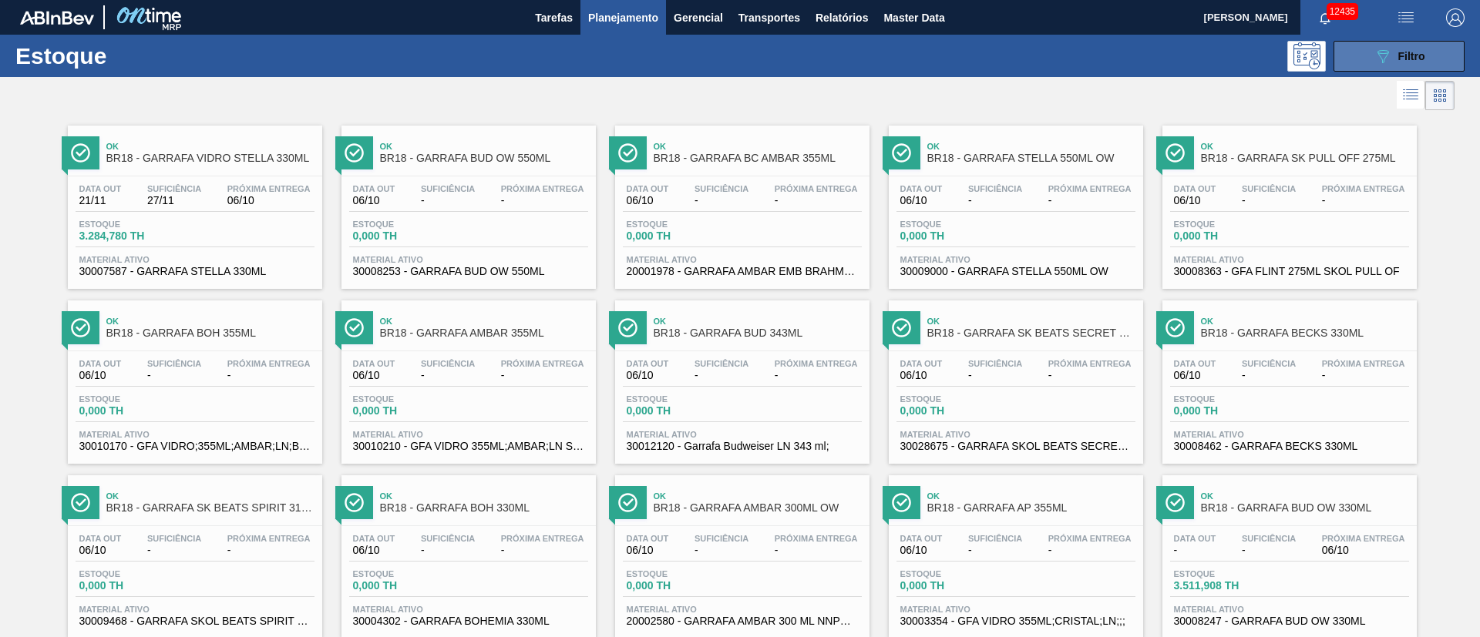
click at [1411, 55] on span "Filtro" at bounding box center [1411, 56] width 27 height 12
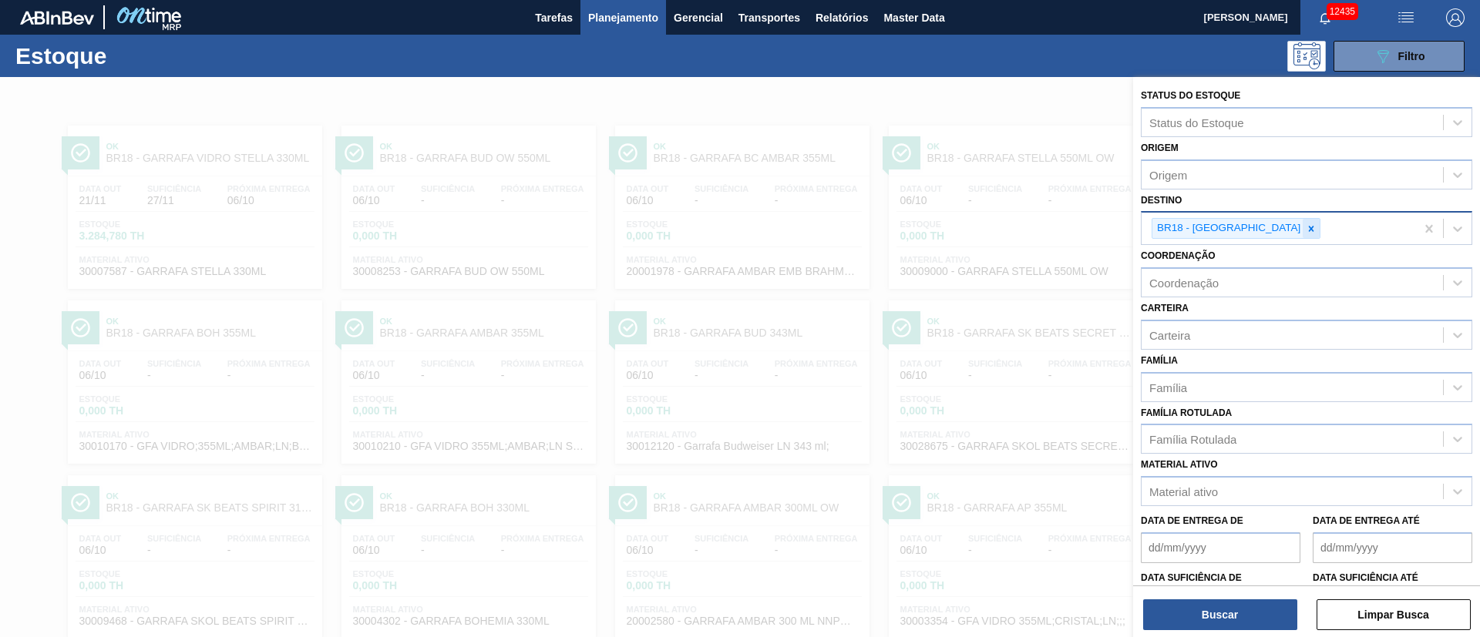
click at [1303, 236] on div at bounding box center [1311, 228] width 17 height 19
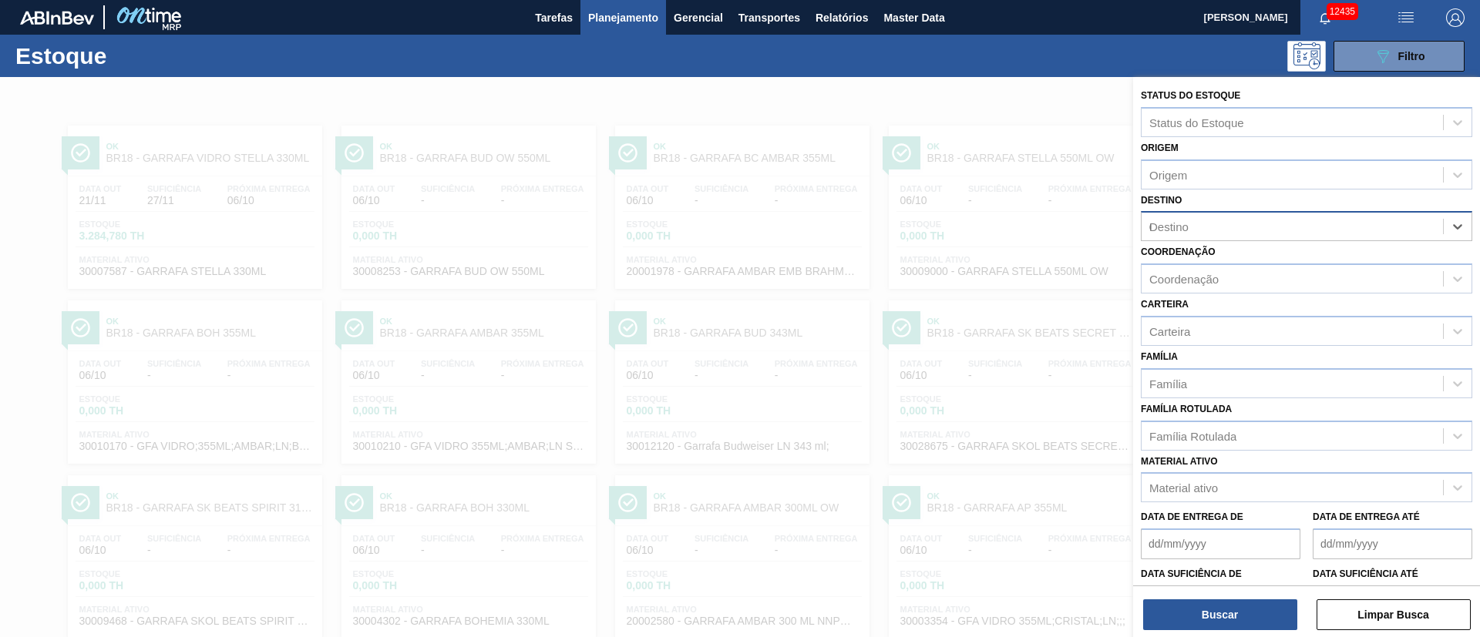
type input "03"
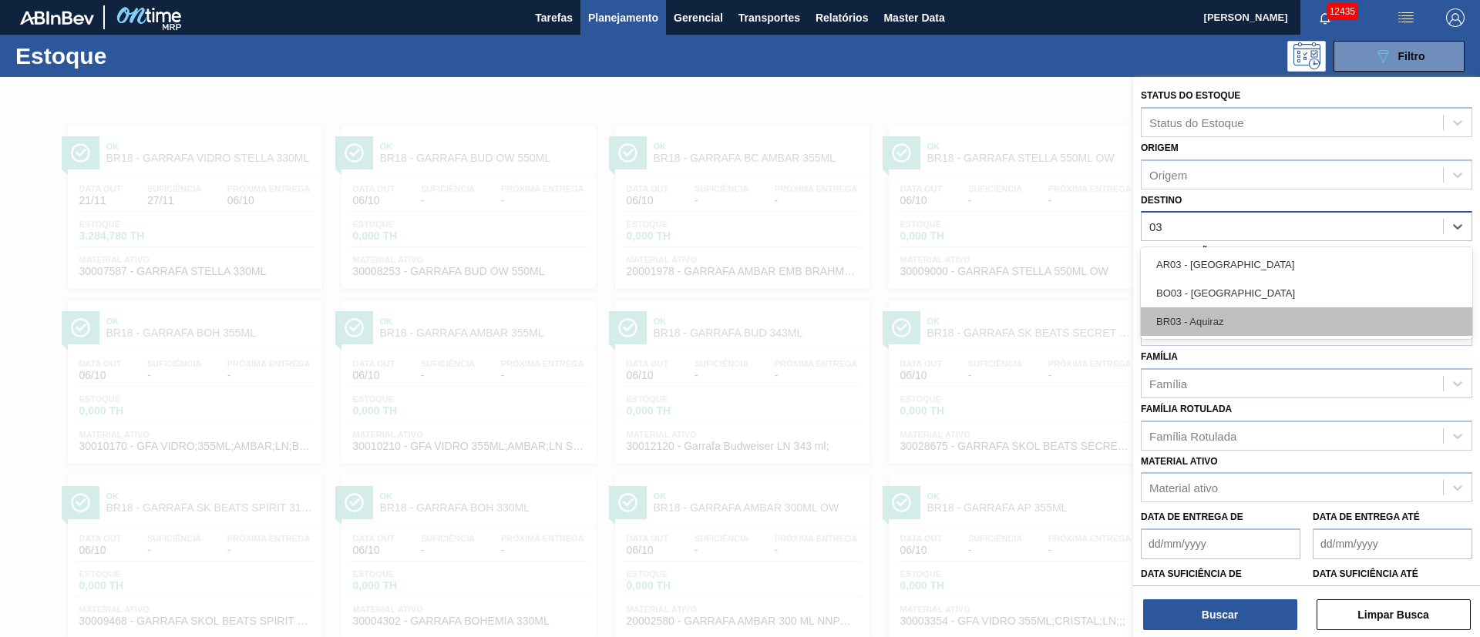
click at [1221, 322] on div "BR03 - Aquiraz" at bounding box center [1306, 322] width 331 height 29
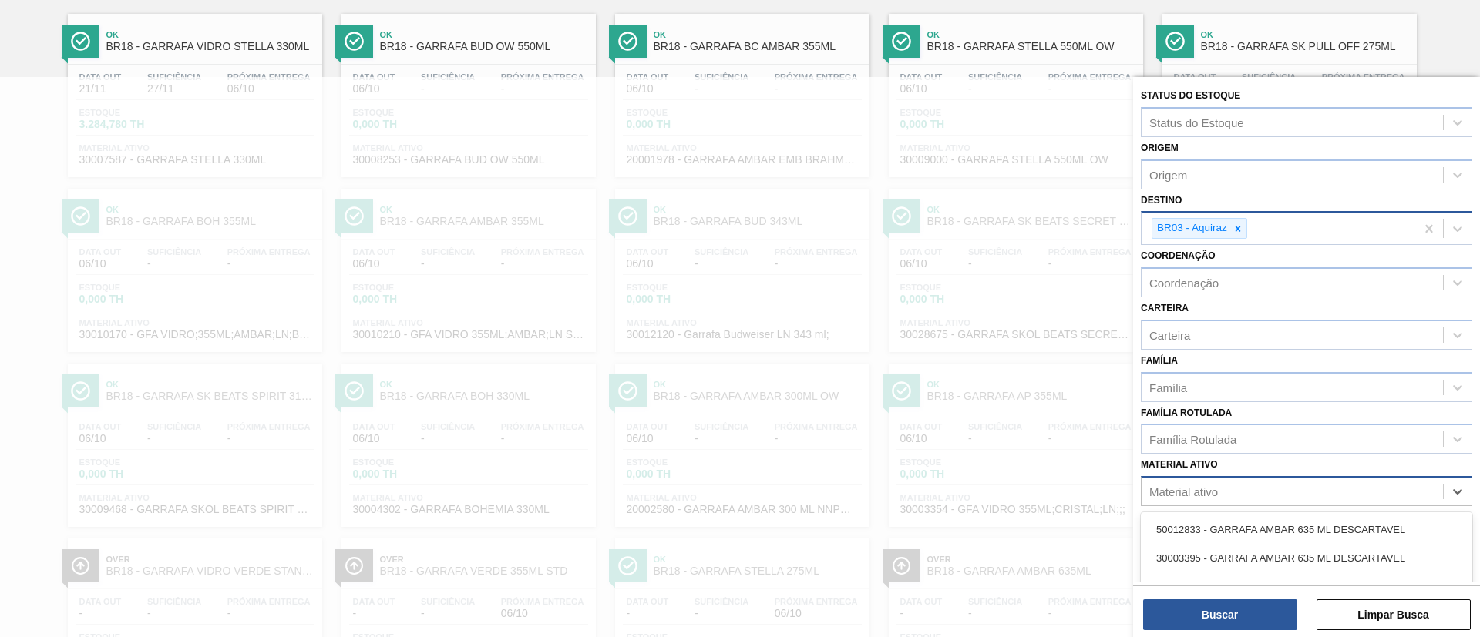
click at [1194, 492] on div "Material ativo" at bounding box center [1183, 492] width 69 height 13
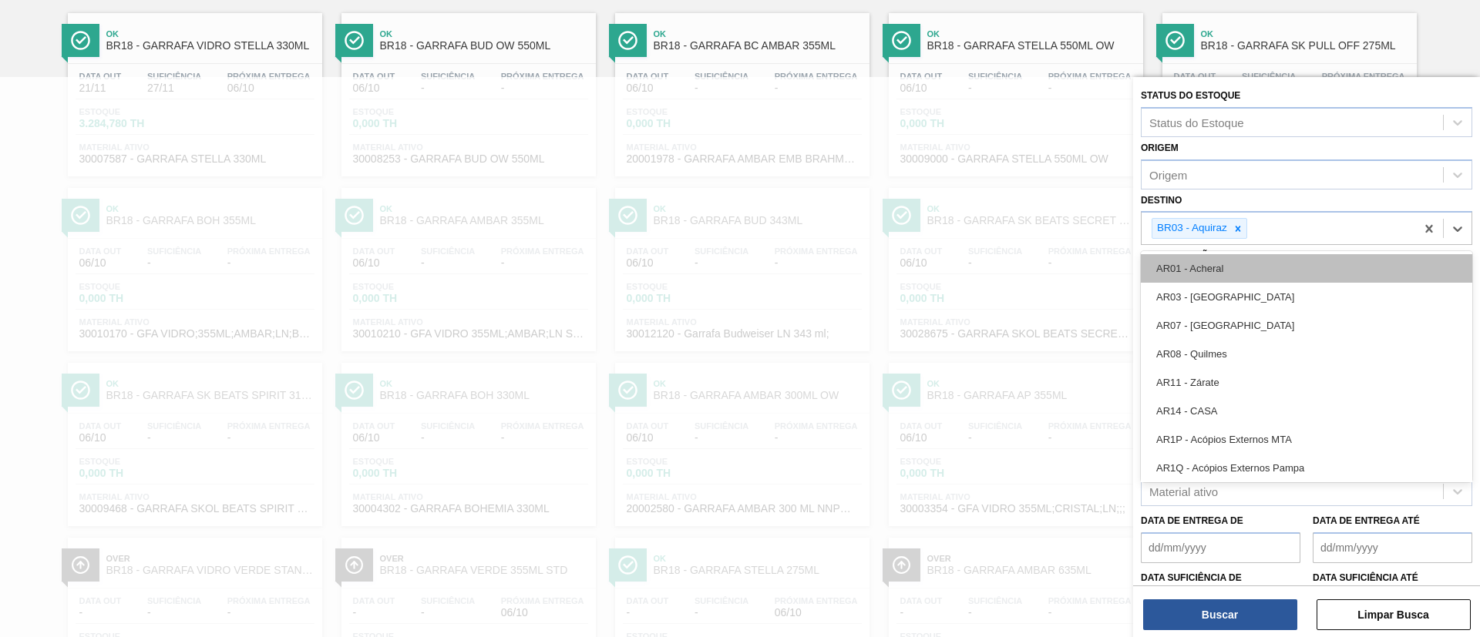
drag, startPoint x: 1150, startPoint y: 235, endPoint x: 1151, endPoint y: 254, distance: 18.6
click at [1151, 245] on div "option BR03 - Aquiraz, selected. option AR01 - Acheral focused, 1 of 93. 92 res…" at bounding box center [1306, 228] width 331 height 34
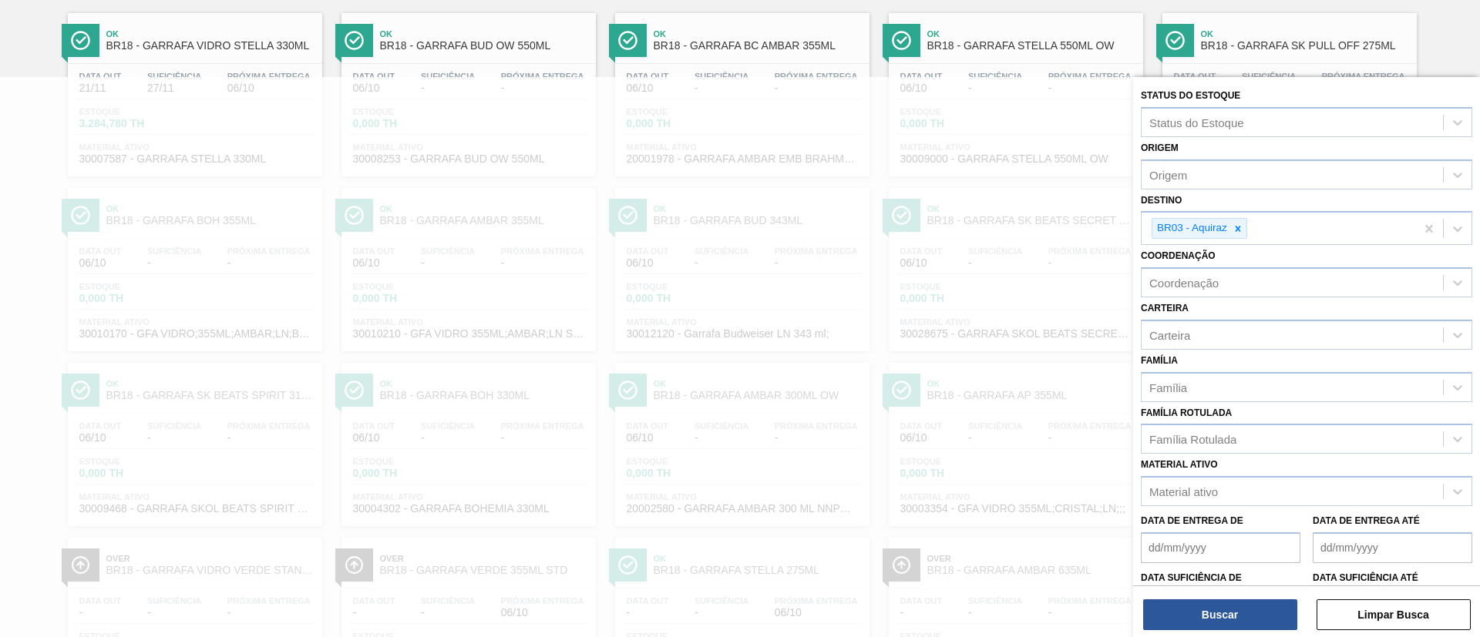
click at [1246, 248] on div "Coordenação Coordenação" at bounding box center [1306, 271] width 331 height 52
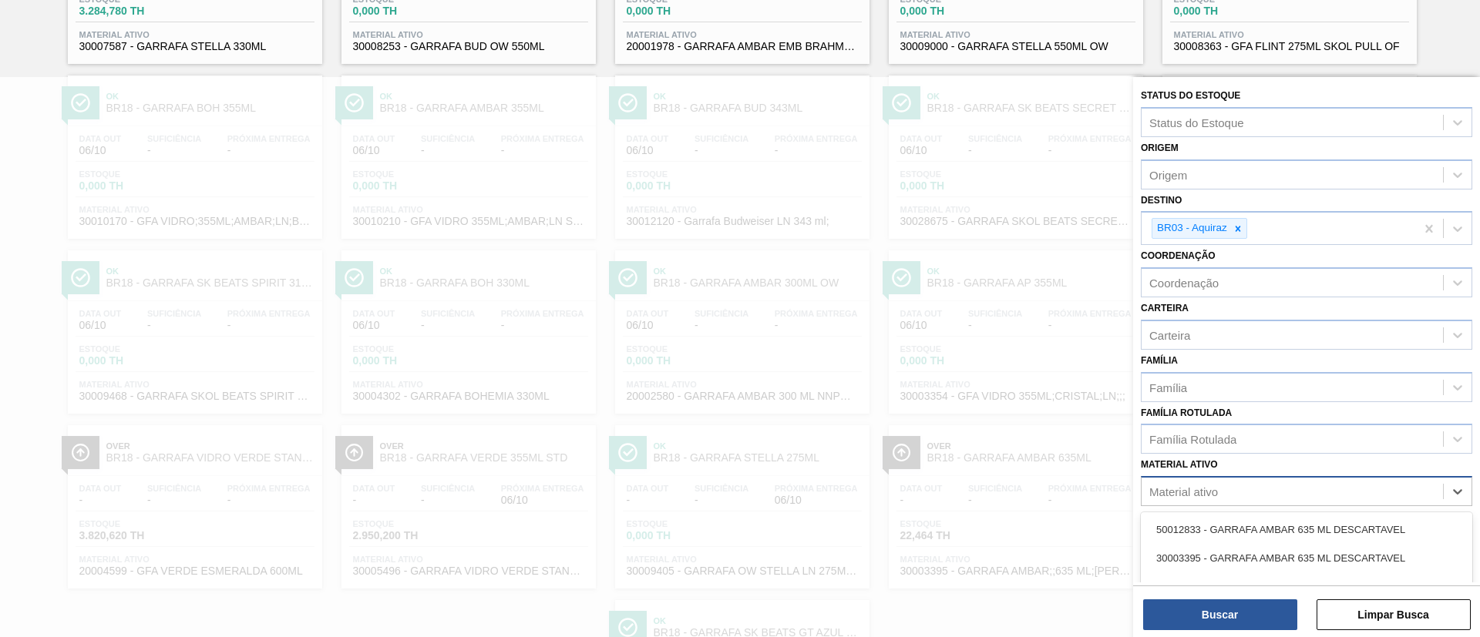
click at [1174, 496] on div "Material ativo" at bounding box center [1183, 492] width 69 height 13
click at [1179, 618] on button "Buscar" at bounding box center [1220, 615] width 154 height 31
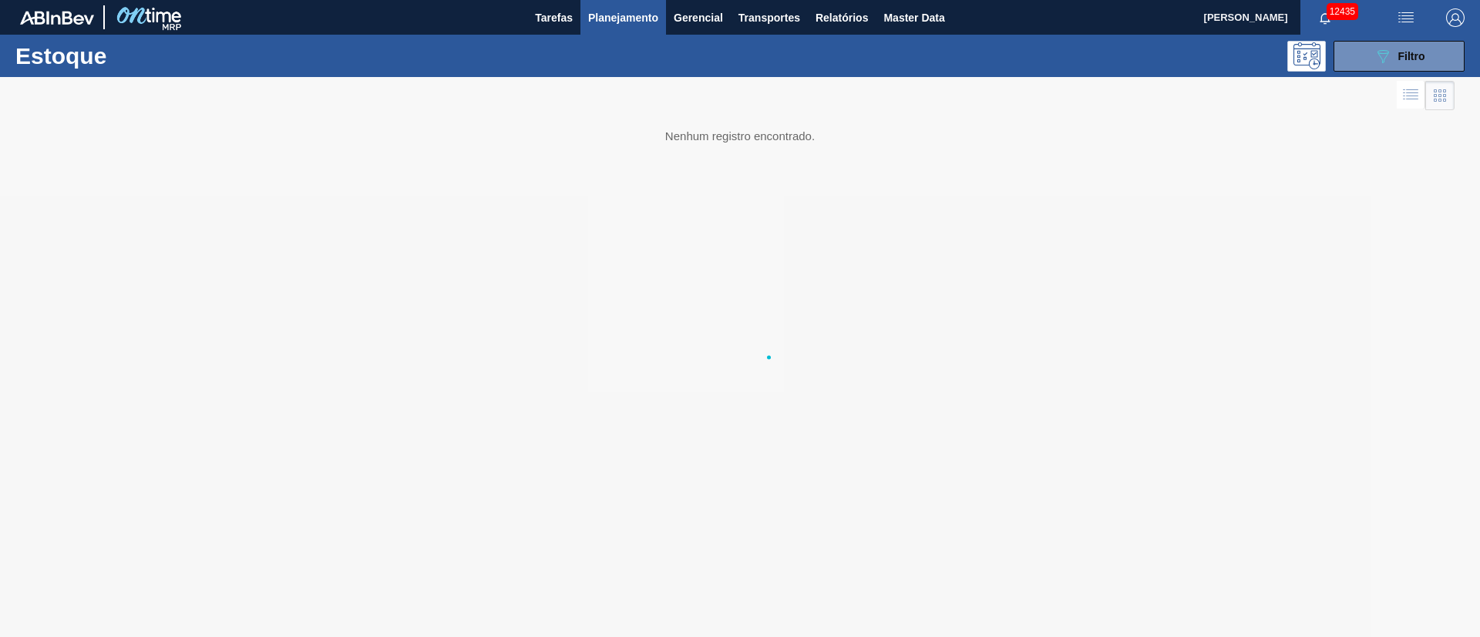
scroll to position [0, 0]
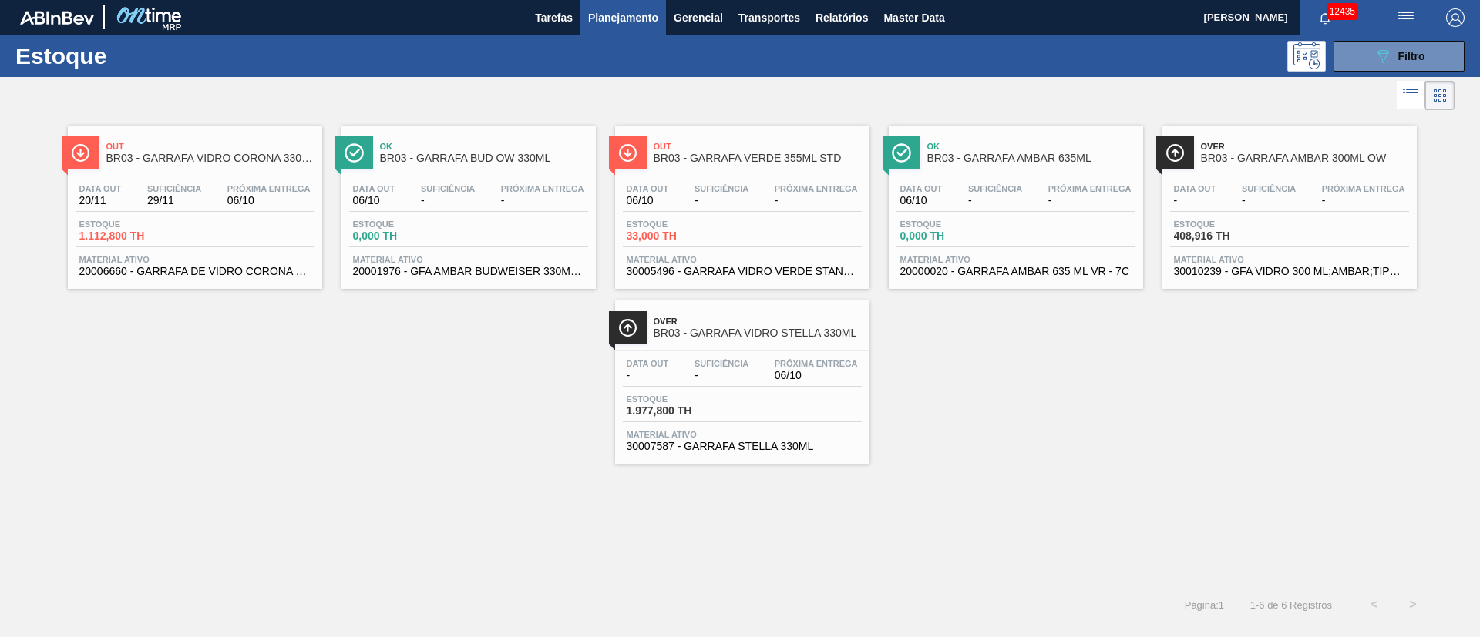
click at [203, 195] on div "Suficiência 29/11" at bounding box center [174, 195] width 62 height 22
click at [203, 195] on main "Tarefas Planejamento Gerencial Transportes Relatórios Master Data [PERSON_NAME]…" at bounding box center [740, 318] width 1480 height 637
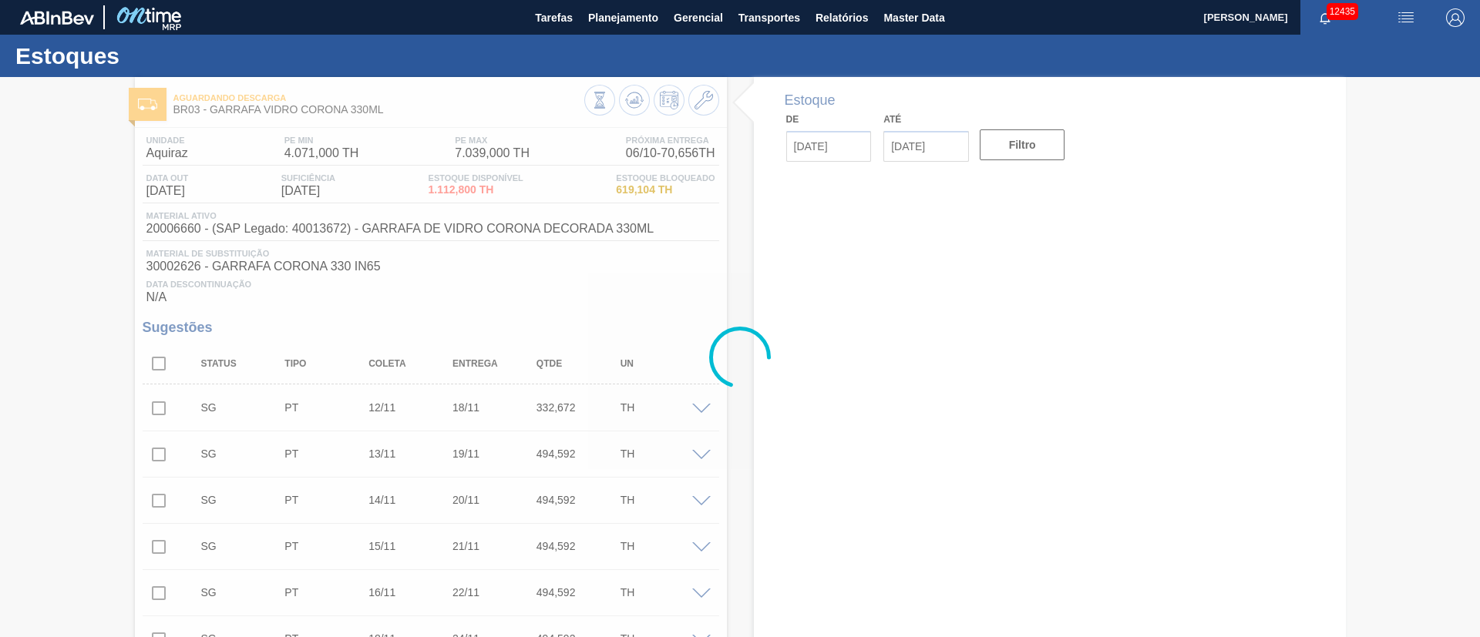
type input "[DATE]"
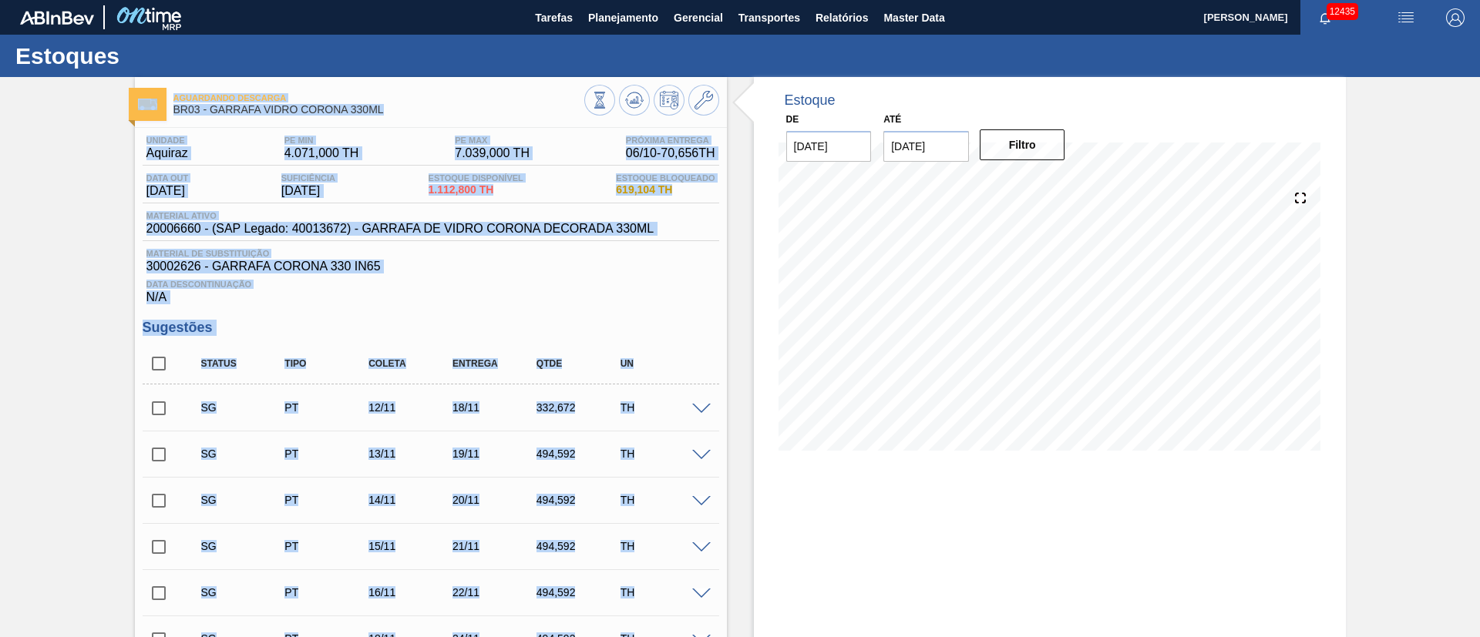
click at [160, 412] on input "checkbox" at bounding box center [159, 408] width 32 height 32
click at [674, 334] on h3 "Sugestões" at bounding box center [431, 328] width 577 height 16
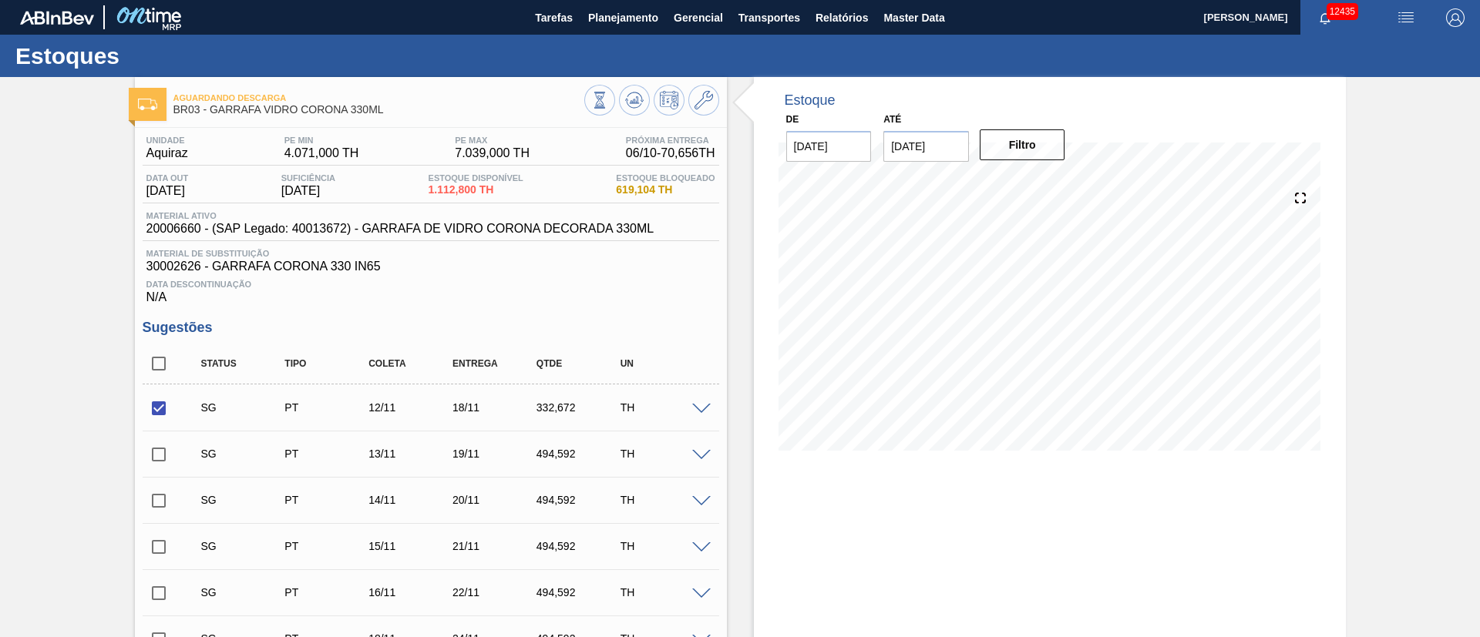
drag, startPoint x: 710, startPoint y: 394, endPoint x: 573, endPoint y: 294, distance: 168.8
click at [707, 385] on div "SG PT 12/11 18/11 332,672 TH Material 20006660 - GARRAFA DE VIDRO CORONA DECORA…" at bounding box center [431, 408] width 577 height 46
click at [695, 406] on span at bounding box center [701, 410] width 18 height 12
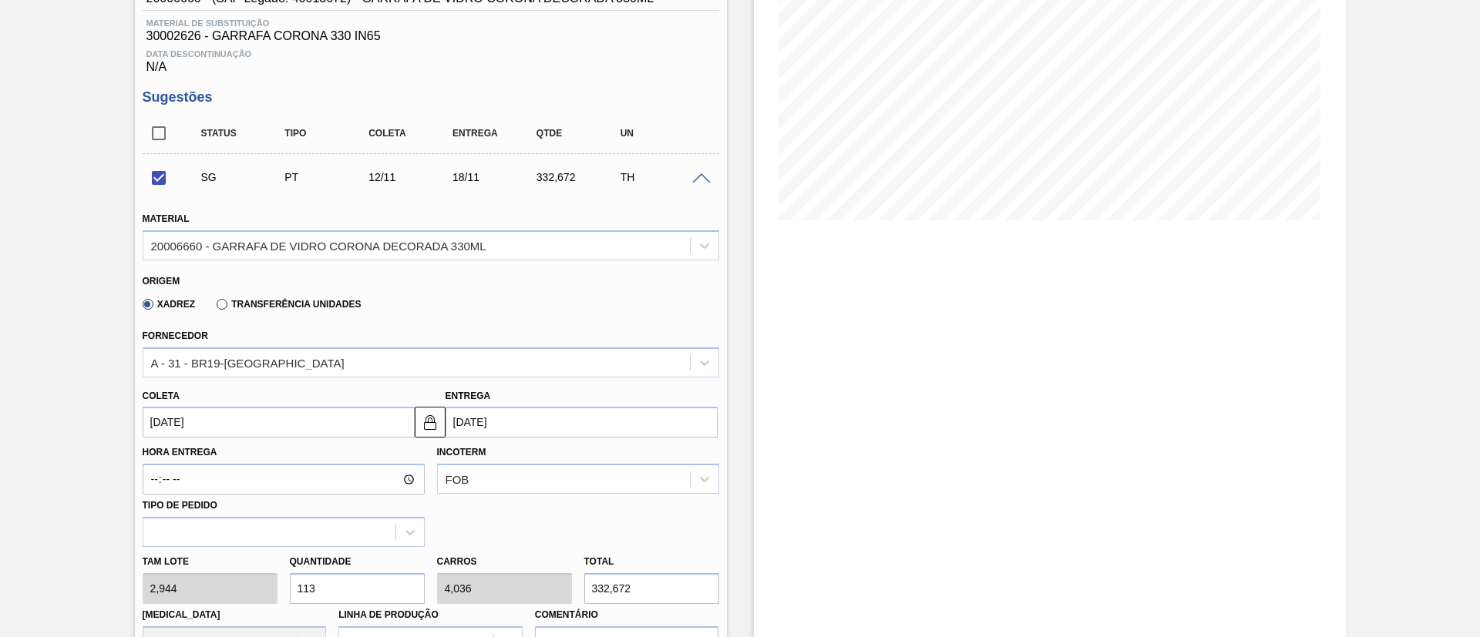
scroll to position [231, 0]
click at [240, 366] on div "A - 31 - BR19-[GEOGRAPHIC_DATA]" at bounding box center [247, 361] width 193 height 13
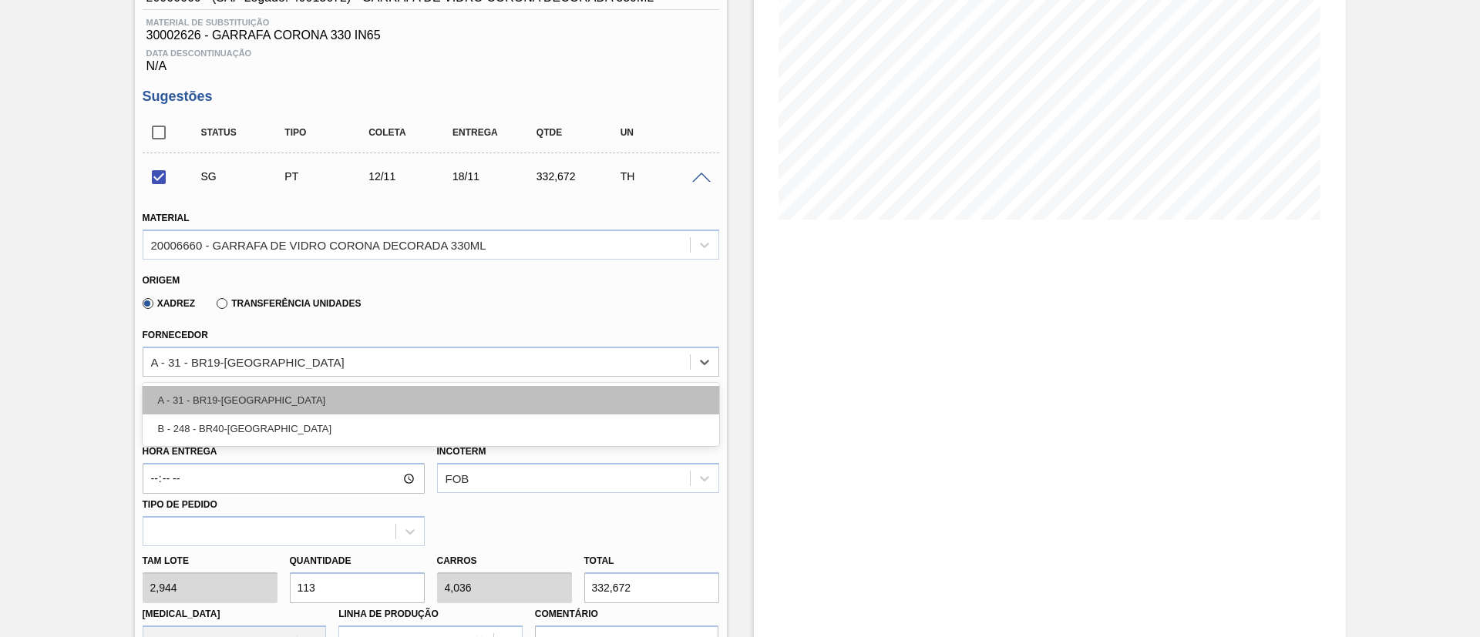
click at [227, 398] on div "A - 31 - BR19-[GEOGRAPHIC_DATA]" at bounding box center [431, 400] width 577 height 29
checkbox input "false"
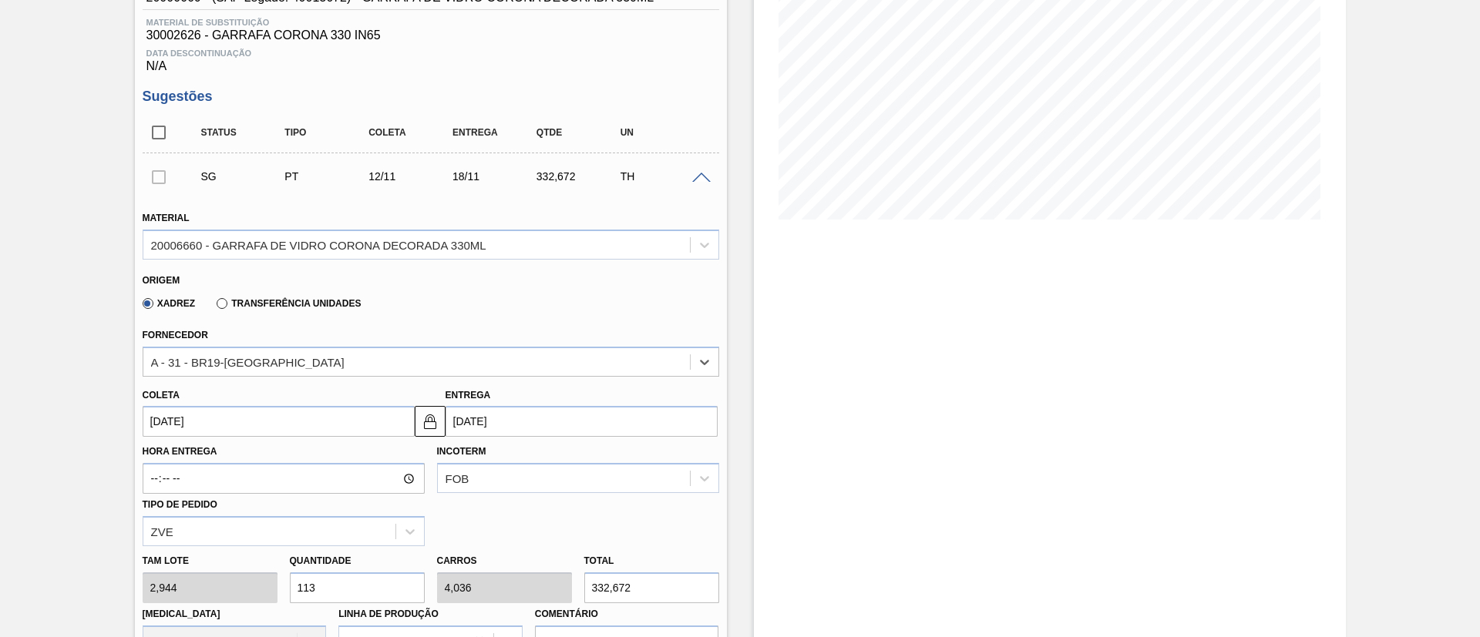
click at [240, 422] on input "[DATE]" at bounding box center [279, 421] width 272 height 31
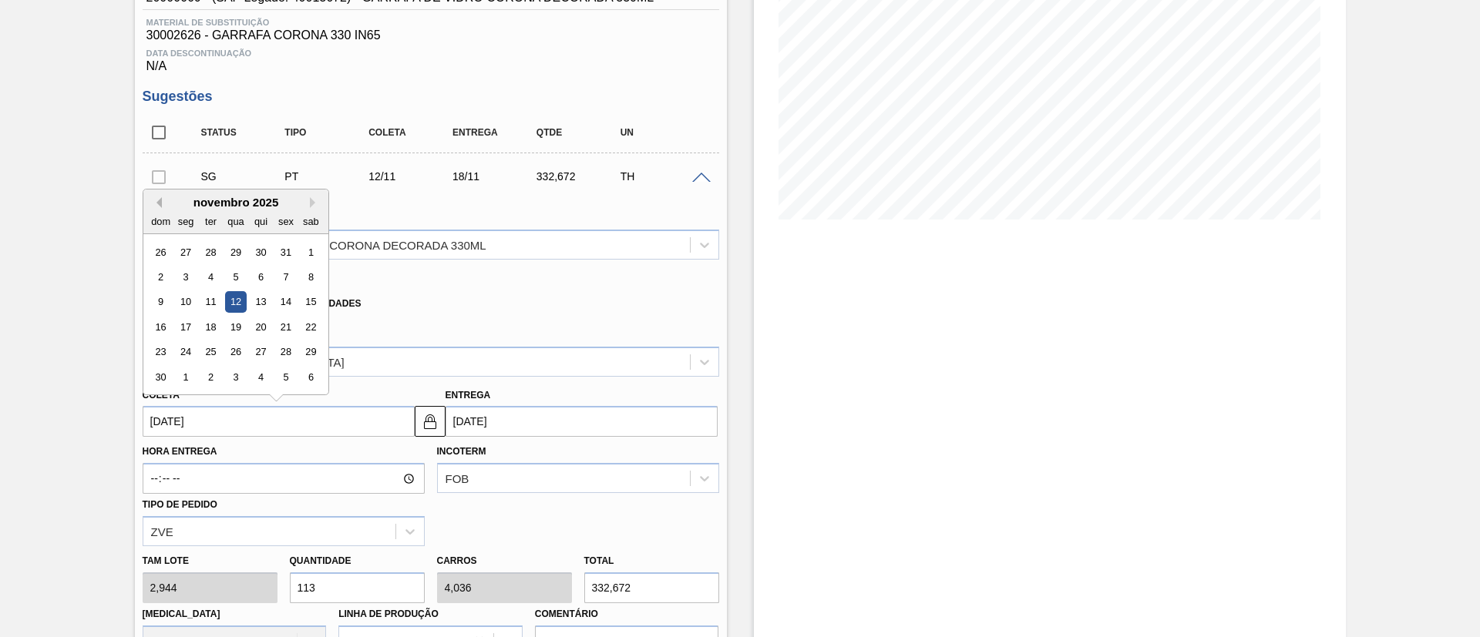
click at [159, 202] on button "Previous Month" at bounding box center [156, 202] width 11 height 11
click at [186, 274] on div "6" at bounding box center [185, 277] width 21 height 21
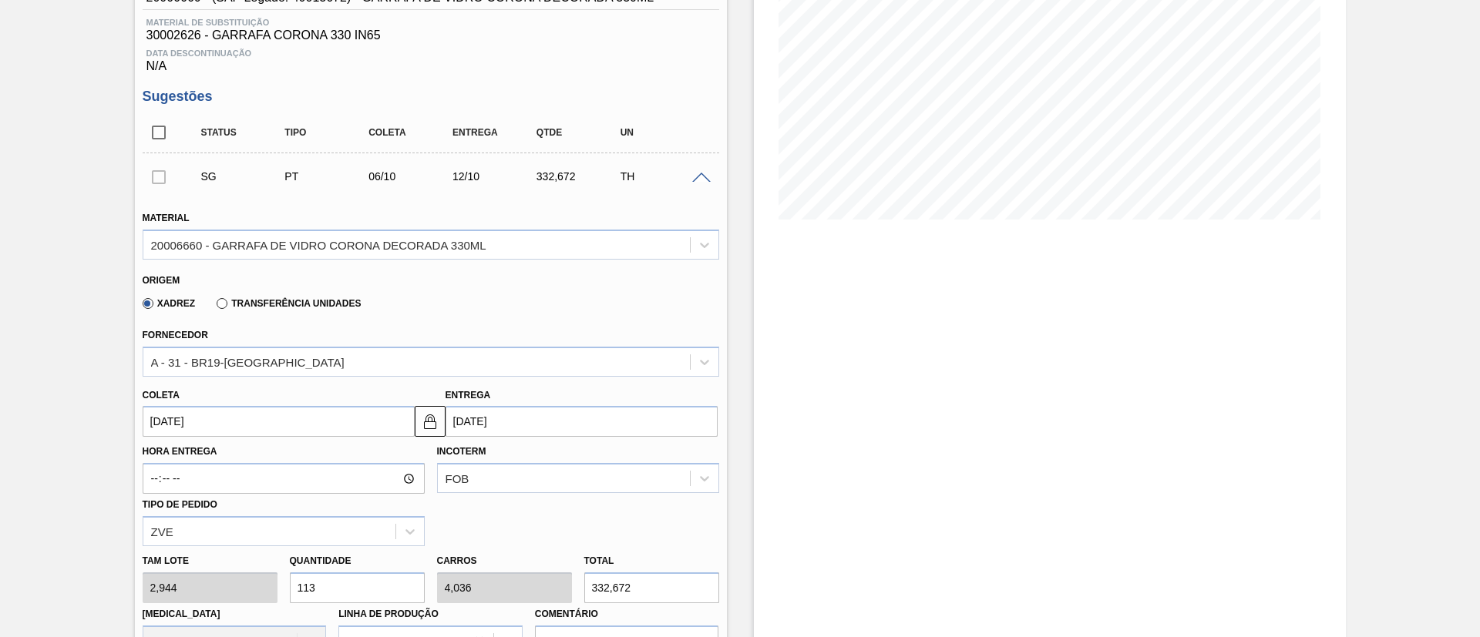
type input "[DATE]"
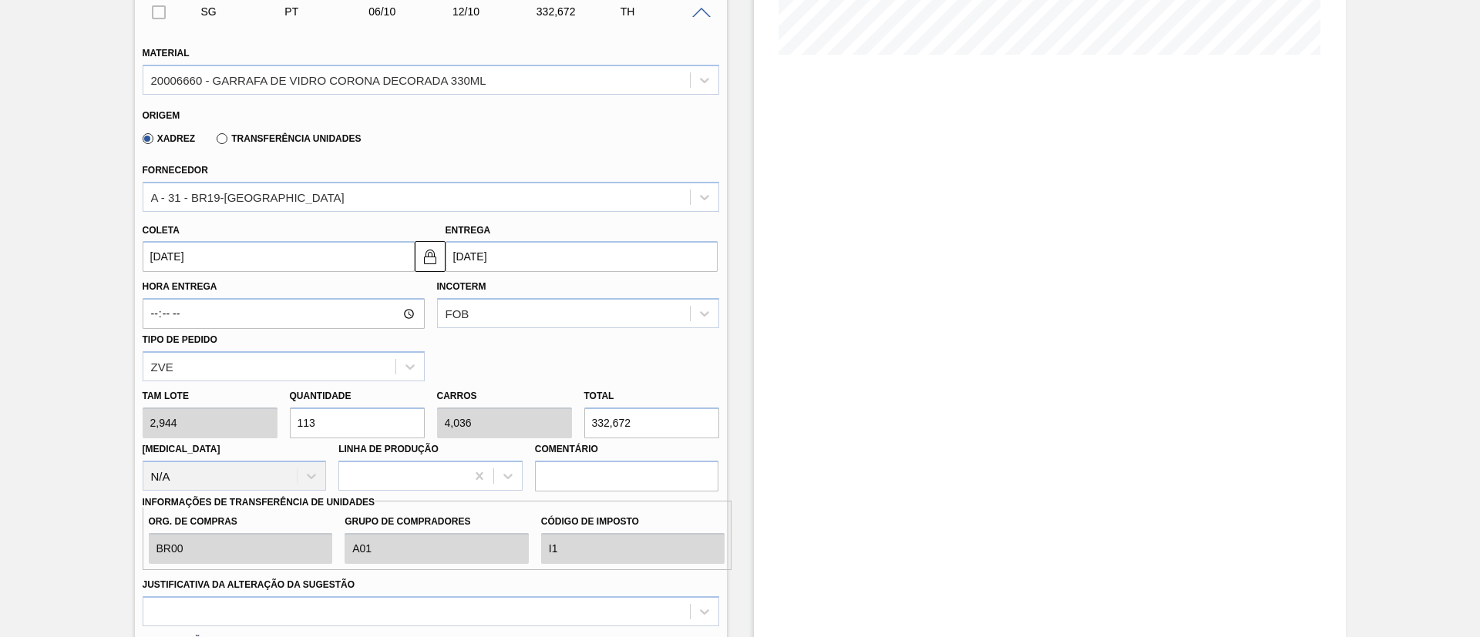
scroll to position [462, 0]
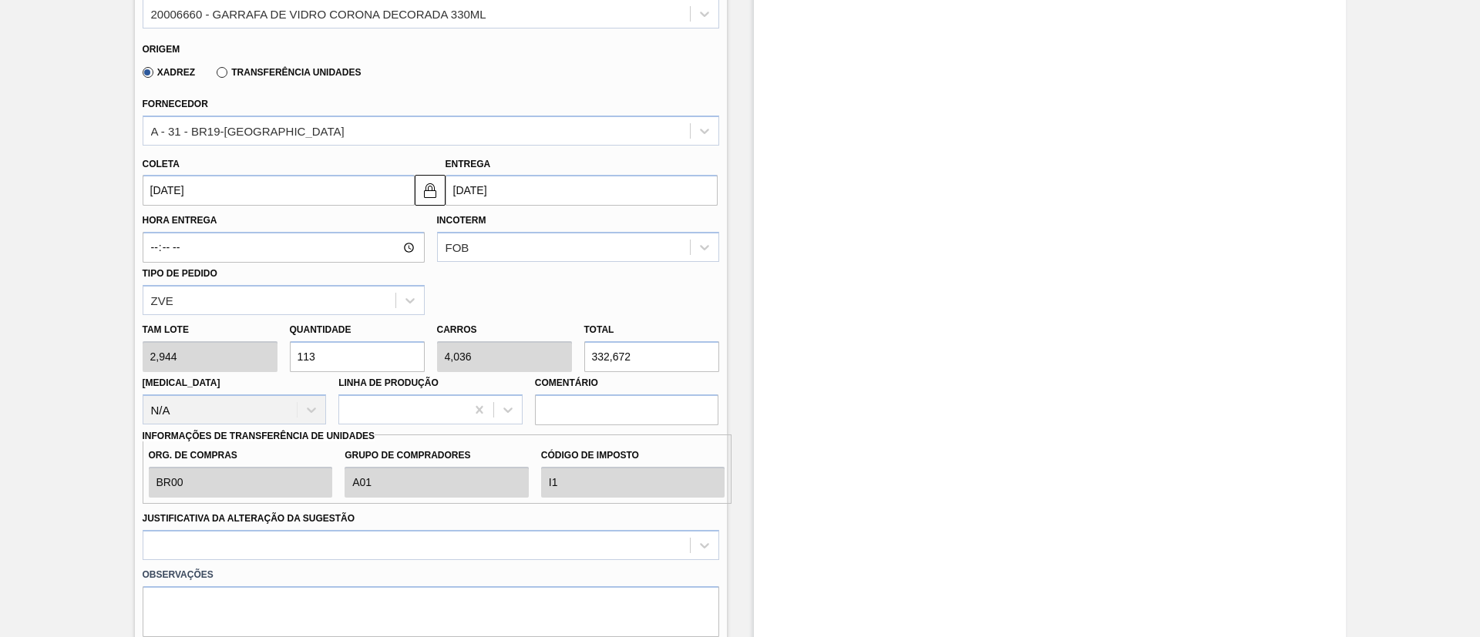
click at [199, 355] on div "Tam lote 2,944 Quantidade 113 Carros 4,036 Total 332,672 [MEDICAL_DATA] N/A Lin…" at bounding box center [430, 370] width 589 height 110
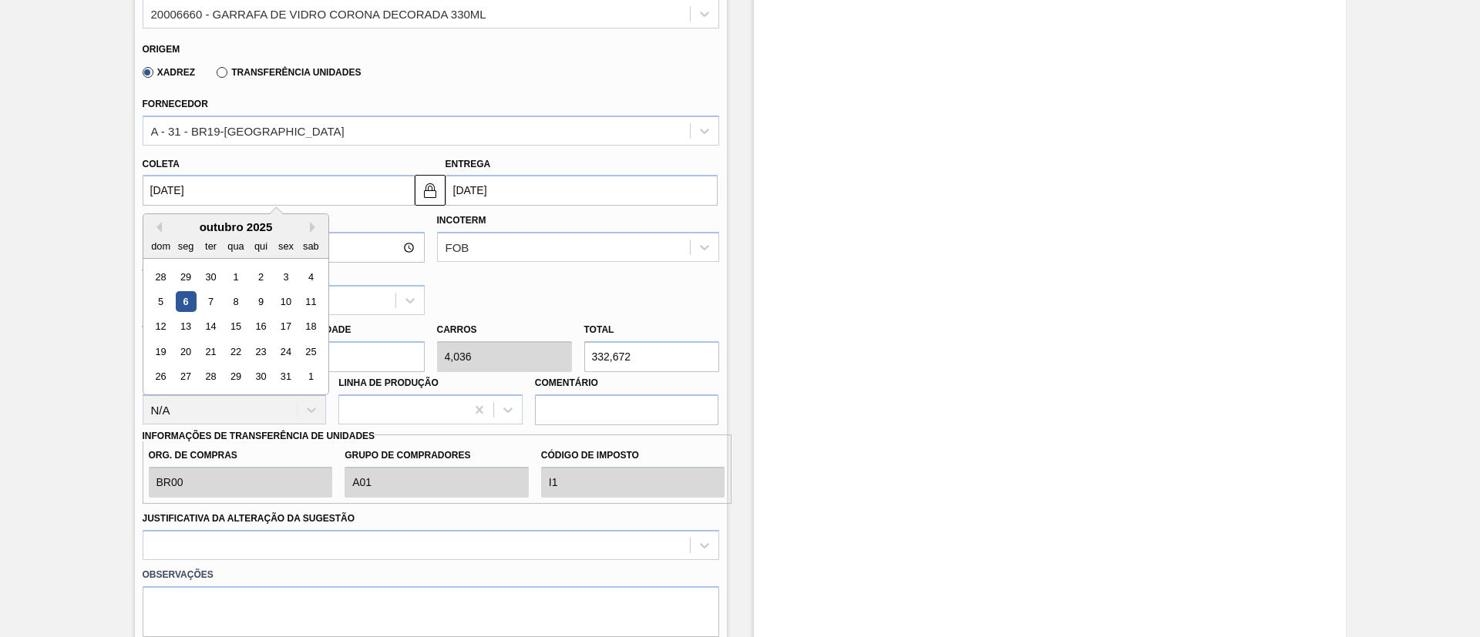
click at [209, 183] on input "[DATE]" at bounding box center [279, 190] width 272 height 31
click at [204, 302] on div "7" at bounding box center [210, 301] width 21 height 21
type input "[DATE]"
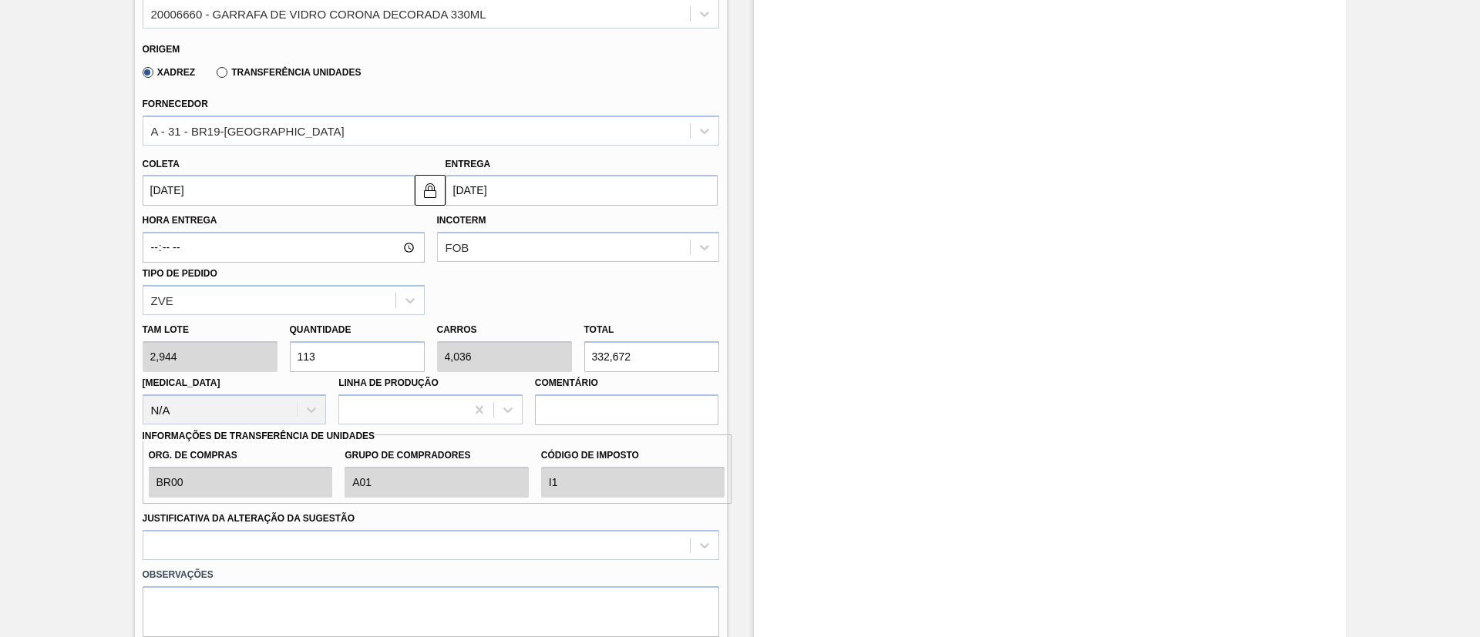
click at [208, 351] on div "Tam lote 2,944 Quantidade 113 Carros 4,036 Total 332,672 [MEDICAL_DATA] N/A Lin…" at bounding box center [430, 370] width 589 height 110
type input "5"
type input "0,179"
type input "14,72"
type input "54"
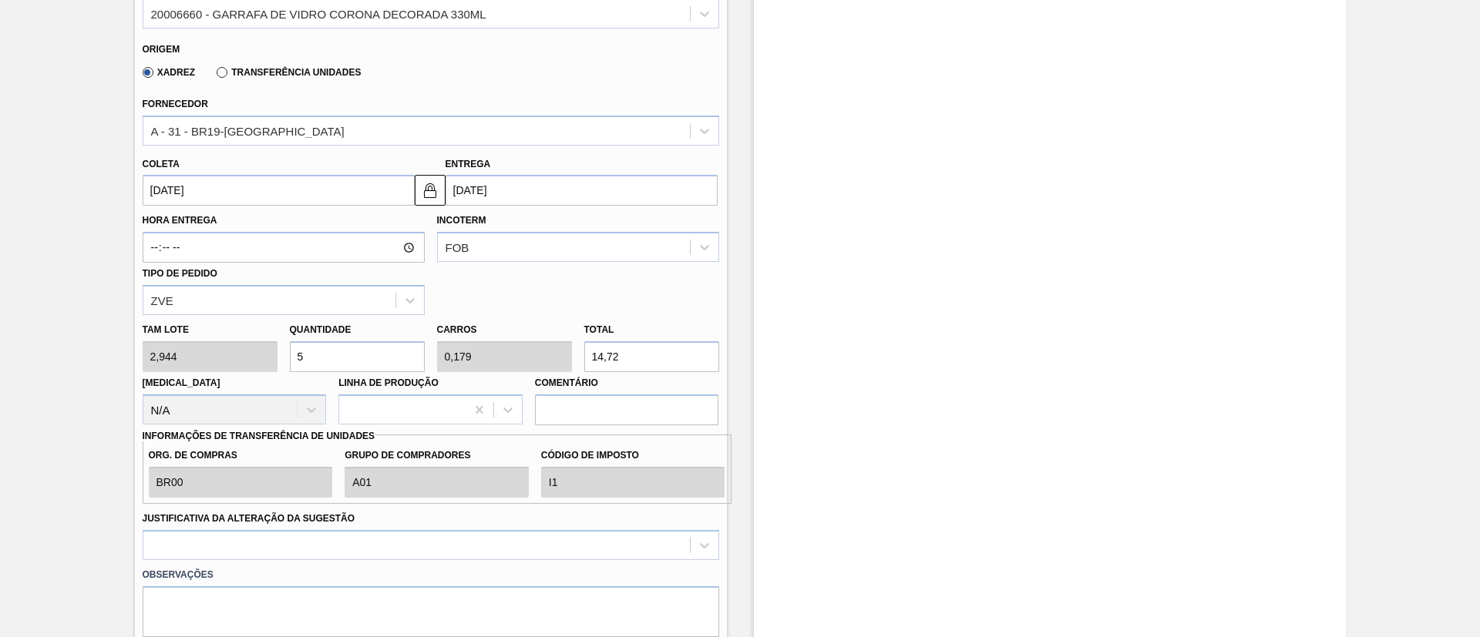
type input "1,929"
type input "158,976"
type input "54"
click at [245, 188] on input "[DATE]" at bounding box center [279, 190] width 272 height 31
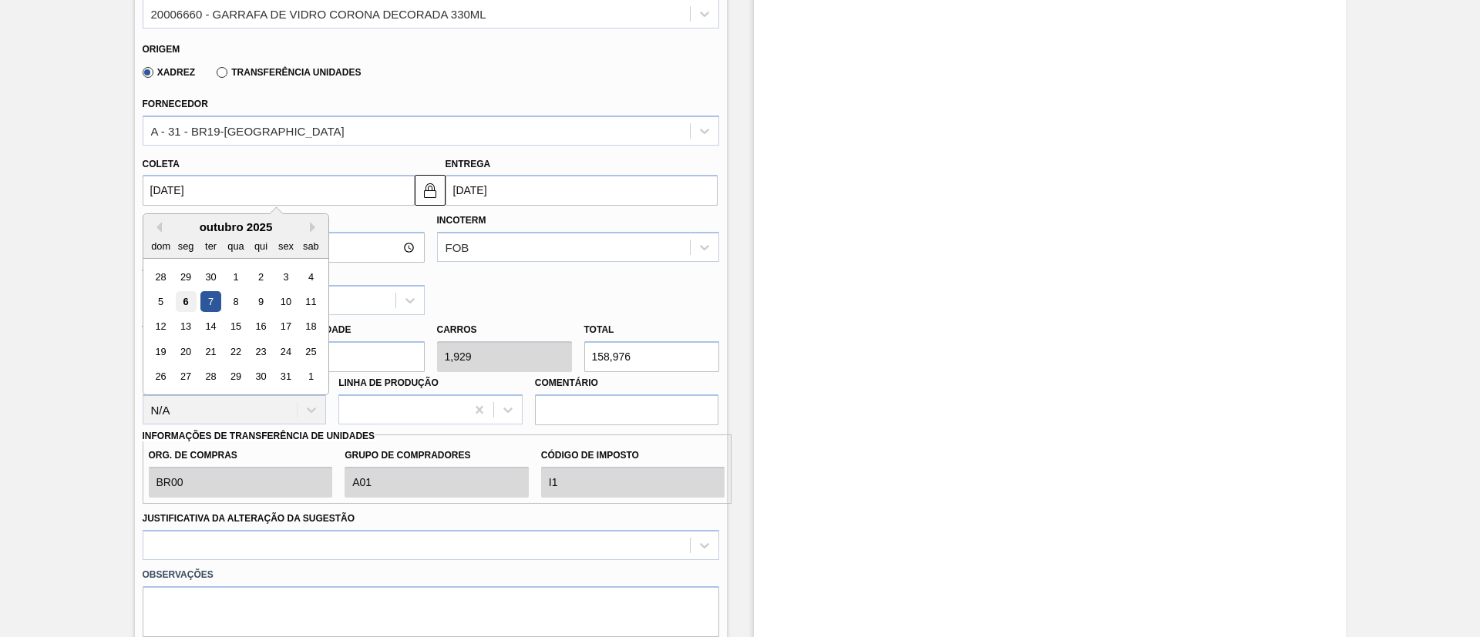
click at [188, 302] on div "6" at bounding box center [185, 301] width 21 height 21
type input "[DATE]"
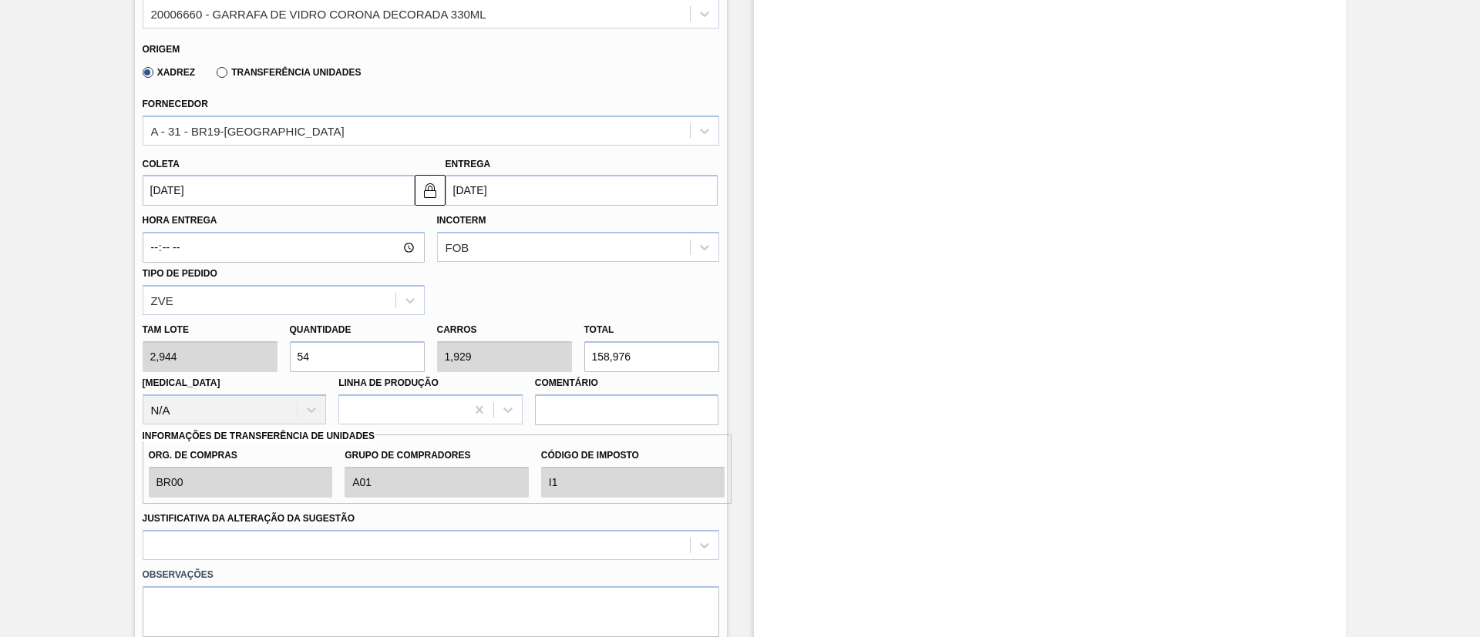
drag, startPoint x: 334, startPoint y: 355, endPoint x: 277, endPoint y: 355, distance: 56.3
click at [277, 355] on div "Tam lote 2,944 Quantidade 54 Carros 1,929 Total 158,976 [MEDICAL_DATA] N/A Linh…" at bounding box center [430, 370] width 589 height 110
type input "5"
type input "0,179"
click at [282, 552] on div at bounding box center [431, 545] width 577 height 30
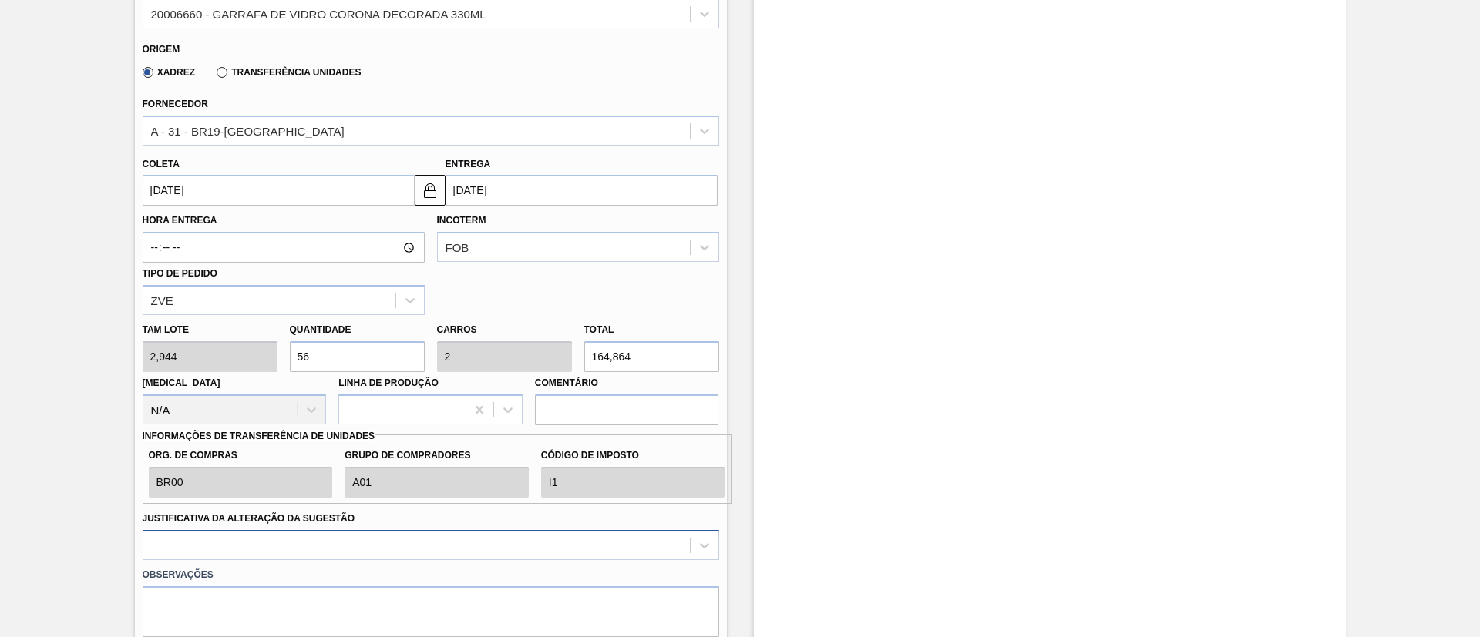
scroll to position [629, 0]
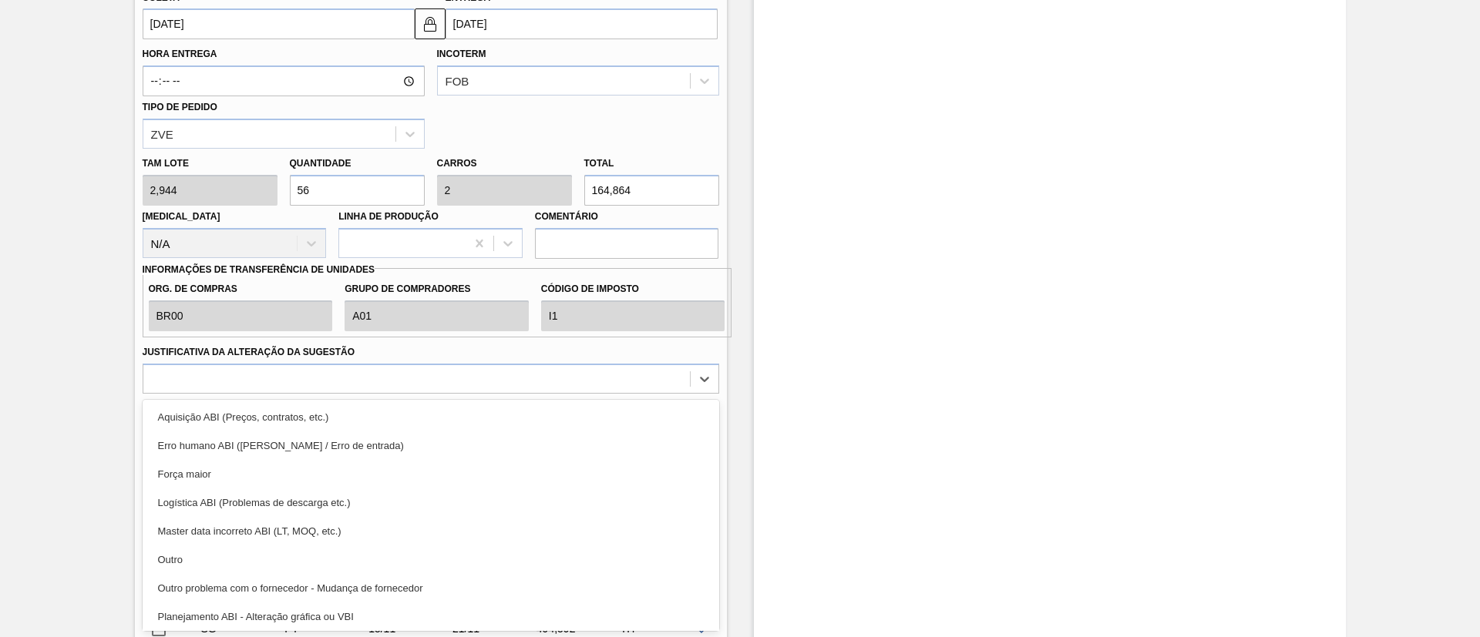
drag, startPoint x: 264, startPoint y: 479, endPoint x: 264, endPoint y: 470, distance: 9.2
click at [264, 478] on div "Força maior" at bounding box center [431, 474] width 577 height 29
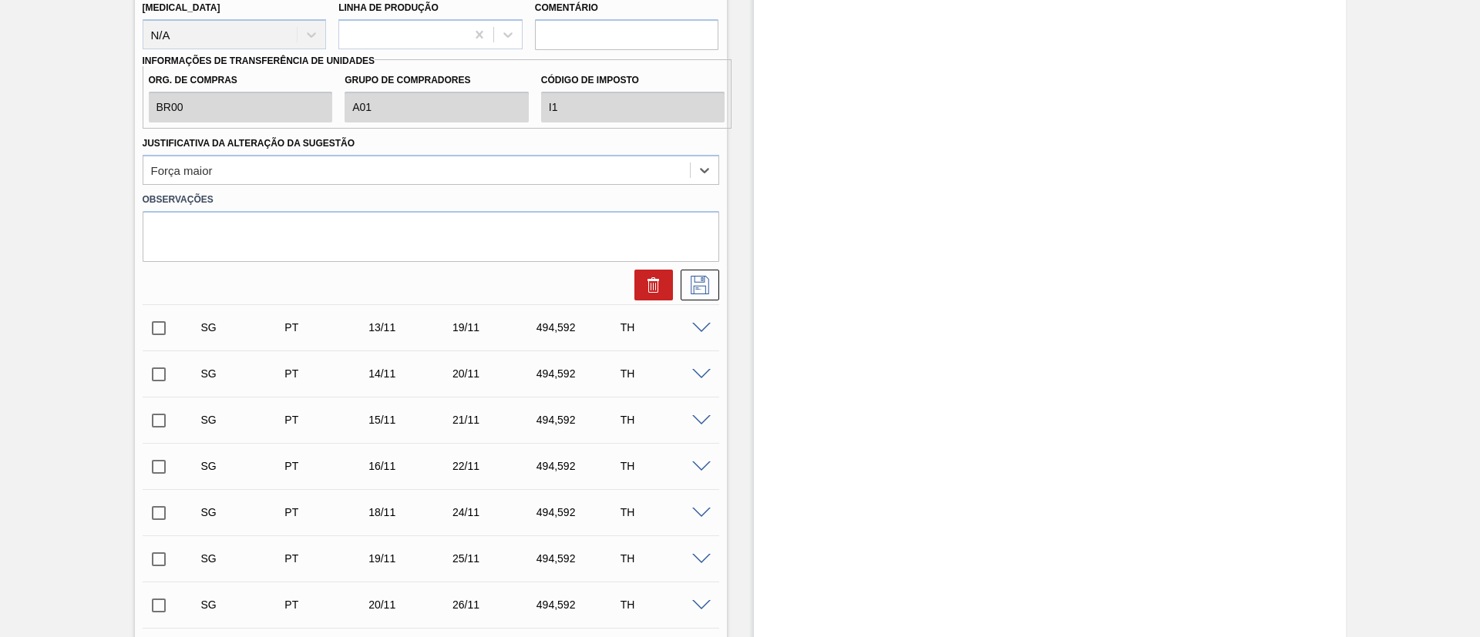
scroll to position [860, 0]
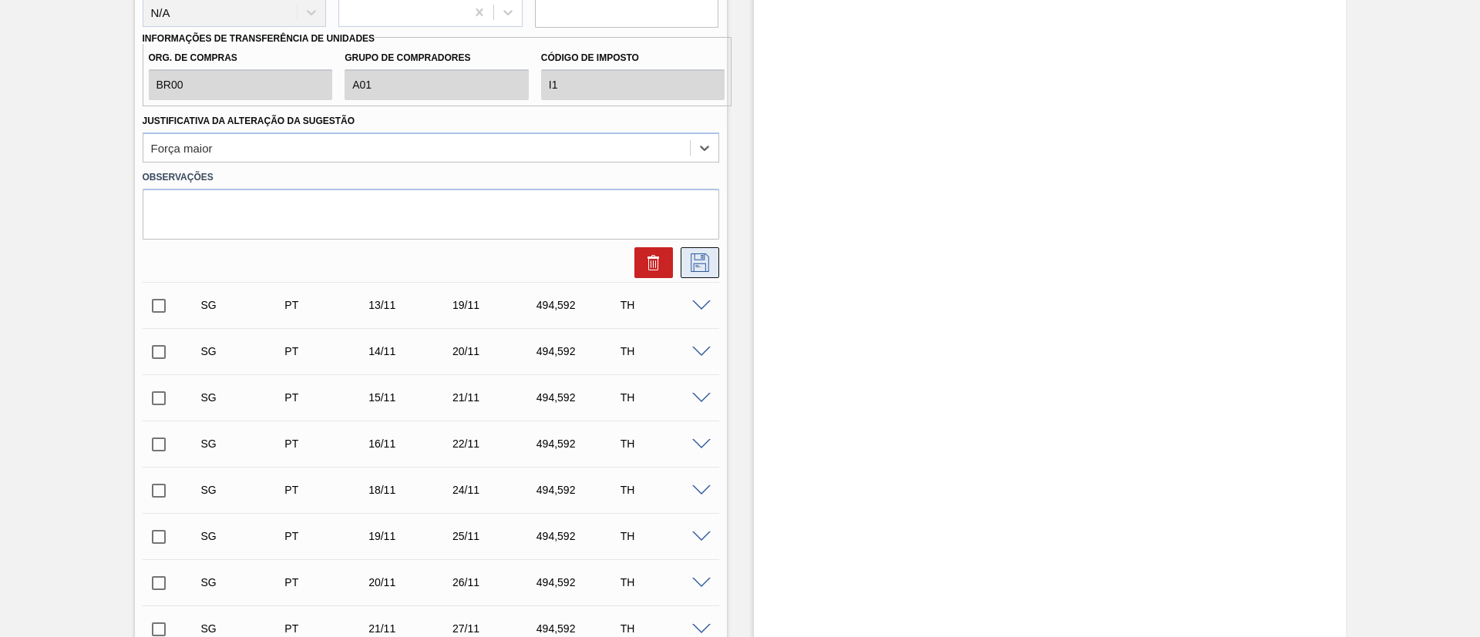
click at [694, 261] on icon at bounding box center [699, 263] width 25 height 18
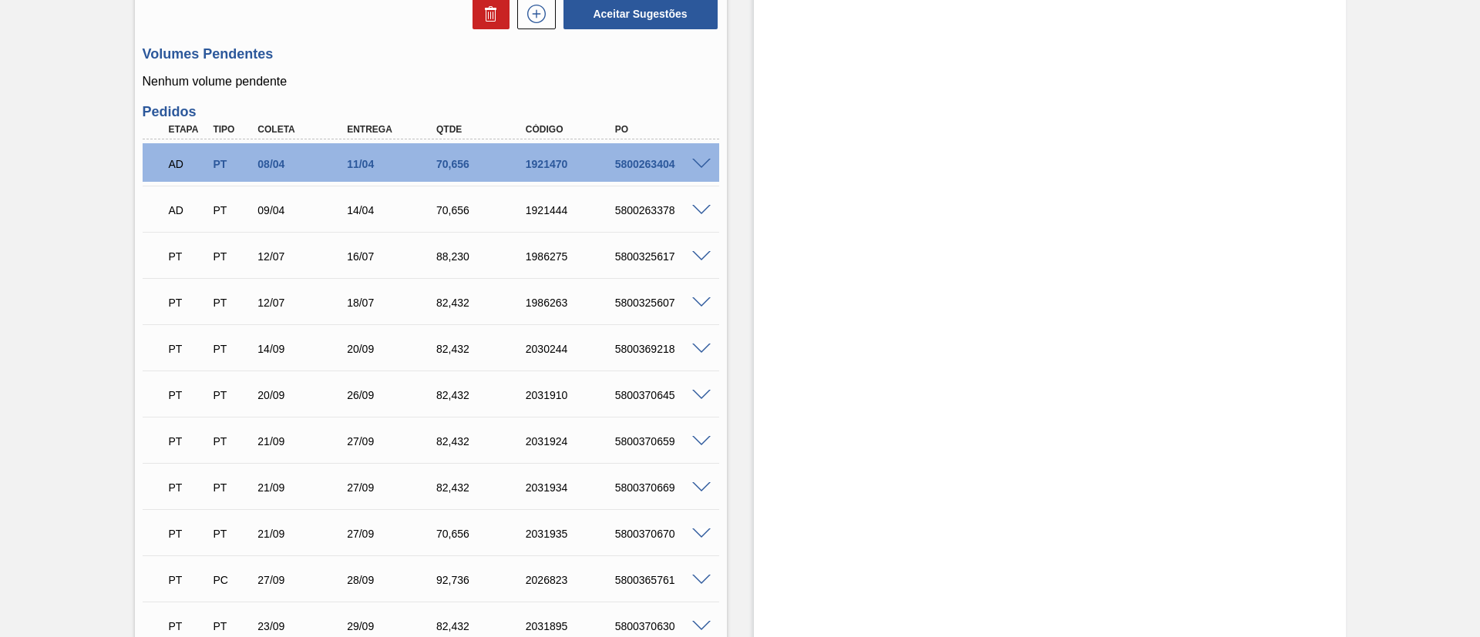
scroll to position [1091, 0]
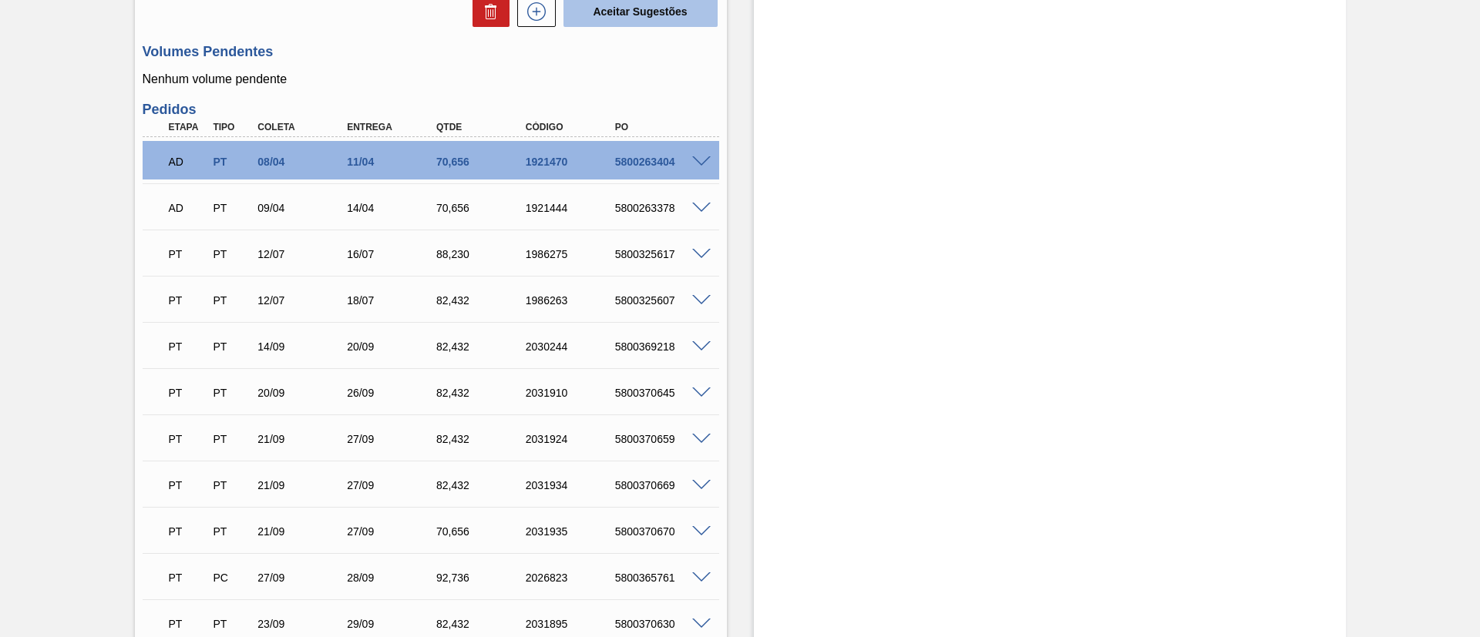
click at [624, 23] on button "Aceitar Sugestões" at bounding box center [640, 11] width 154 height 31
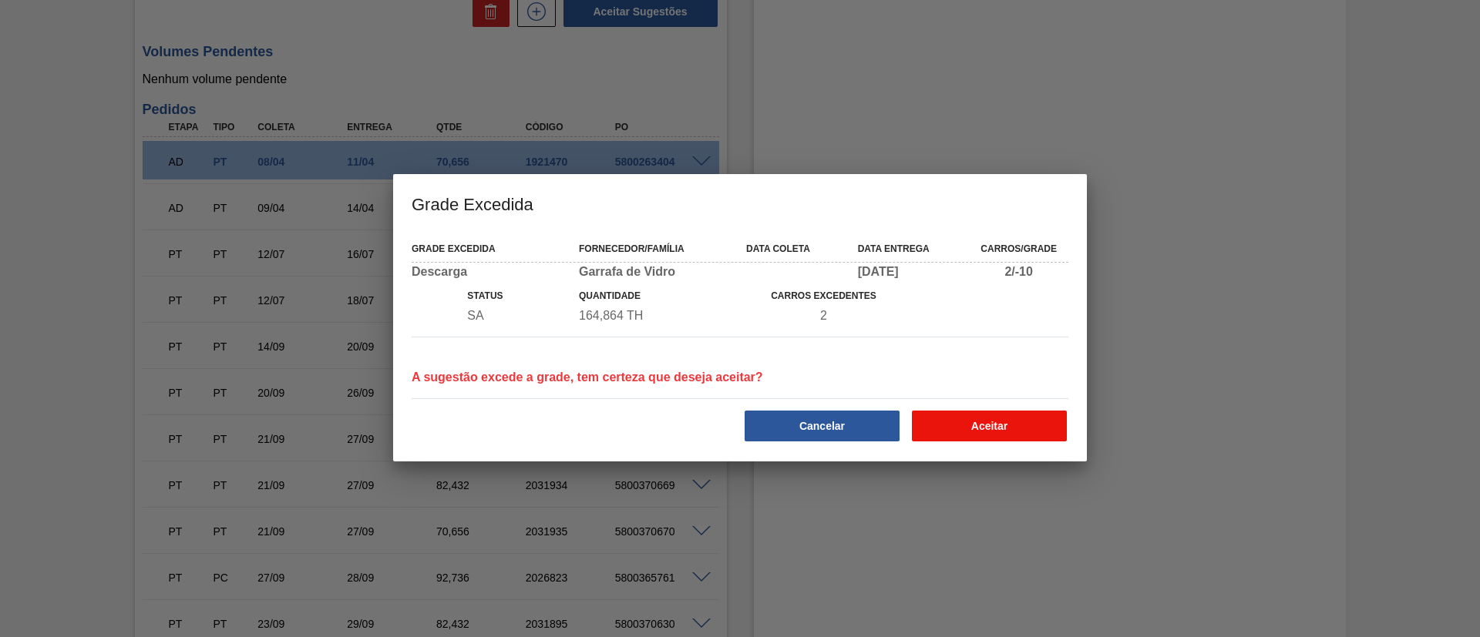
click at [985, 415] on button "Aceitar" at bounding box center [989, 426] width 155 height 31
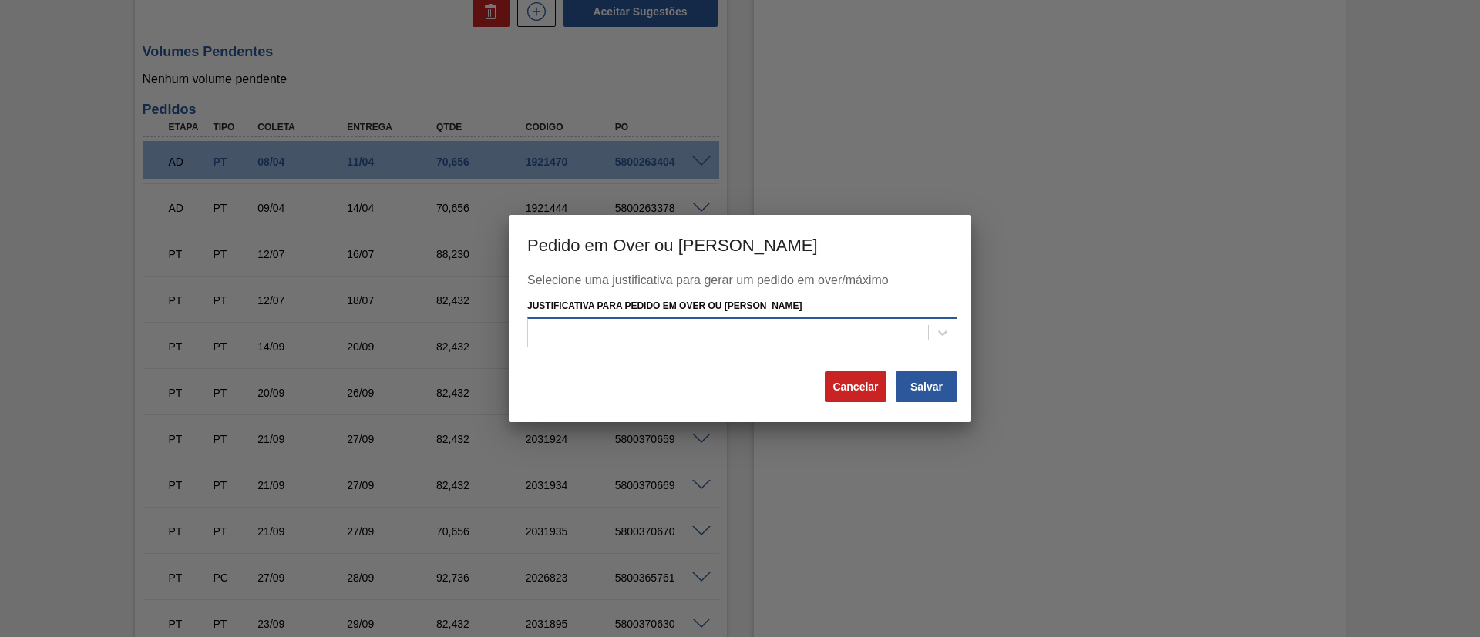
click at [621, 334] on div at bounding box center [728, 332] width 400 height 22
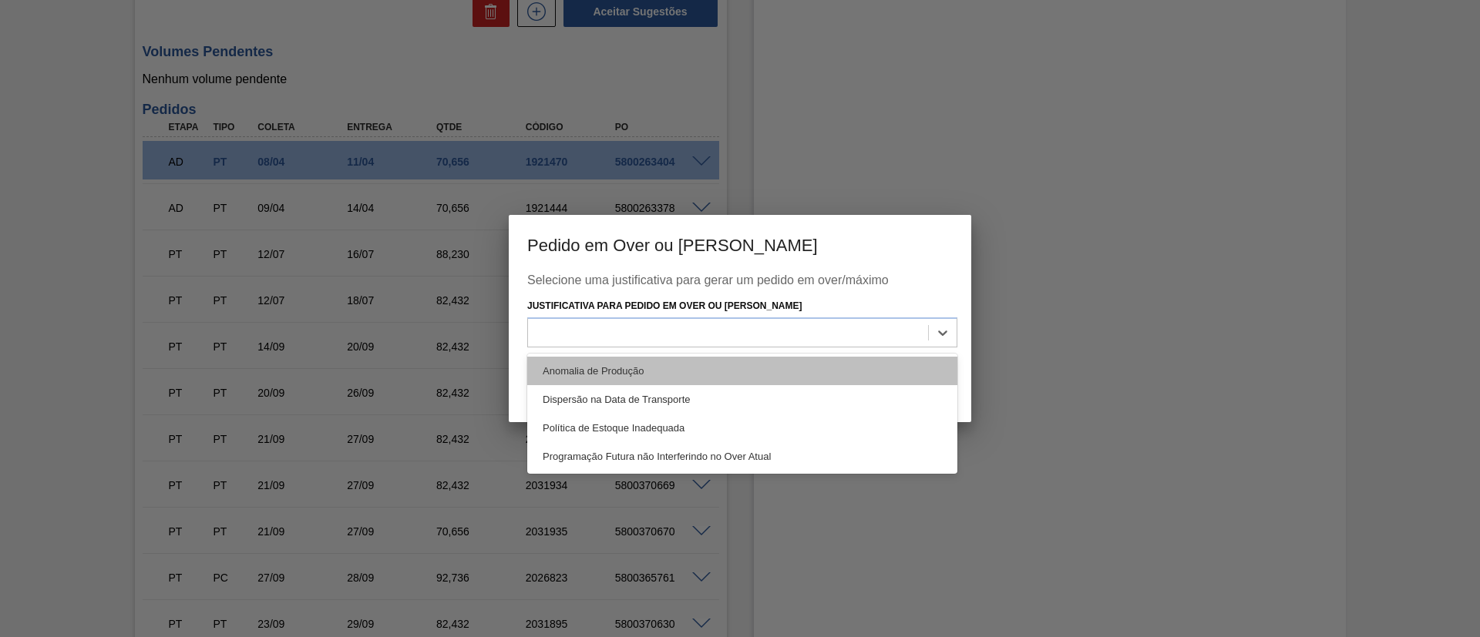
click at [599, 366] on div "Anomalia de Produção" at bounding box center [742, 371] width 430 height 29
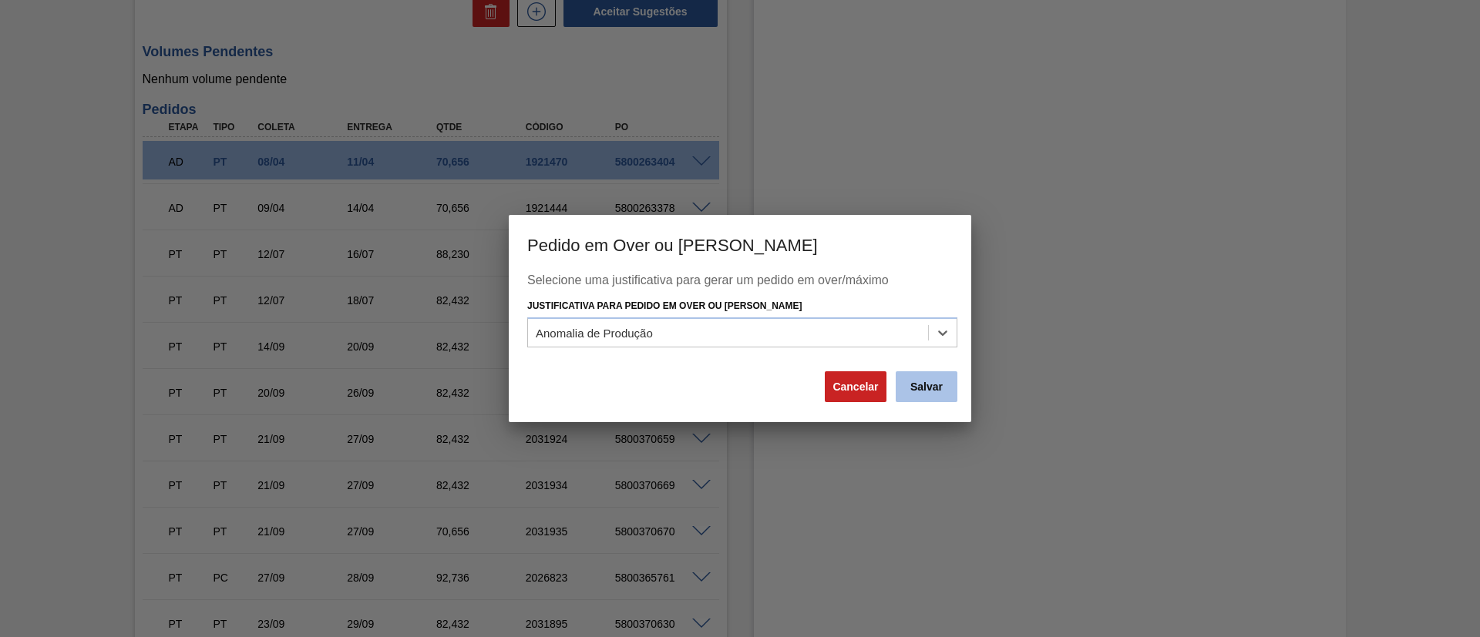
click at [934, 387] on button "Salvar" at bounding box center [927, 386] width 62 height 31
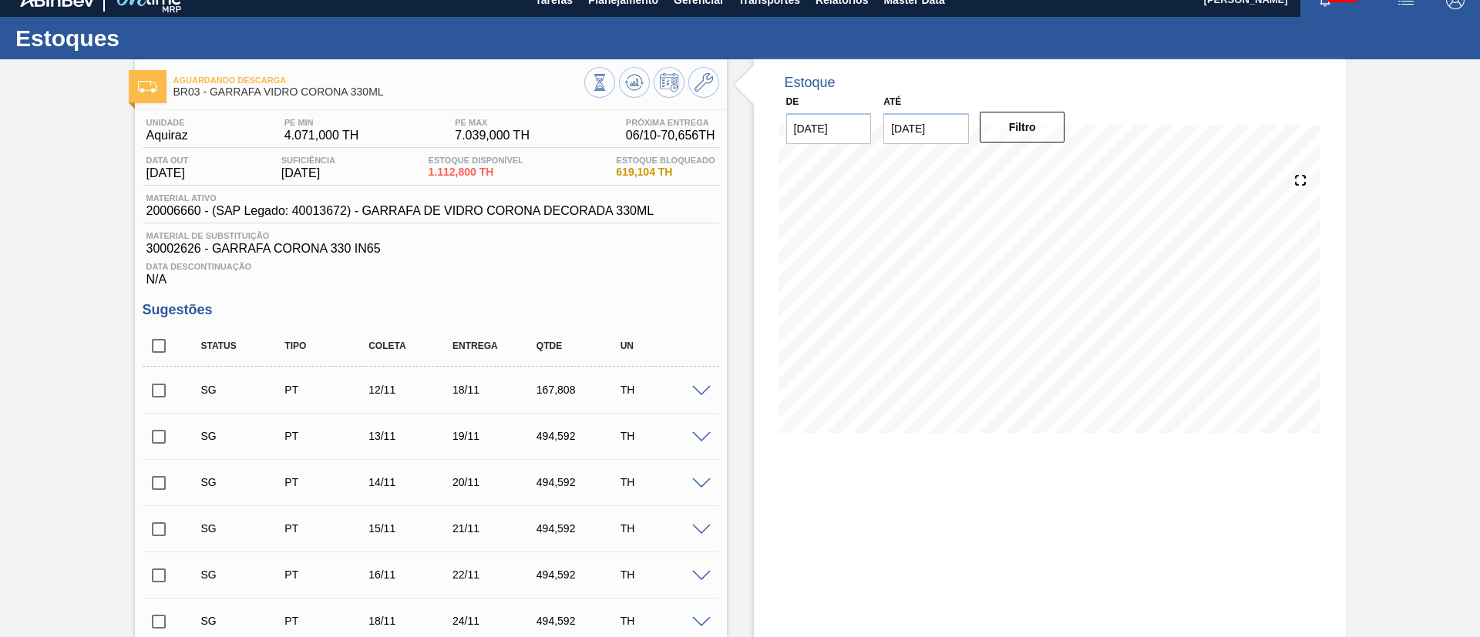
scroll to position [0, 0]
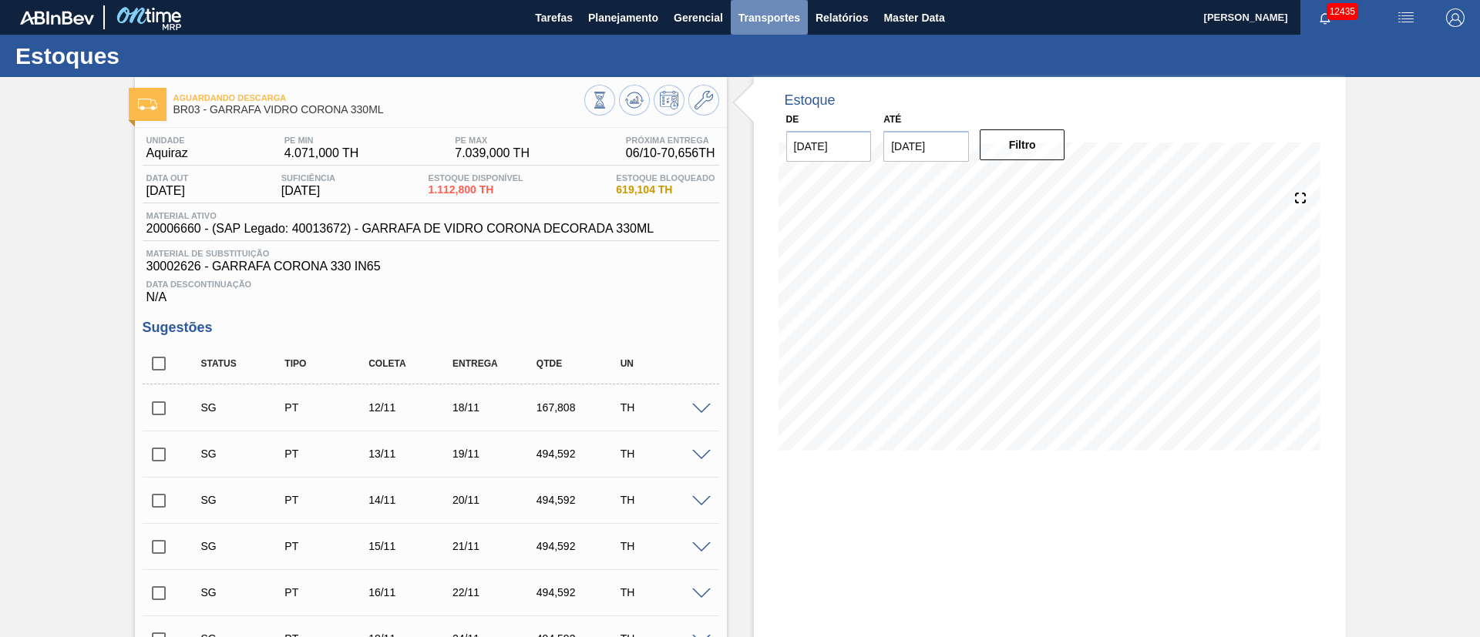
click at [788, 22] on span "Transportes" at bounding box center [769, 17] width 62 height 18
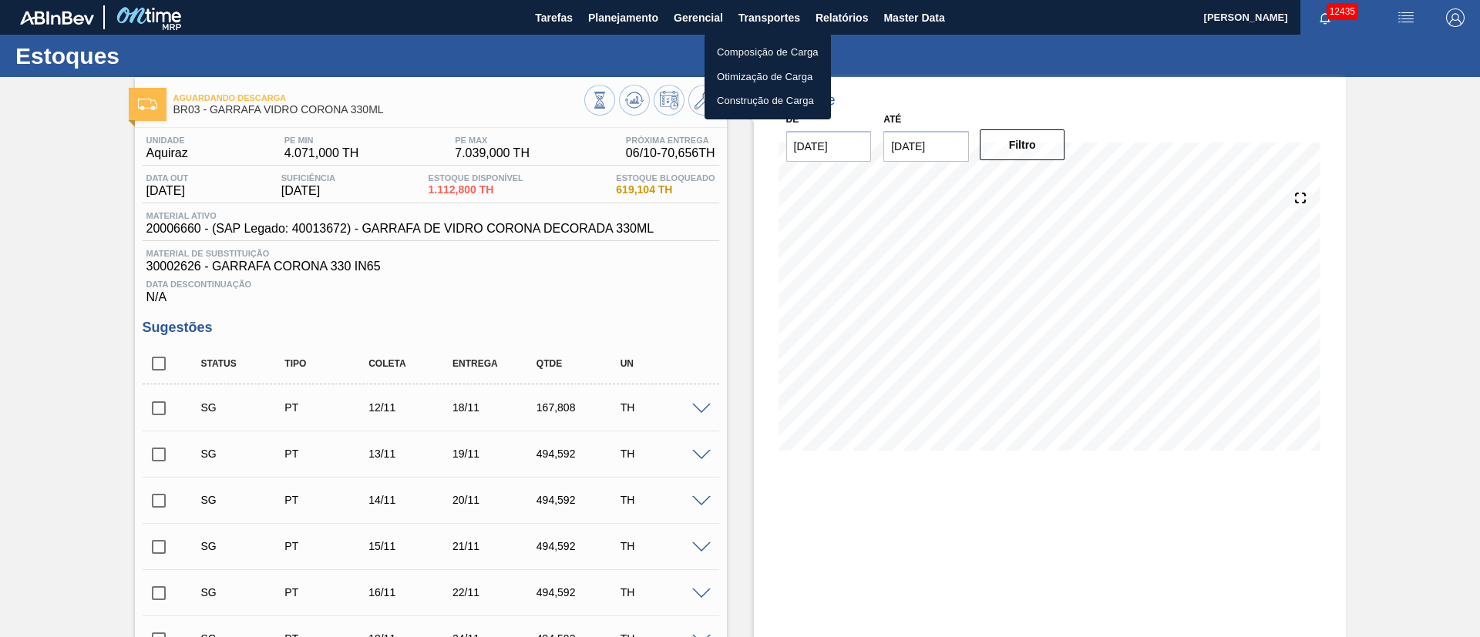
click at [758, 79] on li "Otimização de Carga" at bounding box center [767, 77] width 126 height 25
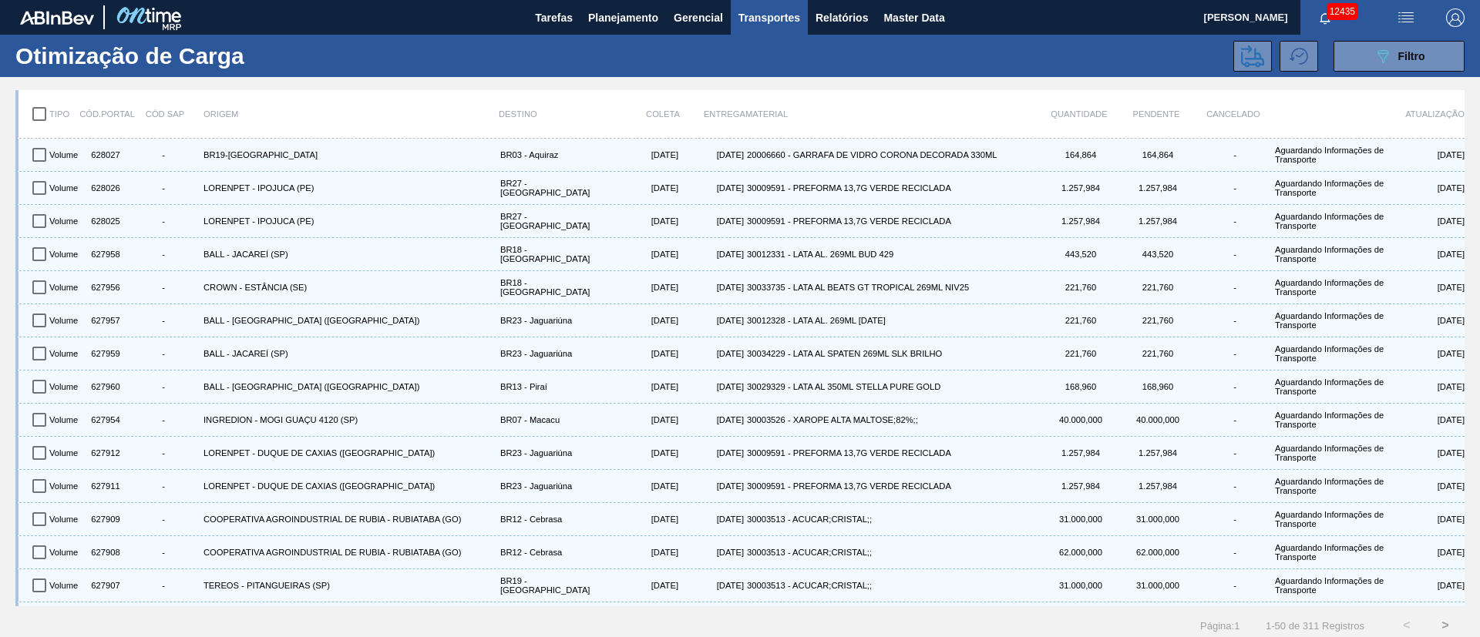
click at [1387, 72] on div "Otimização de Carga 089F7B8B-B2A5-4AFE-B5C0-19BA573D28AC Filtro" at bounding box center [740, 56] width 1480 height 42
click at [1383, 56] on icon at bounding box center [1383, 56] width 12 height 13
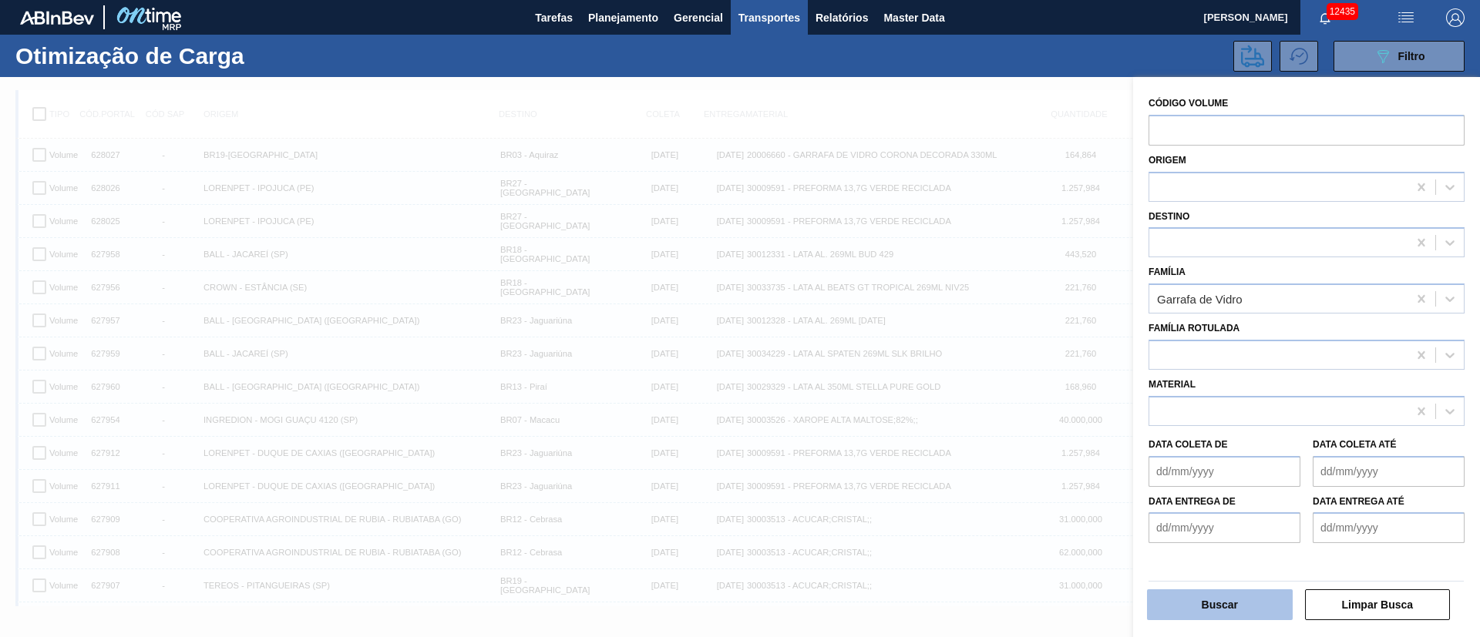
click at [1208, 600] on button "Buscar" at bounding box center [1220, 605] width 146 height 31
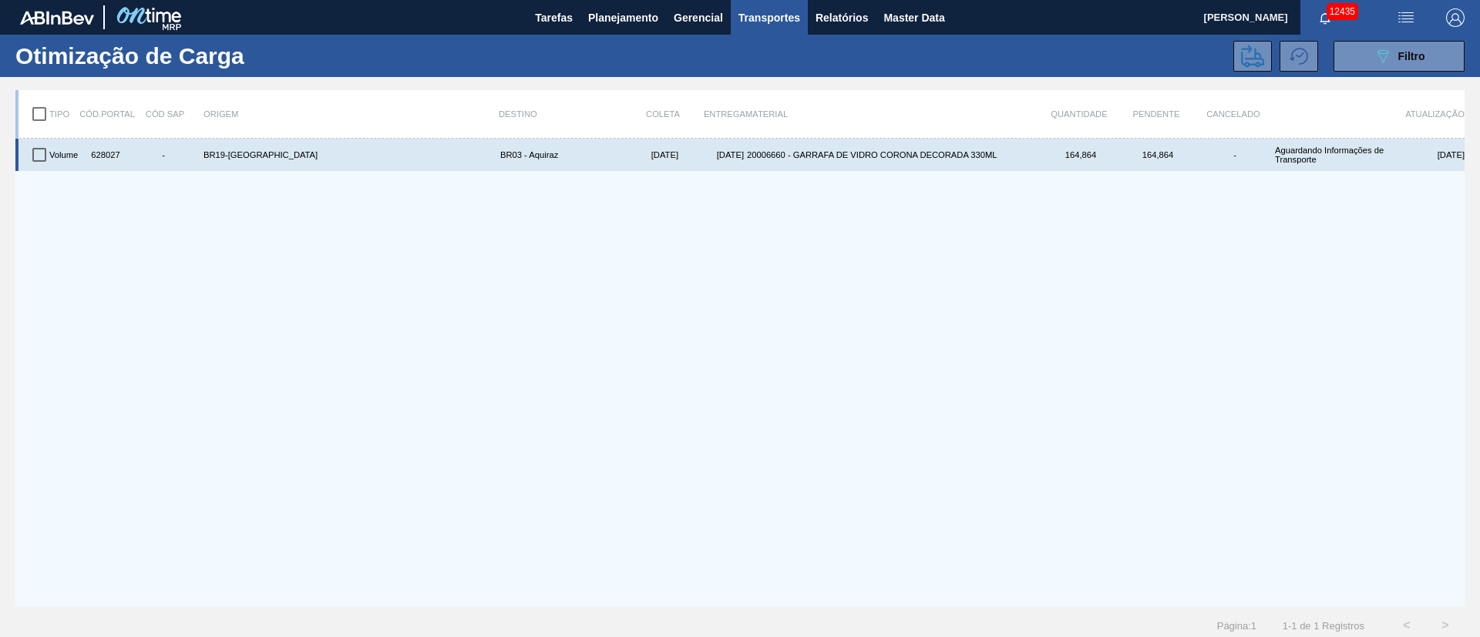
click at [35, 156] on input "checkbox" at bounding box center [39, 155] width 32 height 32
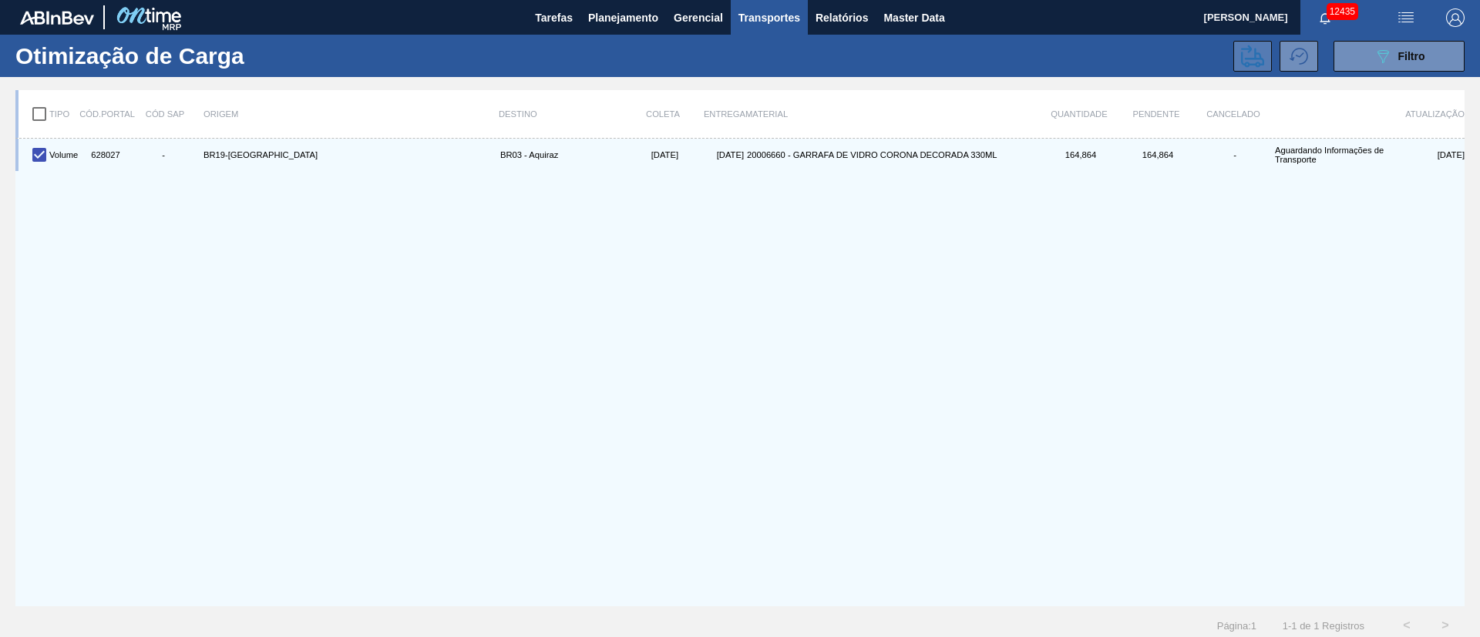
click at [1252, 50] on icon at bounding box center [1252, 56] width 23 height 23
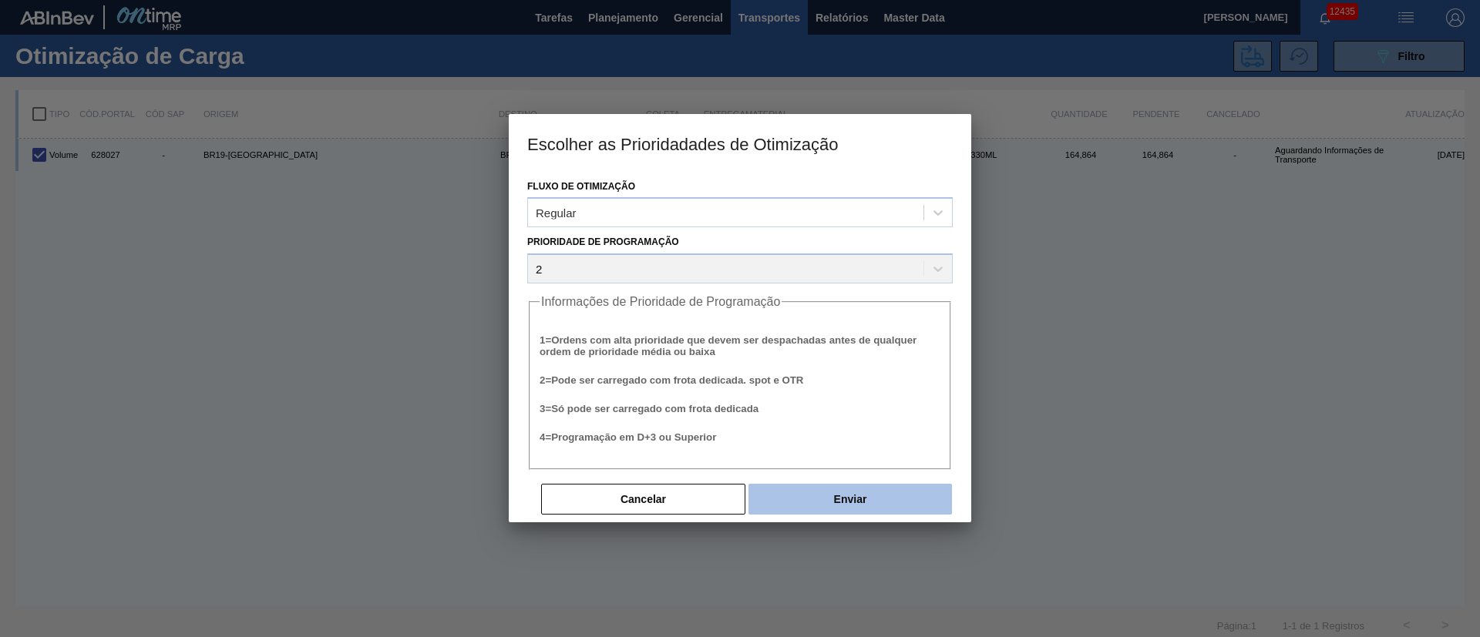
click at [918, 500] on button "Enviar" at bounding box center [849, 499] width 203 height 31
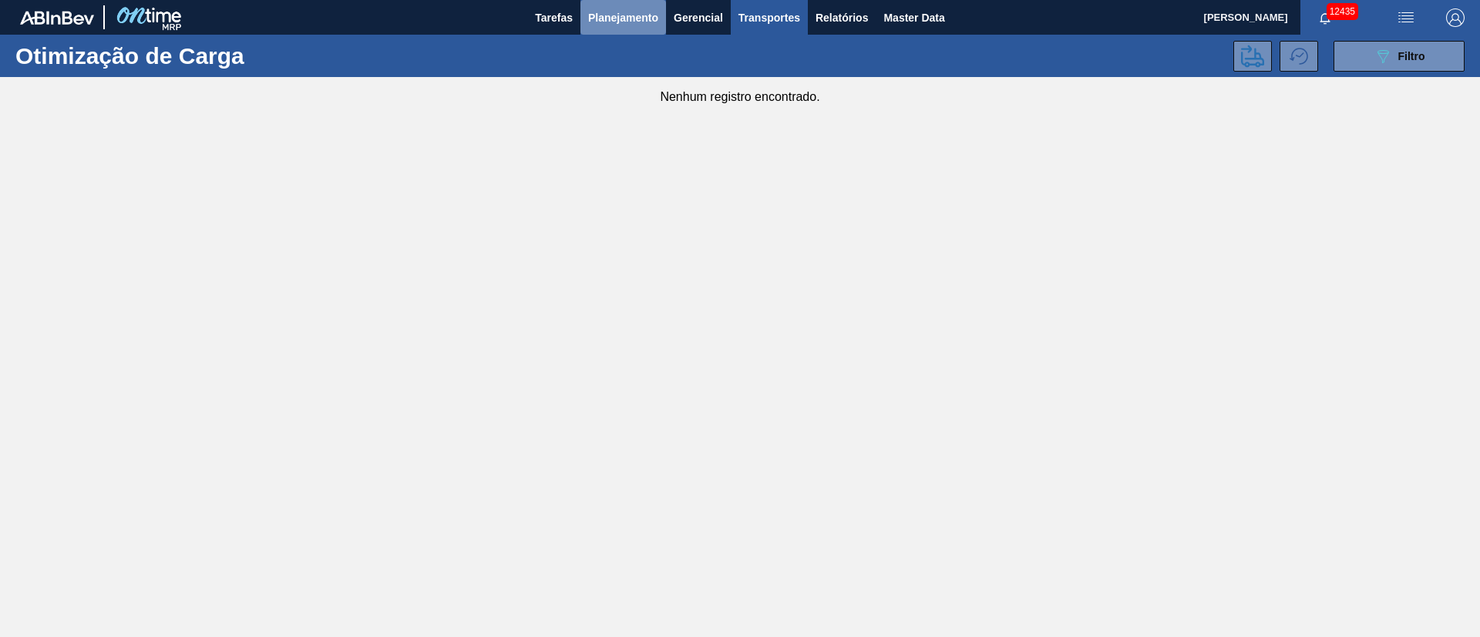
click at [640, 18] on span "Planejamento" at bounding box center [623, 17] width 70 height 18
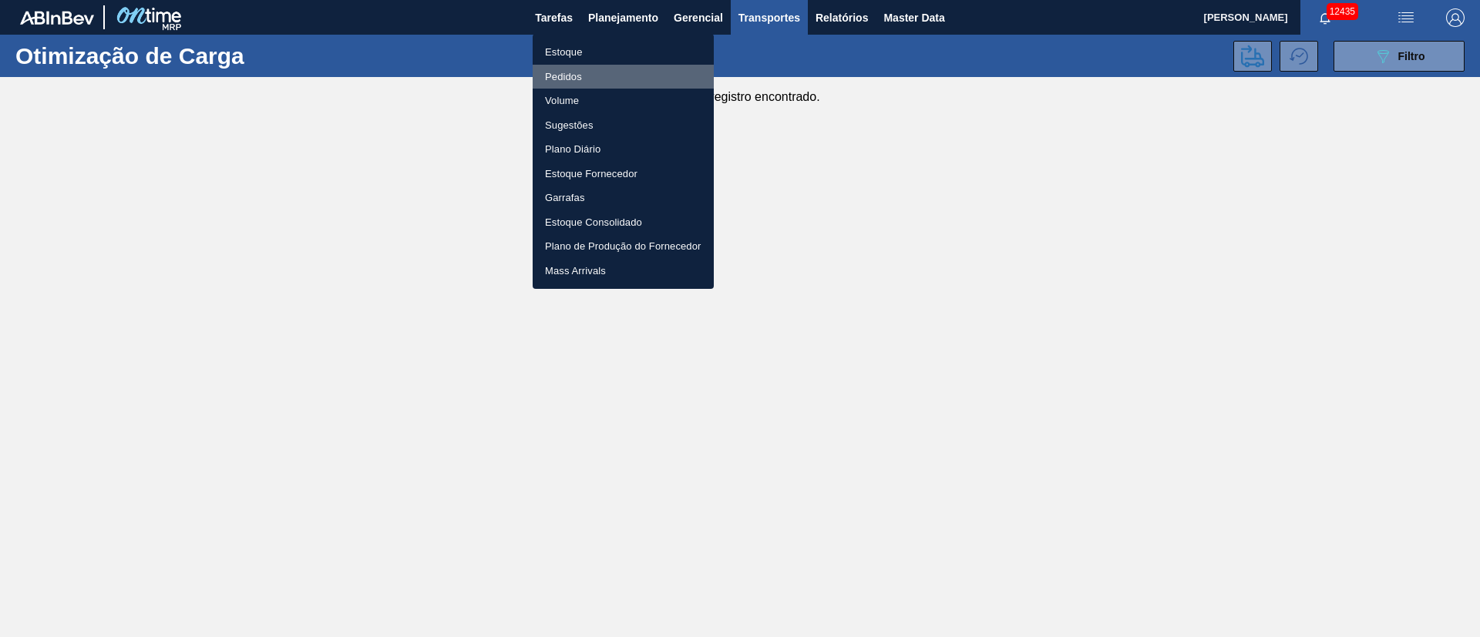
click at [566, 73] on li "Pedidos" at bounding box center [623, 77] width 181 height 25
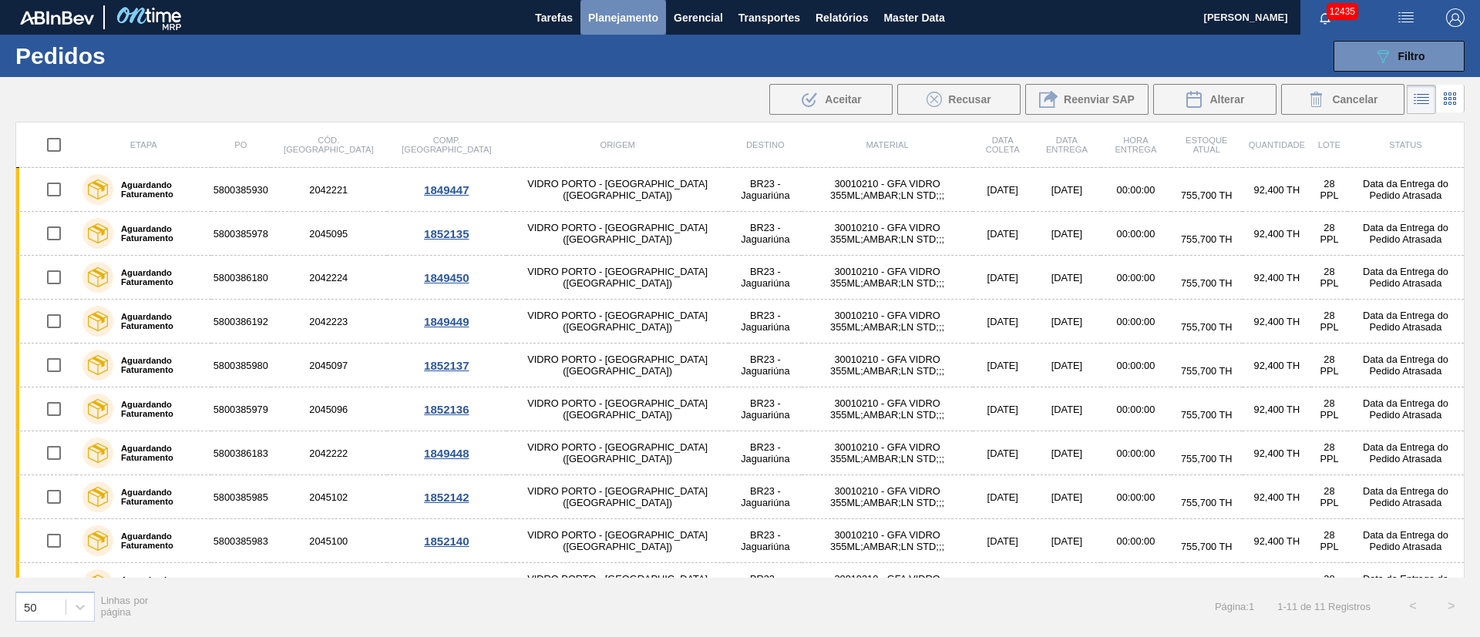
click at [656, 12] on span "Planejamento" at bounding box center [623, 17] width 70 height 18
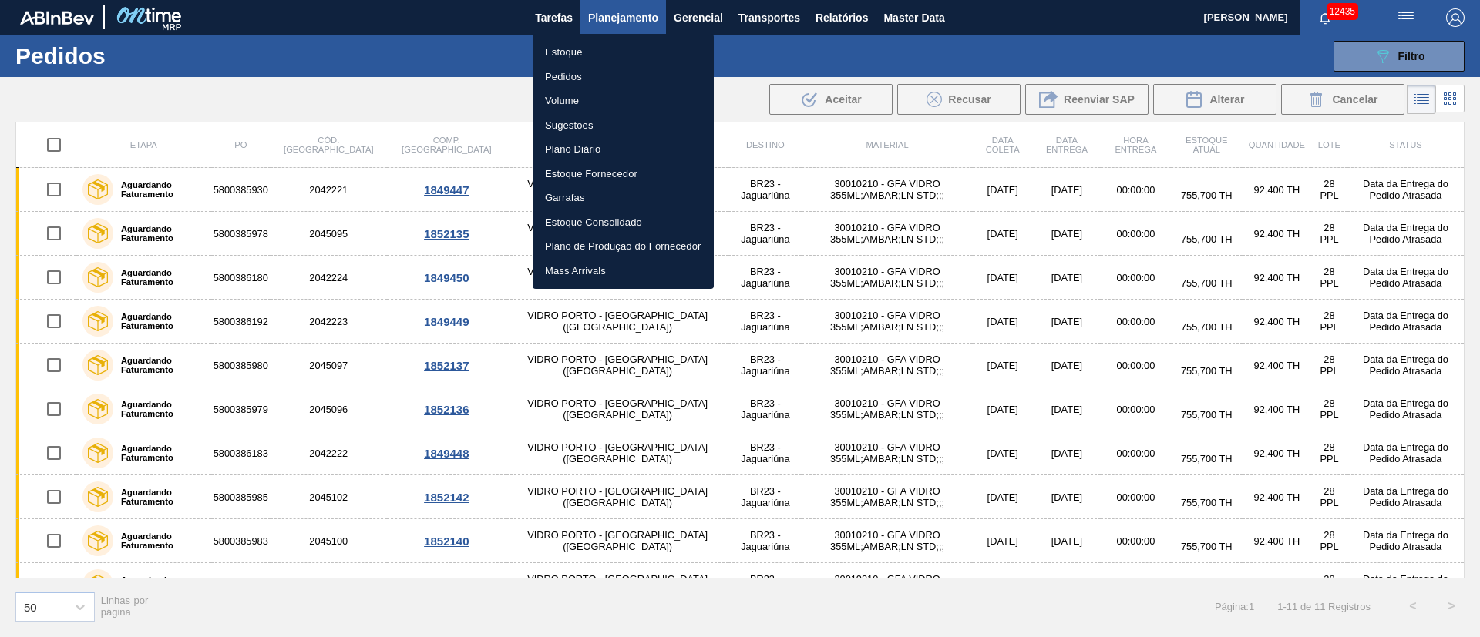
click at [579, 58] on li "Estoque" at bounding box center [623, 52] width 181 height 25
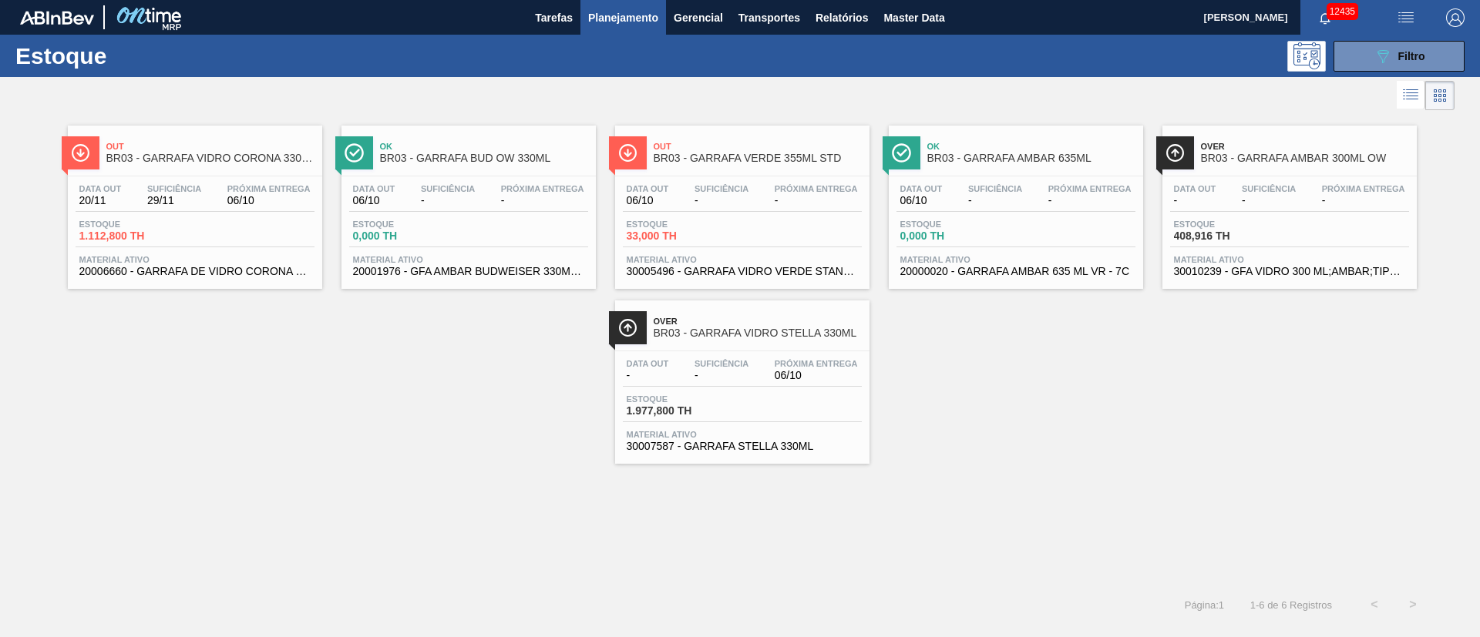
click at [187, 198] on span "29/11" at bounding box center [174, 201] width 54 height 12
click at [187, 198] on main "Tarefas Planejamento Gerencial Transportes Relatórios Master Data [PERSON_NAME]…" at bounding box center [740, 318] width 1480 height 637
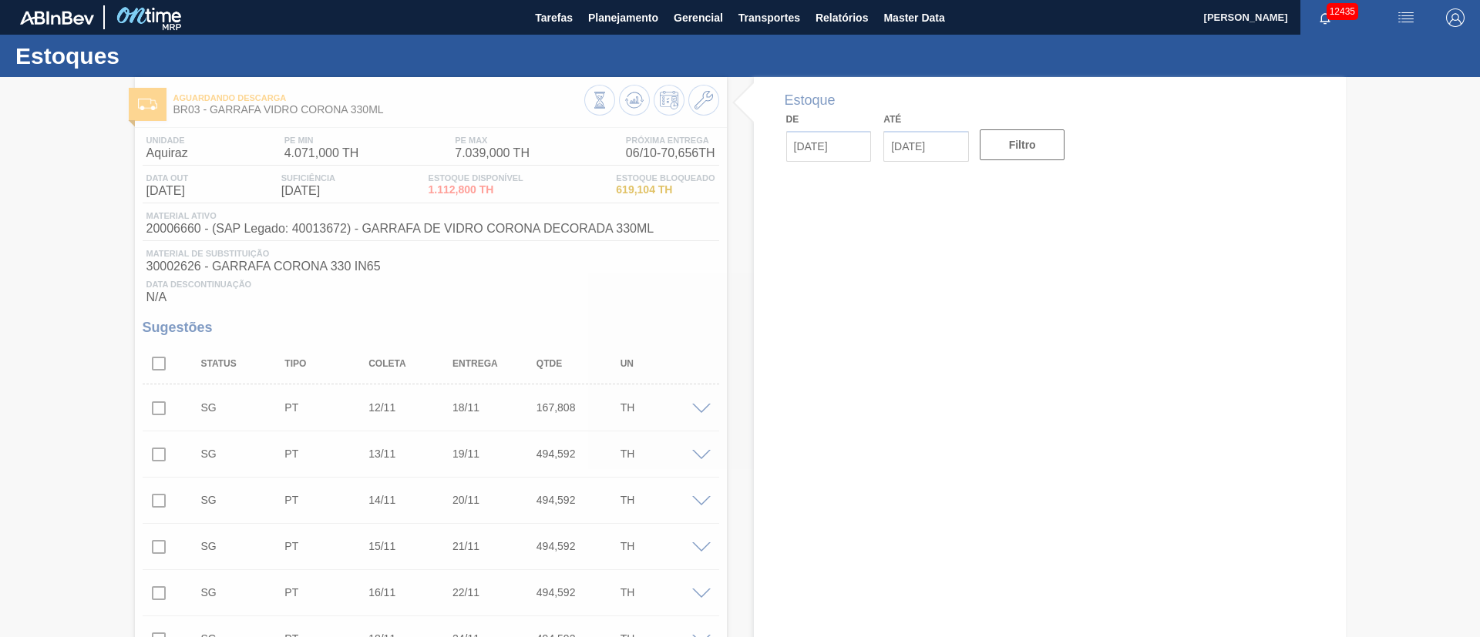
click at [463, 282] on span "Data Descontinuação" at bounding box center [430, 284] width 569 height 9
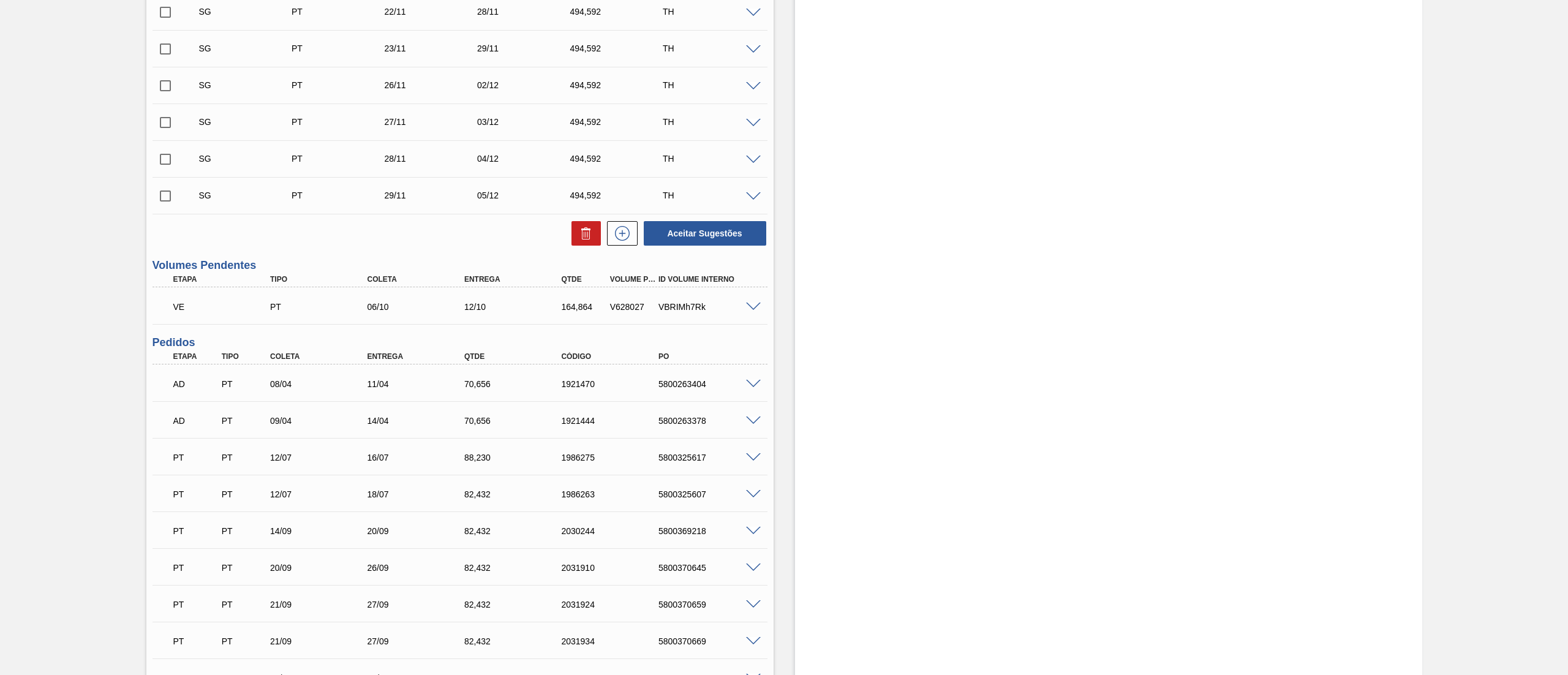
scroll to position [643, 0]
drag, startPoint x: 654, startPoint y: 311, endPoint x: 604, endPoint y: 305, distance: 50.4
click at [604, 305] on div "VE PT 06/10 12/10 164,864 V628027 VBRIMh7Rk" at bounding box center [456, 305] width 583 height 25
copy div "V628027"
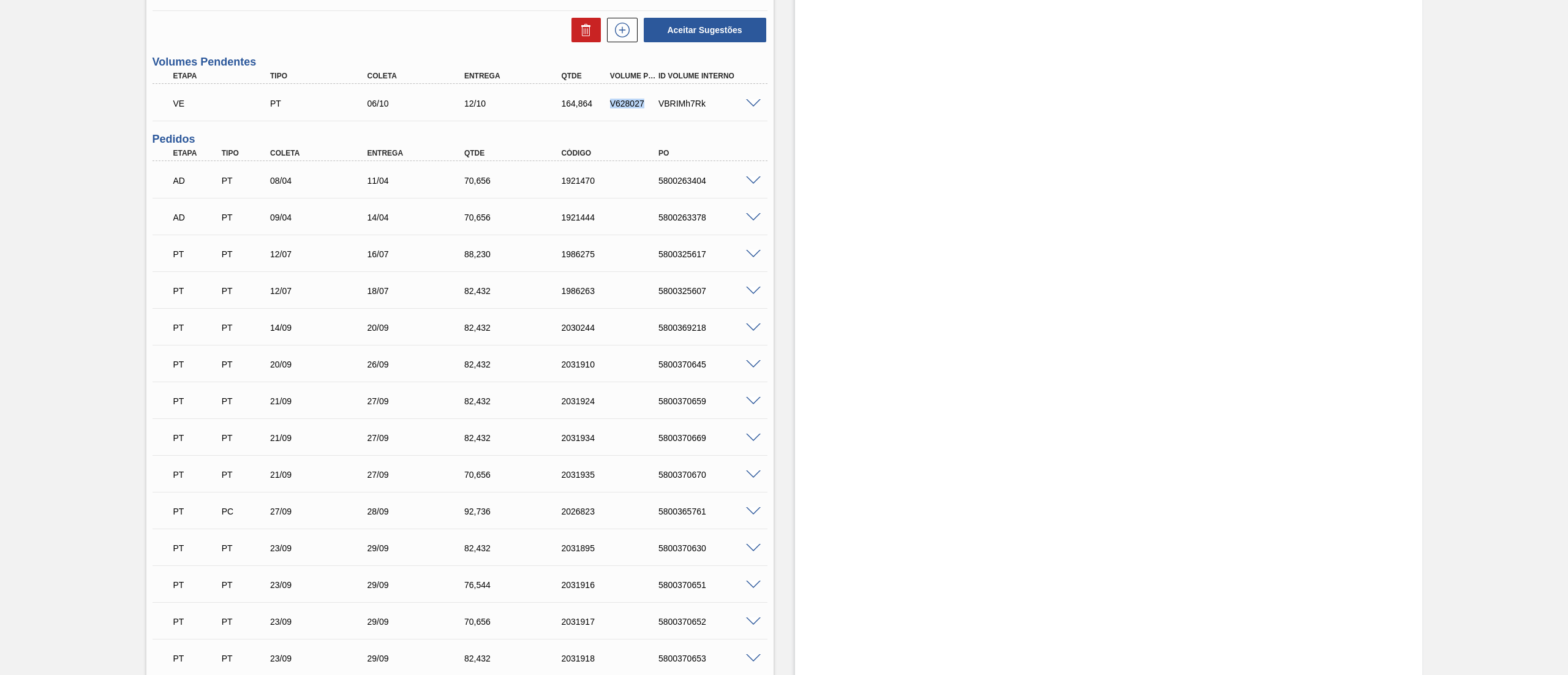
scroll to position [613, 0]
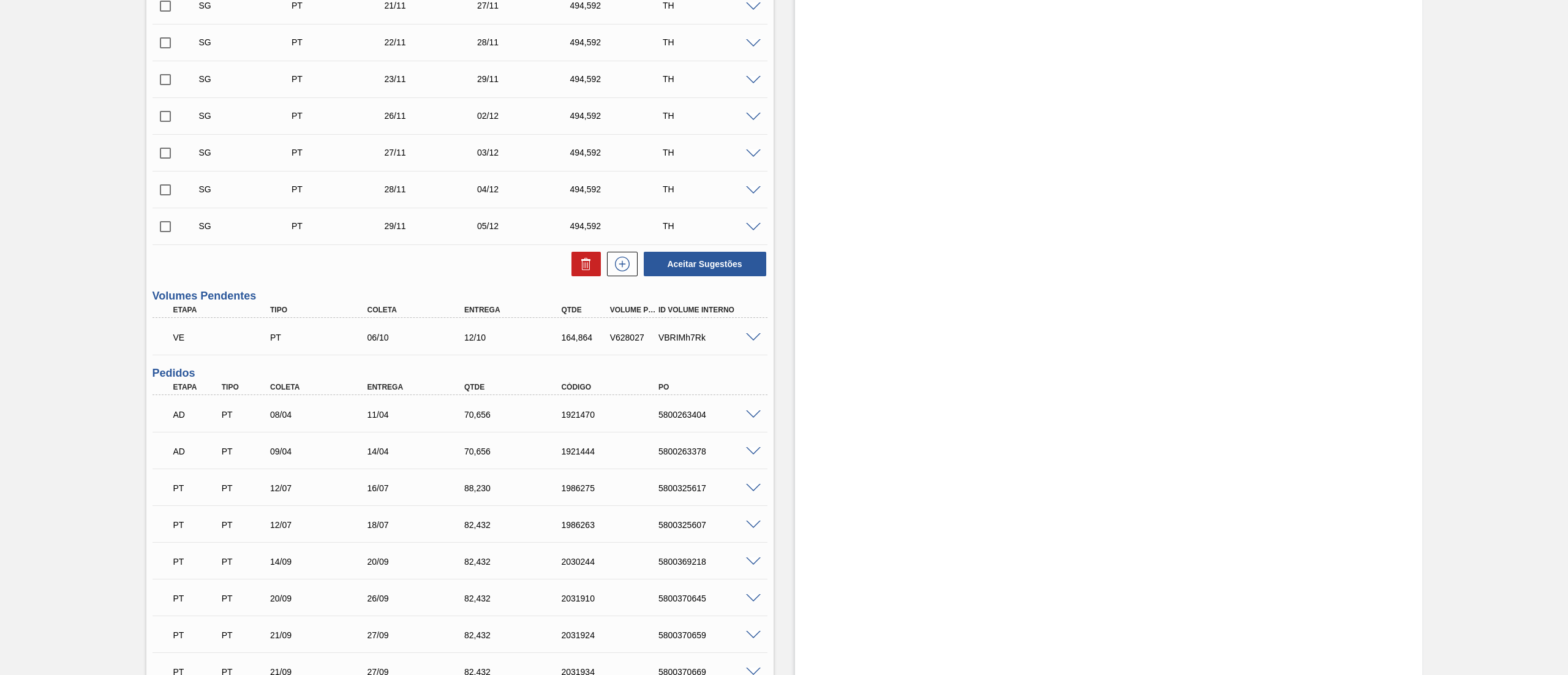
click at [701, 351] on div "VE PT 06/10 12/10 164,864 V628027 VBRIMh7Rk" at bounding box center [460, 336] width 615 height 31
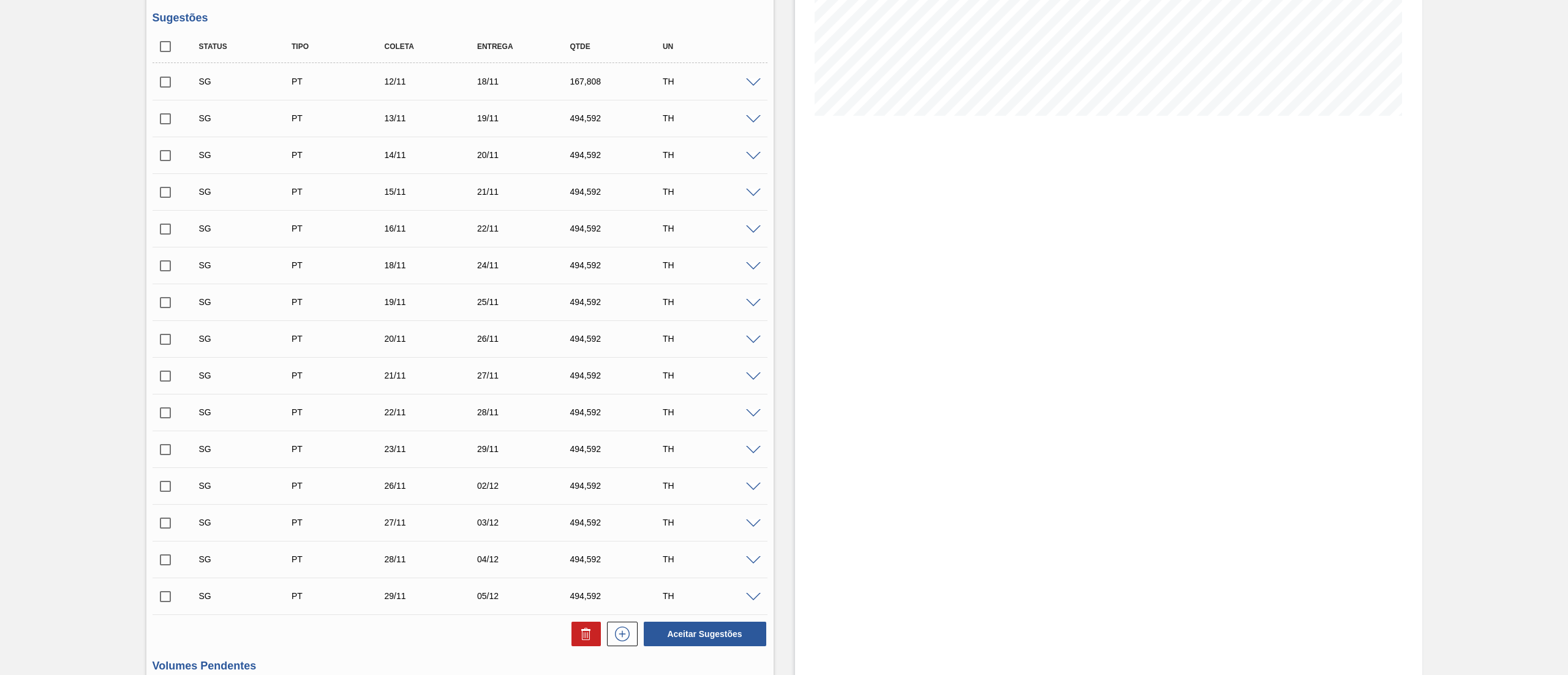
scroll to position [0, 0]
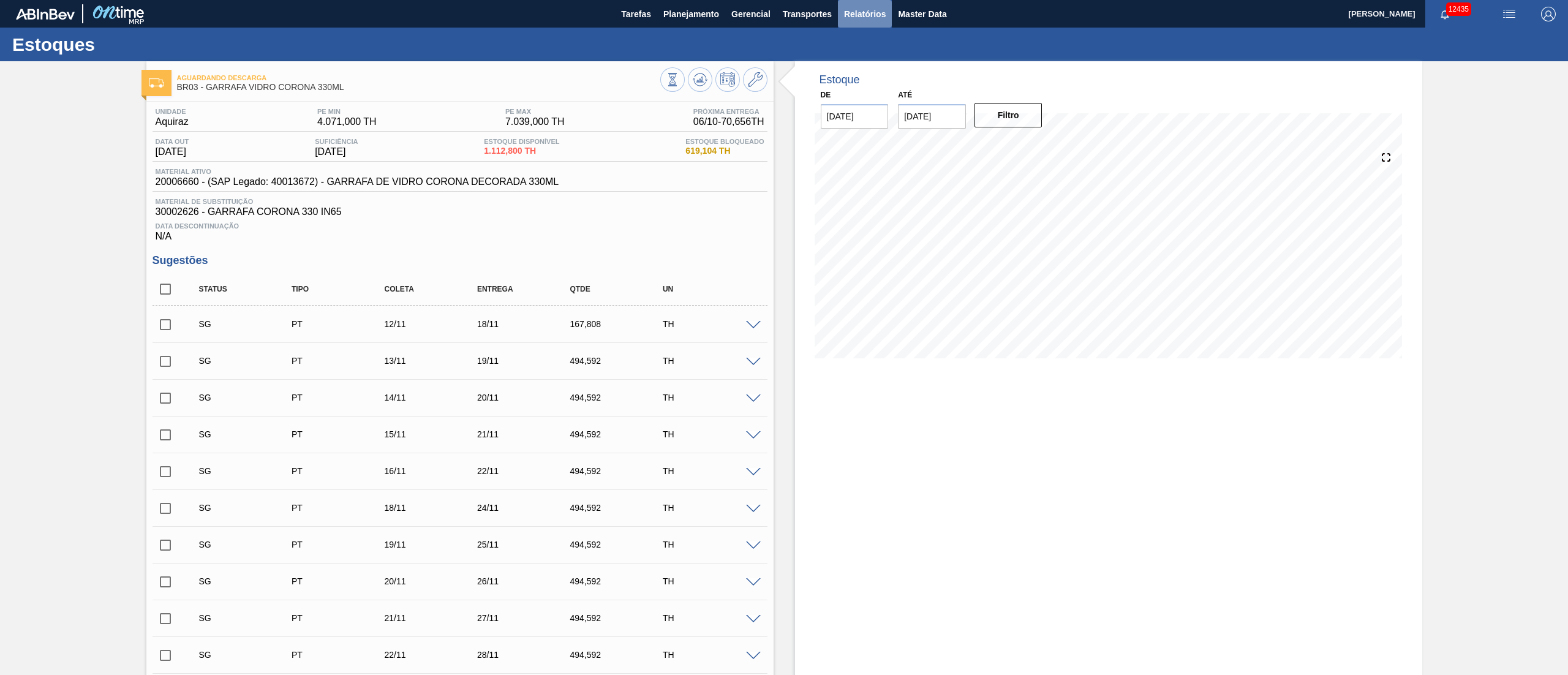
click at [849, 17] on span "Relatórios" at bounding box center [865, 14] width 41 height 14
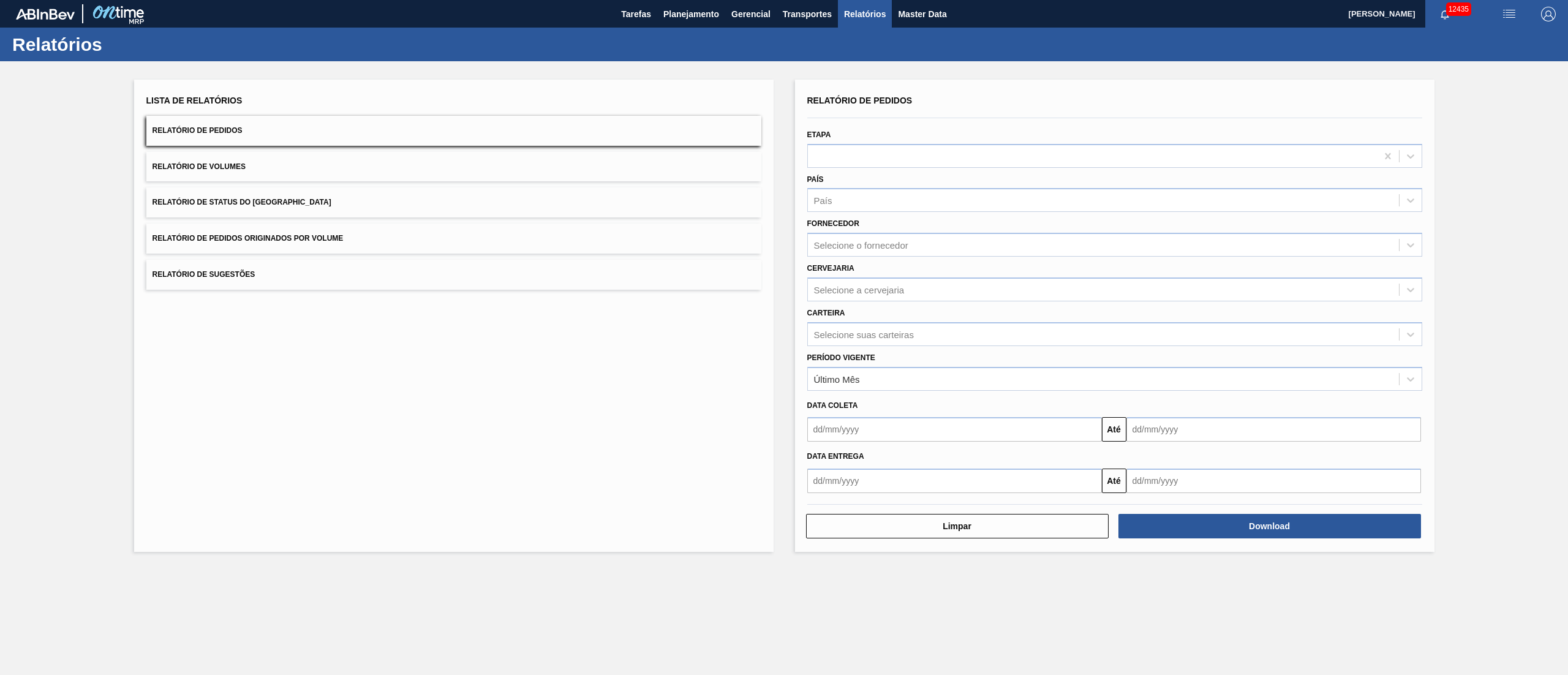
click at [290, 231] on button "Relatório de Pedidos Originados por Volume" at bounding box center [454, 239] width 615 height 30
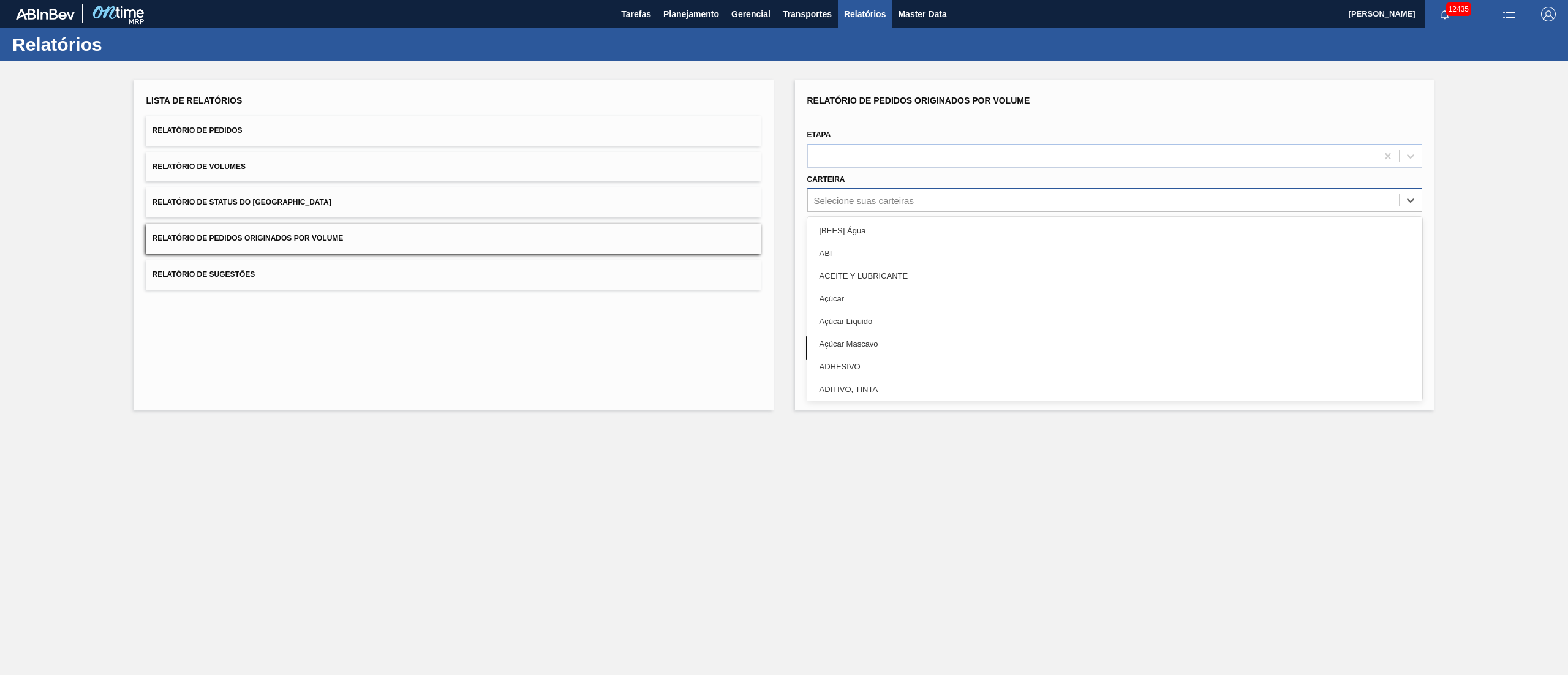
click at [909, 200] on div "Selecione suas carteiras" at bounding box center [864, 200] width 100 height 10
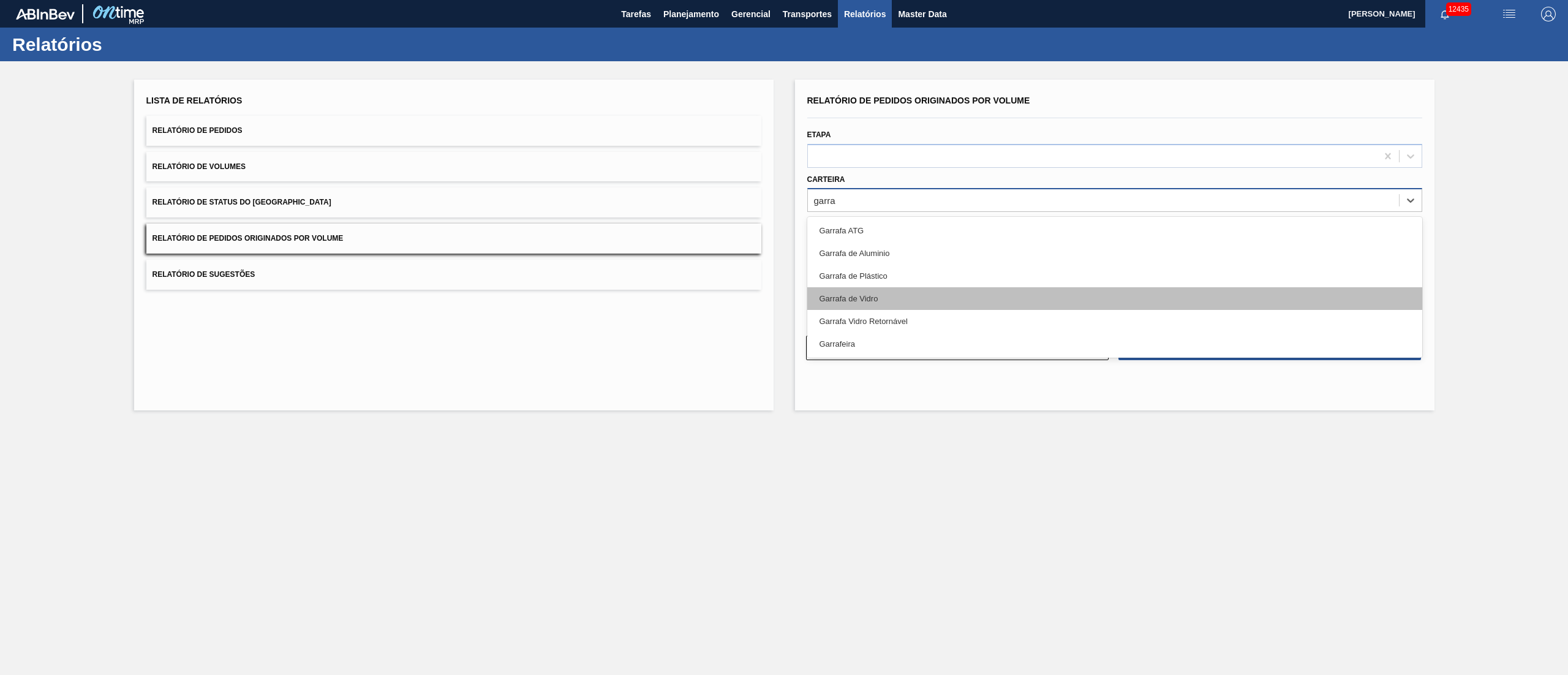
click at [854, 301] on div "Garrafa de Vidro" at bounding box center [1115, 298] width 615 height 23
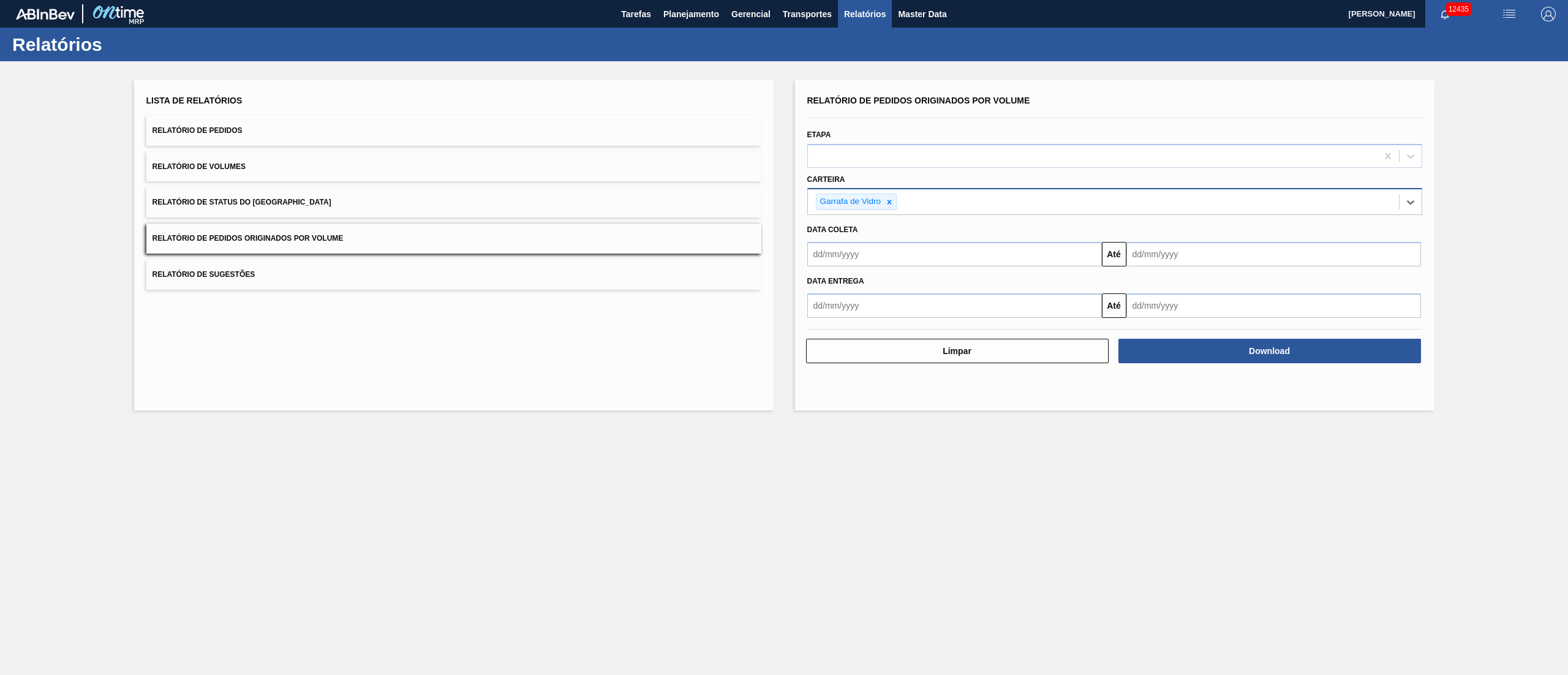
click at [838, 256] on input "text" at bounding box center [954, 254] width 295 height 25
click at [864, 403] on div "28" at bounding box center [861, 402] width 17 height 17
click at [867, 262] on input "[DATE]" at bounding box center [954, 254] width 295 height 25
click at [814, 285] on button "Previous Month" at bounding box center [818, 283] width 9 height 9
click at [908, 363] on div "18" at bounding box center [900, 363] width 17 height 17
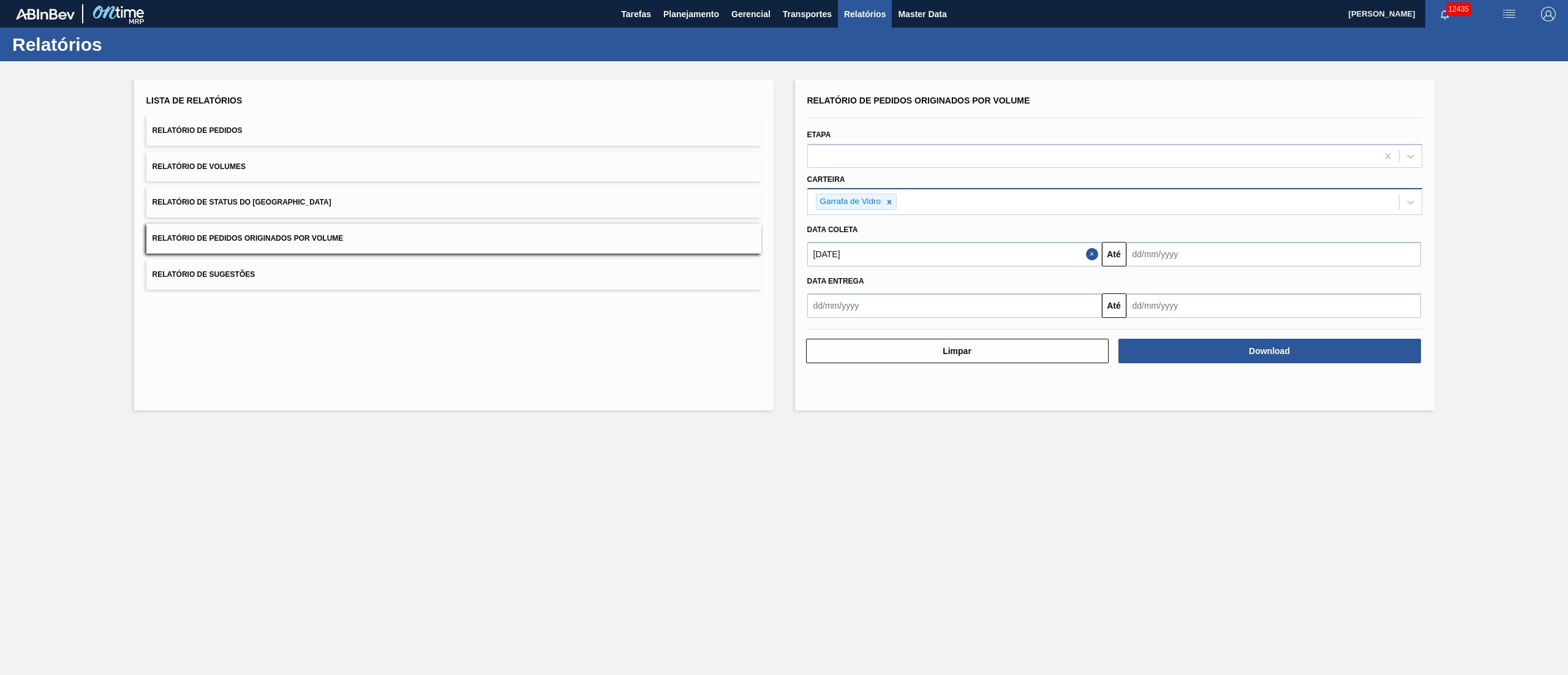
click at [1175, 249] on input "text" at bounding box center [1273, 254] width 295 height 25
click at [1175, 407] on div "30" at bounding box center [1220, 402] width 17 height 17
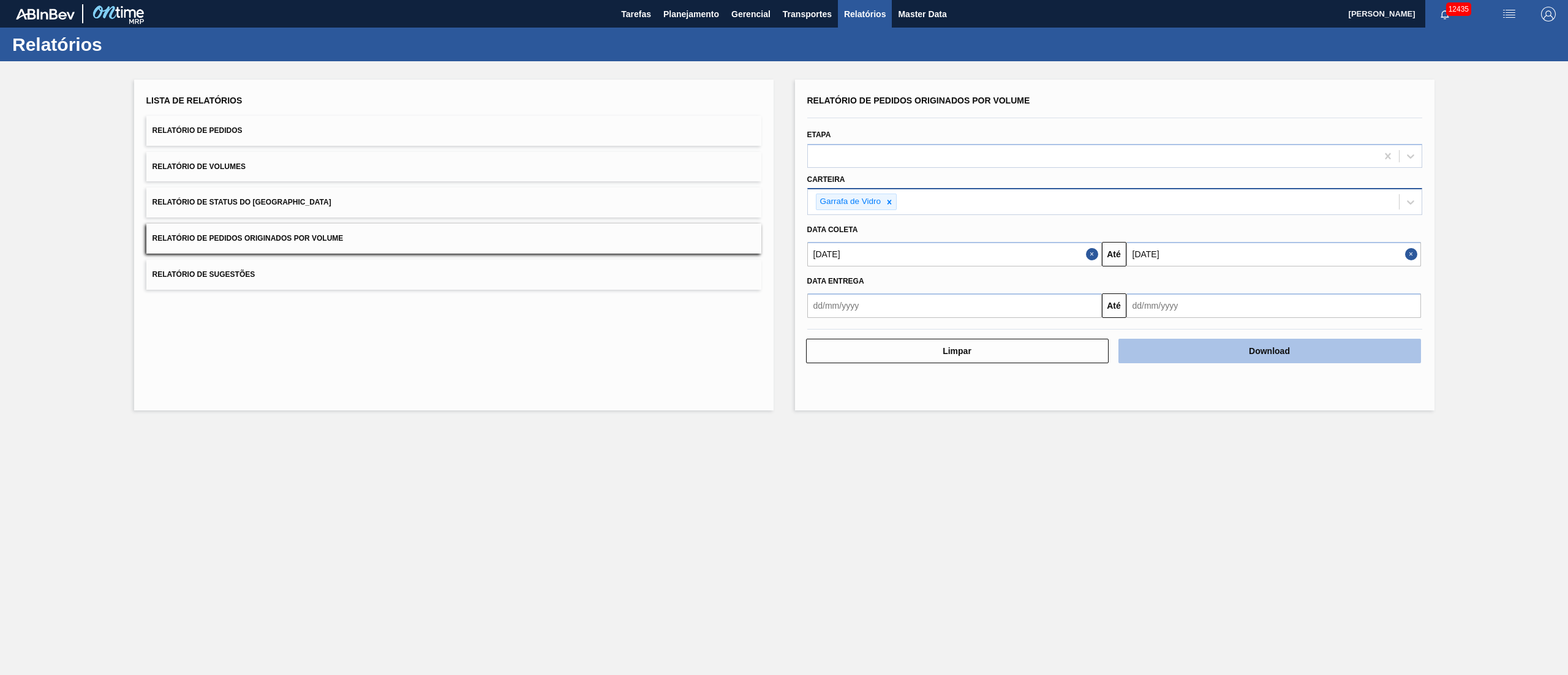
click at [1175, 342] on button "Download" at bounding box center [1269, 351] width 303 height 25
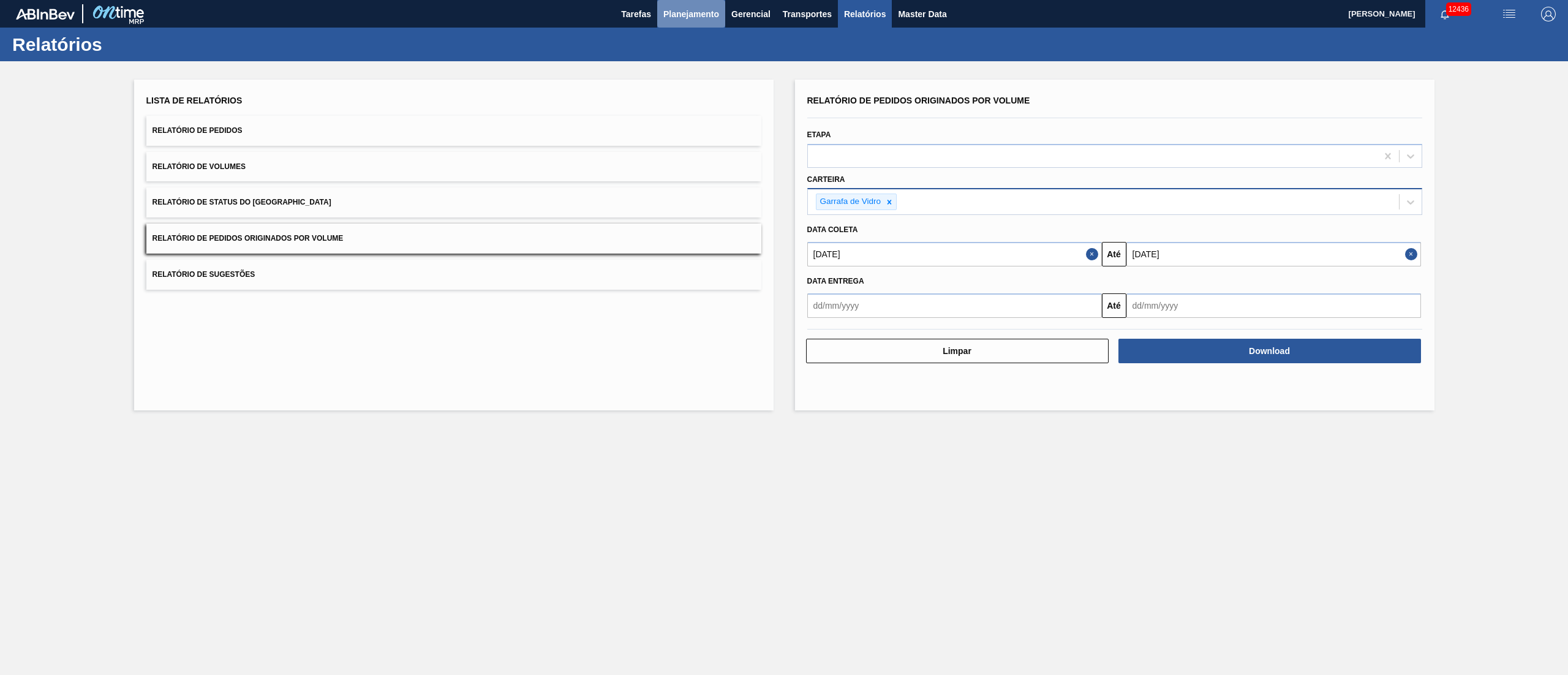
click at [691, 21] on button "Planejamento" at bounding box center [691, 14] width 68 height 28
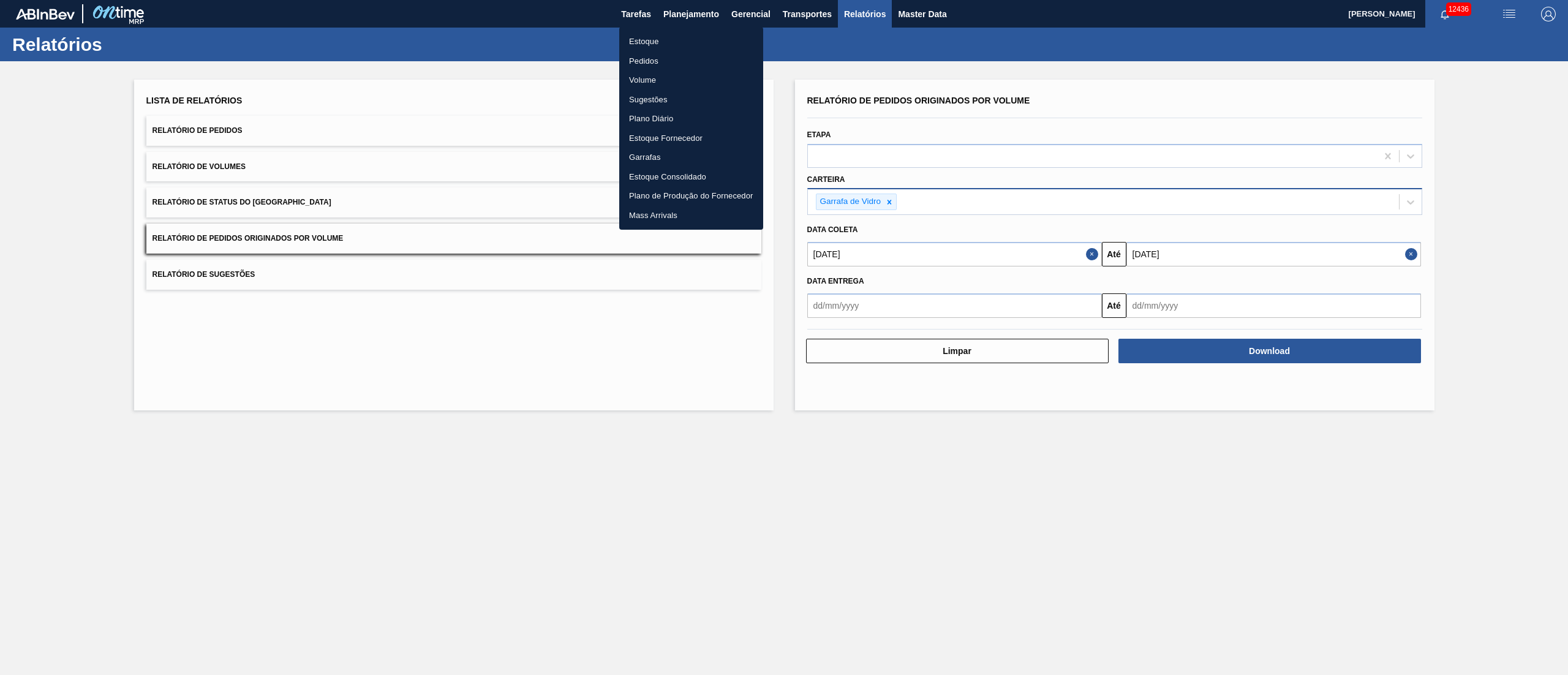
click at [652, 59] on li "Pedidos" at bounding box center [691, 61] width 144 height 20
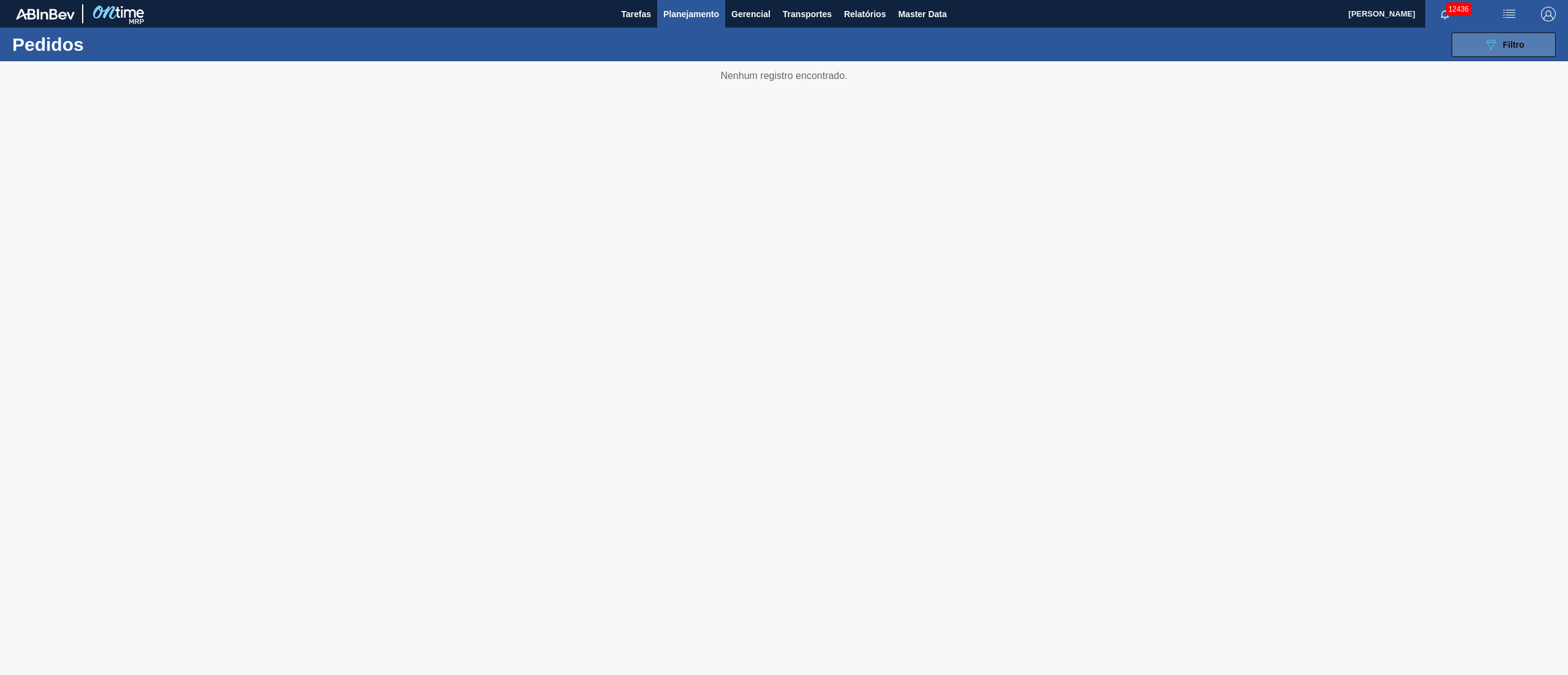
click at [1175, 41] on icon "089F7B8B-B2A5-4AFE-B5C0-19BA573D28AC" at bounding box center [1491, 45] width 14 height 14
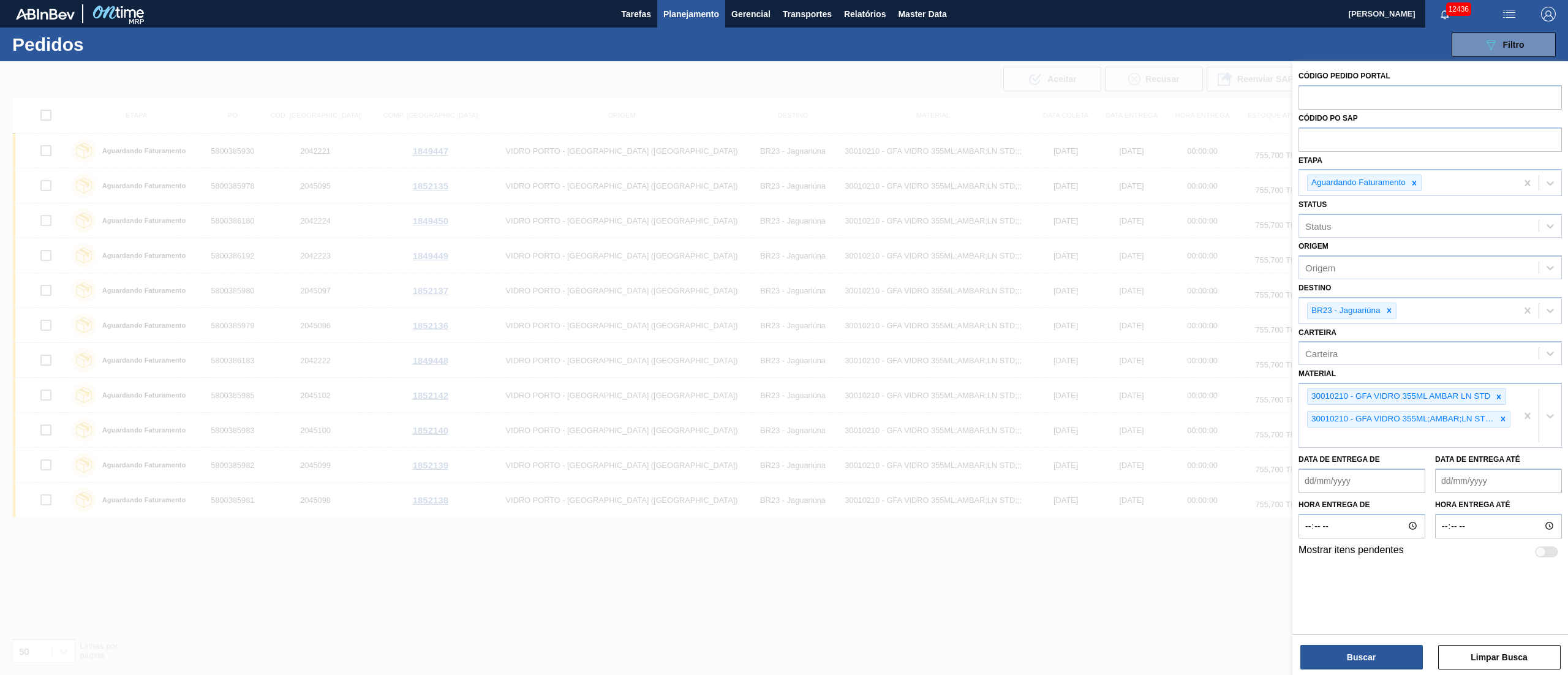
click at [1175, 308] on icon at bounding box center [1389, 310] width 9 height 9
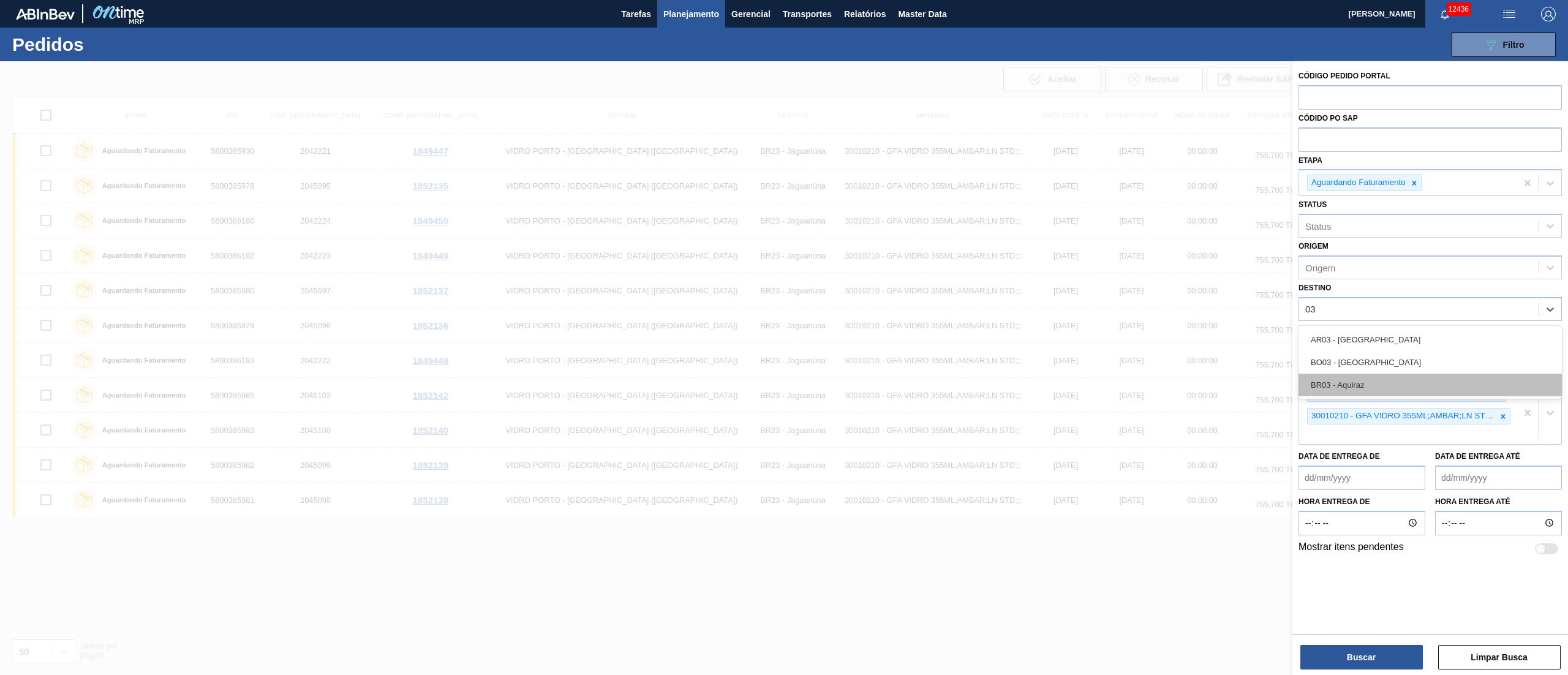
click at [1175, 378] on div "BR03 - Aquiraz" at bounding box center [1430, 385] width 263 height 23
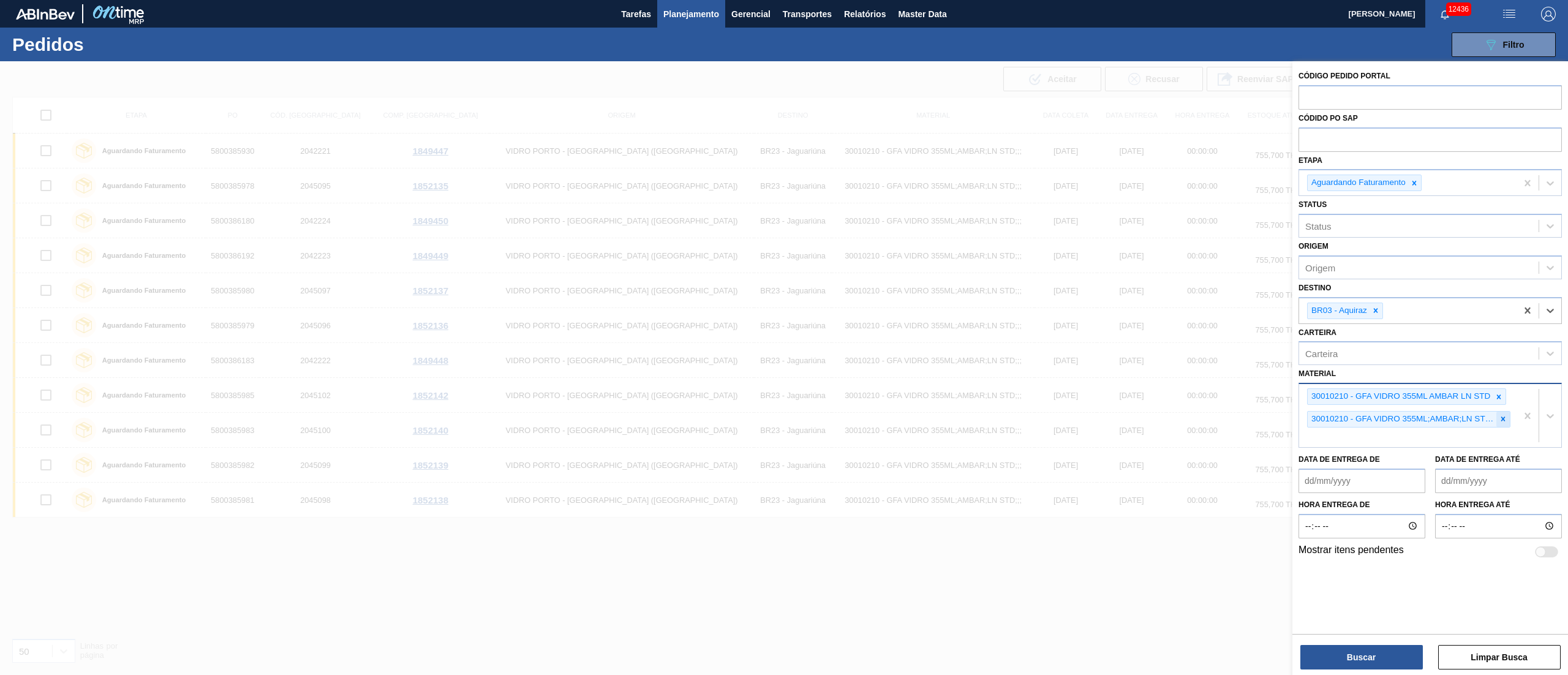
click at [1175, 421] on icon at bounding box center [1503, 419] width 4 height 4
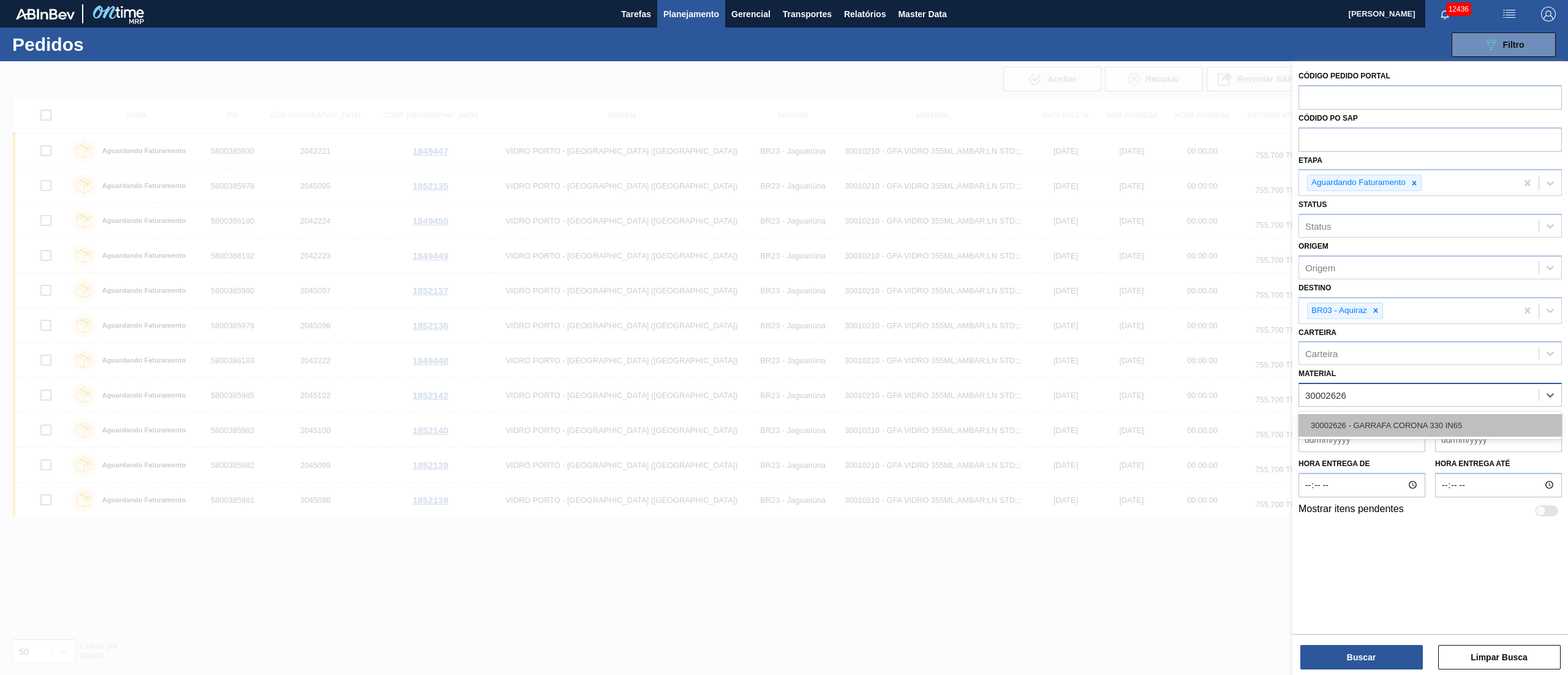
click at [1175, 416] on div "30002626 - GARRAFA CORONA 330 IN65" at bounding box center [1430, 425] width 263 height 23
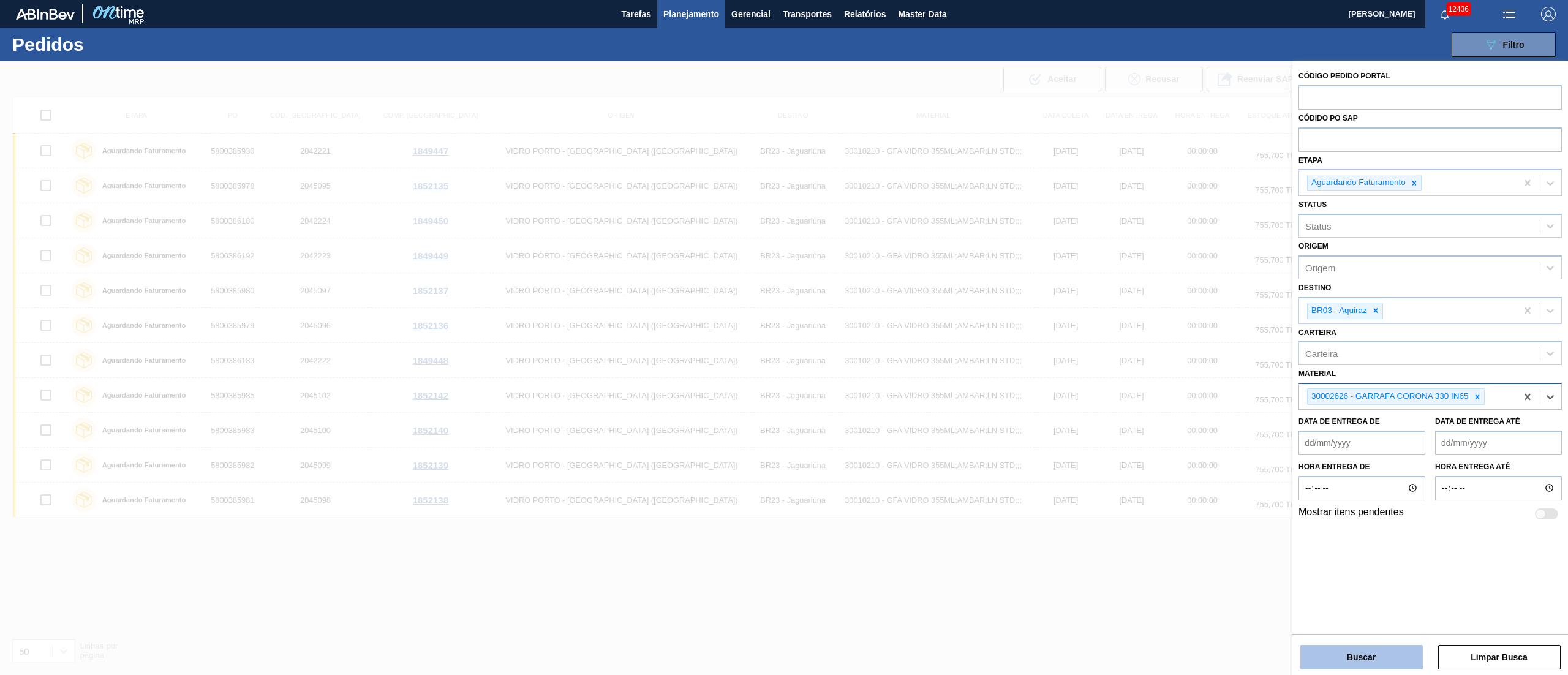
click at [1175, 506] on button "Buscar" at bounding box center [1361, 658] width 122 height 25
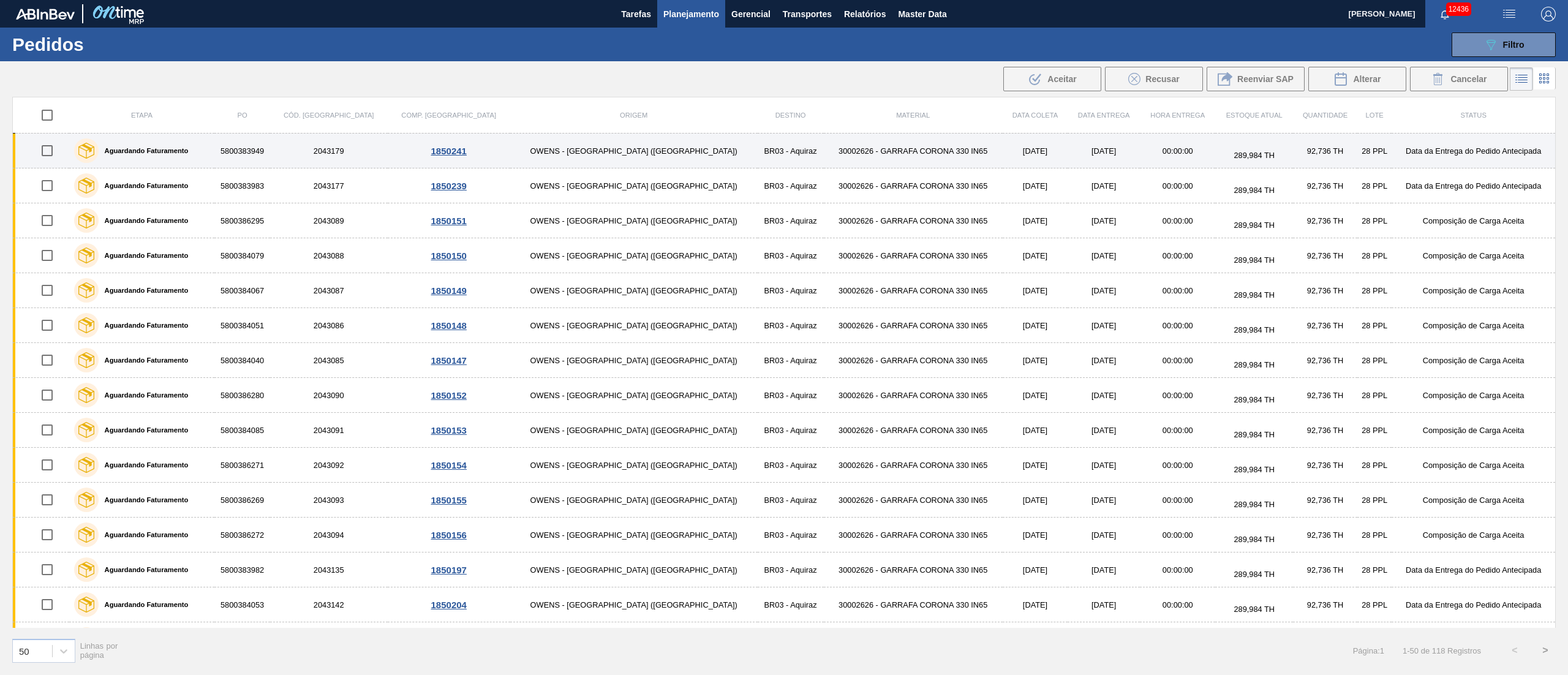
click at [54, 151] on input "checkbox" at bounding box center [47, 150] width 25 height 25
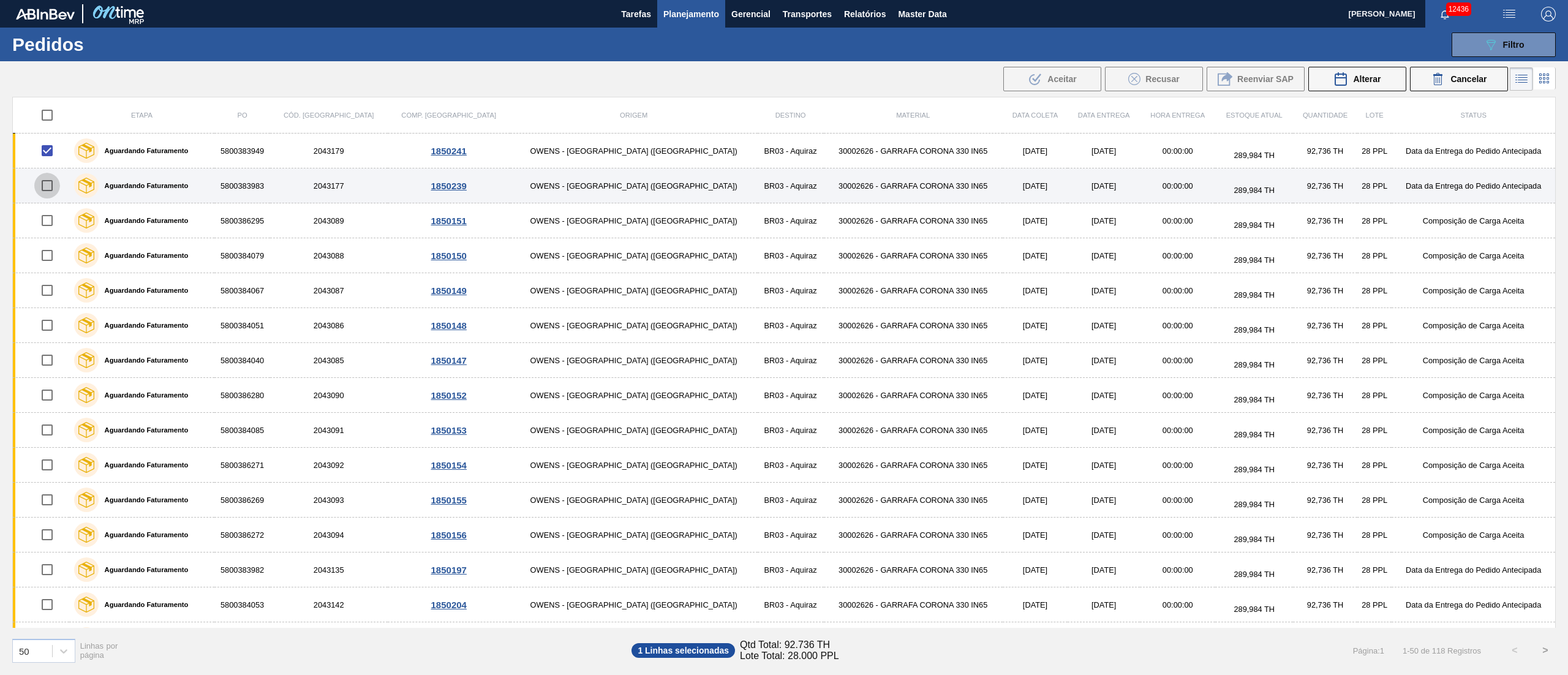
click at [52, 191] on input "checkbox" at bounding box center [47, 185] width 25 height 25
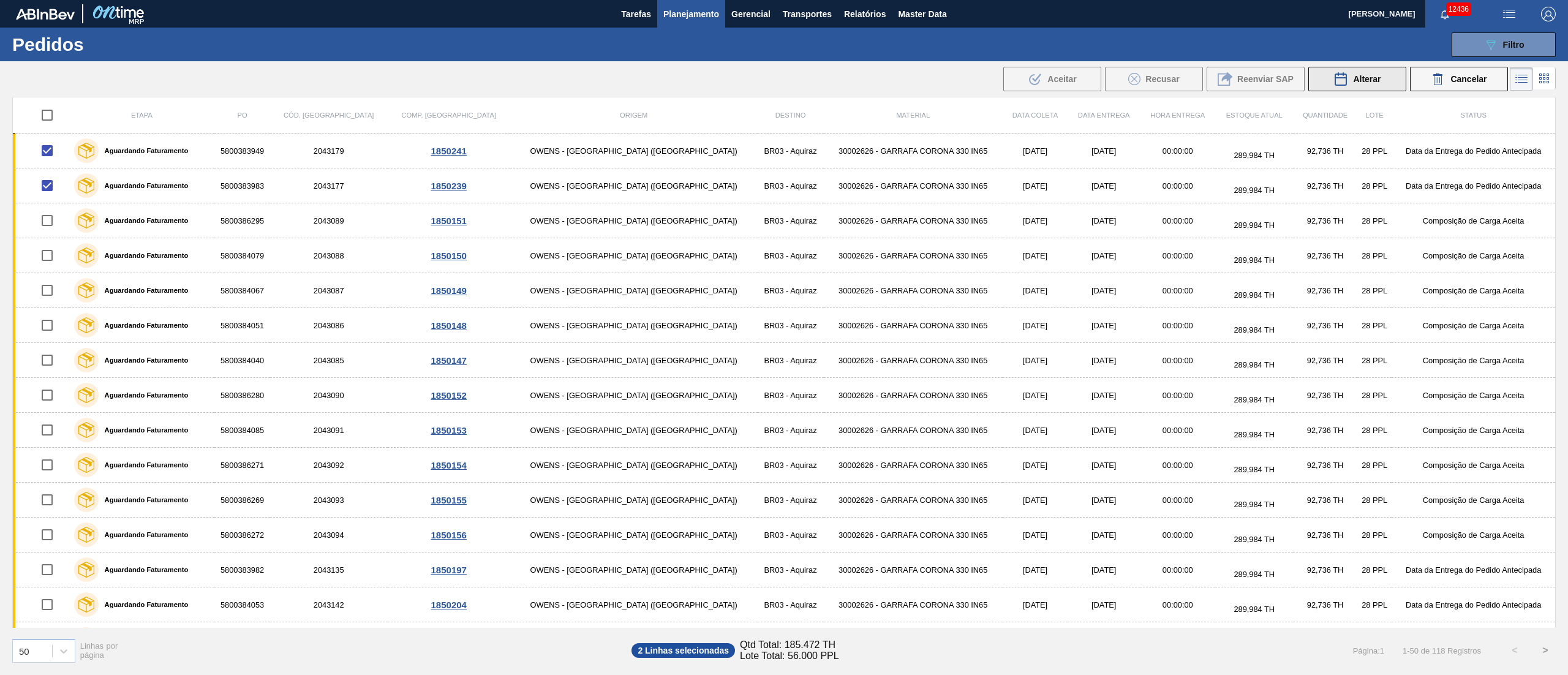
click at [1175, 77] on span "Alterar" at bounding box center [1367, 79] width 28 height 10
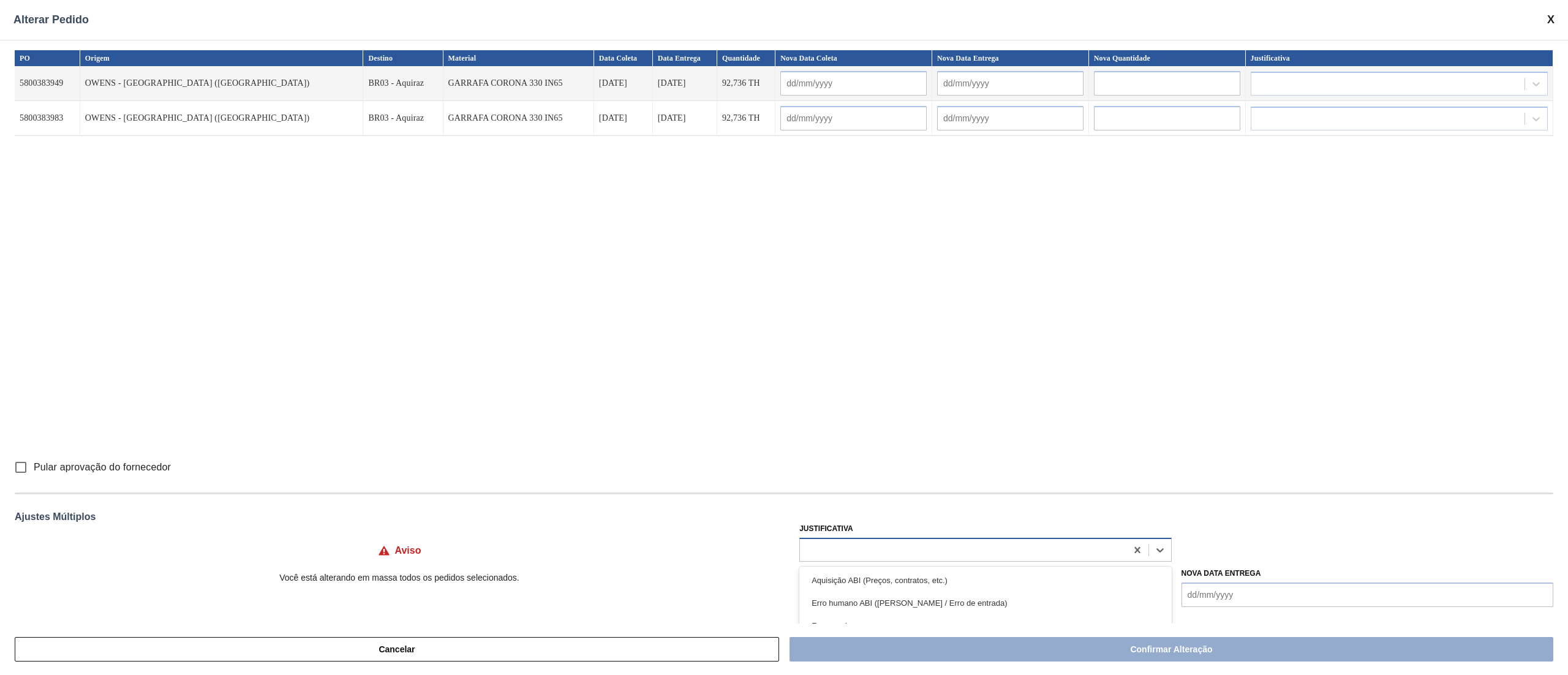
click at [828, 506] on div at bounding box center [963, 550] width 326 height 17
click at [833, 506] on div "Outro" at bounding box center [985, 580] width 372 height 23
click at [18, 471] on input "Pular aprovação do fornecedor" at bounding box center [21, 467] width 25 height 25
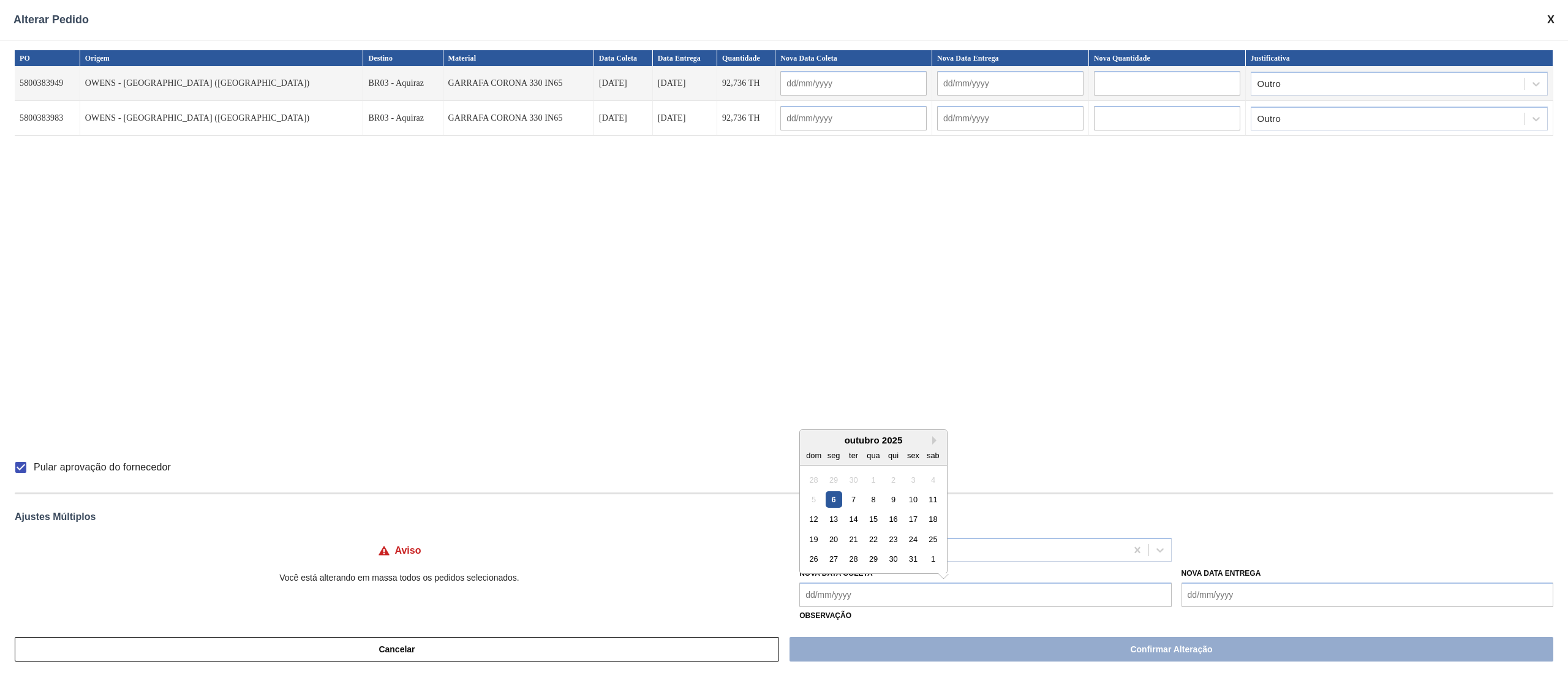
click at [867, 506] on Coleta "Nova Data Coleta" at bounding box center [985, 595] width 372 height 25
click at [831, 506] on div "13" at bounding box center [834, 519] width 17 height 17
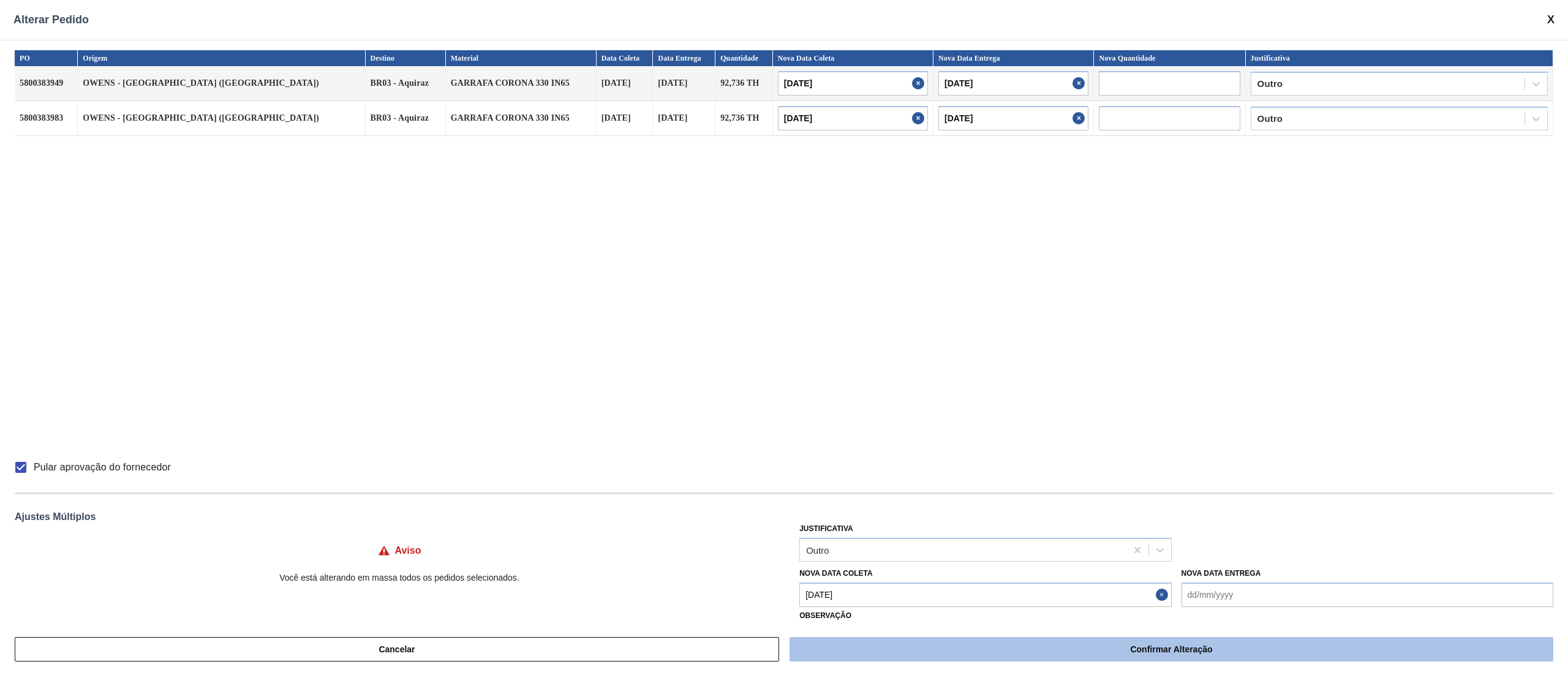
click at [912, 506] on button "Confirmar Alteração" at bounding box center [1171, 650] width 764 height 25
